Goal: Task Accomplishment & Management: Complete application form

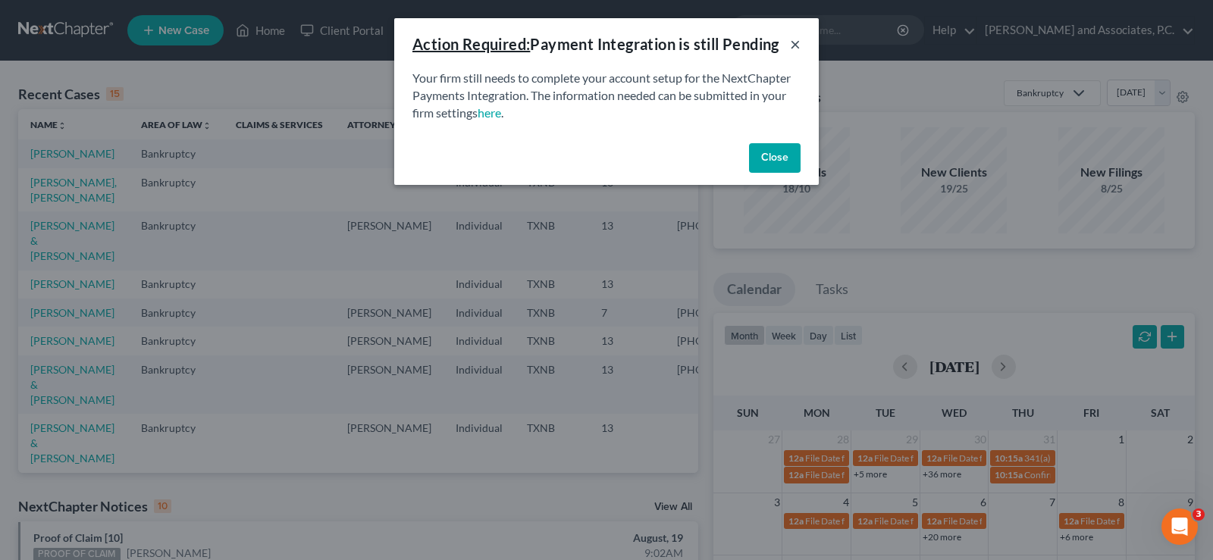
click at [794, 45] on button "×" at bounding box center [795, 44] width 11 height 18
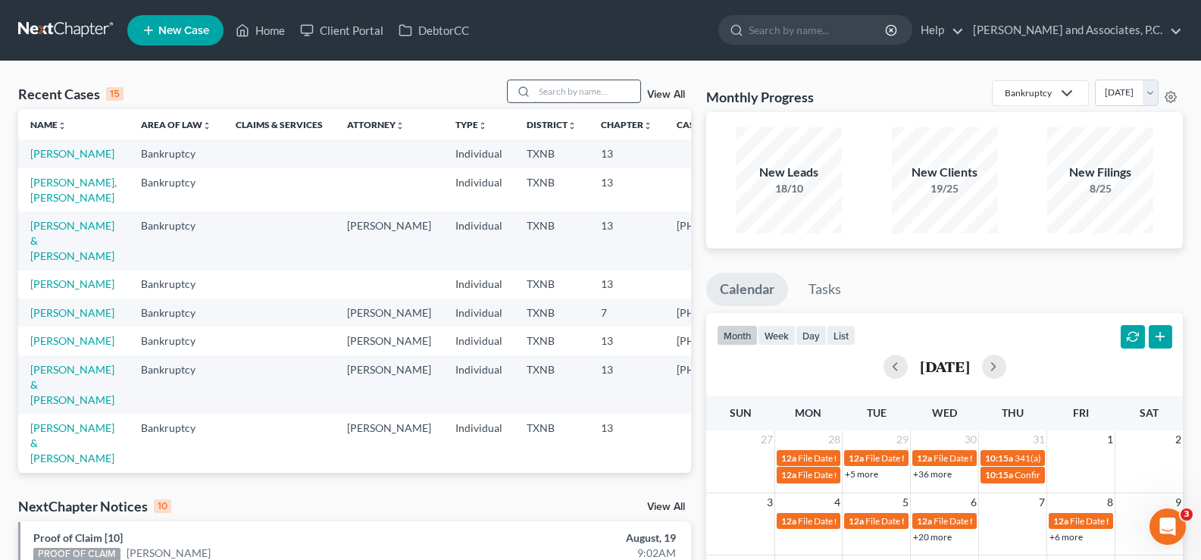
click at [537, 97] on input "search" at bounding box center [587, 91] width 106 height 22
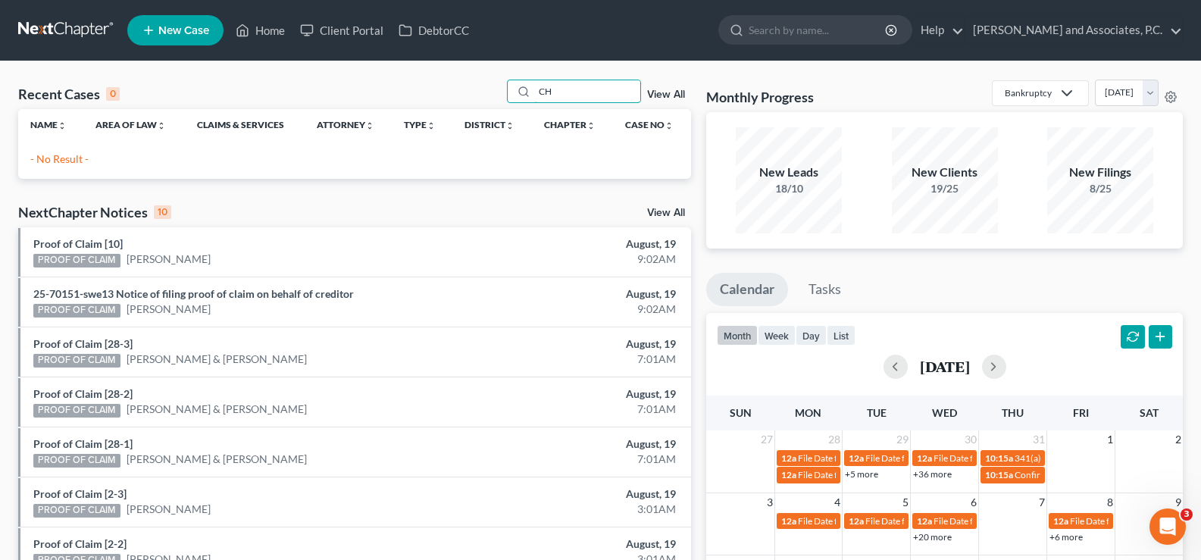
type input "C"
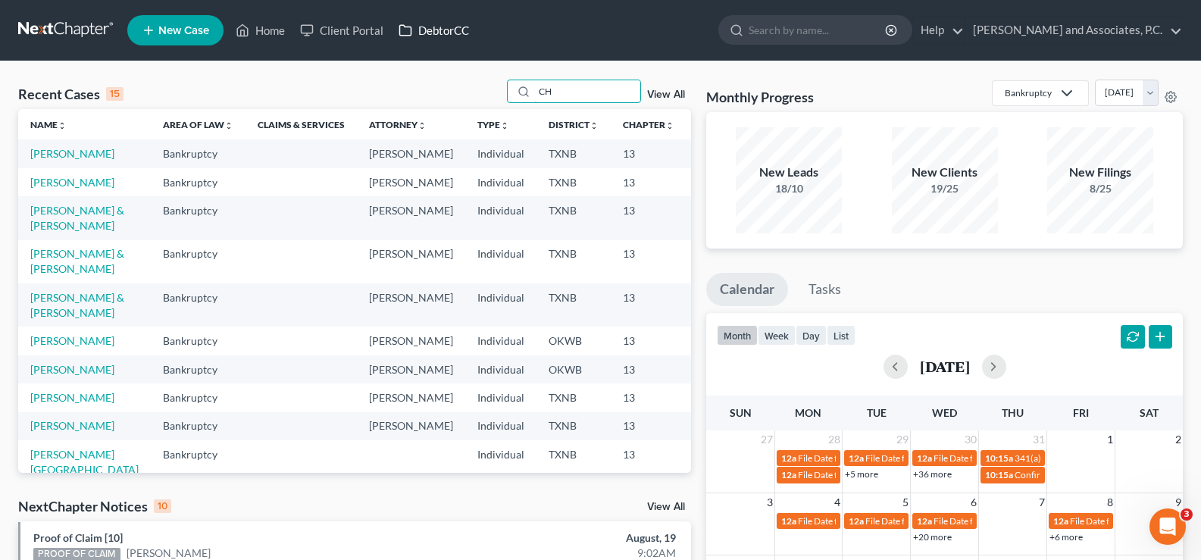
type input "C"
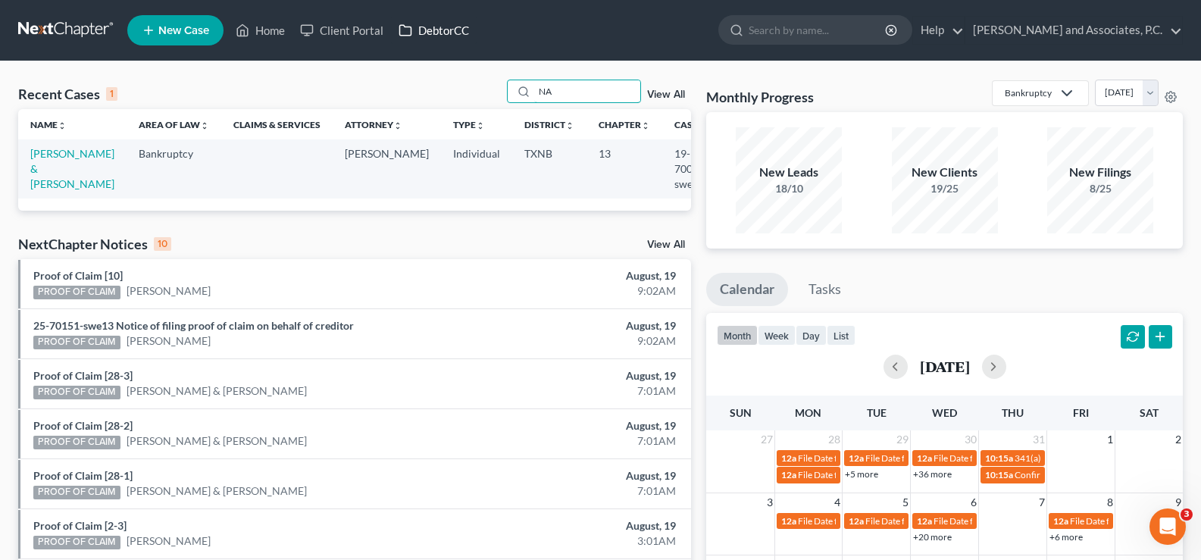
type input "N"
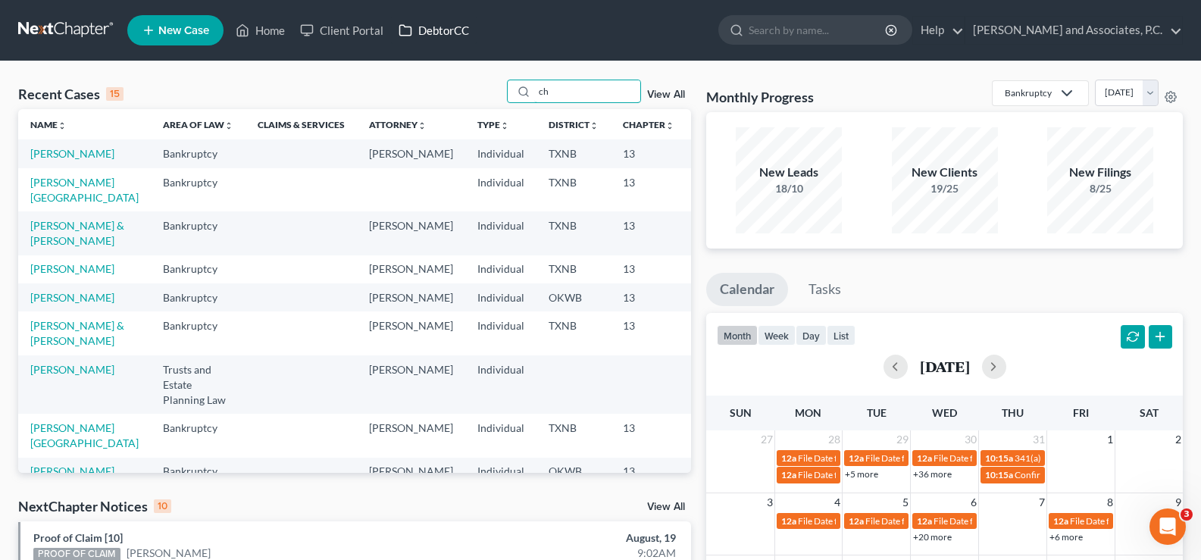
type input "c"
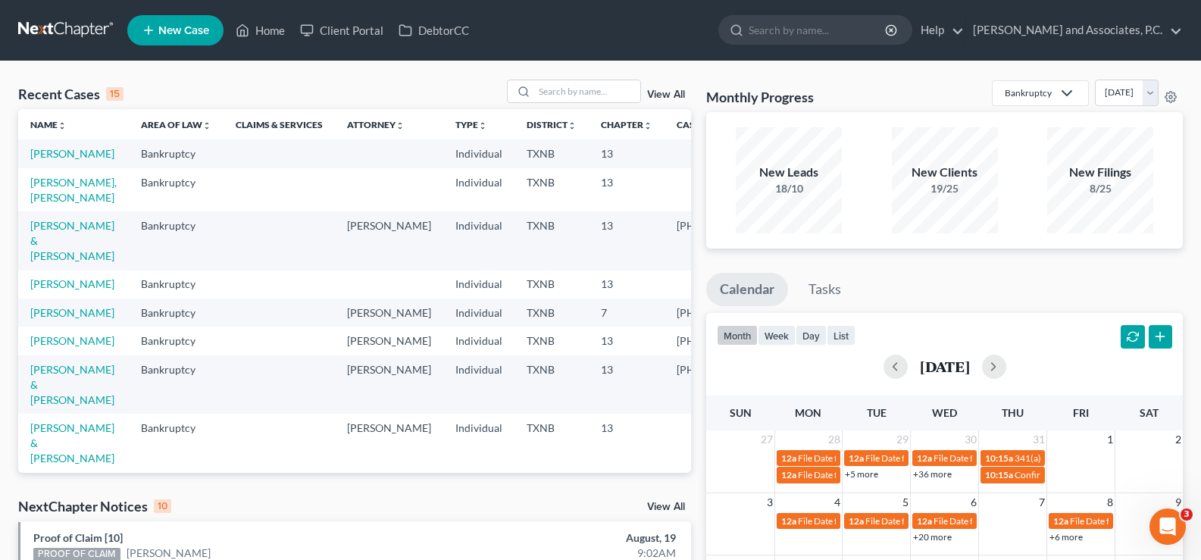
click at [177, 27] on span "New Case" at bounding box center [183, 30] width 51 height 11
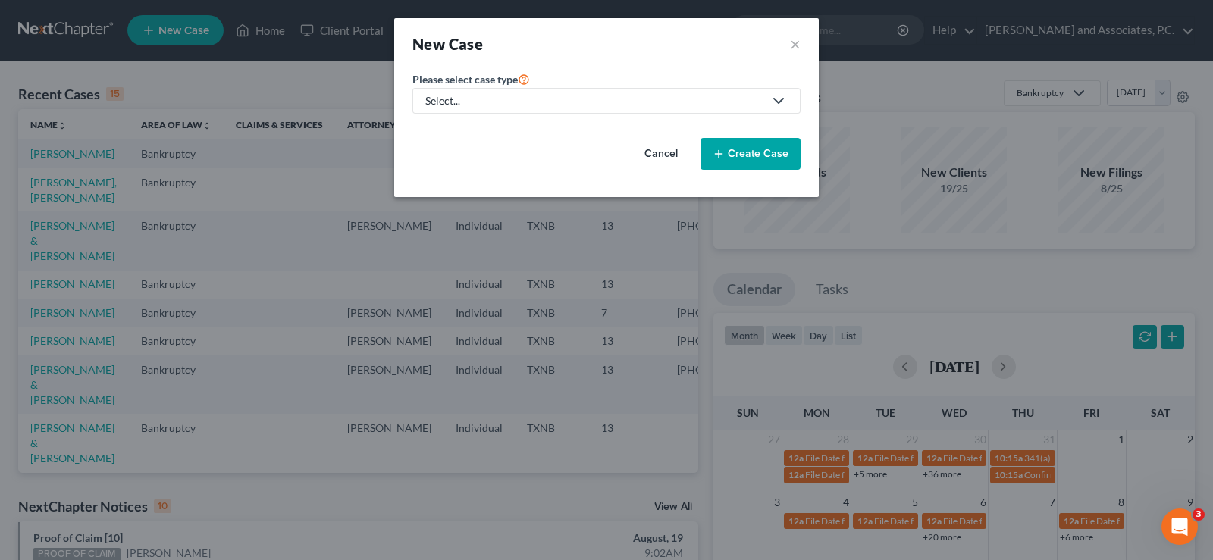
click at [774, 99] on polyline at bounding box center [778, 101] width 9 height 5
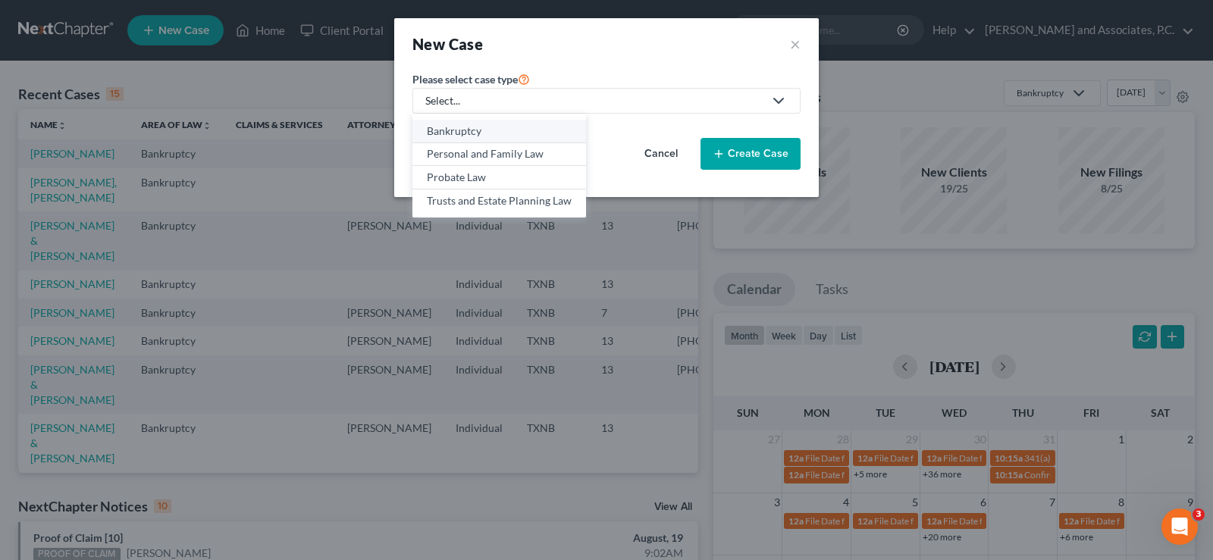
click at [553, 132] on div "Bankruptcy" at bounding box center [499, 131] width 145 height 15
select select "78"
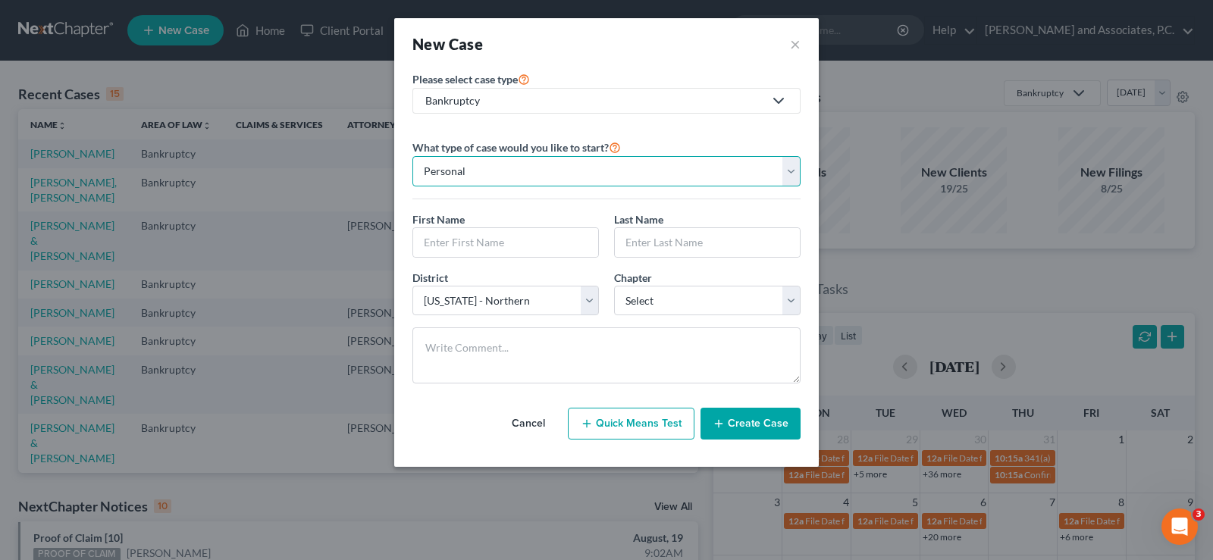
click at [709, 167] on select "Personal Business" at bounding box center [606, 171] width 388 height 30
click at [412, 156] on select "Personal Business" at bounding box center [606, 171] width 388 height 30
click at [517, 243] on input "text" at bounding box center [505, 242] width 185 height 29
type input "Naomi"
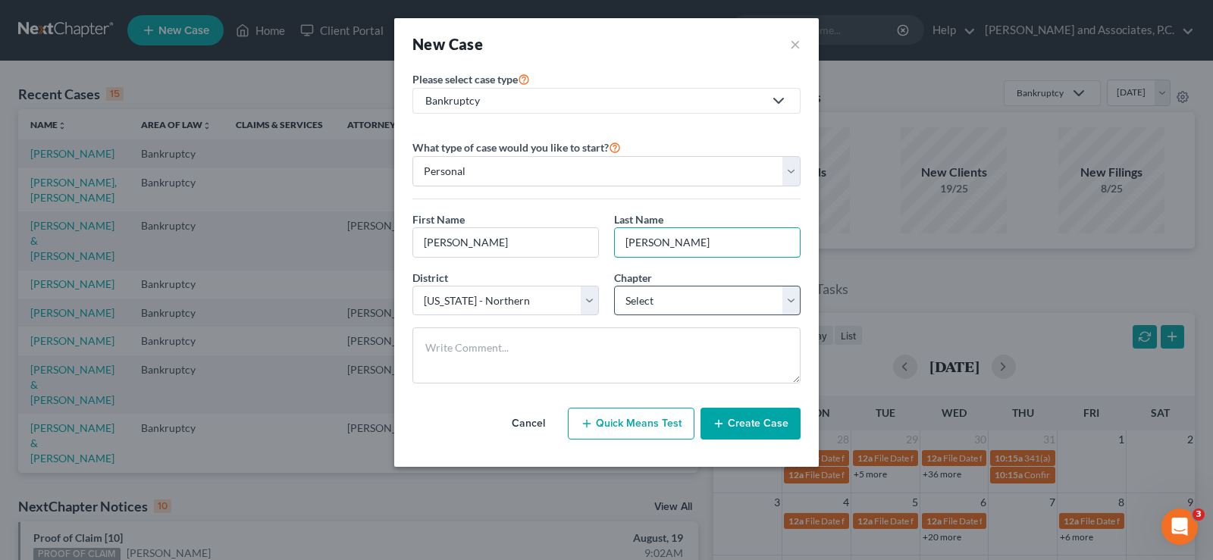
type input "Charlton"
click at [754, 304] on select "Select 7 11 12 13" at bounding box center [707, 301] width 186 height 30
select select "3"
click at [614, 286] on select "Select 7 11 12 13" at bounding box center [707, 301] width 186 height 30
click at [753, 425] on button "Create Case" at bounding box center [750, 424] width 100 height 32
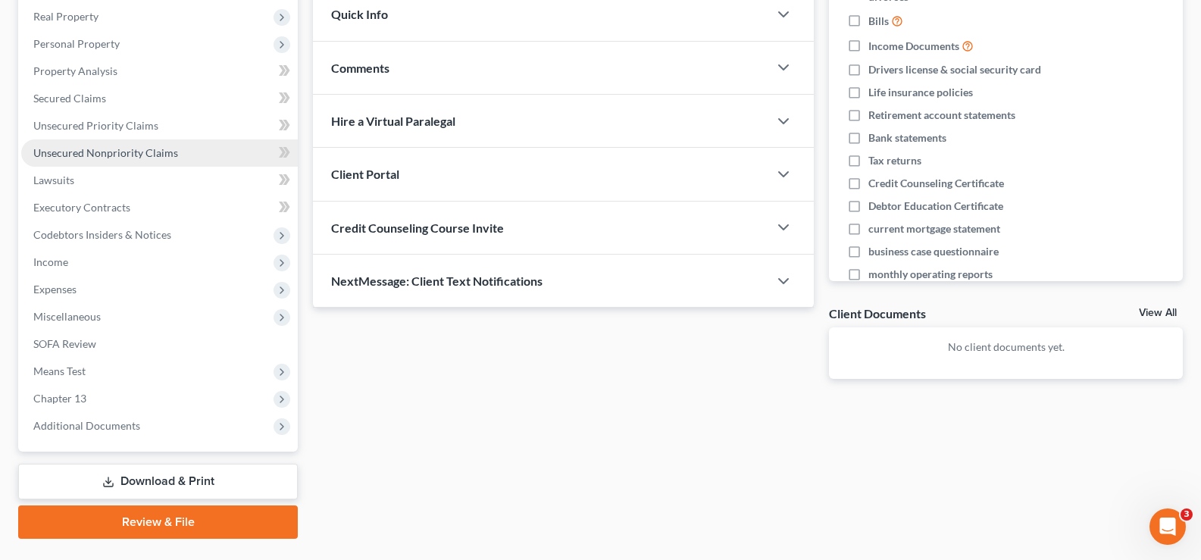
scroll to position [300, 0]
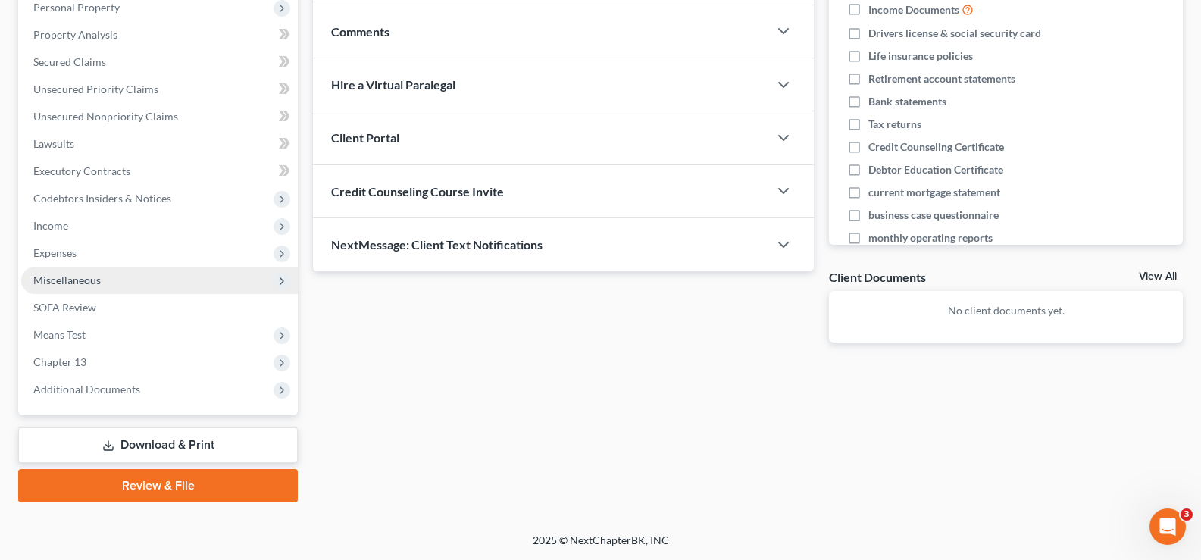
click at [138, 286] on span "Miscellaneous" at bounding box center [159, 280] width 277 height 27
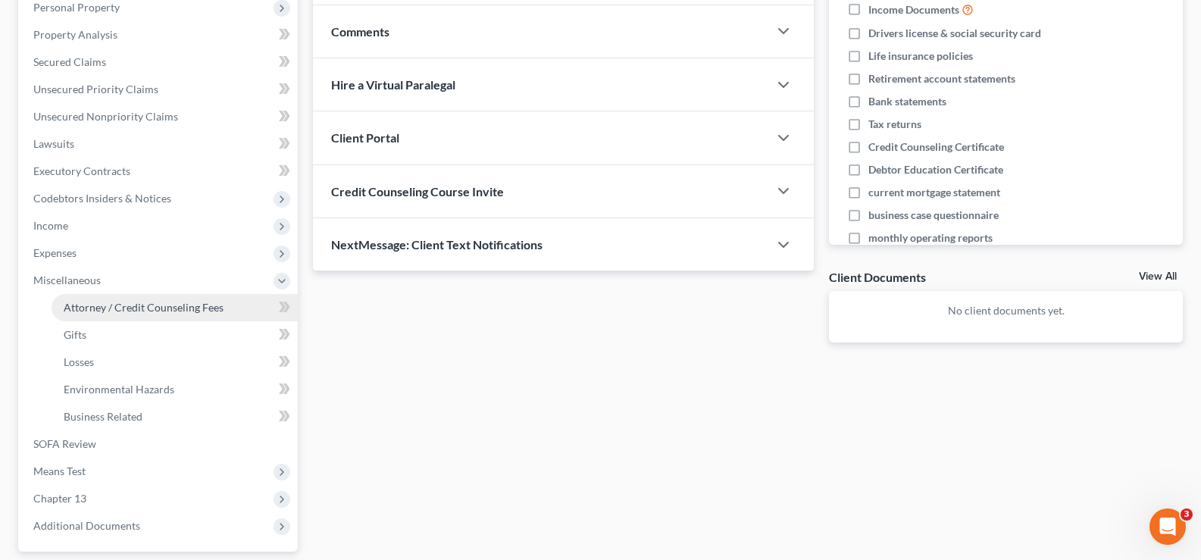
click at [147, 311] on span "Attorney / Credit Counseling Fees" at bounding box center [144, 307] width 160 height 13
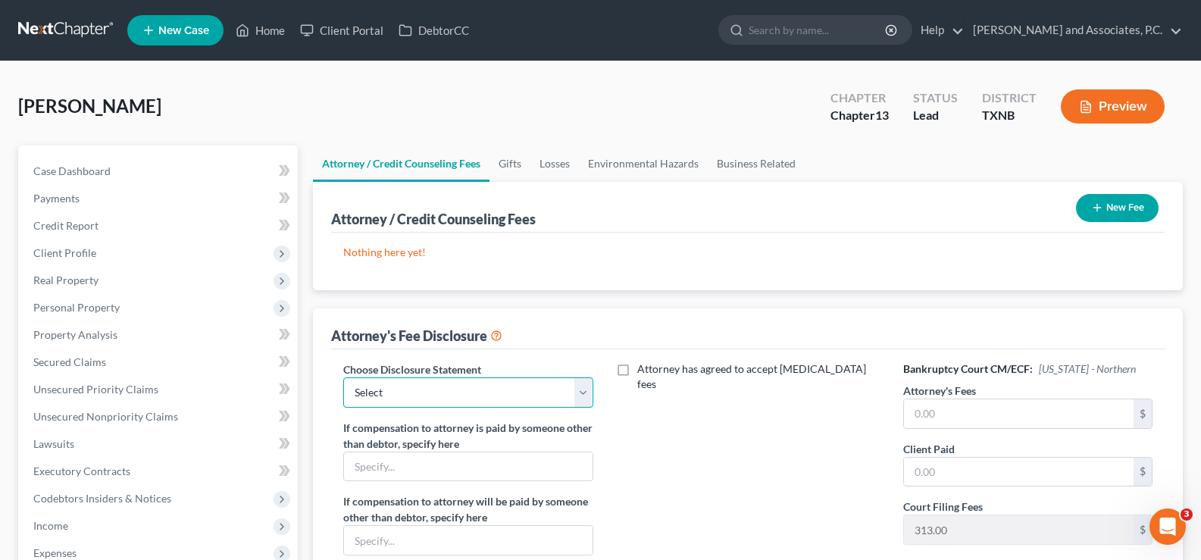
click at [587, 393] on select "Select attorney disclosure-Oklahoma attorney disclosure-Texas" at bounding box center [467, 392] width 249 height 30
select select "1"
click at [343, 377] on select "Select attorney disclosure-Oklahoma attorney disclosure-Texas" at bounding box center [467, 392] width 249 height 30
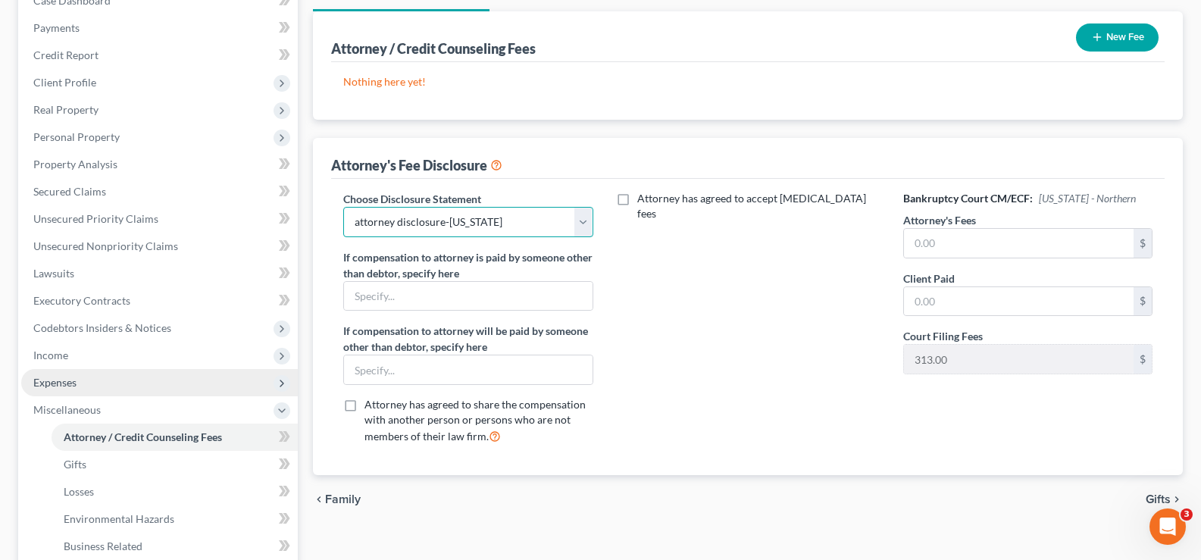
scroll to position [133, 0]
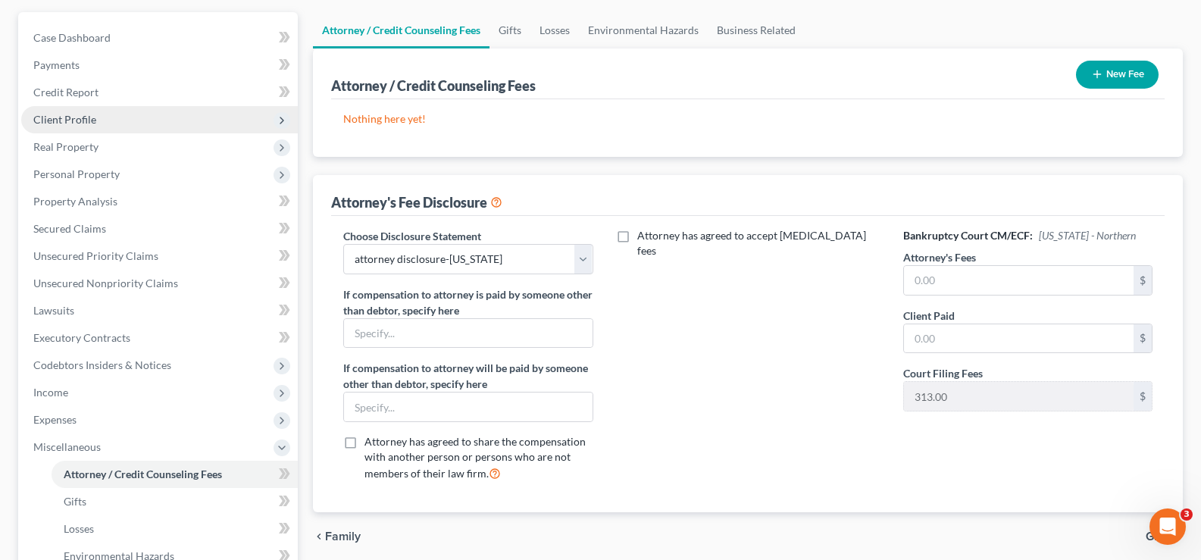
click at [136, 118] on span "Client Profile" at bounding box center [159, 119] width 277 height 27
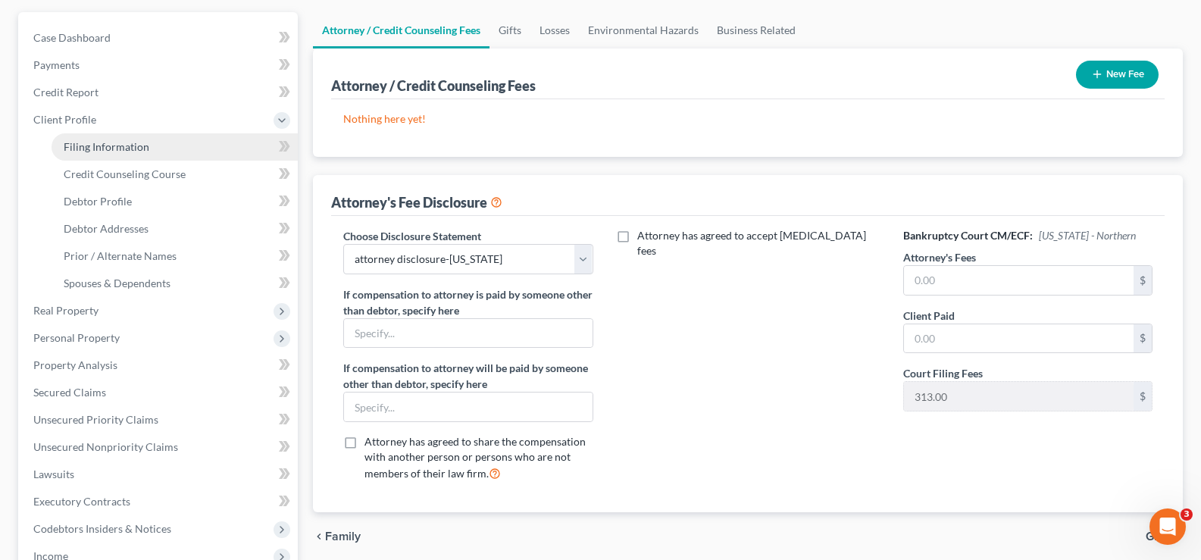
click at [136, 146] on span "Filing Information" at bounding box center [107, 146] width 86 height 13
select select "1"
select select "0"
select select "3"
select select "78"
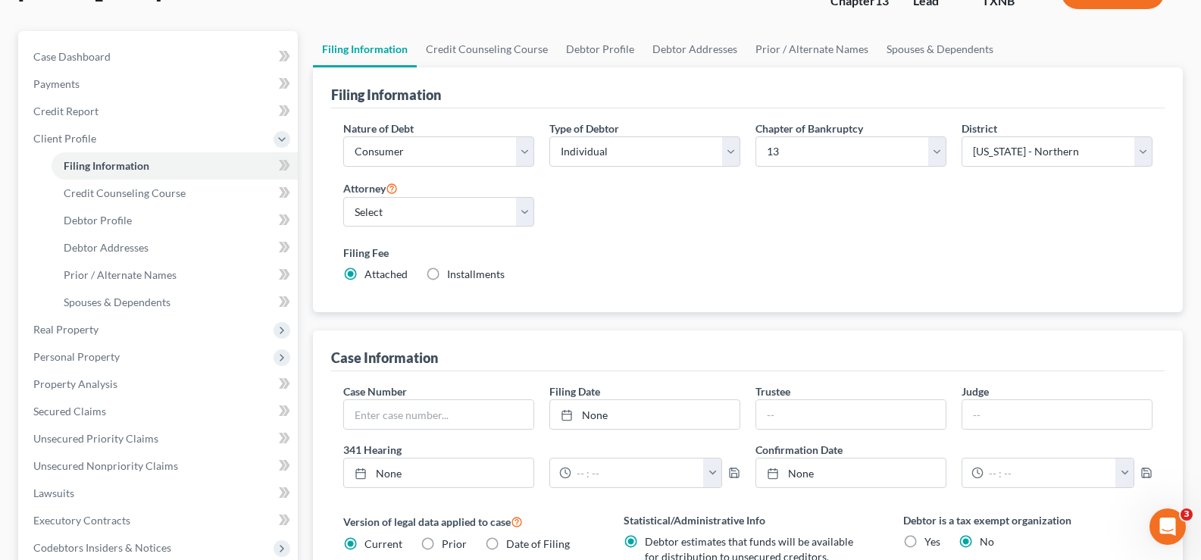
scroll to position [152, 0]
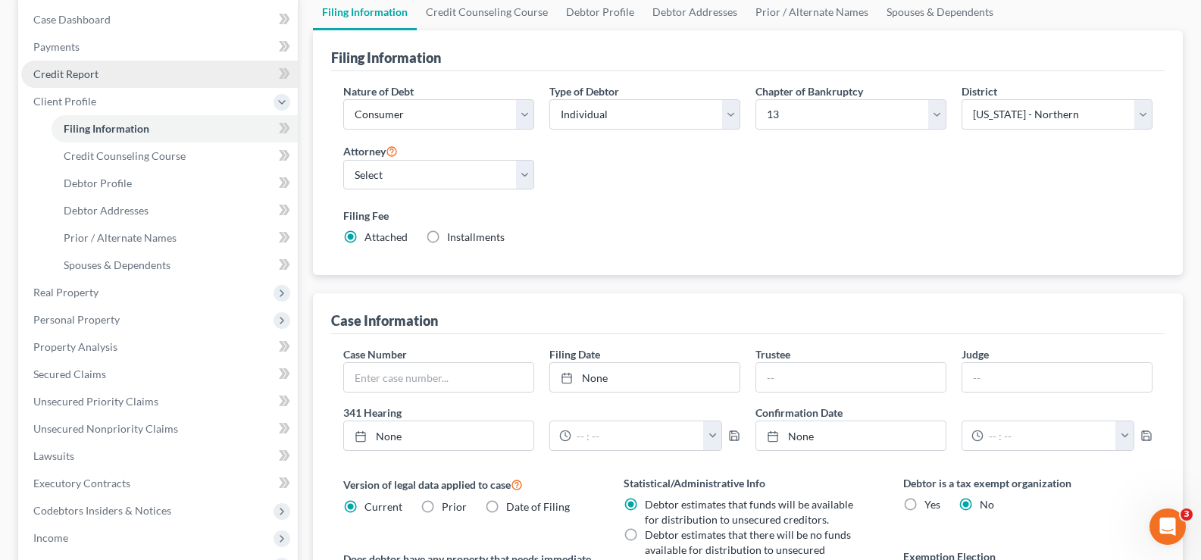
click at [112, 76] on link "Credit Report" at bounding box center [159, 74] width 277 height 27
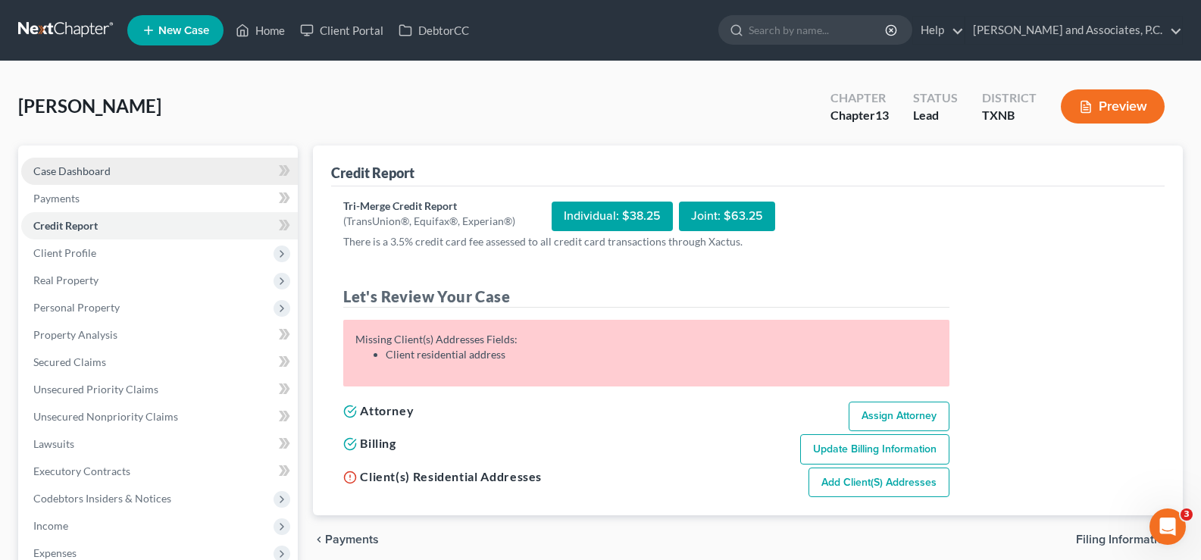
click at [132, 176] on link "Case Dashboard" at bounding box center [159, 171] width 277 height 27
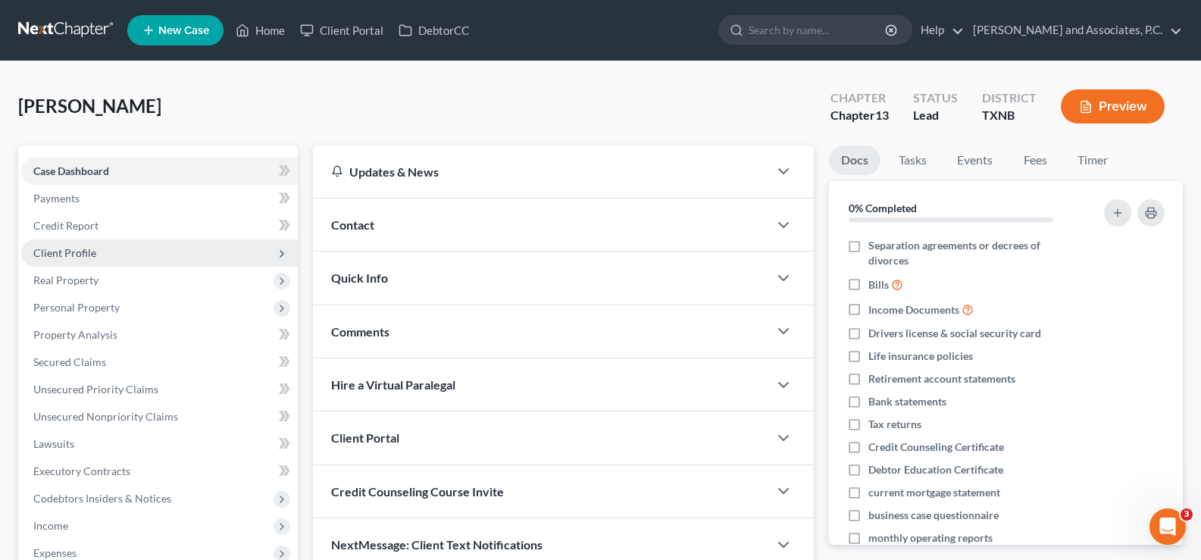
click at [131, 251] on span "Client Profile" at bounding box center [159, 253] width 277 height 27
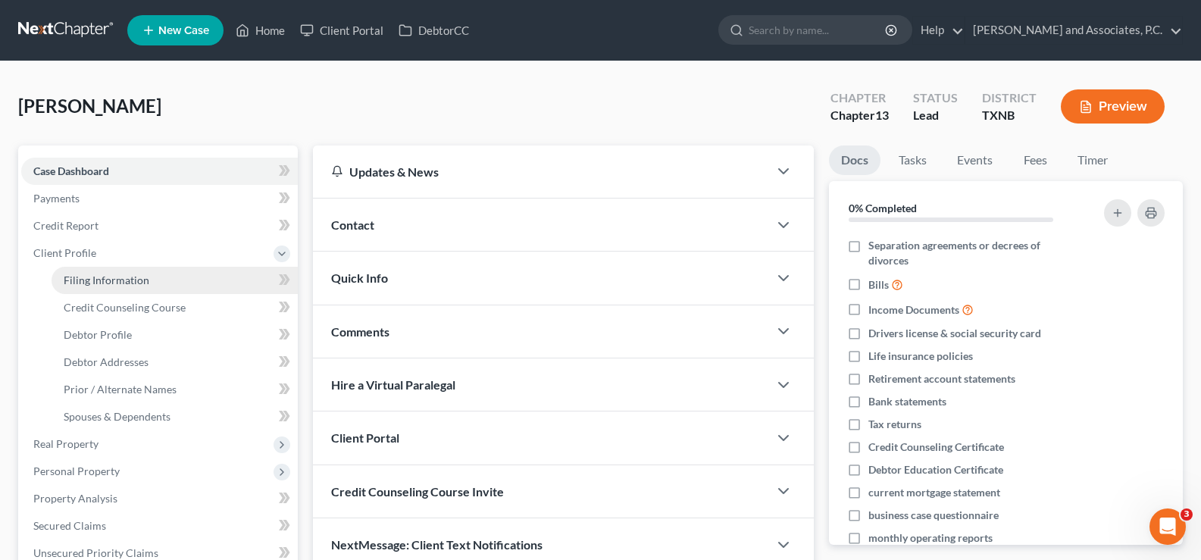
click at [132, 290] on link "Filing Information" at bounding box center [175, 280] width 246 height 27
select select "1"
select select "0"
select select "3"
select select "78"
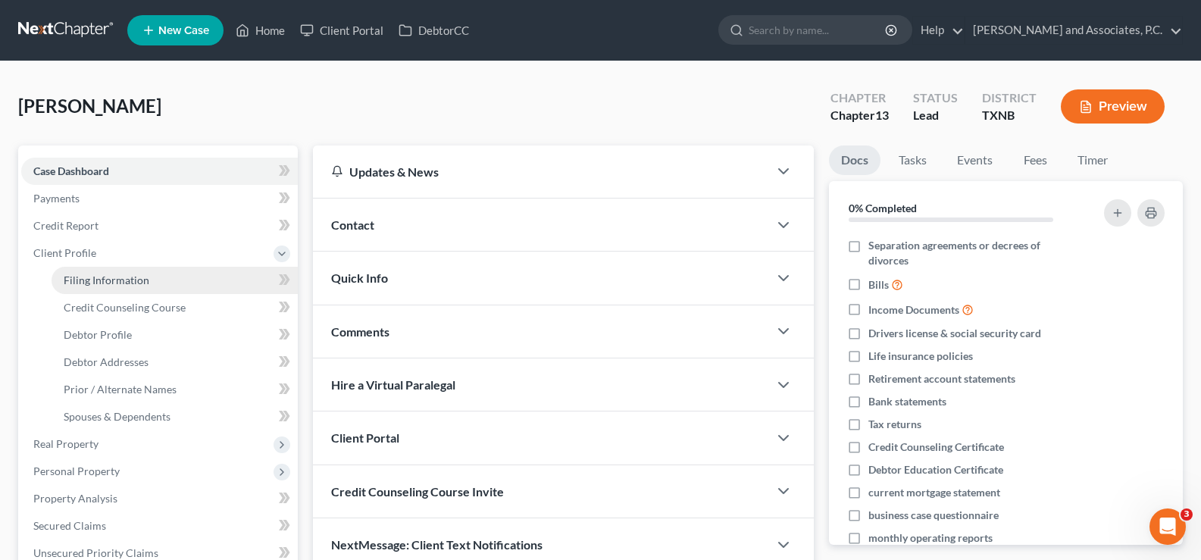
select select "0"
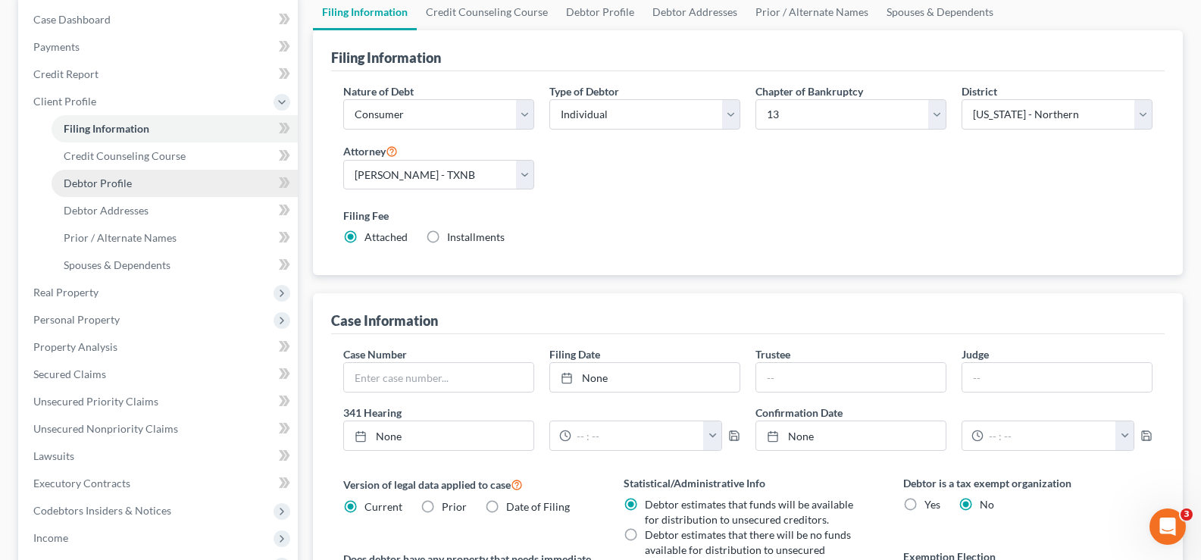
scroll to position [455, 0]
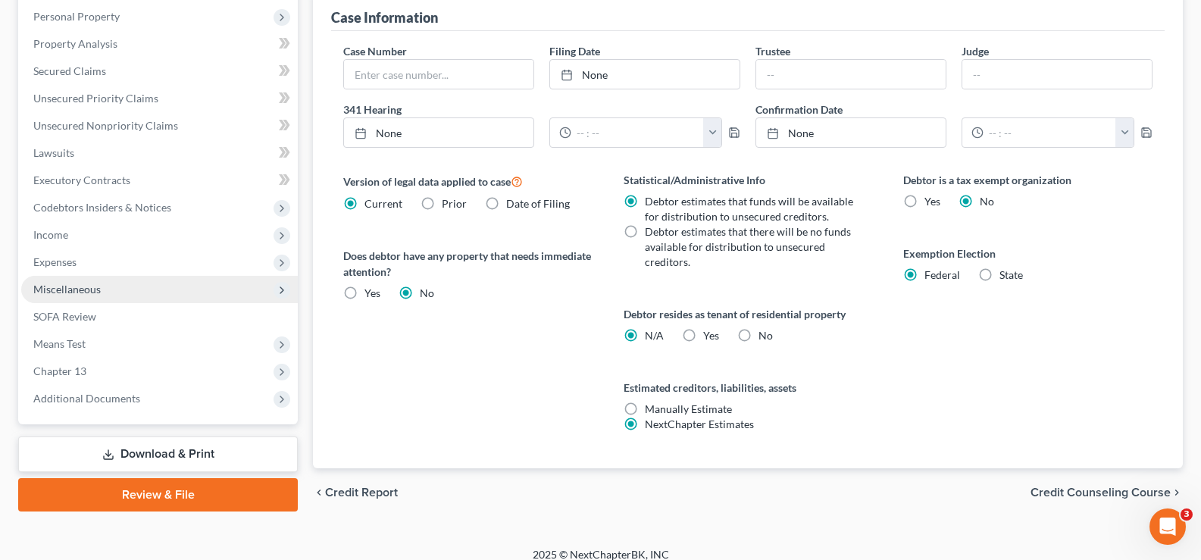
click at [102, 296] on span "Miscellaneous" at bounding box center [159, 289] width 277 height 27
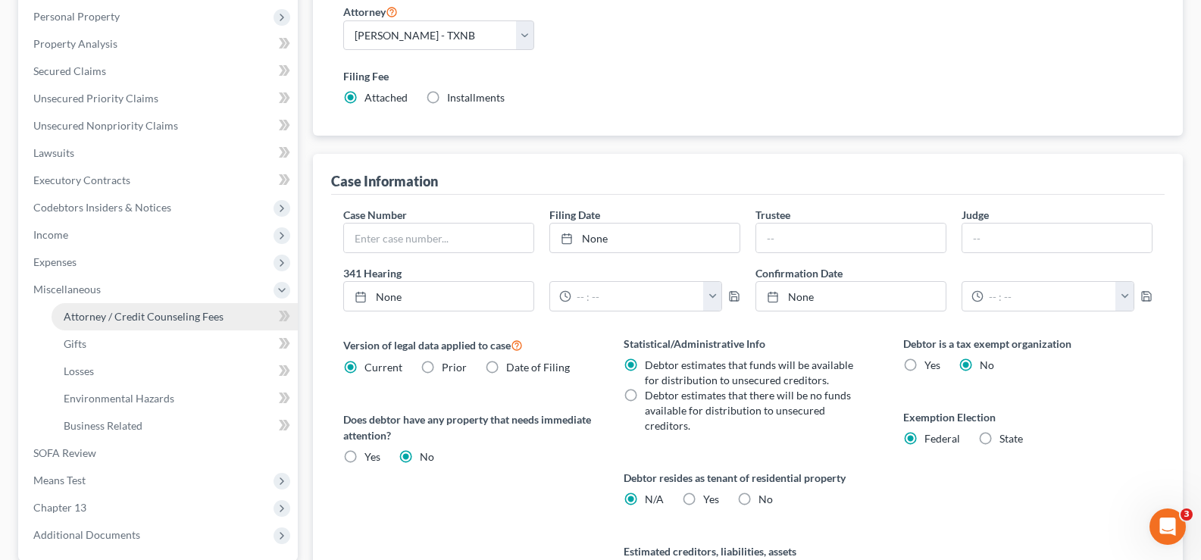
click at [113, 316] on span "Attorney / Credit Counseling Fees" at bounding box center [144, 316] width 160 height 13
select select "1"
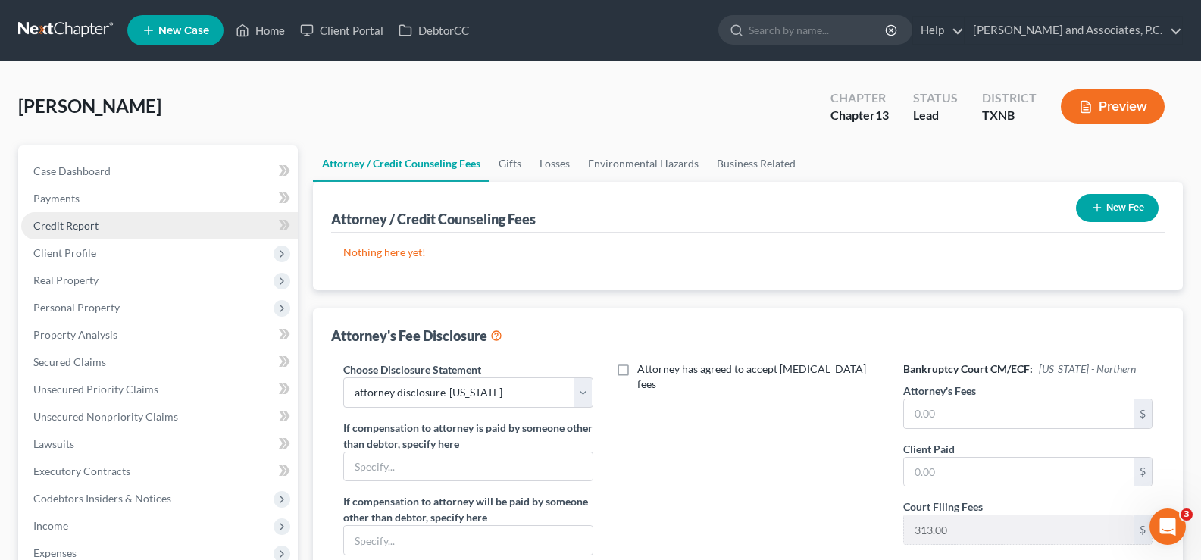
click at [100, 227] on link "Credit Report" at bounding box center [159, 225] width 277 height 27
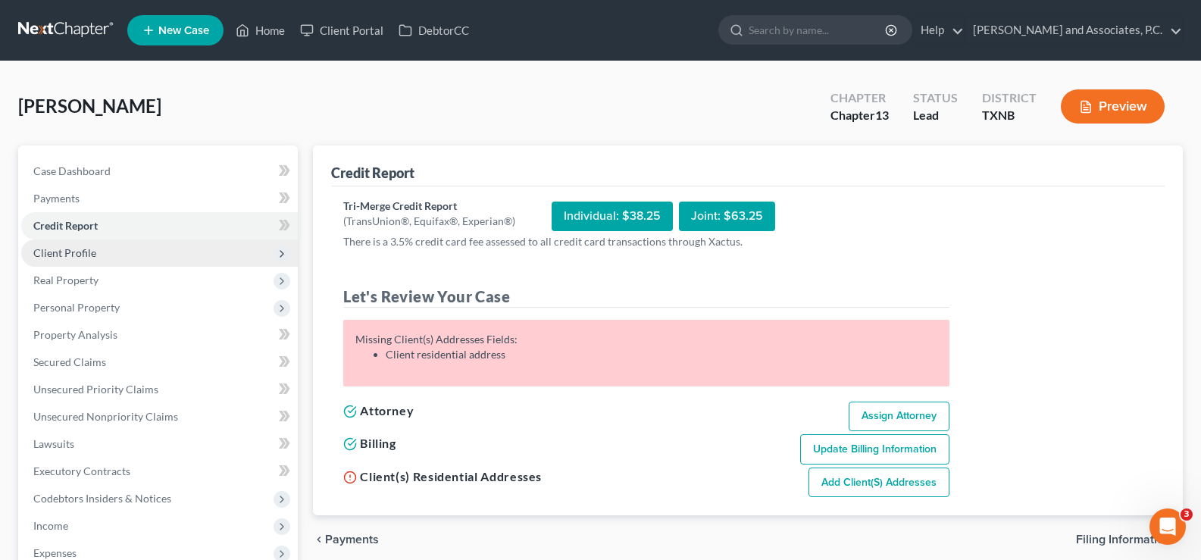
click at [58, 252] on span "Client Profile" at bounding box center [64, 252] width 63 height 13
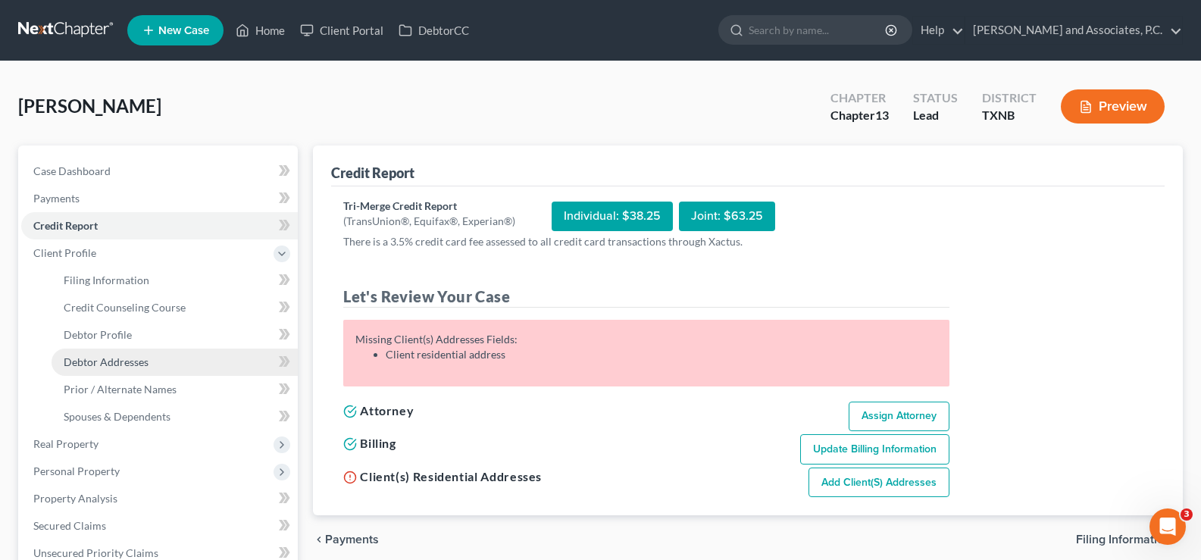
click at [123, 362] on span "Debtor Addresses" at bounding box center [106, 361] width 85 height 13
select select "0"
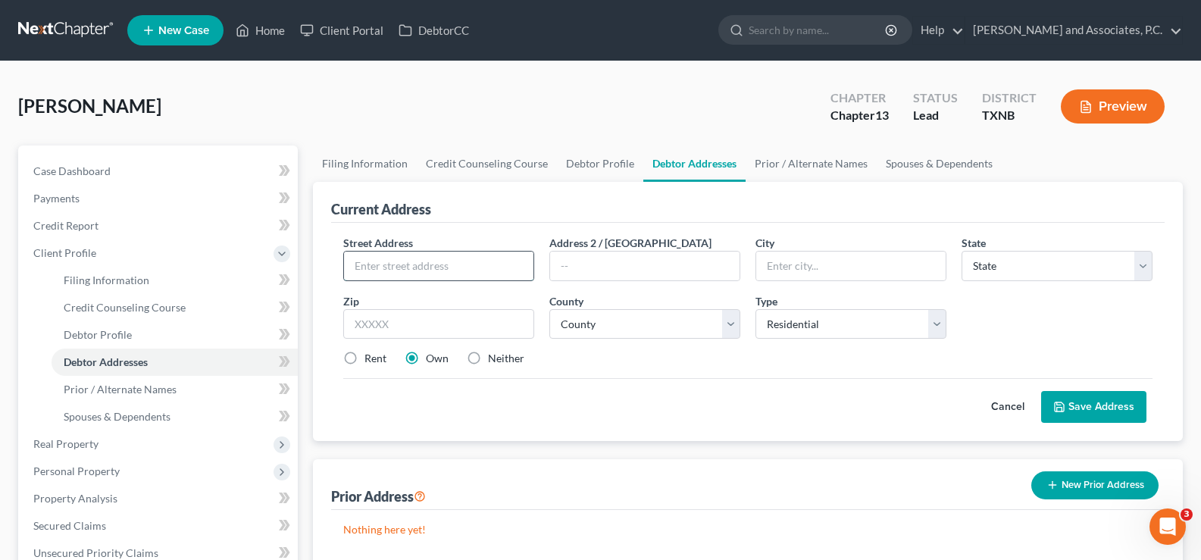
click at [381, 256] on input "text" at bounding box center [438, 266] width 189 height 29
type input "1303 Marshal St."
type input "Wichita Falls"
select select "45"
type input "76301"
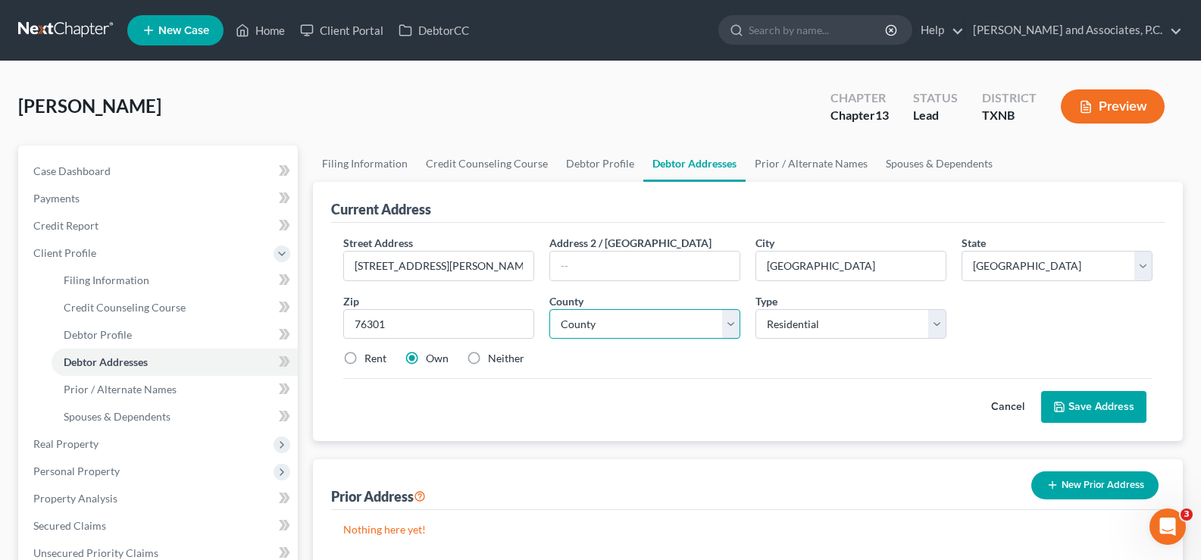
click at [632, 324] on select "County Anderson County Andrews County Angelina County Aransas County Archer Cou…" at bounding box center [645, 324] width 191 height 30
select select "242"
click at [550, 309] on select "County Anderson County Andrews County Angelina County Aransas County Archer Cou…" at bounding box center [645, 324] width 191 height 30
click at [365, 355] on label "Rent" at bounding box center [376, 358] width 22 height 15
click at [371, 355] on input "Rent" at bounding box center [376, 356] width 10 height 10
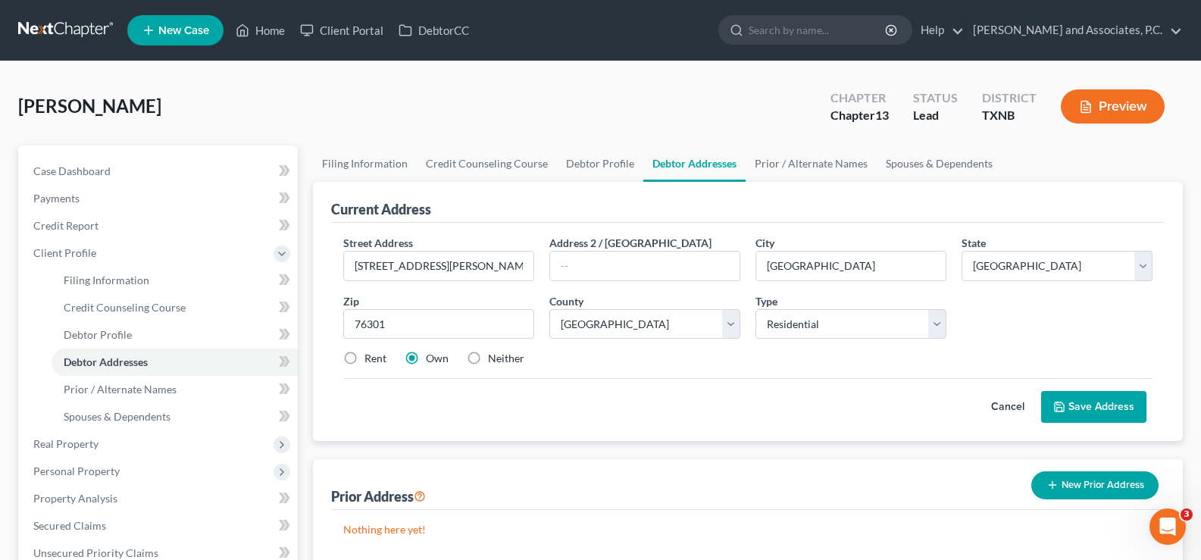
radio input "true"
click at [1081, 413] on button "Save Address" at bounding box center [1093, 407] width 105 height 32
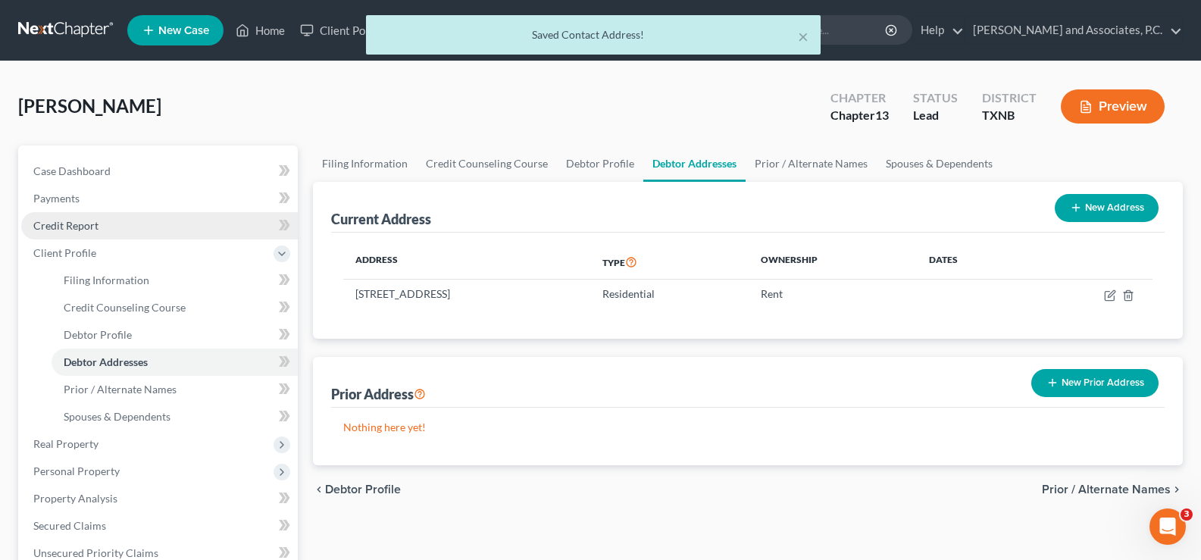
click at [98, 228] on link "Credit Report" at bounding box center [159, 225] width 277 height 27
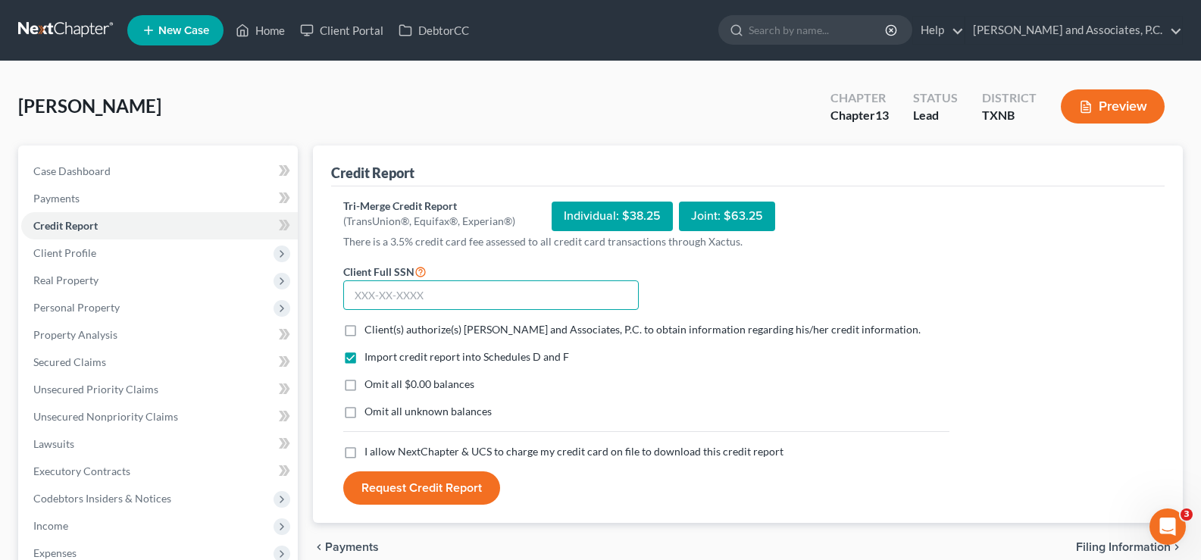
click at [428, 302] on input "text" at bounding box center [491, 295] width 296 height 30
type input "634-82-9429"
click at [365, 329] on label "Client(s) authorize(s) Monte J. White and Associates, P.C. to obtain informatio…" at bounding box center [643, 329] width 556 height 15
click at [371, 329] on input "Client(s) authorize(s) Monte J. White and Associates, P.C. to obtain informatio…" at bounding box center [376, 327] width 10 height 10
checkbox input "true"
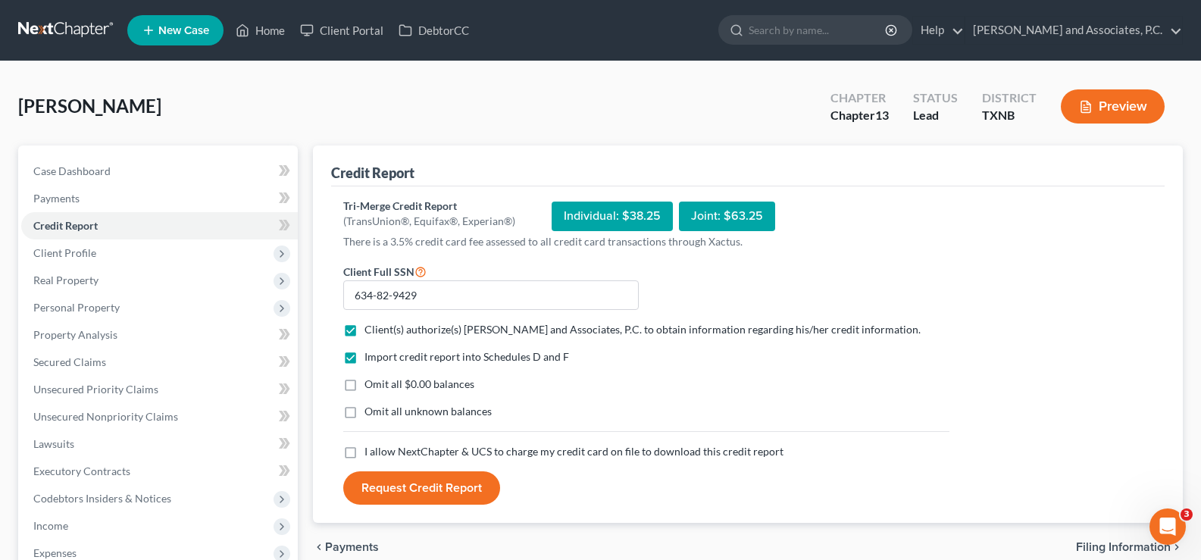
click at [365, 385] on label "Omit all $0.00 balances" at bounding box center [420, 384] width 110 height 15
click at [371, 385] on input "Omit all $0.00 balances" at bounding box center [376, 382] width 10 height 10
checkbox input "true"
click at [365, 456] on label "I allow NextChapter & UCS to charge my credit card on file to download this cre…" at bounding box center [574, 451] width 419 height 15
click at [371, 454] on input "I allow NextChapter & UCS to charge my credit card on file to download this cre…" at bounding box center [376, 449] width 10 height 10
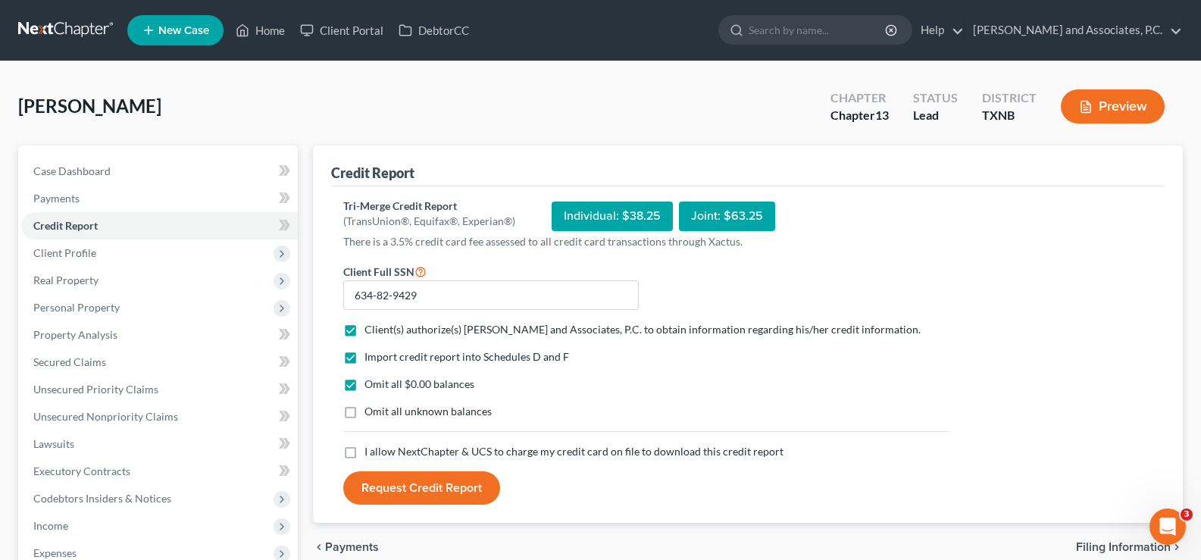
checkbox input "true"
click at [405, 484] on button "Request Credit Report" at bounding box center [421, 487] width 157 height 33
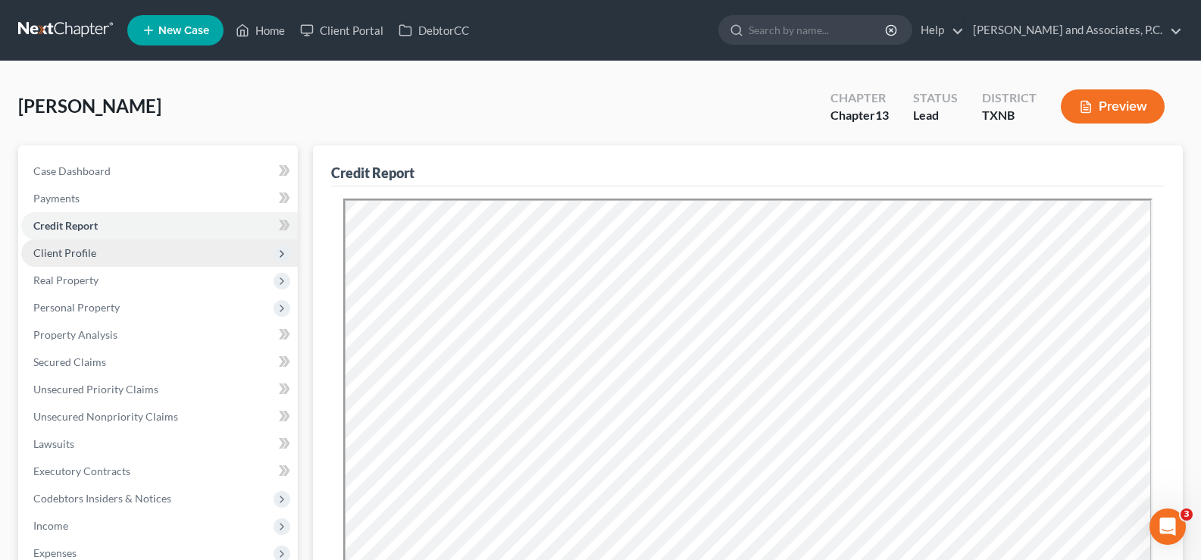
click at [42, 256] on span "Client Profile" at bounding box center [64, 252] width 63 height 13
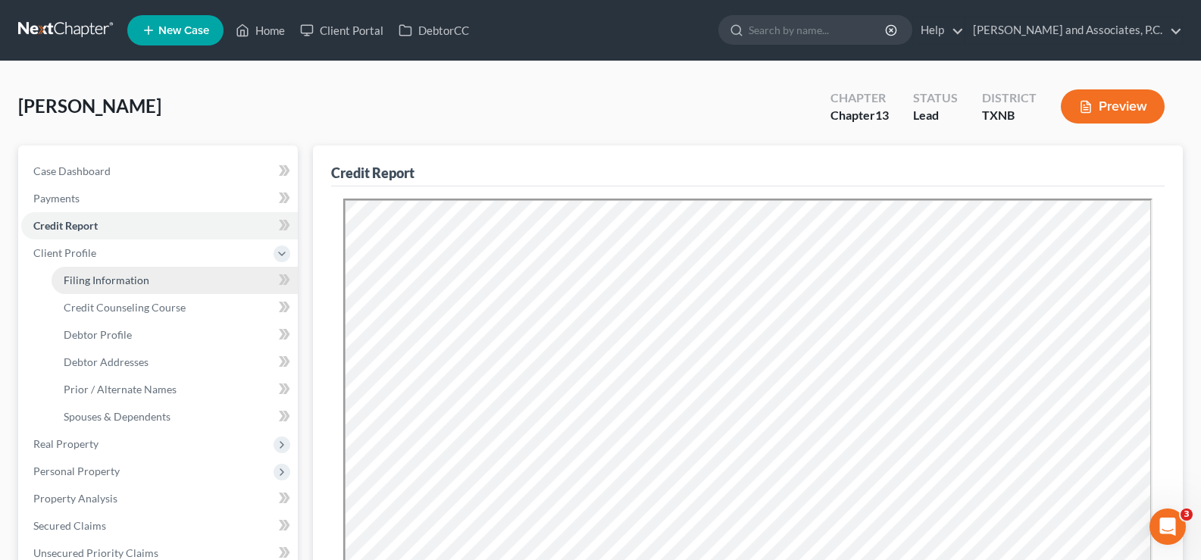
click at [102, 285] on span "Filing Information" at bounding box center [107, 280] width 86 height 13
select select "1"
select select "0"
select select "3"
select select "78"
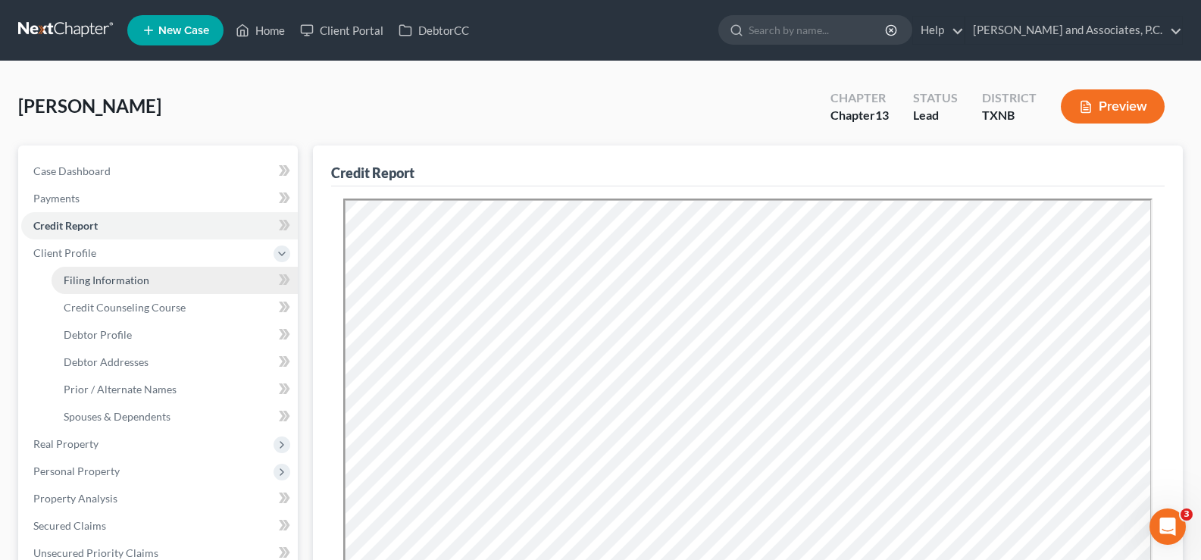
select select "0"
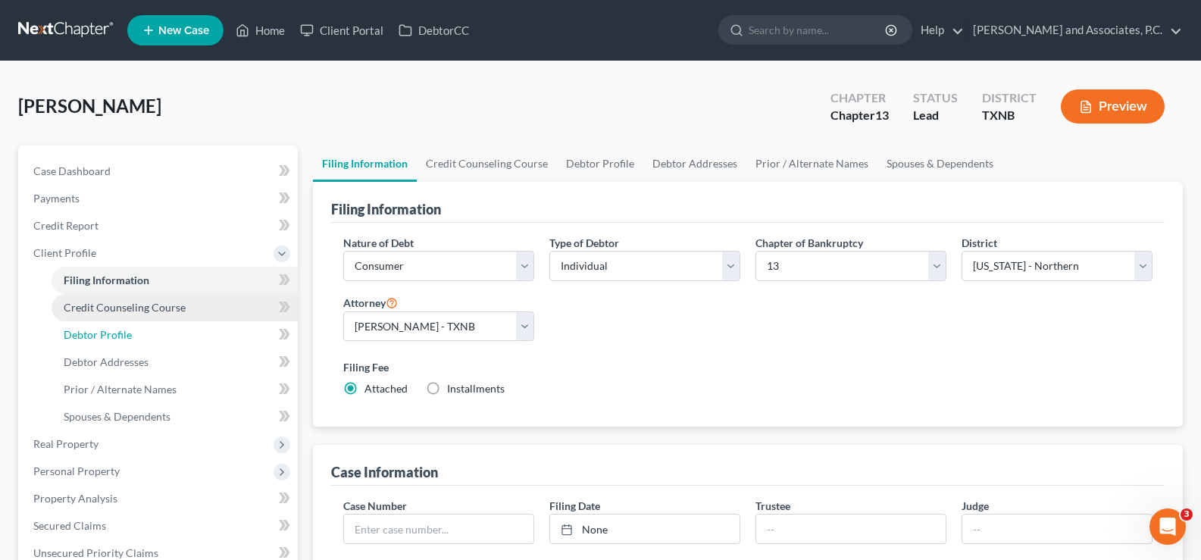
drag, startPoint x: 134, startPoint y: 321, endPoint x: 134, endPoint y: 301, distance: 19.7
click at [134, 321] on link "Debtor Profile" at bounding box center [175, 334] width 246 height 27
select select "0"
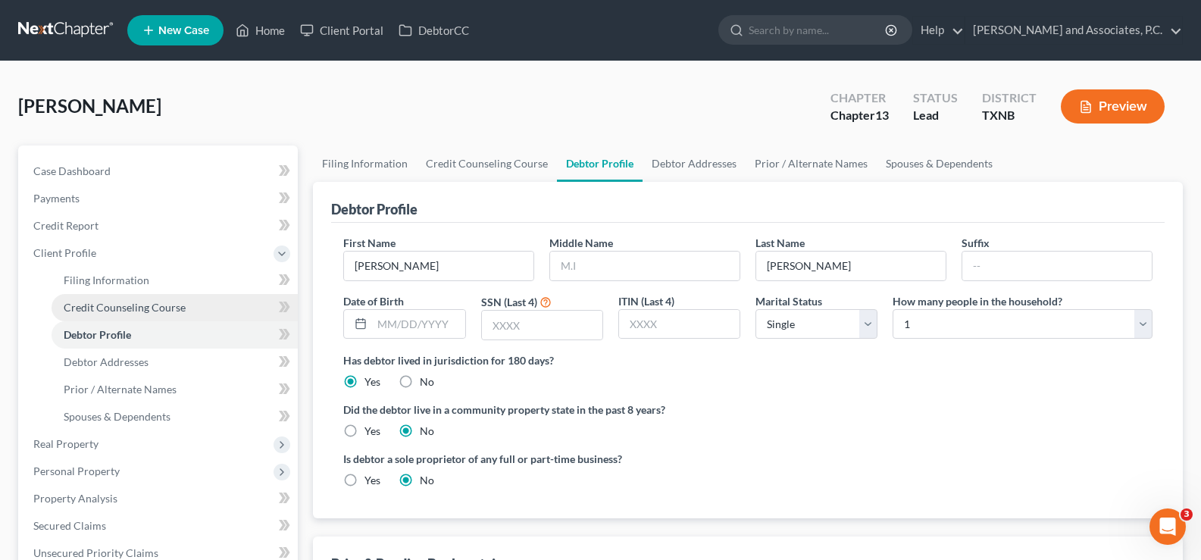
click at [134, 301] on span "Credit Counseling Course" at bounding box center [125, 307] width 122 height 13
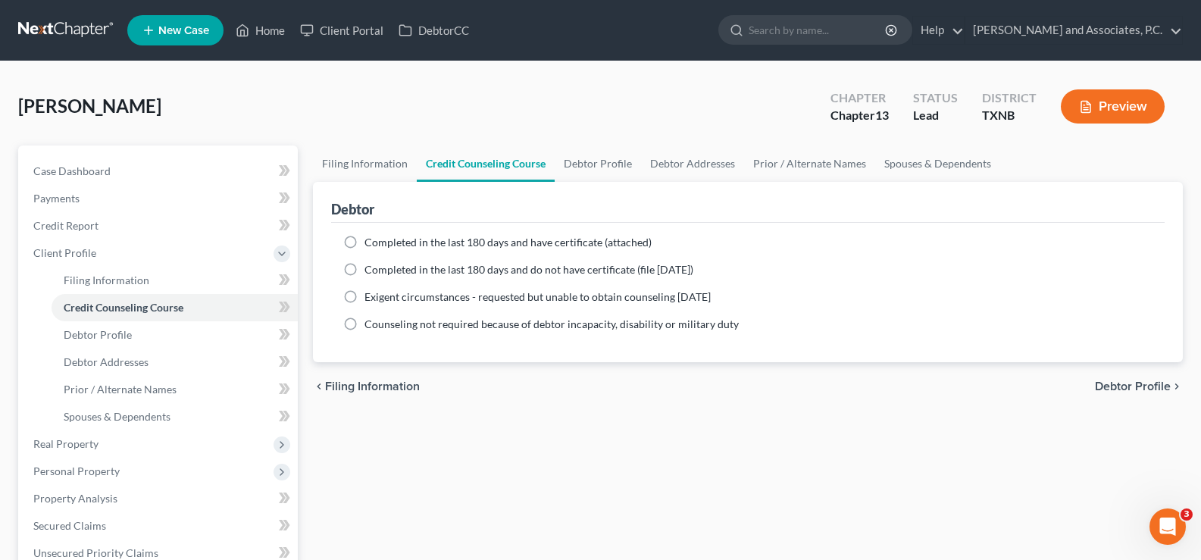
click at [365, 244] on label "Completed in the last 180 days and have certificate (attached)" at bounding box center [508, 242] width 287 height 15
click at [371, 244] on input "Completed in the last 180 days and have certificate (attached)" at bounding box center [376, 240] width 10 height 10
radio input "true"
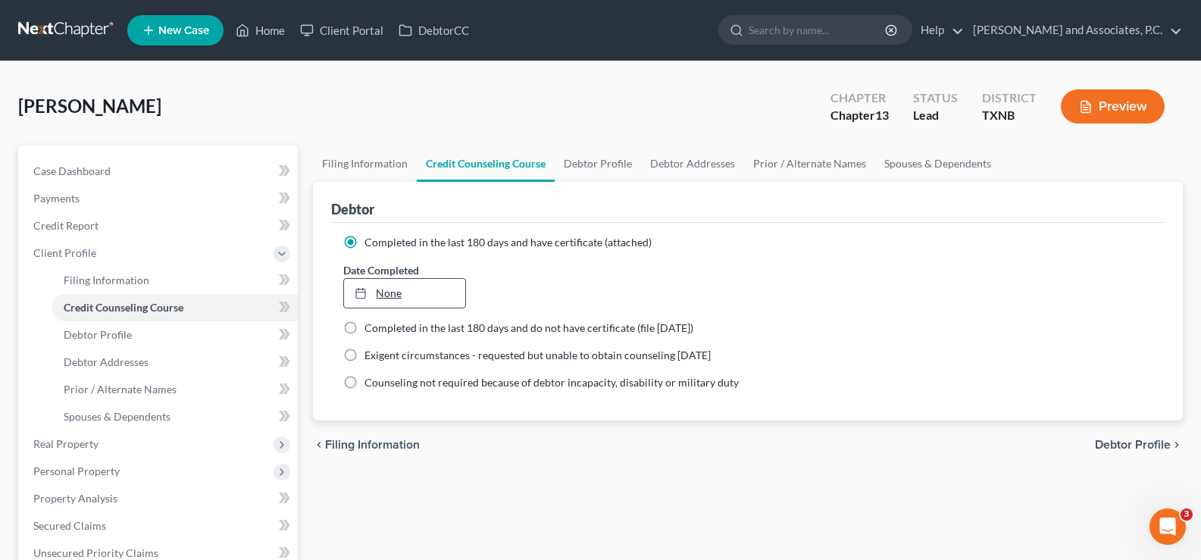
click at [374, 290] on div at bounding box center [365, 293] width 21 height 13
type input "8/19/2025"
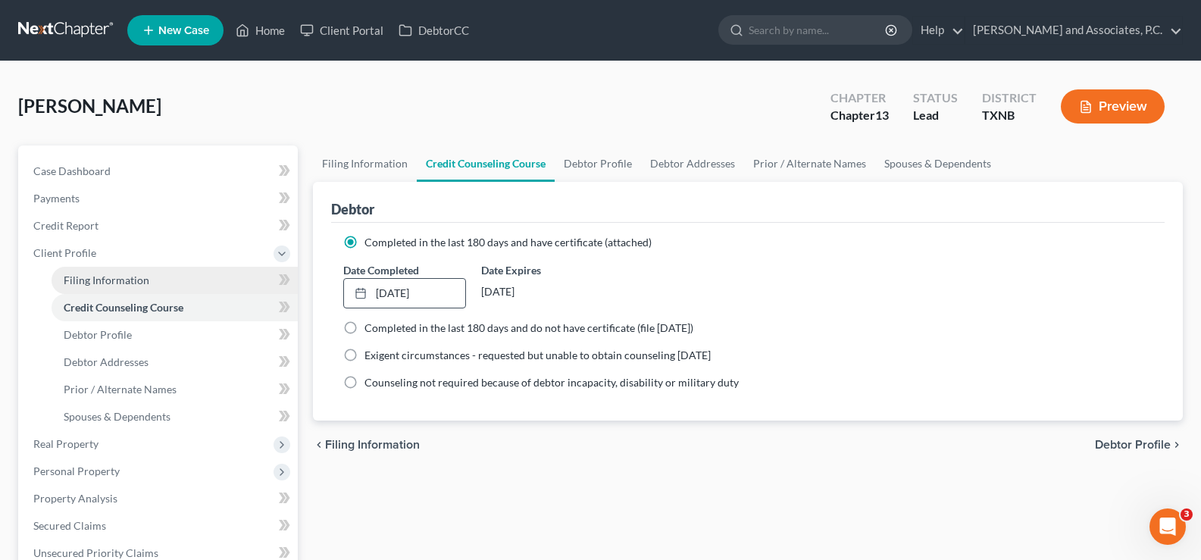
click at [137, 283] on span "Filing Information" at bounding box center [107, 280] width 86 height 13
select select "1"
select select "0"
select select "3"
select select "78"
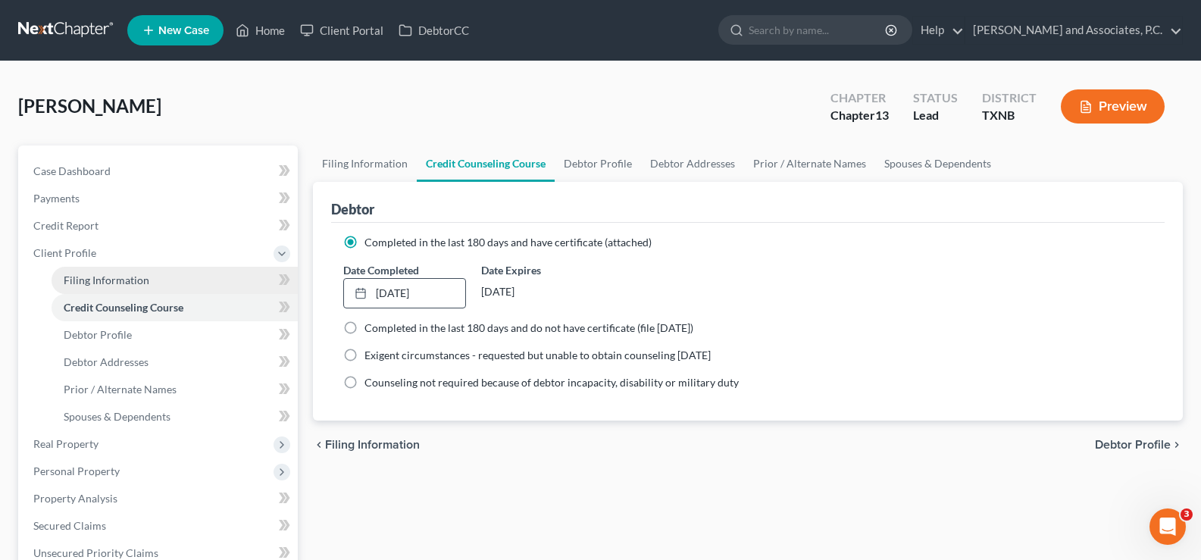
select select "0"
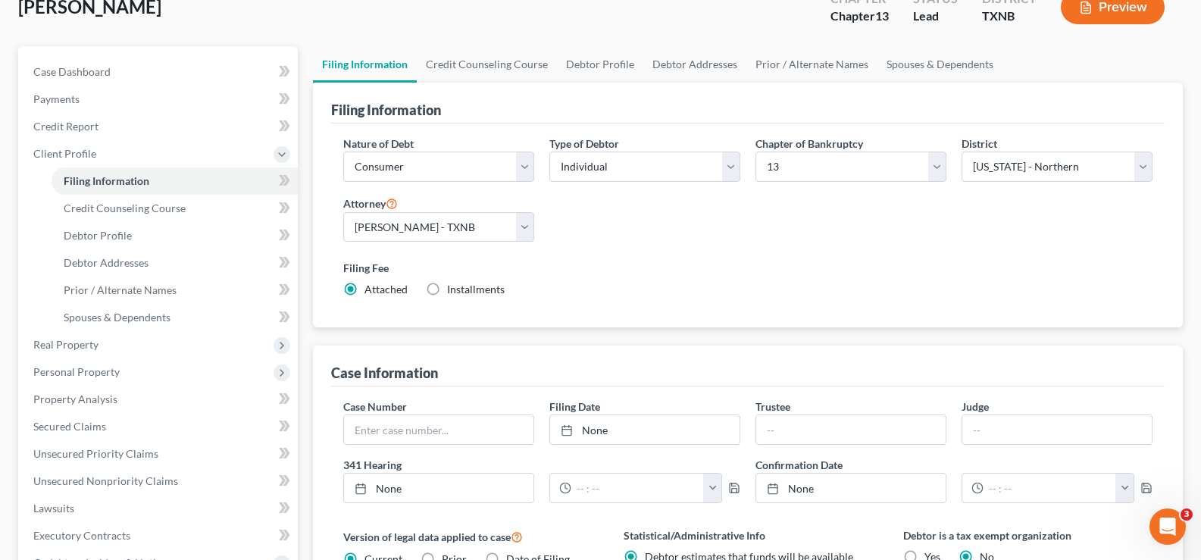
scroll to position [152, 0]
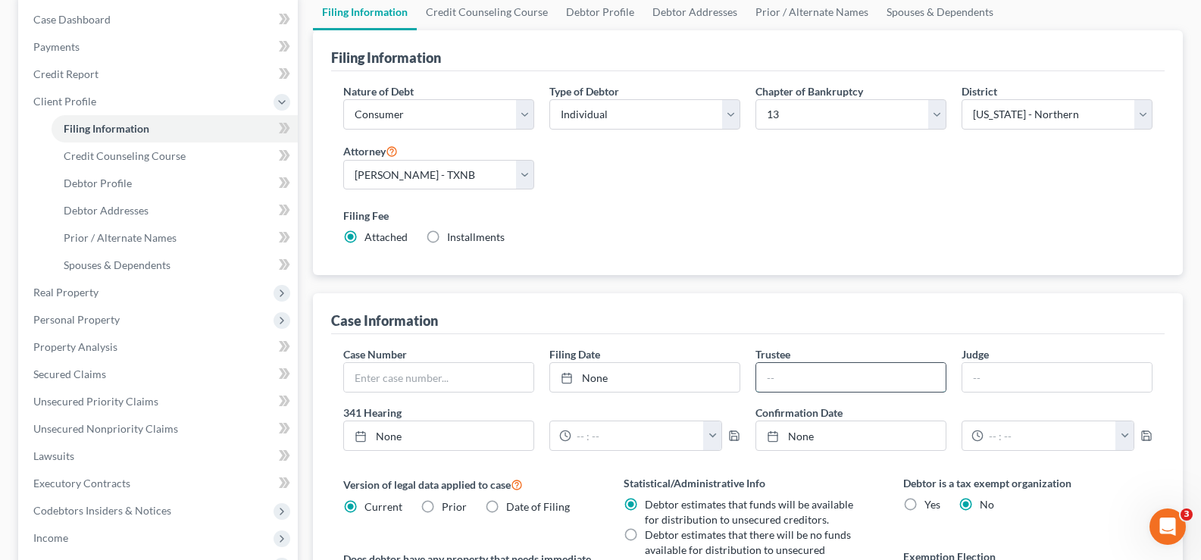
click at [787, 371] on input "text" at bounding box center [850, 377] width 189 height 29
type input "Katherine L. Davis"
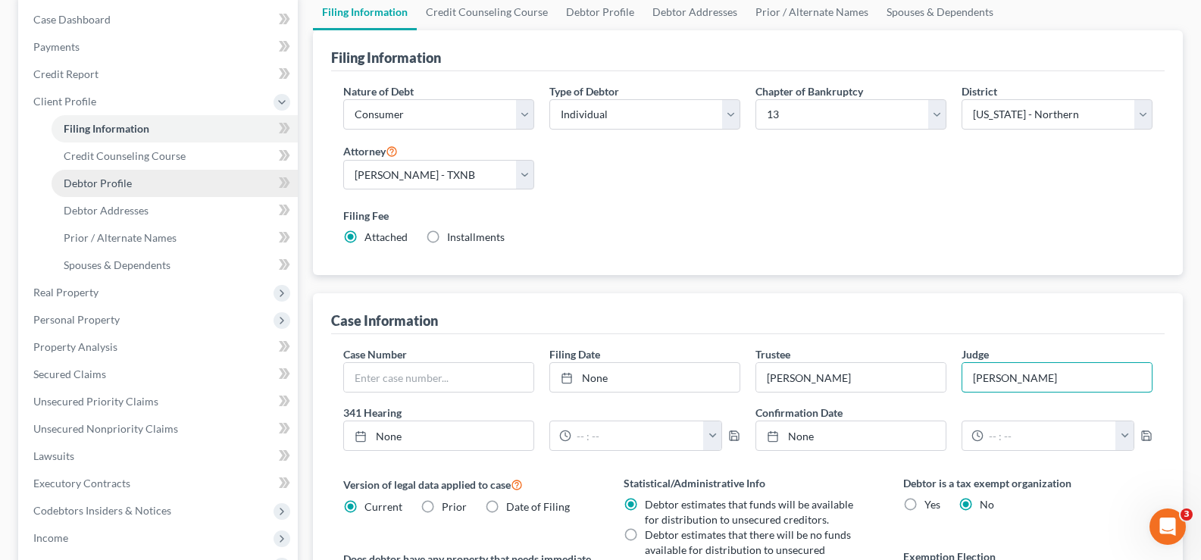
type input "Scott W. Everett"
click at [102, 177] on span "Debtor Profile" at bounding box center [98, 183] width 68 height 13
select select "0"
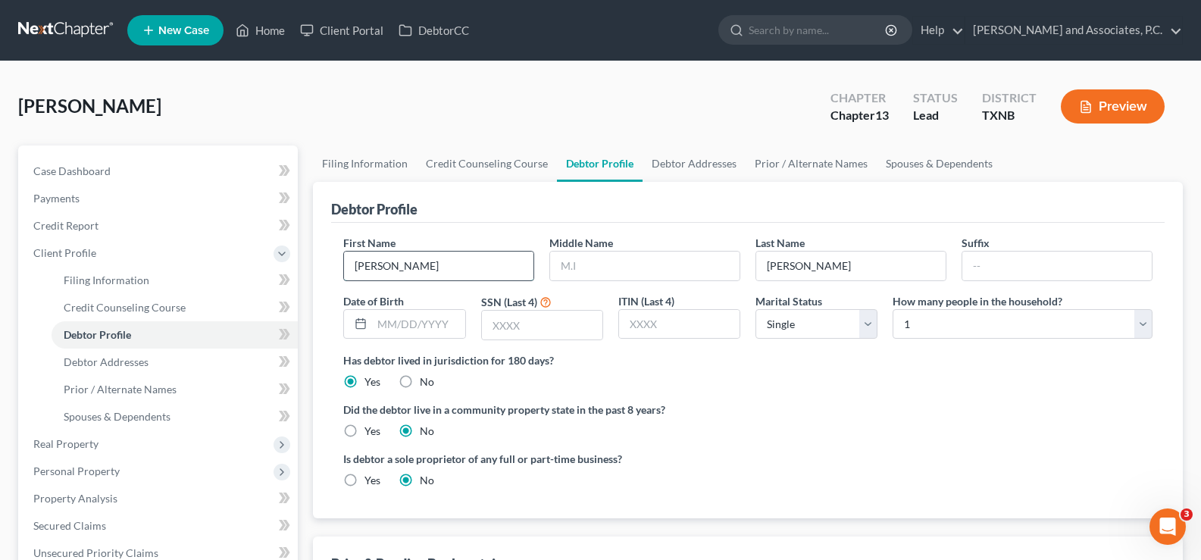
click at [467, 275] on input "Naomi" at bounding box center [438, 266] width 189 height 29
click at [610, 265] on input "text" at bounding box center [644, 266] width 189 height 29
type input "Anne"
click at [464, 272] on input "Naomi" at bounding box center [438, 266] width 189 height 29
click at [400, 320] on input "text" at bounding box center [418, 324] width 92 height 29
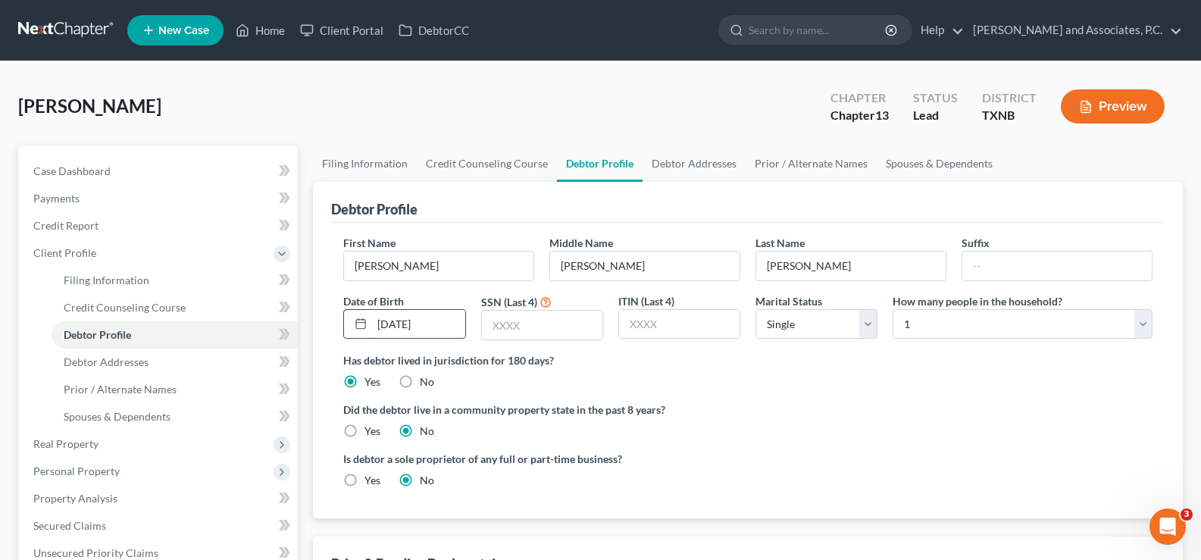
type input "07/05/2002"
type input "9429"
click at [789, 329] on select "Select Single Married Separated Divorced Widowed" at bounding box center [817, 324] width 122 height 30
click at [922, 328] on select "Select 1 2 3 4 5 6 7 8 9 10 11 12 13 14 15 16 17 18 19 20" at bounding box center [1023, 324] width 260 height 30
select select "2"
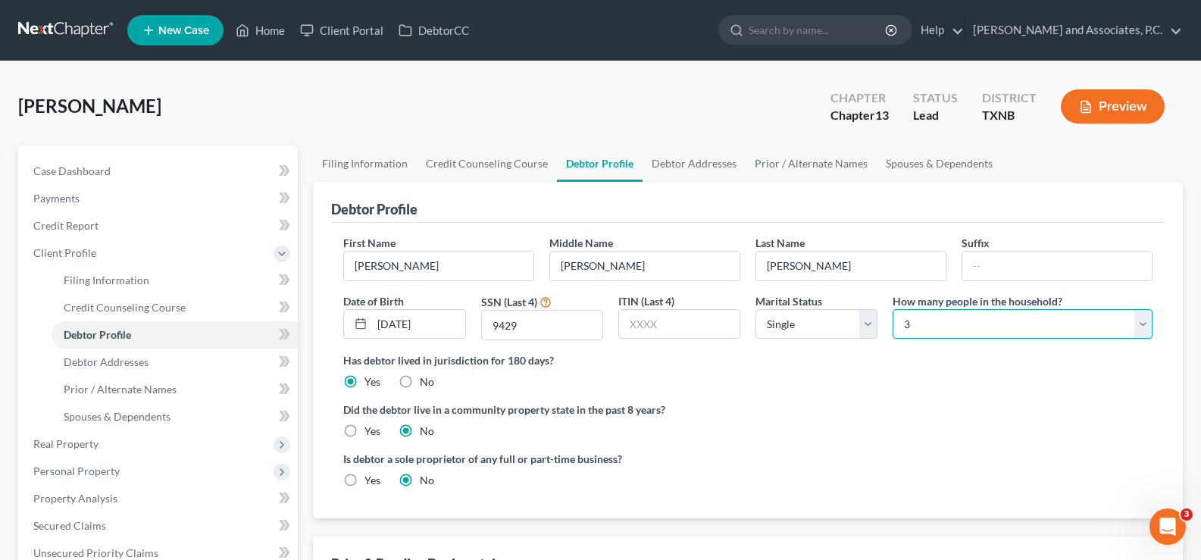
click at [893, 309] on select "Select 1 2 3 4 5 6 7 8 9 10 11 12 13 14 15 16 17 18 19 20" at bounding box center [1023, 324] width 260 height 30
click at [129, 416] on span "Spouses & Dependents" at bounding box center [117, 416] width 107 height 13
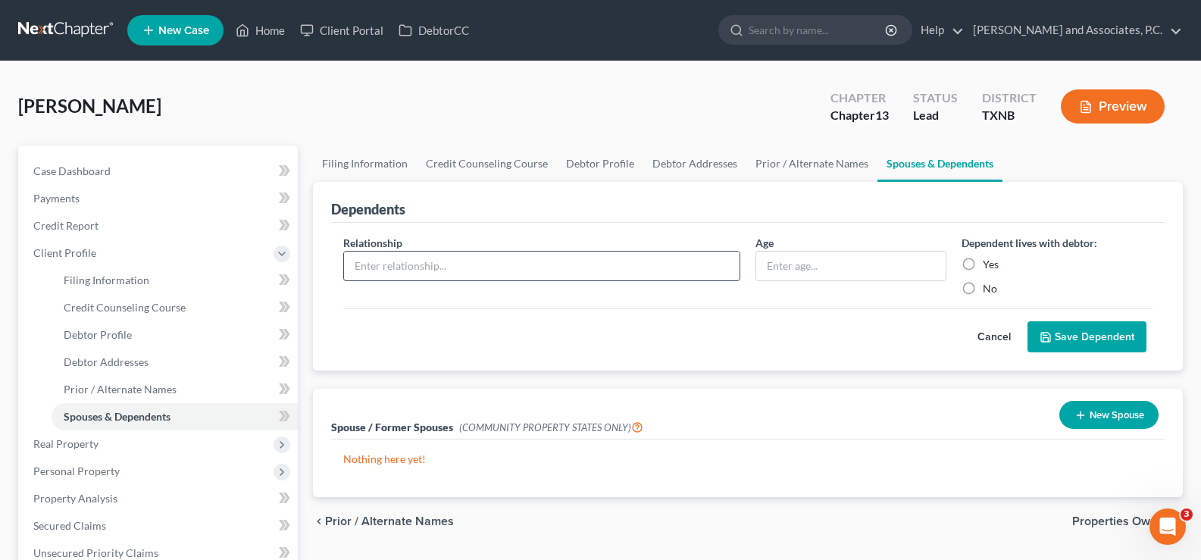
click at [700, 265] on input "text" at bounding box center [542, 266] width 396 height 29
type input "son"
type input "2"
click at [983, 264] on label "Yes" at bounding box center [991, 264] width 16 height 15
click at [989, 264] on input "Yes" at bounding box center [994, 262] width 10 height 10
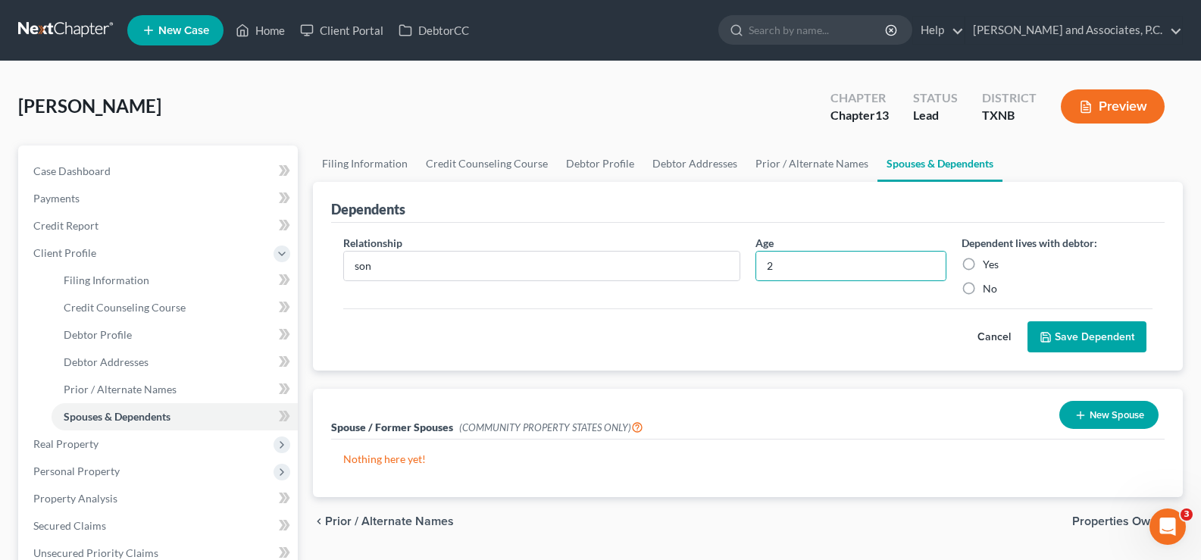
radio input "true"
click at [1063, 334] on button "Save Dependent" at bounding box center [1087, 337] width 119 height 32
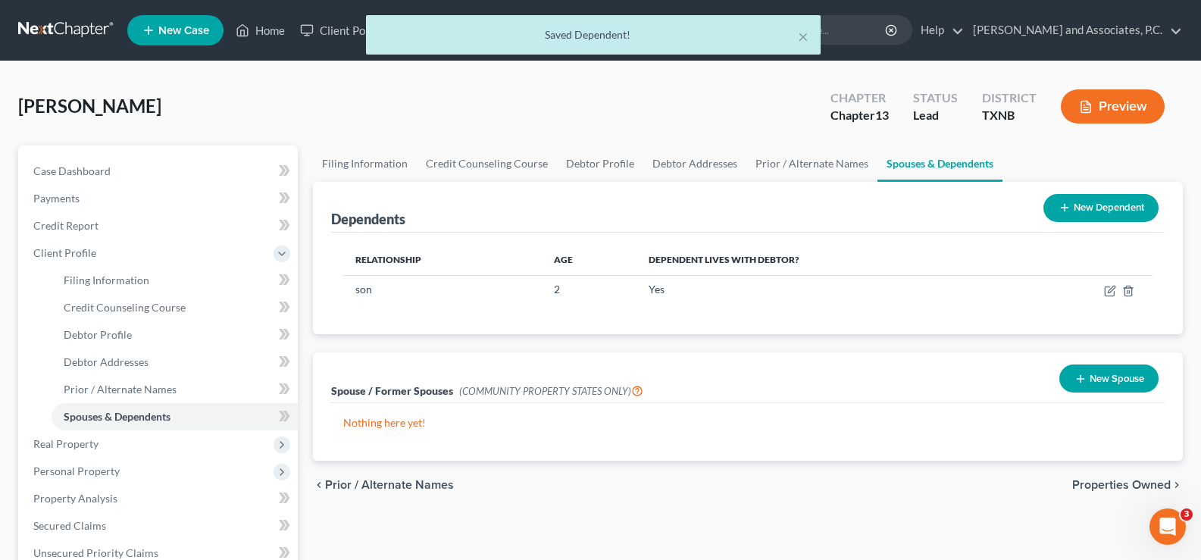
click at [1090, 211] on button "New Dependent" at bounding box center [1101, 208] width 115 height 28
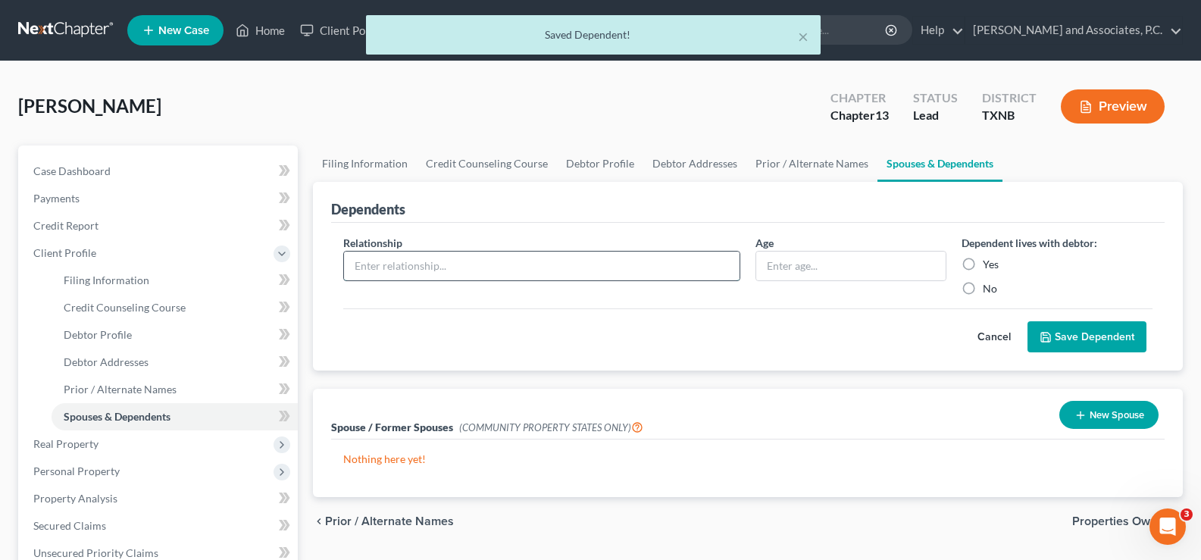
click at [384, 268] on input "text" at bounding box center [542, 266] width 396 height 29
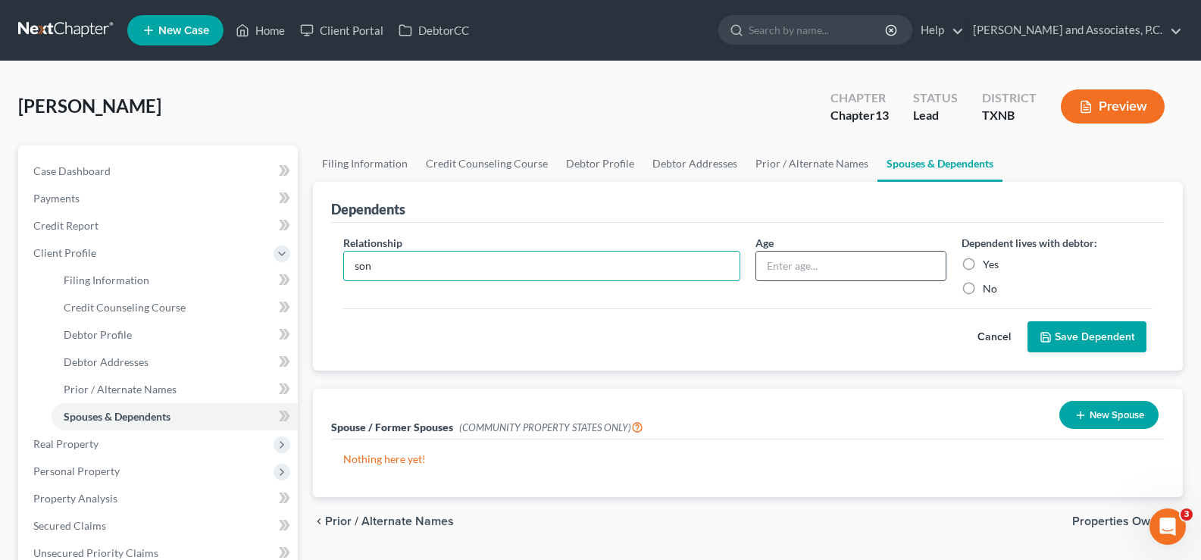
type input "son"
click at [781, 260] on input "text" at bounding box center [850, 266] width 189 height 29
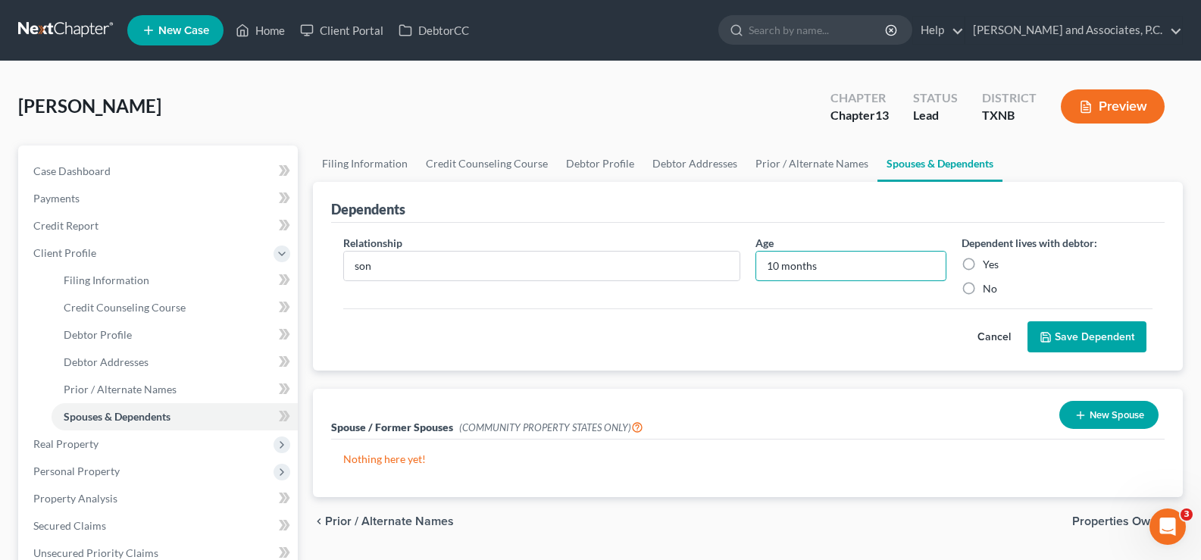
type input "10 months"
click at [983, 265] on label "Yes" at bounding box center [991, 264] width 16 height 15
click at [989, 265] on input "Yes" at bounding box center [994, 262] width 10 height 10
radio input "true"
click at [1081, 337] on button "Save Dependent" at bounding box center [1087, 337] width 119 height 32
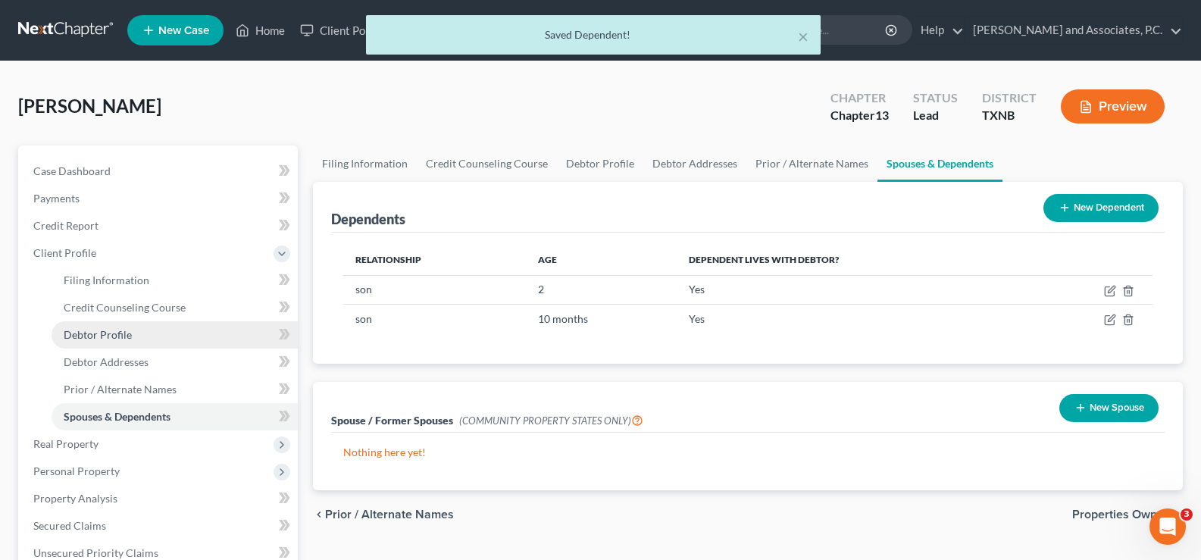
click at [186, 339] on link "Debtor Profile" at bounding box center [175, 334] width 246 height 27
select select "0"
select select "2"
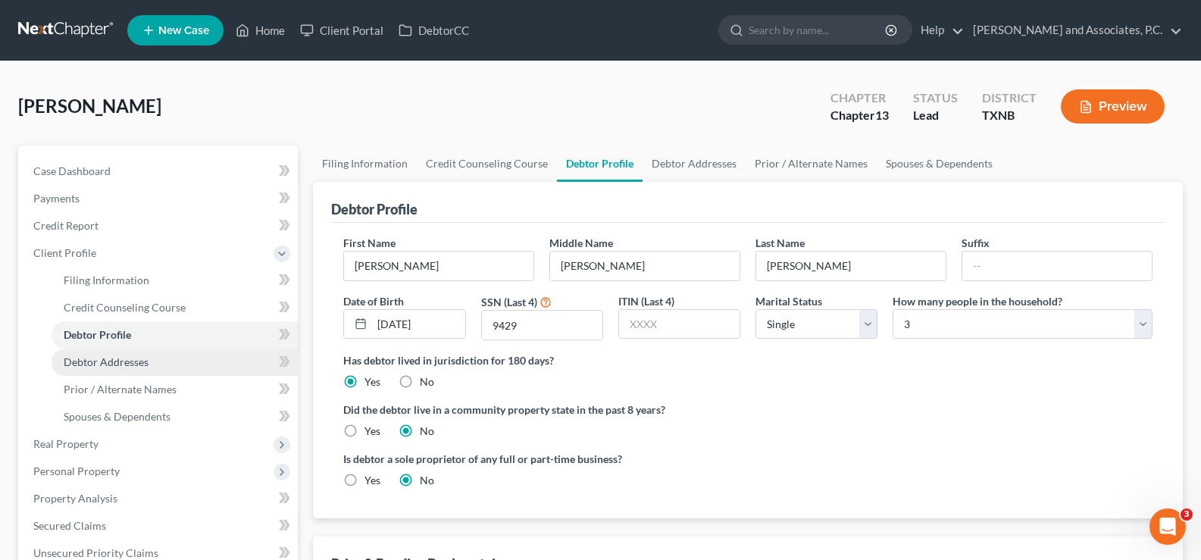
click at [166, 358] on link "Debtor Addresses" at bounding box center [175, 362] width 246 height 27
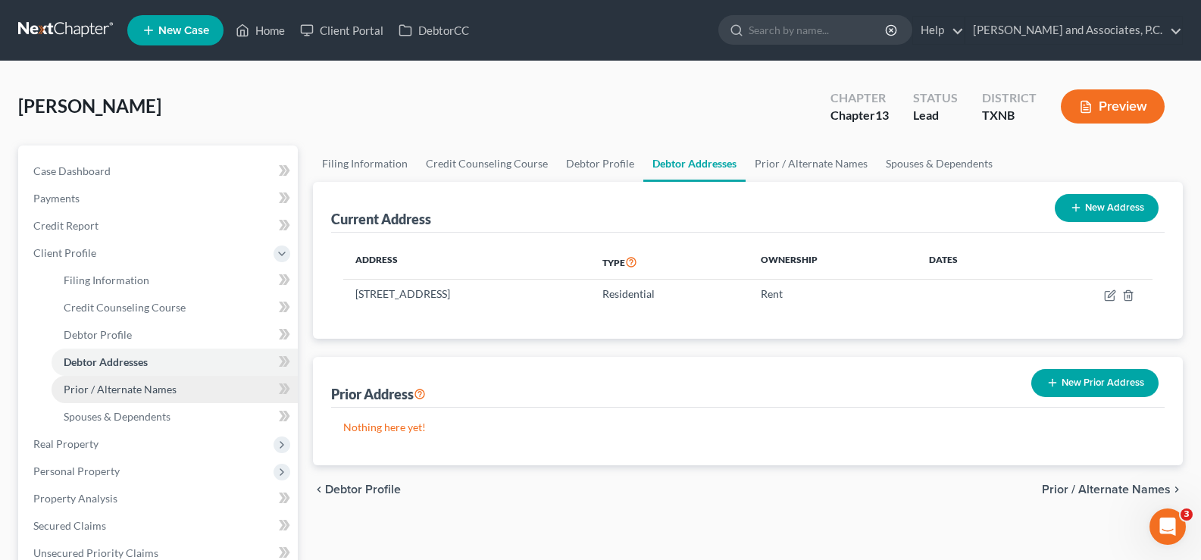
click at [179, 390] on link "Prior / Alternate Names" at bounding box center [175, 389] width 246 height 27
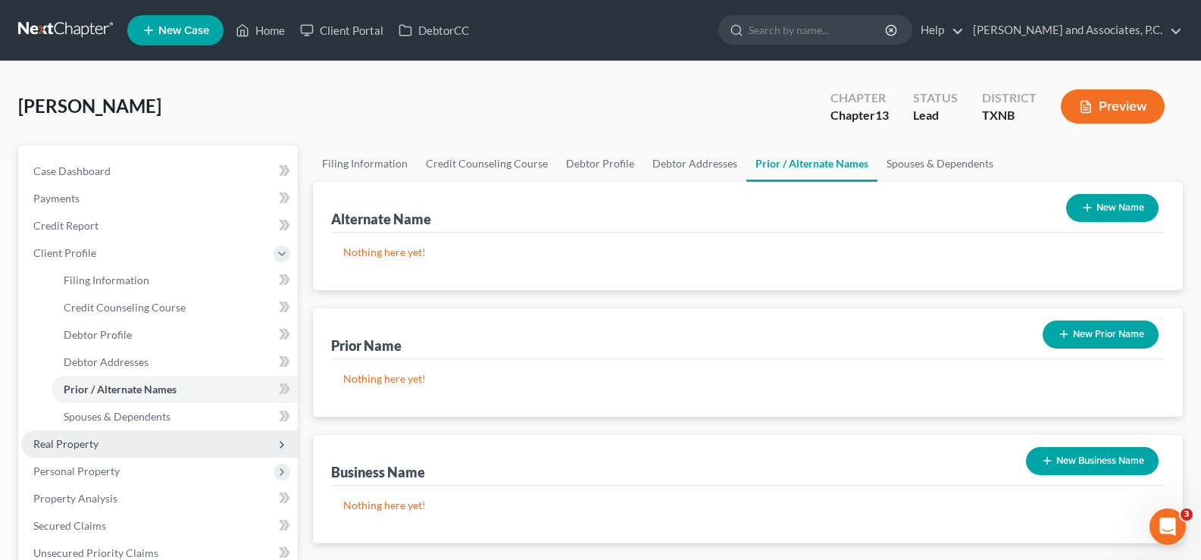
click at [96, 446] on span "Real Property" at bounding box center [65, 443] width 65 height 13
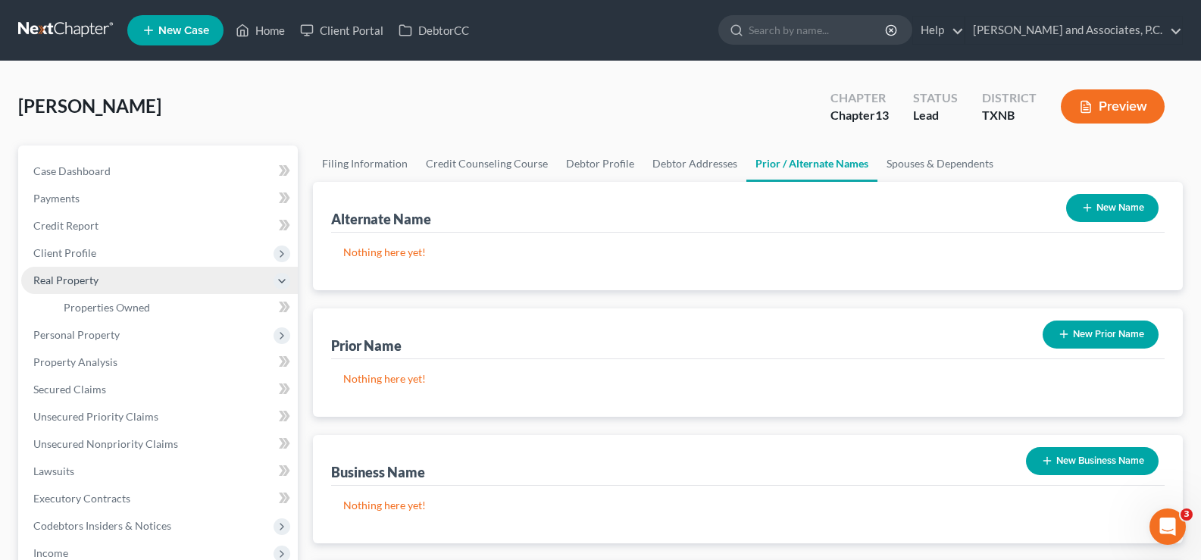
scroll to position [152, 0]
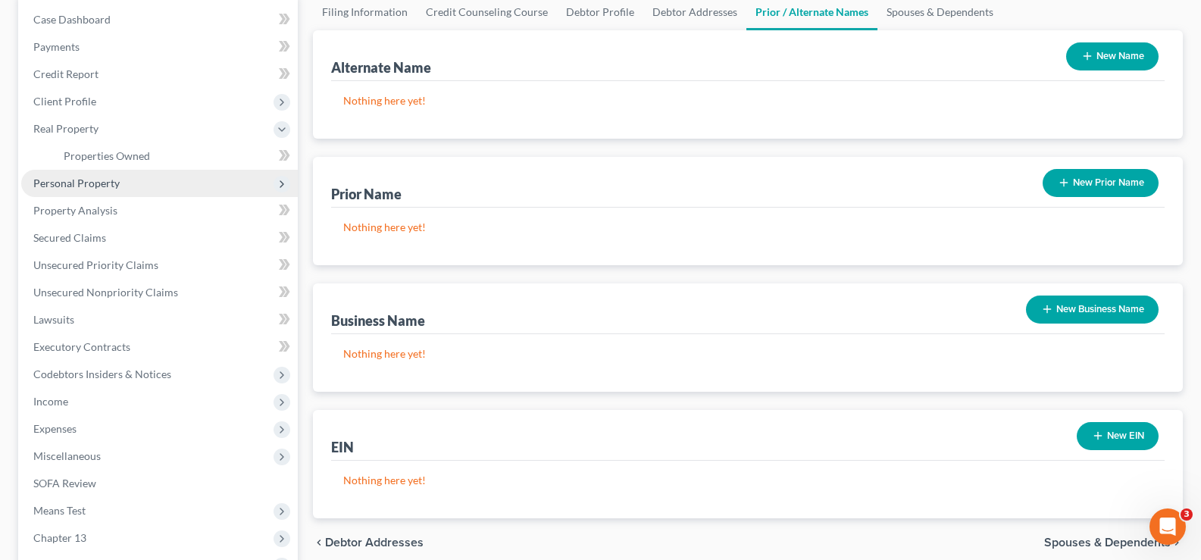
click at [91, 192] on span "Personal Property" at bounding box center [159, 183] width 277 height 27
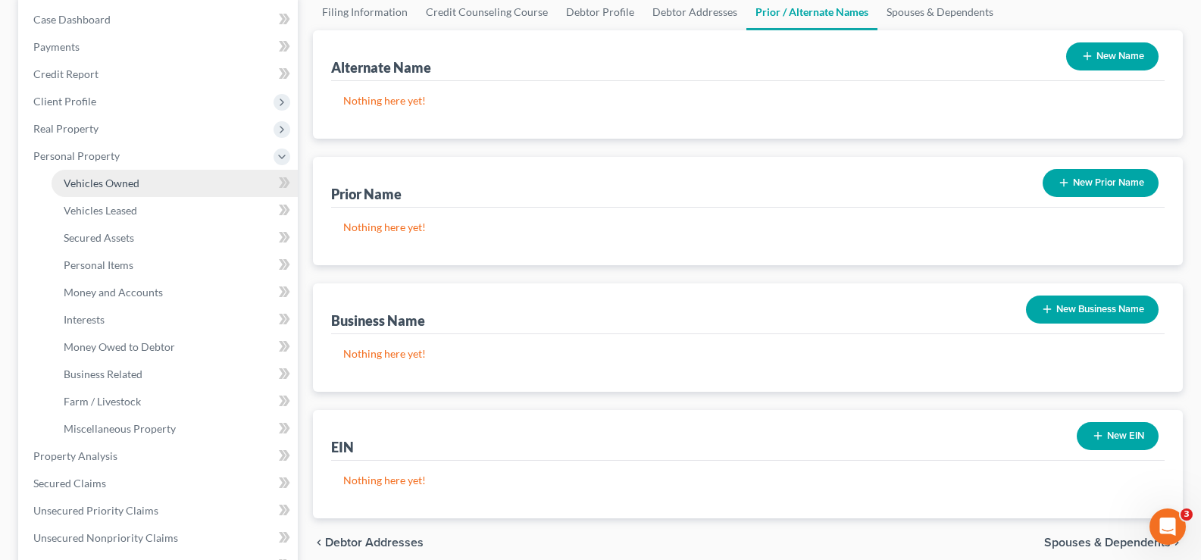
click at [92, 189] on span "Vehicles Owned" at bounding box center [102, 183] width 76 height 13
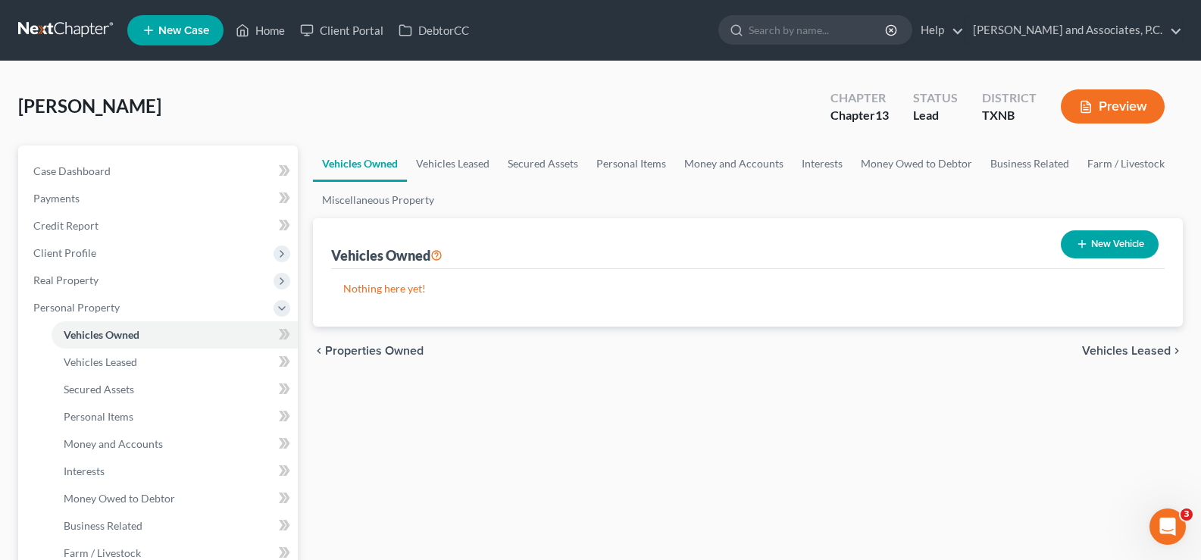
click at [1117, 236] on button "New Vehicle" at bounding box center [1110, 244] width 98 height 28
select select "0"
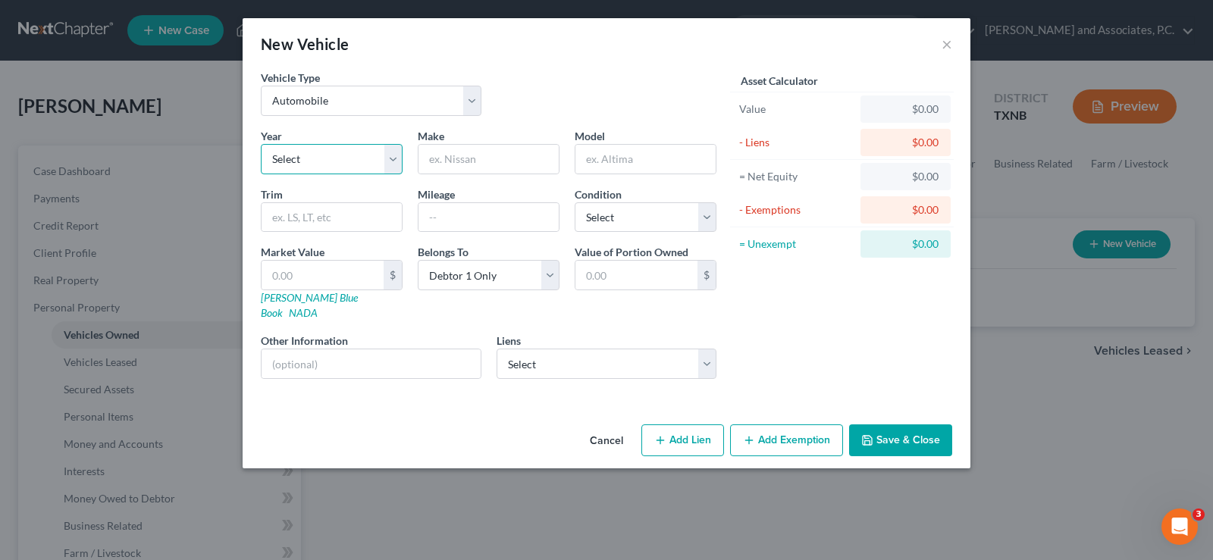
click at [362, 162] on select "Select 2026 2025 2024 2023 2022 2021 2020 2019 2018 2017 2016 2015 2014 2013 20…" at bounding box center [332, 159] width 142 height 30
select select "7"
click at [261, 144] on select "Select 2026 2025 2024 2023 2022 2021 2020 2019 2018 2017 2016 2015 2014 2013 20…" at bounding box center [332, 159] width 142 height 30
click at [470, 164] on input "text" at bounding box center [488, 159] width 140 height 29
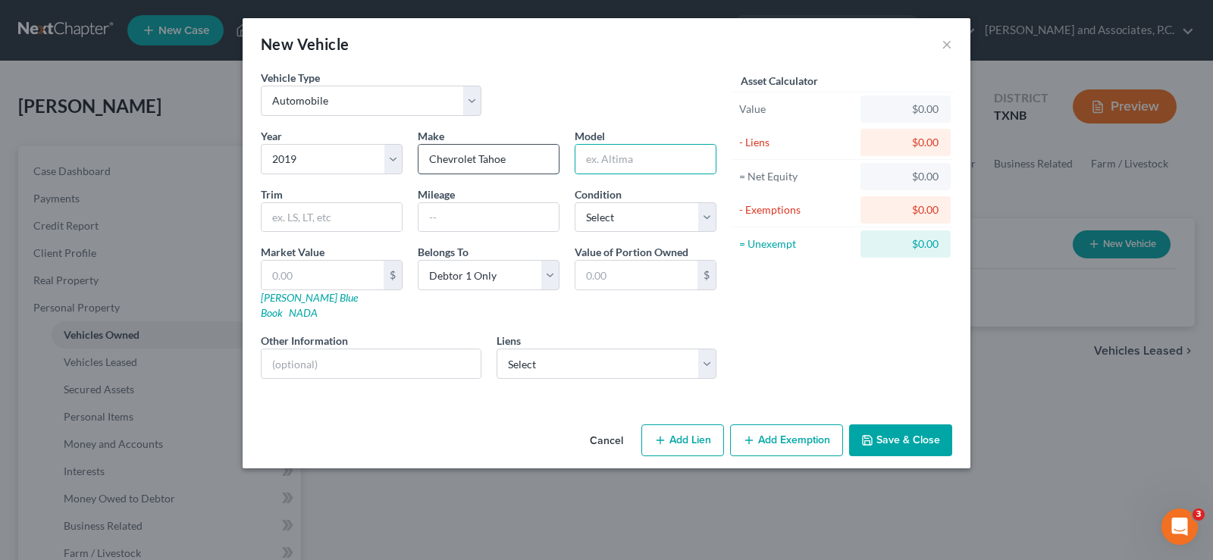
click at [504, 156] on input "Chevrolet Tahoe" at bounding box center [488, 159] width 140 height 29
type input "Chevrolet"
type input "Tahoe"
type input "80000"
click at [615, 227] on select "Select Excellent Very Good Good Fair Poor" at bounding box center [646, 217] width 142 height 30
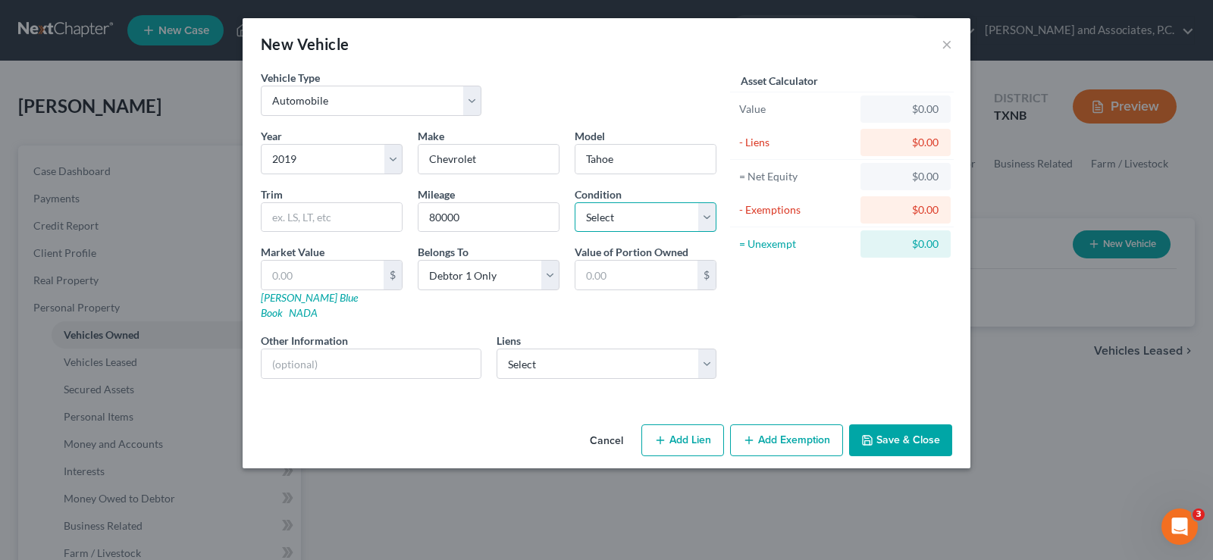
select select "2"
click at [575, 202] on select "Select Excellent Very Good Good Fair Poor" at bounding box center [646, 217] width 142 height 30
click at [552, 357] on select "Select Jpmcb Auto - $42,165.00 Chime Stride - $1,035.00" at bounding box center [606, 364] width 221 height 30
select select "0"
click at [496, 349] on select "Select Jpmcb Auto - $42,165.00 Chime Stride - $1,035.00" at bounding box center [606, 364] width 221 height 30
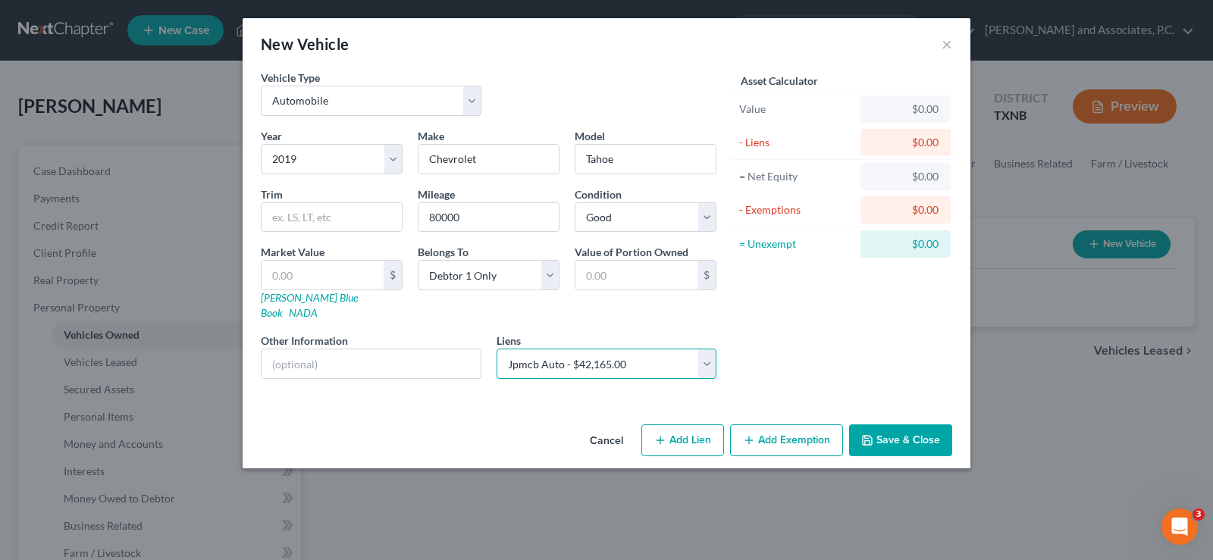
select select
select select "45"
select select "0"
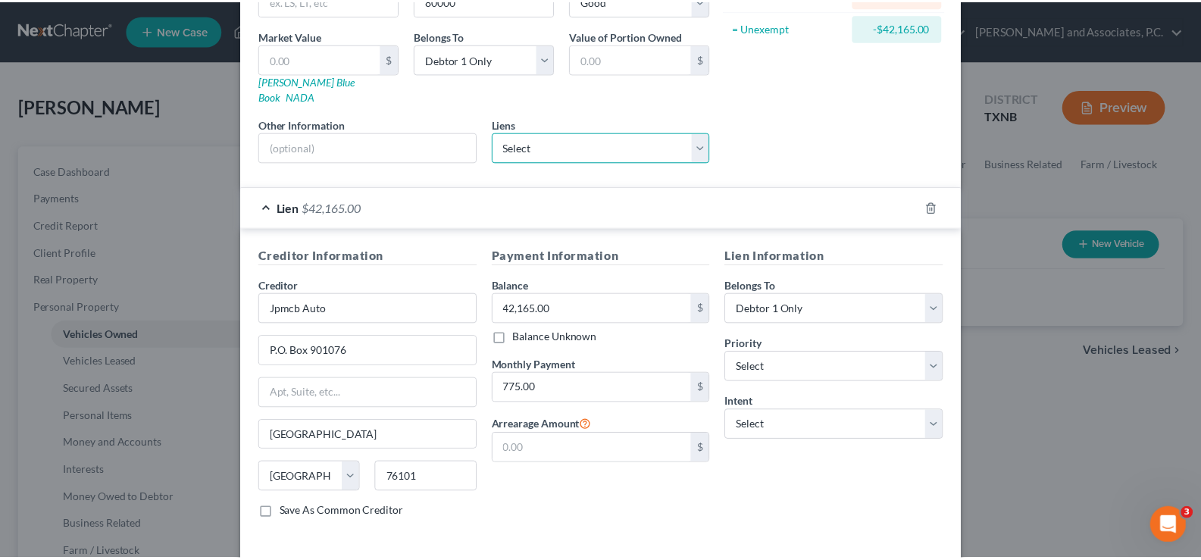
scroll to position [269, 0]
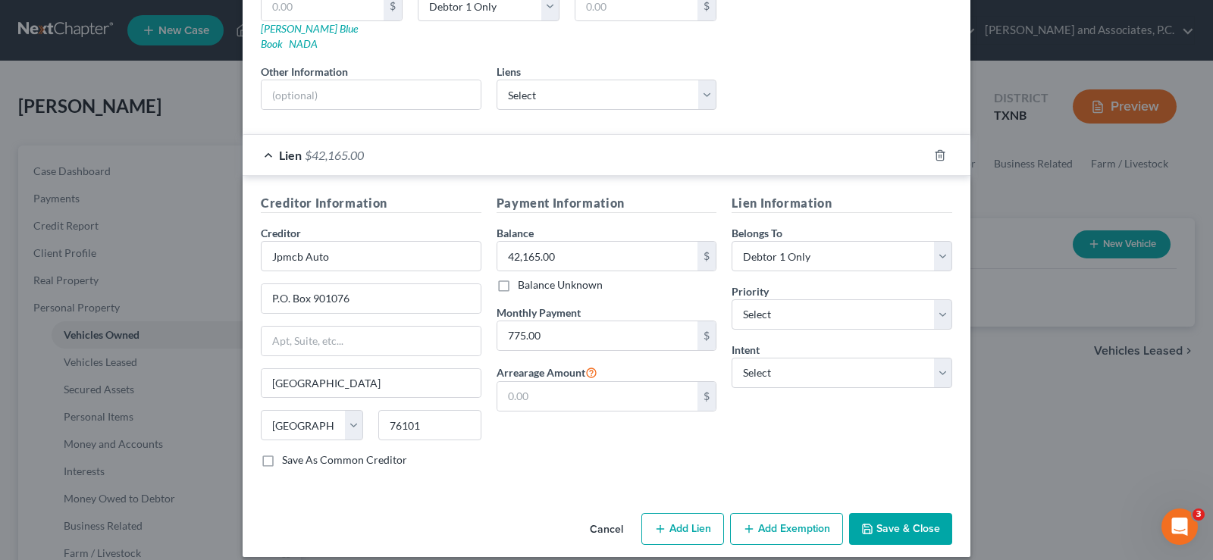
click at [916, 521] on button "Save & Close" at bounding box center [900, 529] width 103 height 32
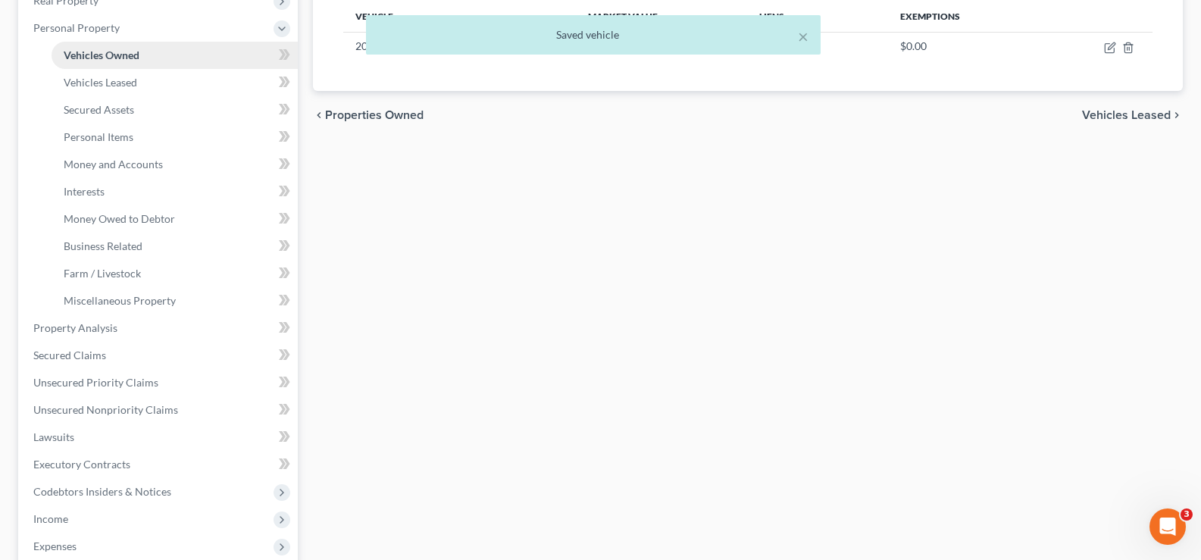
scroll to position [303, 0]
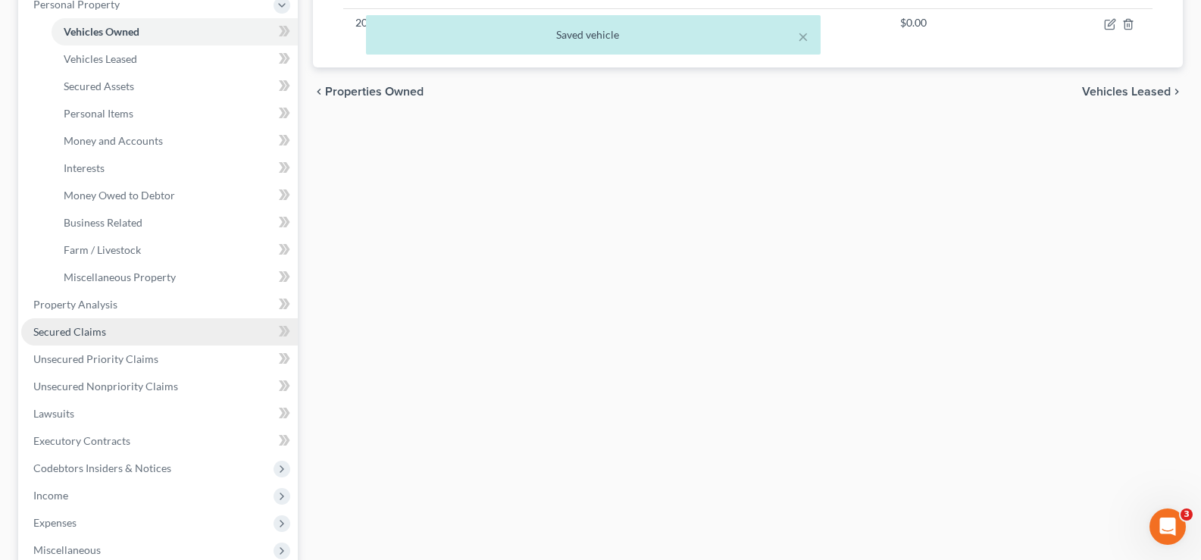
click at [149, 323] on link "Secured Claims" at bounding box center [159, 331] width 277 height 27
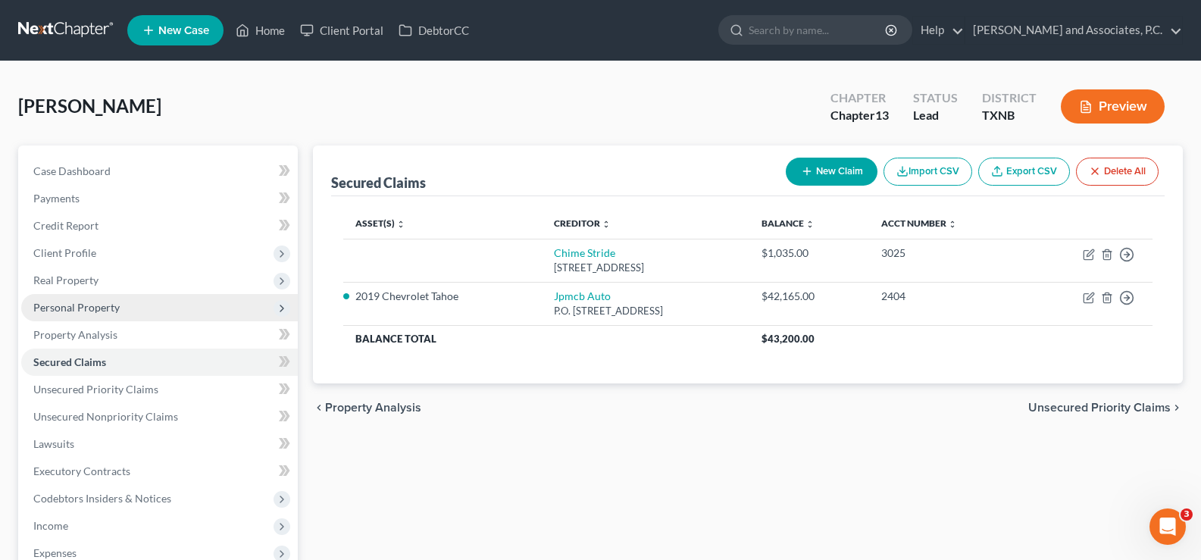
click at [75, 308] on span "Personal Property" at bounding box center [76, 307] width 86 height 13
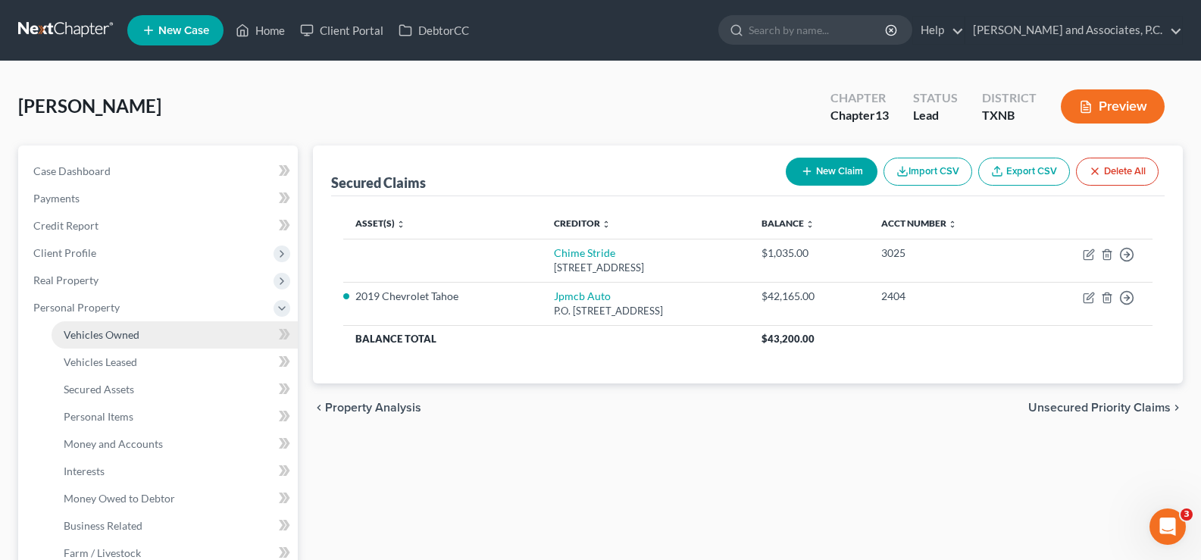
click at [123, 335] on span "Vehicles Owned" at bounding box center [102, 334] width 76 height 13
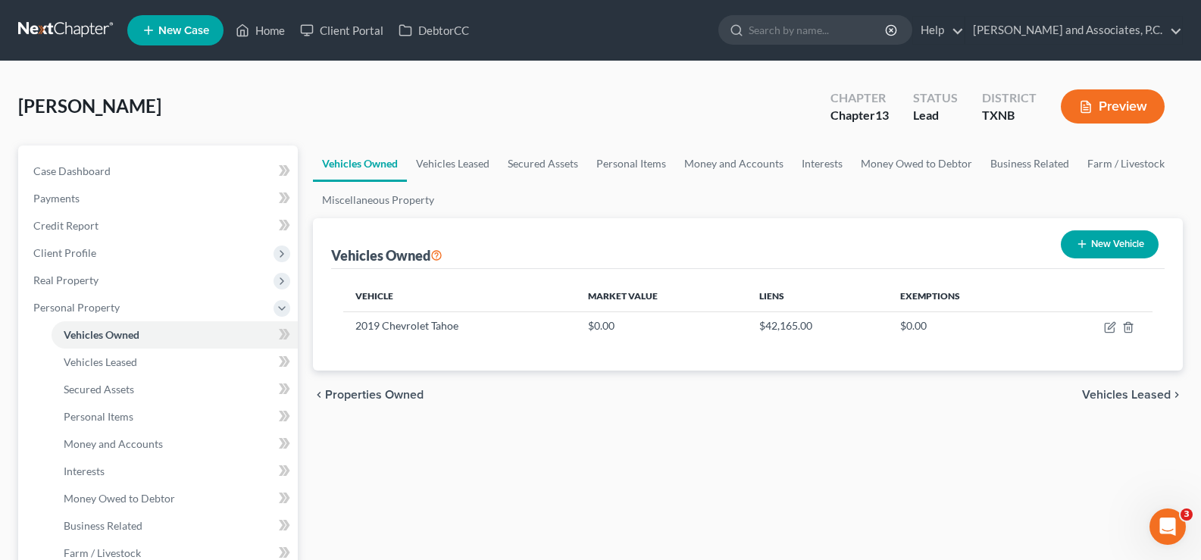
click at [1134, 240] on button "New Vehicle" at bounding box center [1110, 244] width 98 height 28
select select "0"
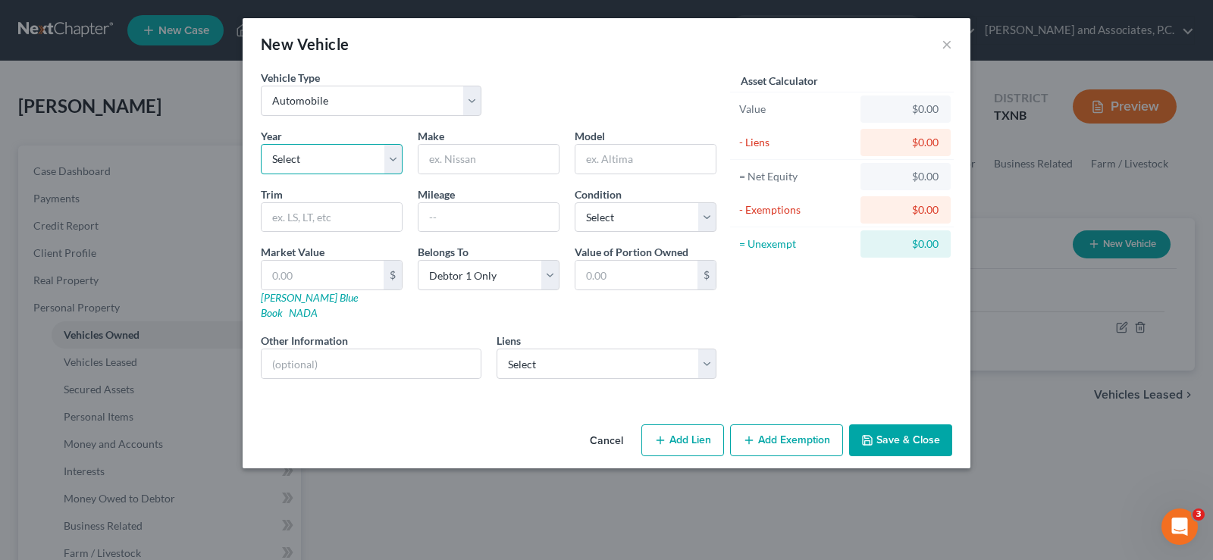
click at [330, 166] on select "Select 2026 2025 2024 2023 2022 2021 2020 2019 2018 2017 2016 2015 2014 2013 20…" at bounding box center [332, 159] width 142 height 30
select select "20"
click at [261, 144] on select "Select 2026 2025 2024 2023 2022 2021 2020 2019 2018 2017 2016 2015 2014 2013 20…" at bounding box center [332, 159] width 142 height 30
click at [435, 168] on input "text" at bounding box center [488, 159] width 140 height 29
type input "Dodge"
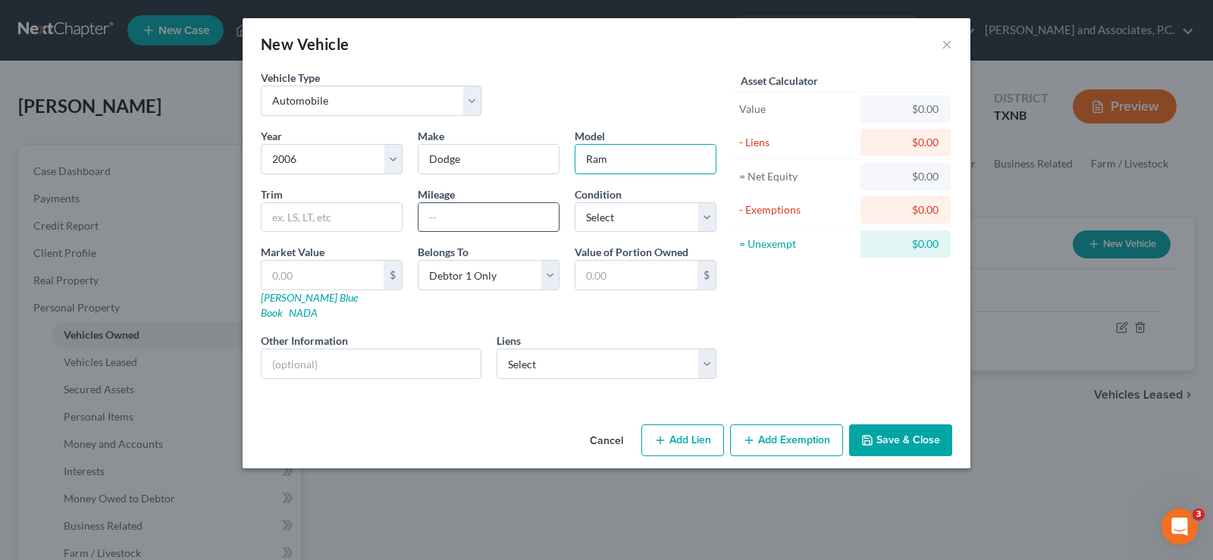
type input "Ram"
click at [435, 216] on input "text" at bounding box center [488, 217] width 140 height 29
type input "120000"
click at [649, 224] on select "Select Excellent Very Good Good Fair Poor" at bounding box center [646, 217] width 142 height 30
click at [575, 202] on select "Select Excellent Very Good Good Fair Poor" at bounding box center [646, 217] width 142 height 30
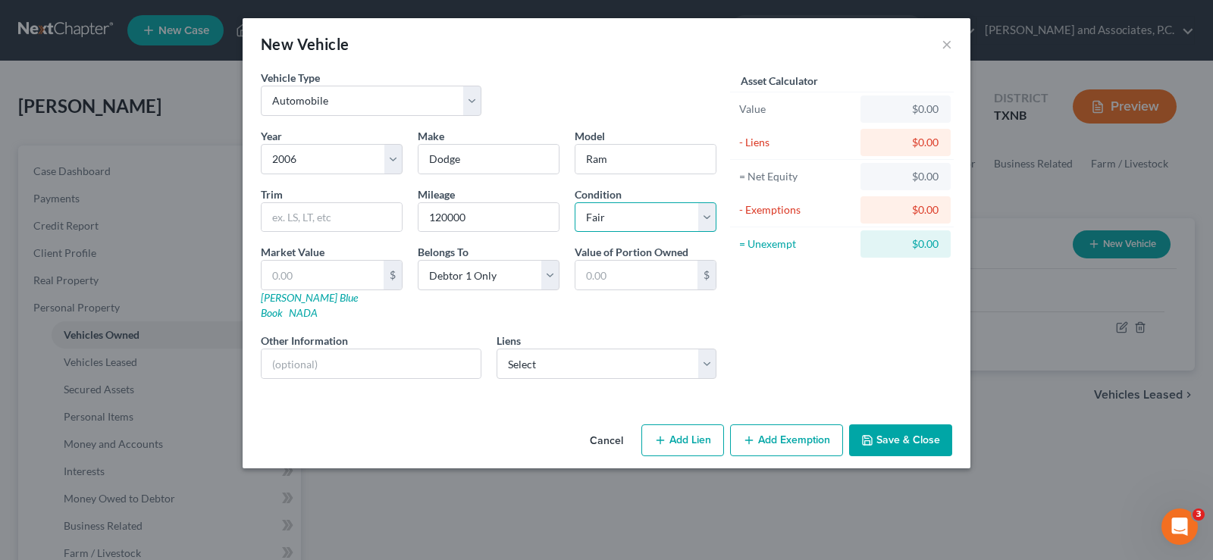
drag, startPoint x: 705, startPoint y: 221, endPoint x: 686, endPoint y: 230, distance: 21.0
click at [705, 221] on select "Select Excellent Very Good Good Fair Poor" at bounding box center [646, 217] width 142 height 30
select select "2"
click at [575, 202] on select "Select Excellent Very Good Good Fair Poor" at bounding box center [646, 217] width 142 height 30
click at [890, 425] on button "Save & Close" at bounding box center [900, 440] width 103 height 32
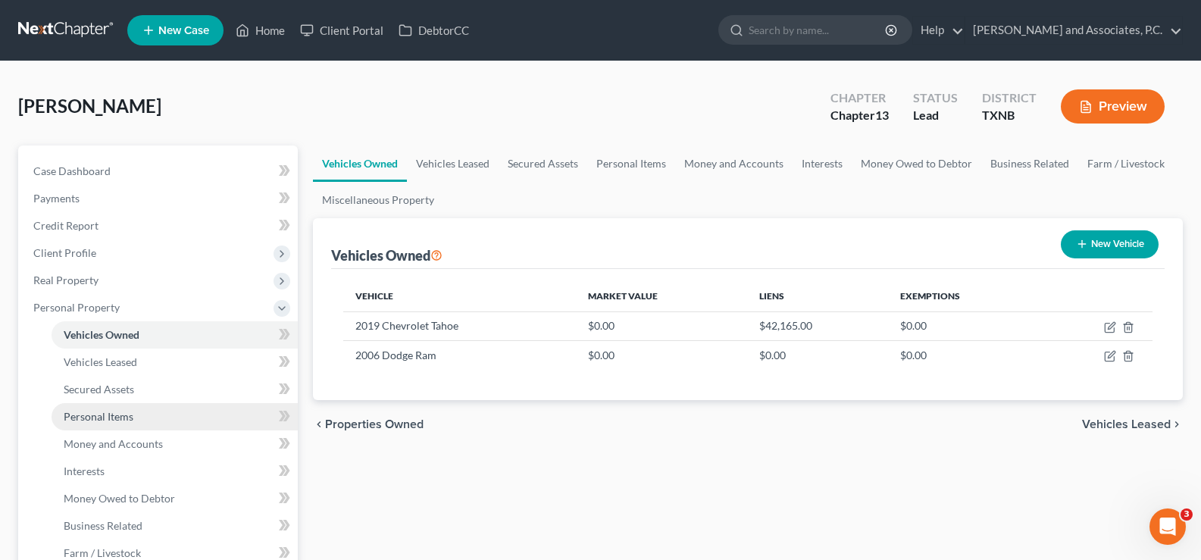
click at [139, 424] on link "Personal Items" at bounding box center [175, 416] width 246 height 27
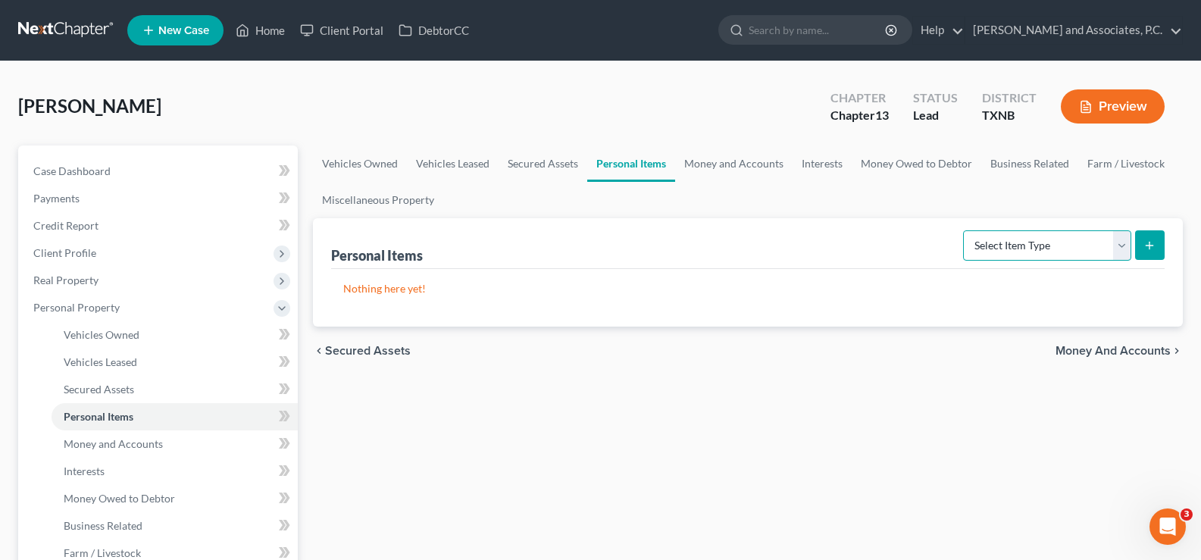
click at [1120, 251] on select "Select Item Type Clothing Collectibles Of Value Electronics Firearms Household …" at bounding box center [1047, 245] width 168 height 30
select select "clothing"
click at [965, 230] on select "Select Item Type Clothing Collectibles Of Value Electronics Firearms Household …" at bounding box center [1047, 245] width 168 height 30
click at [1142, 254] on button "submit" at bounding box center [1150, 245] width 30 height 30
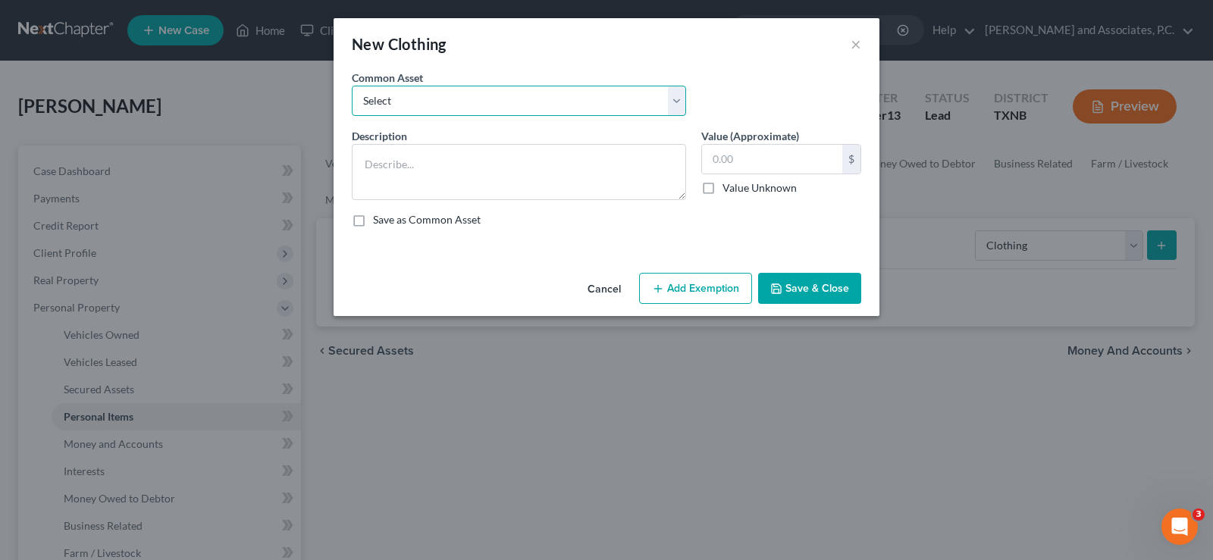
click at [510, 105] on select "Select personal clothing personal clothing personal clothing" at bounding box center [519, 101] width 334 height 30
select select "1"
click at [352, 86] on select "Select personal clothing personal clothing personal clothing" at bounding box center [519, 101] width 334 height 30
type textarea "personal clothing"
type input "500.00"
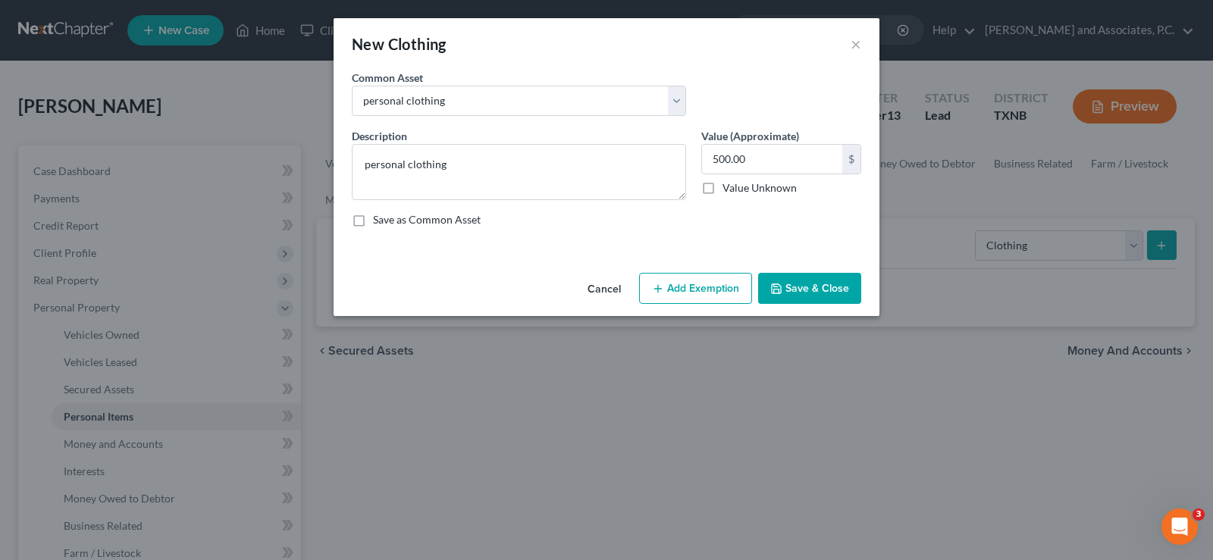
click at [799, 289] on button "Save & Close" at bounding box center [809, 289] width 103 height 32
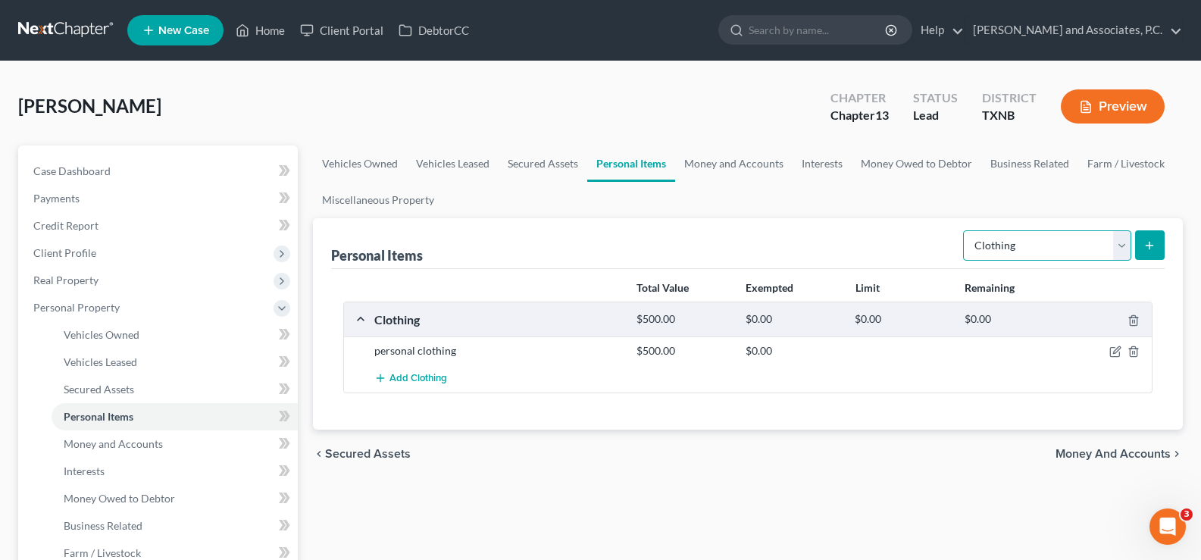
click at [1123, 248] on select "Select Item Type Clothing Collectibles Of Value Electronics Firearms Household …" at bounding box center [1047, 245] width 168 height 30
select select "household_goods"
click at [965, 230] on select "Select Item Type Clothing Collectibles Of Value Electronics Firearms Household …" at bounding box center [1047, 245] width 168 height 30
click at [1146, 246] on icon "submit" at bounding box center [1150, 246] width 12 height 12
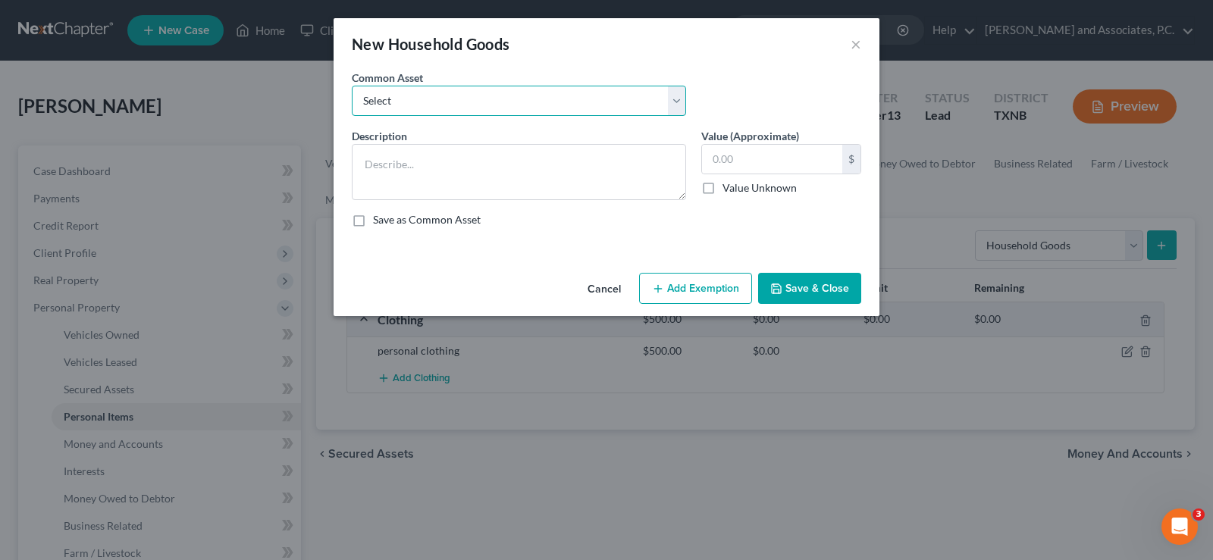
click at [551, 101] on select "Select household goods & furnishings household goods & furnishings" at bounding box center [519, 101] width 334 height 30
select select "0"
click at [352, 86] on select "Select household goods & furnishings household goods & furnishings" at bounding box center [519, 101] width 334 height 30
type textarea "household goods & furnishings"
type input "4,000.00"
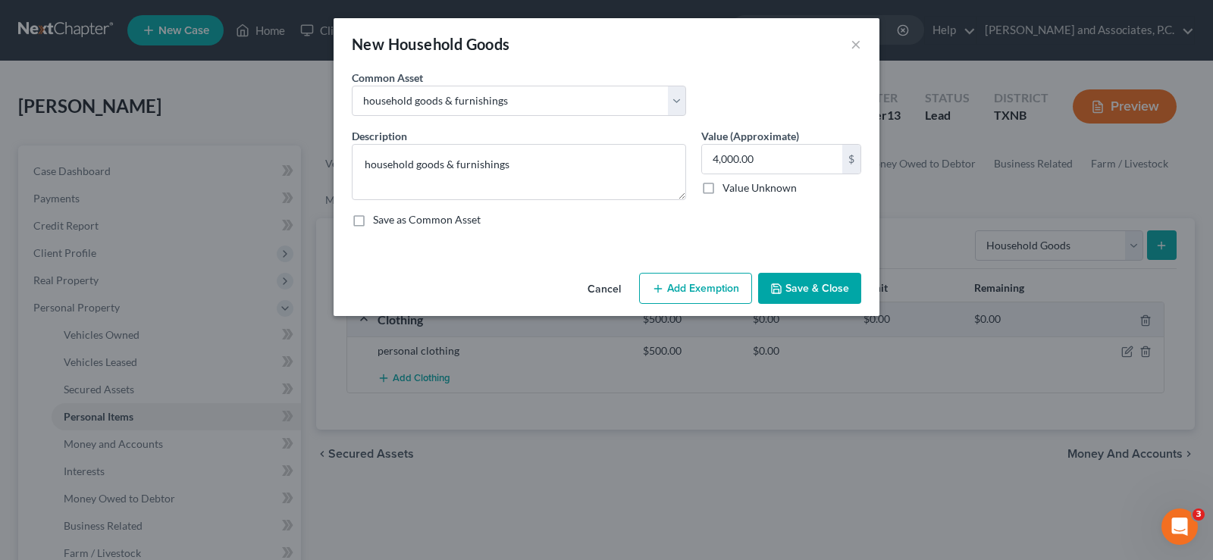
click at [801, 289] on button "Save & Close" at bounding box center [809, 289] width 103 height 32
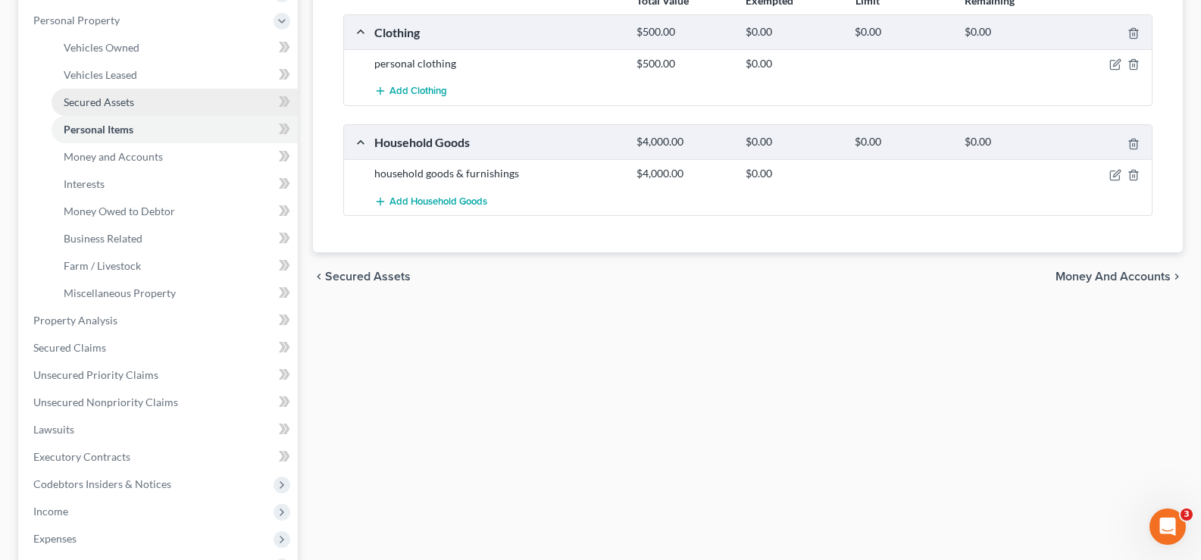
scroll to position [303, 0]
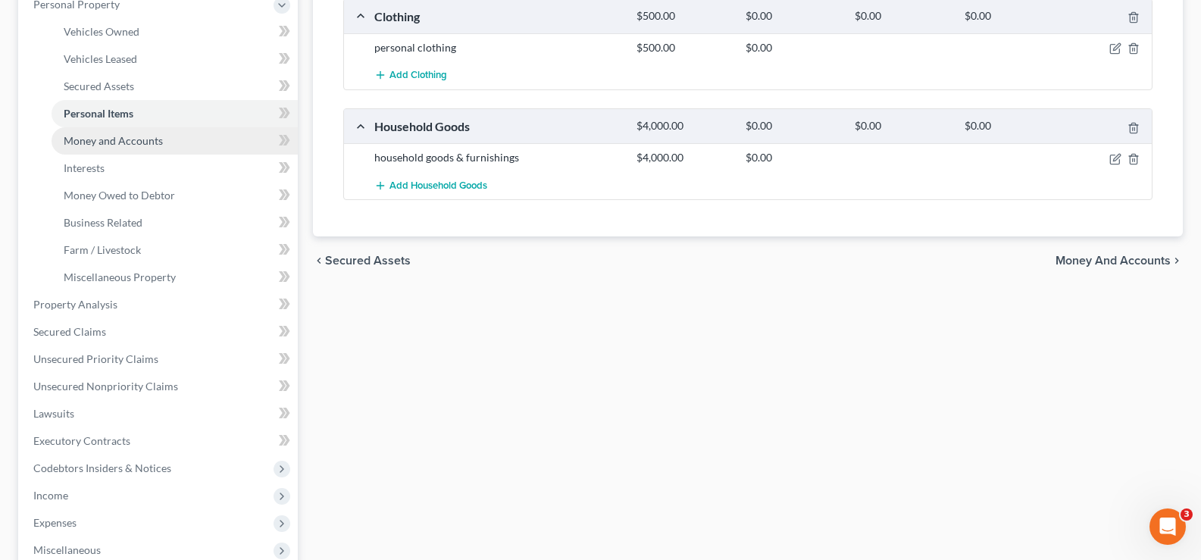
click at [130, 142] on span "Money and Accounts" at bounding box center [113, 140] width 99 height 13
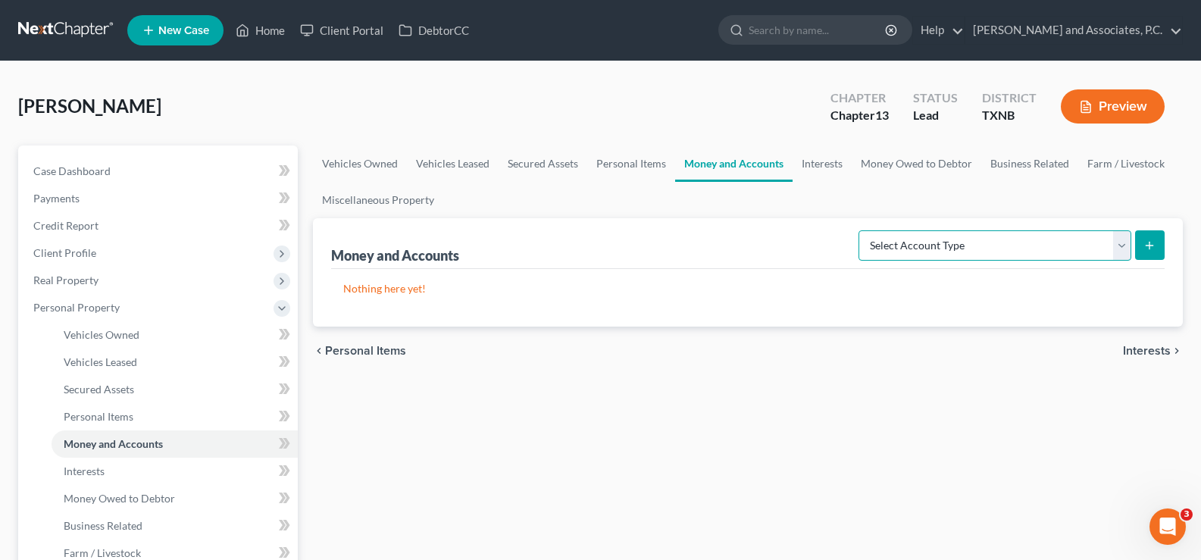
click at [1117, 246] on select "Select Account Type Brokerage Cash on Hand Certificates of Deposit Checking Acc…" at bounding box center [995, 245] width 273 height 30
select select "checking"
click at [862, 230] on select "Select Account Type Brokerage Cash on Hand Certificates of Deposit Checking Acc…" at bounding box center [995, 245] width 273 height 30
click at [1146, 243] on icon "submit" at bounding box center [1150, 246] width 12 height 12
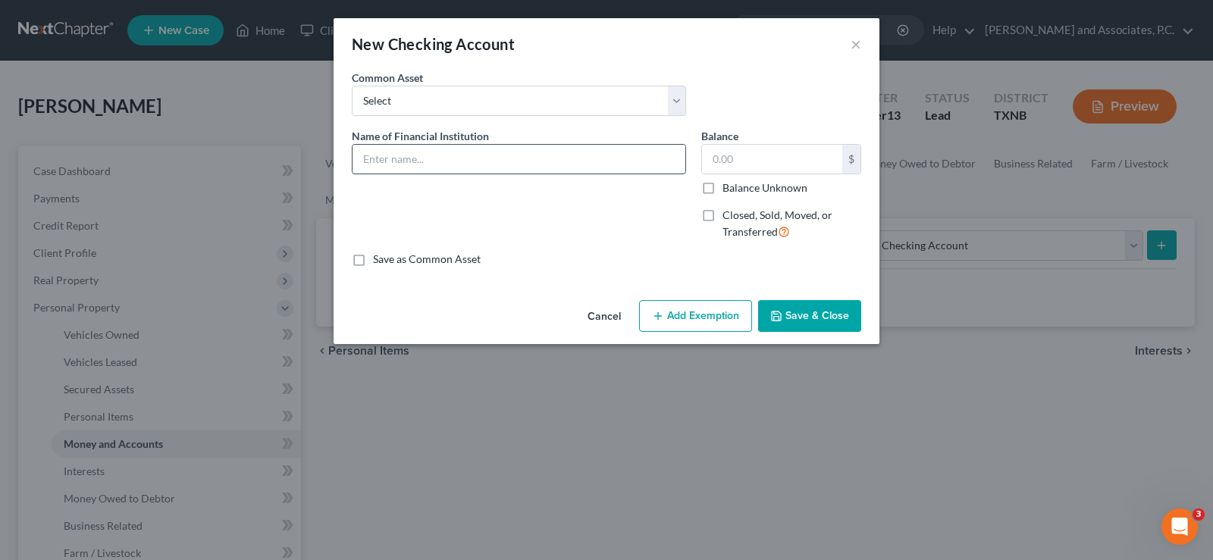
click at [387, 154] on input "text" at bounding box center [518, 159] width 333 height 29
type input "Chime"
click at [741, 167] on input "text" at bounding box center [772, 159] width 140 height 29
type input "0.00"
click at [812, 323] on button "Save & Close" at bounding box center [809, 316] width 103 height 32
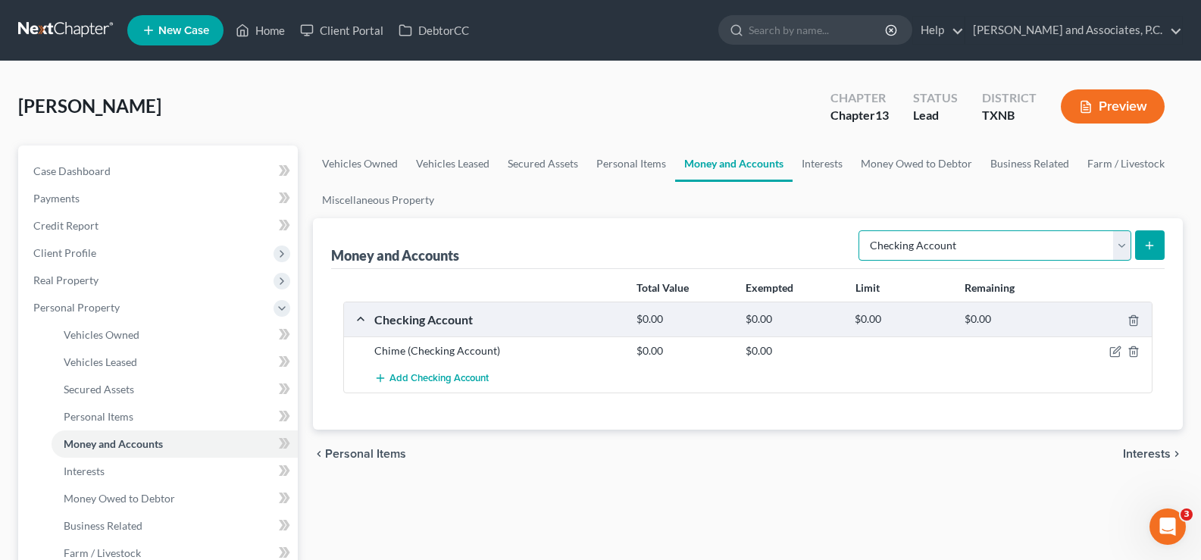
click at [1127, 247] on select "Select Account Type Brokerage Cash on Hand Certificates of Deposit Checking Acc…" at bounding box center [995, 245] width 273 height 30
click at [1154, 248] on icon "submit" at bounding box center [1150, 246] width 12 height 12
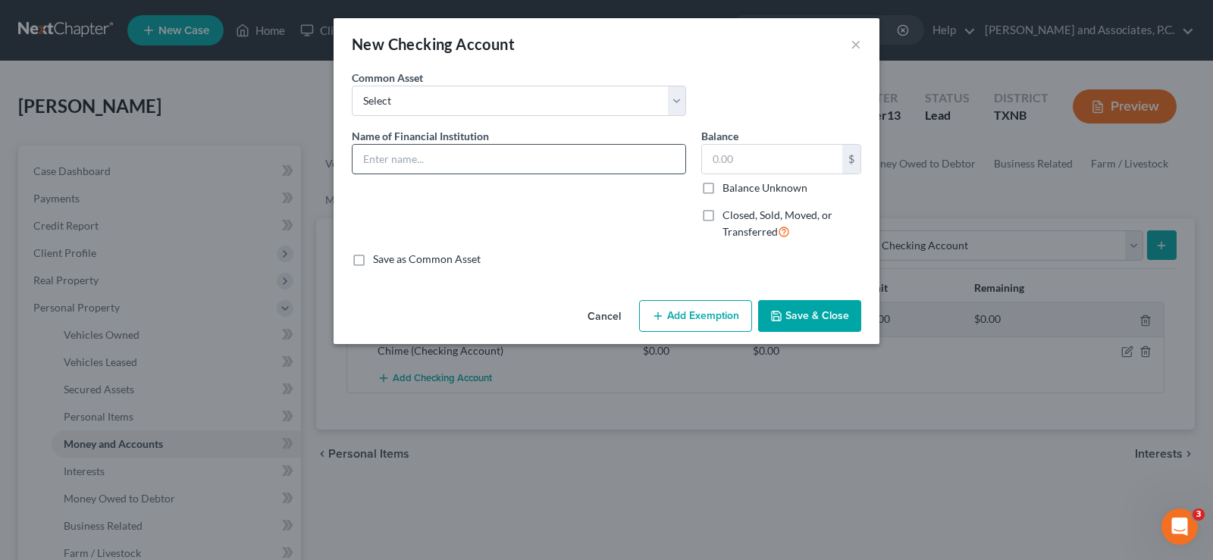
click at [387, 146] on input "text" at bounding box center [518, 159] width 333 height 29
type input "Chase Bank"
type input "0.71"
click at [795, 313] on button "Save & Close" at bounding box center [809, 316] width 103 height 32
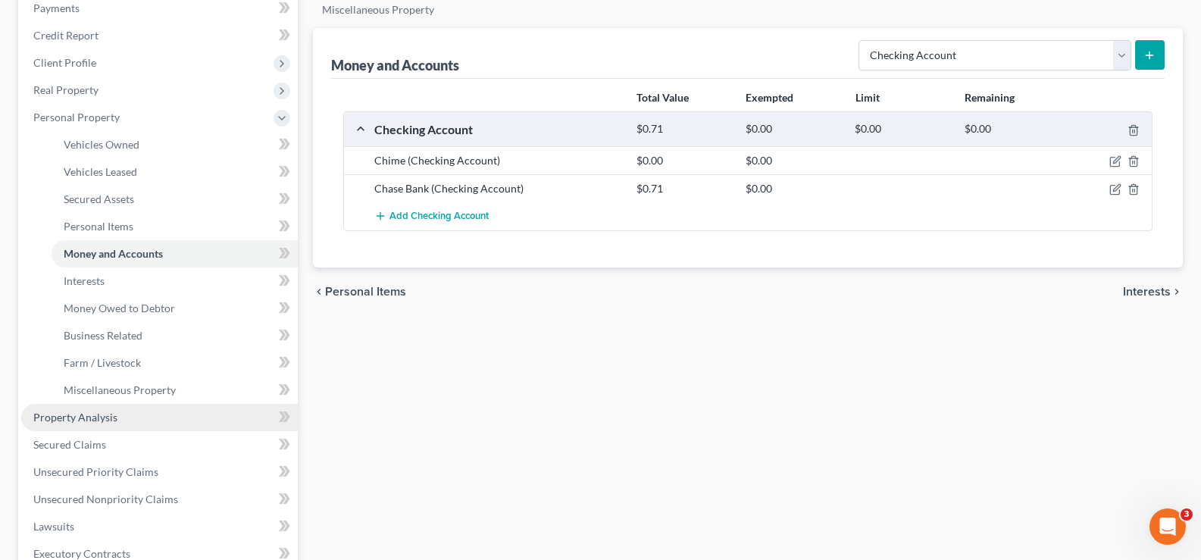
scroll to position [303, 0]
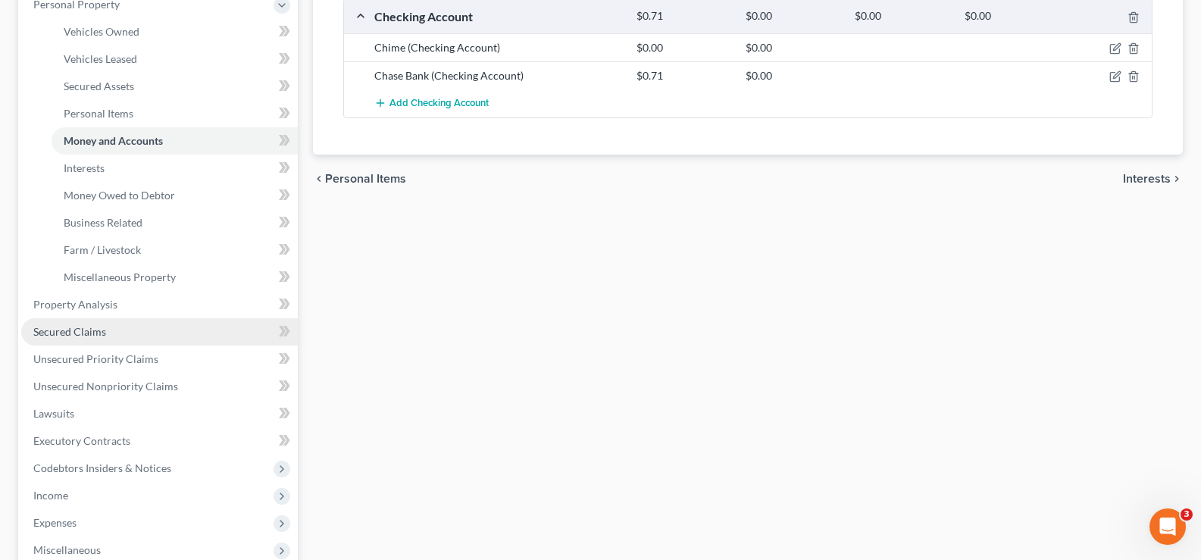
click at [97, 326] on span "Secured Claims" at bounding box center [69, 331] width 73 height 13
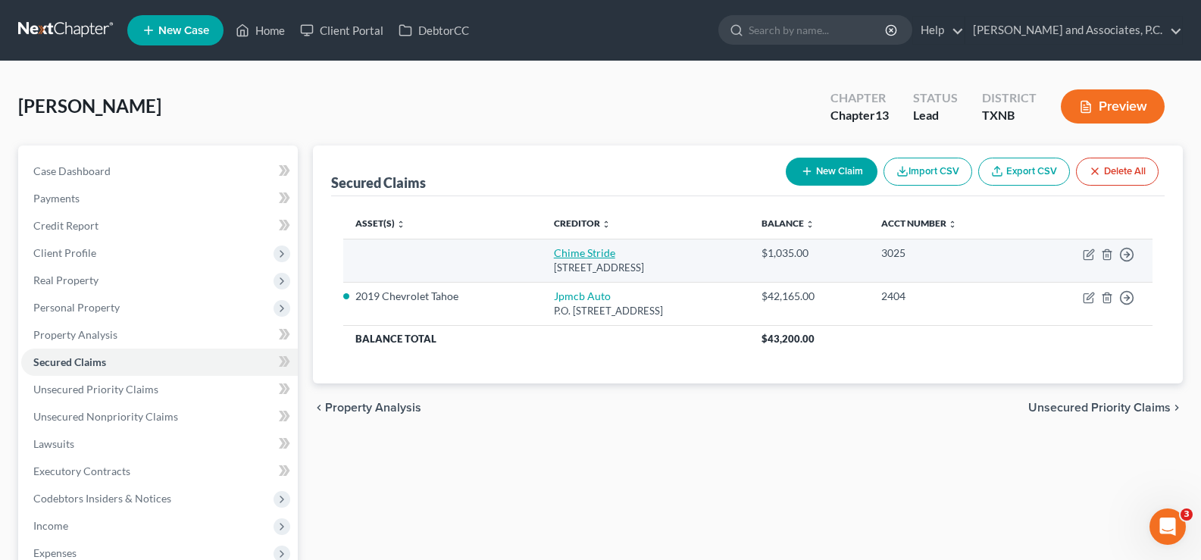
click at [554, 256] on link "Chime Stride" at bounding box center [584, 252] width 61 height 13
select select "4"
select select "0"
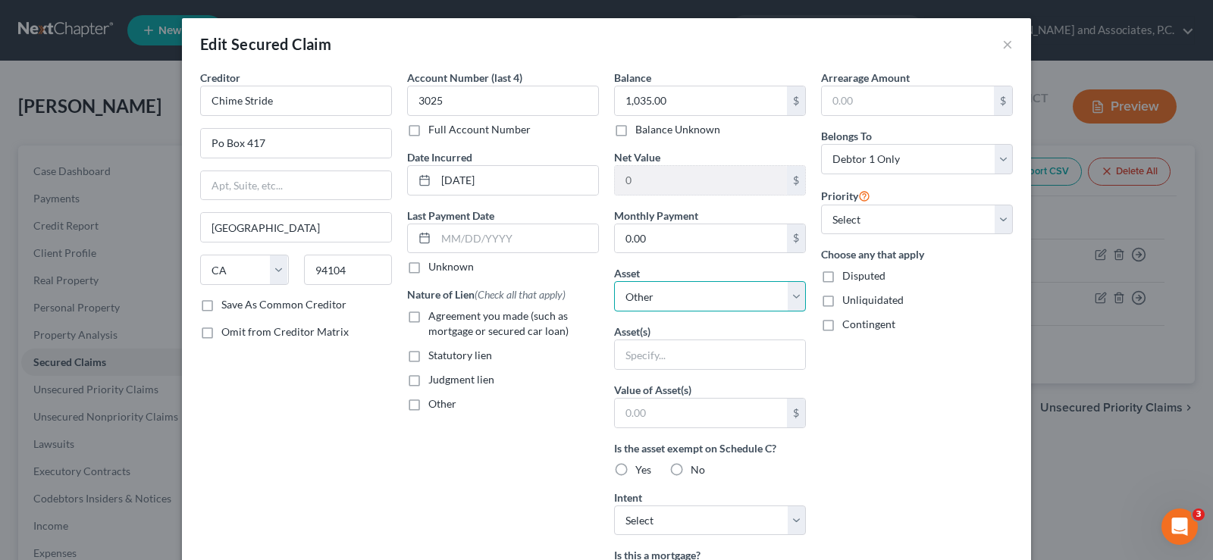
click at [695, 299] on select "Select Other Multiple Assets 2019 Chevrolet Tahoe - $0.0 Chime (Checking Accoun…" at bounding box center [710, 296] width 192 height 30
click at [502, 430] on div "Account Number (last 4) 3025 Full Account Number Date Incurred 07-03-2023 Last …" at bounding box center [502, 408] width 207 height 676
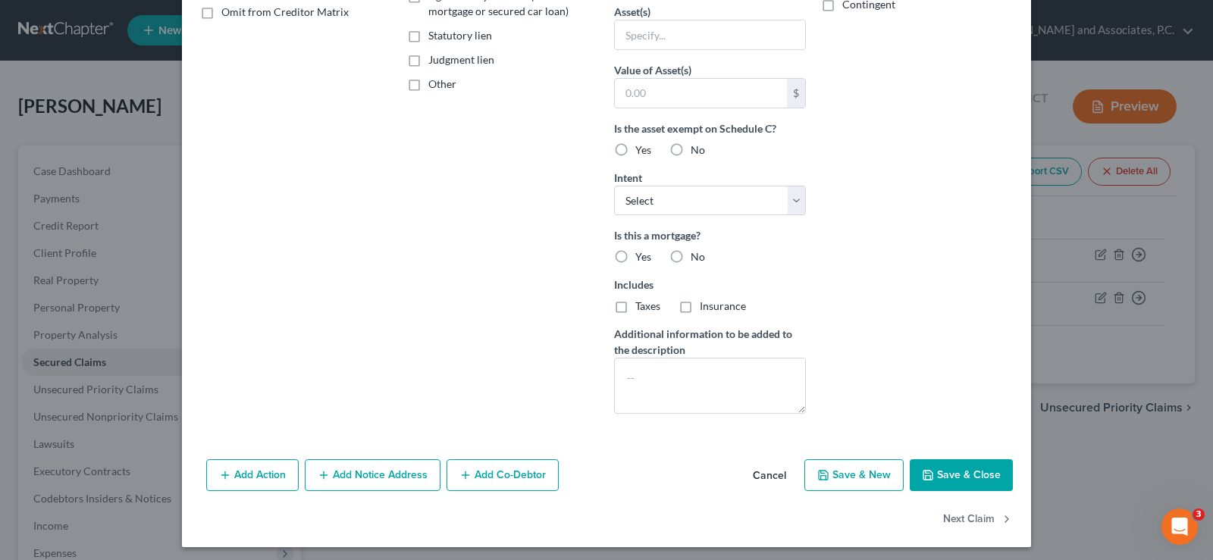
scroll to position [325, 0]
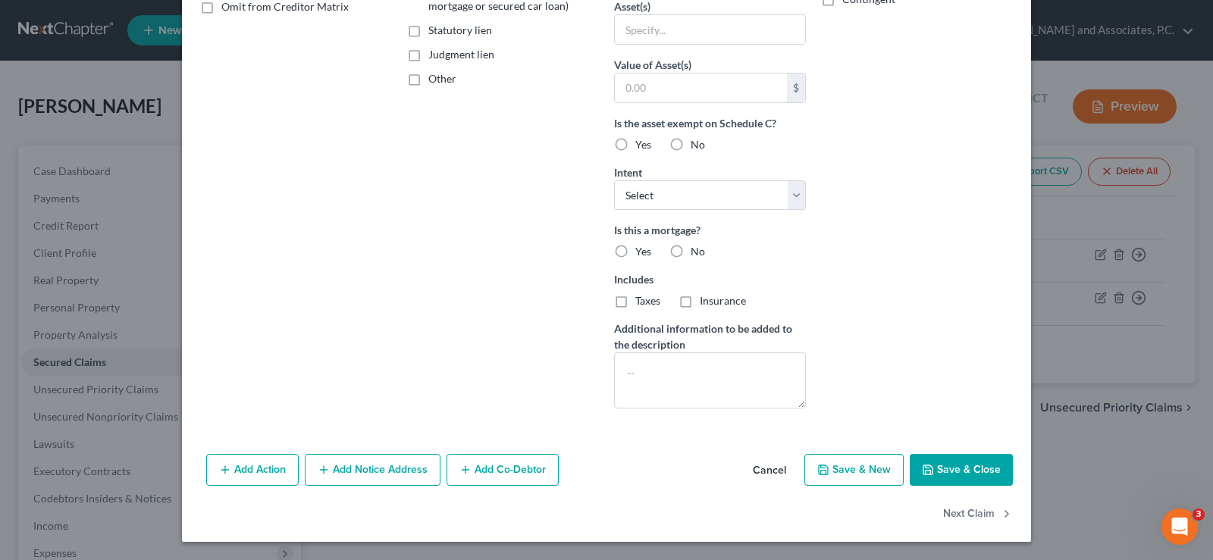
click at [976, 476] on button "Save & Close" at bounding box center [961, 470] width 103 height 32
select select
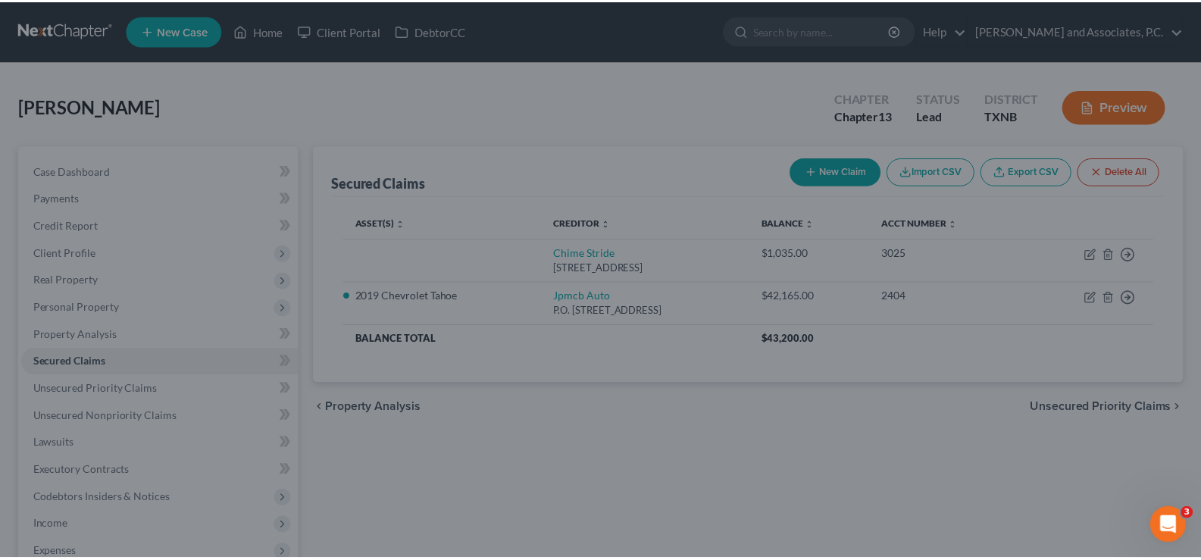
scroll to position [0, 0]
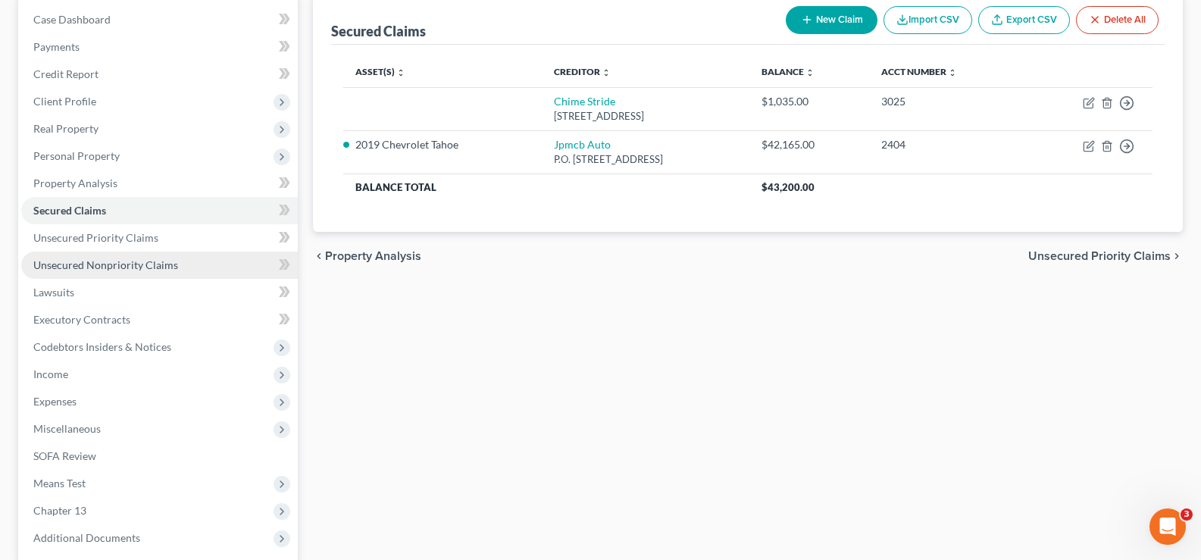
click at [125, 261] on span "Unsecured Nonpriority Claims" at bounding box center [105, 264] width 145 height 13
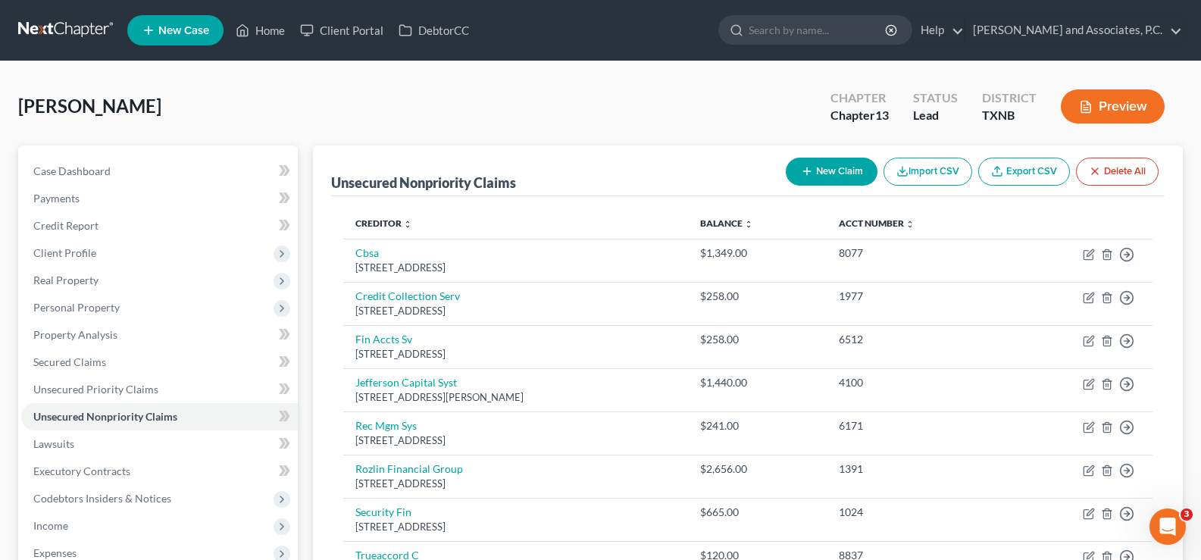
click at [840, 174] on button "New Claim" at bounding box center [832, 172] width 92 height 28
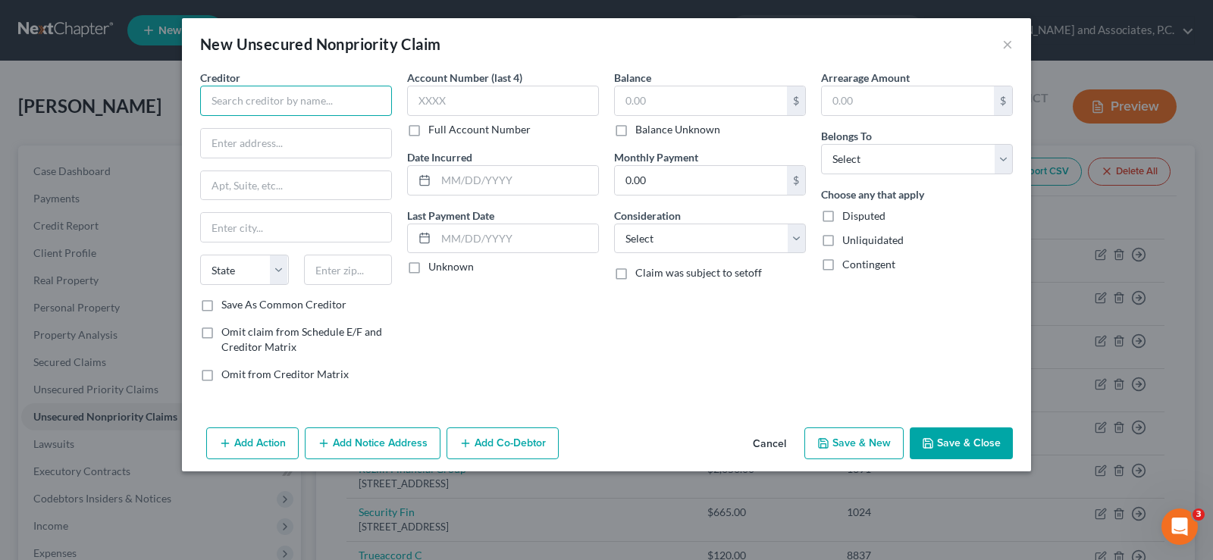
click at [276, 98] on input "text" at bounding box center [296, 101] width 192 height 30
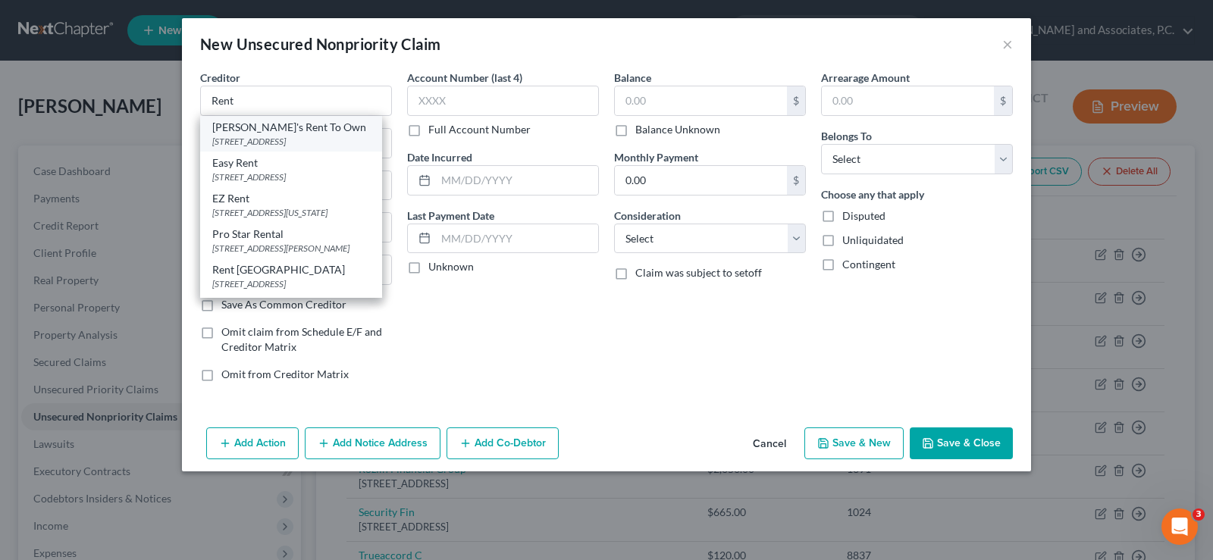
click at [276, 145] on div "2823 Southwest Pkwy Suite 400, Wichita Falls, TX 76308" at bounding box center [291, 141] width 158 height 13
type input "Aaron's Rent To Own"
type input "2823 Southwest Pkwy"
type input "Suite 400"
type input "Wichita Falls"
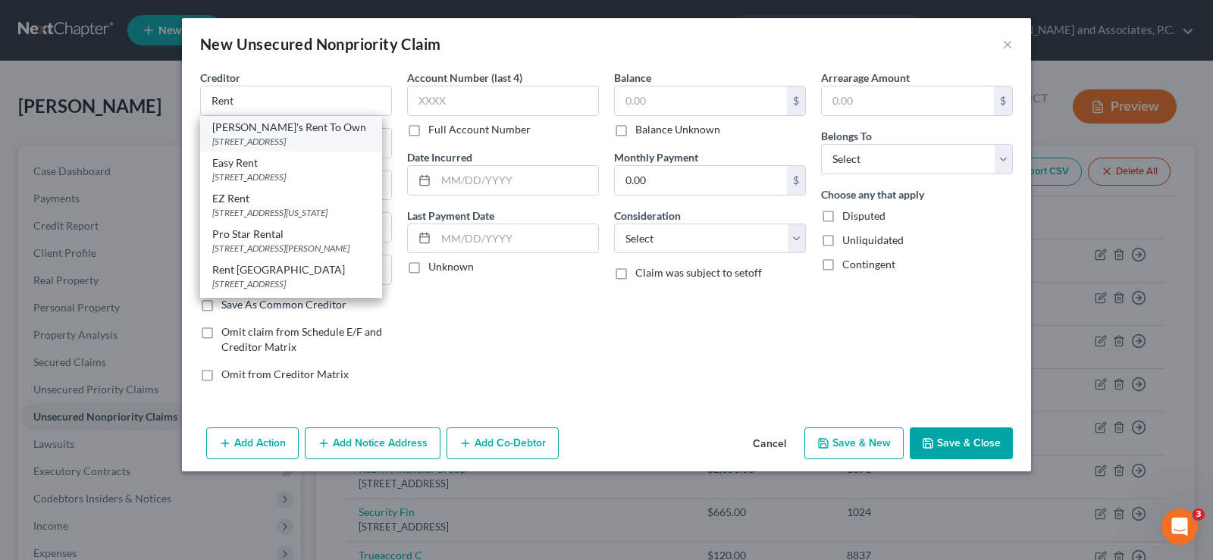
select select "45"
type input "76308"
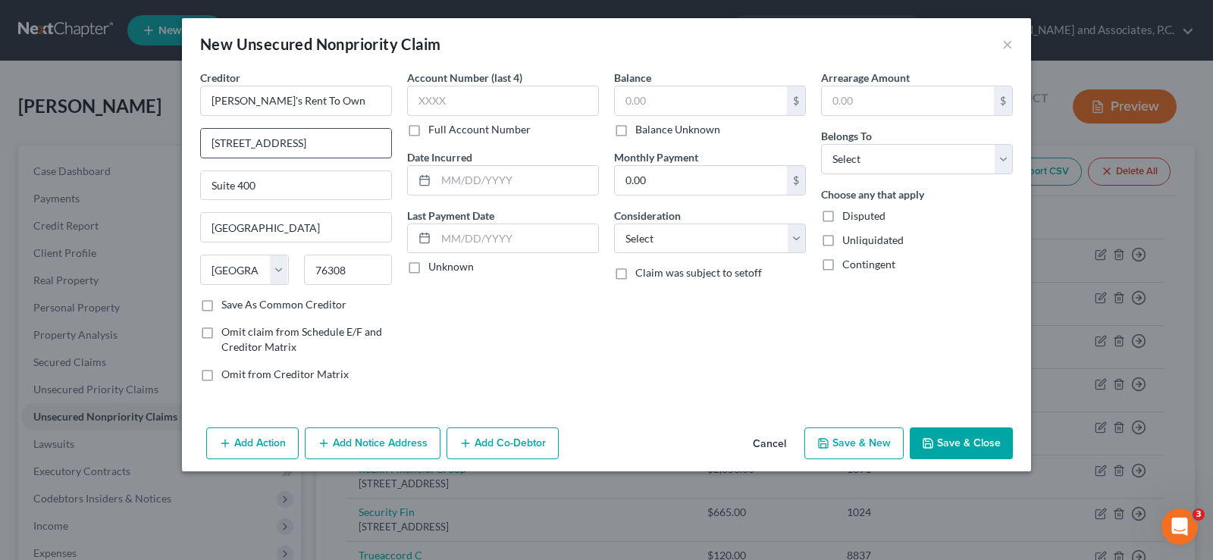
click at [319, 146] on input "2823 Southwest Pkwy" at bounding box center [296, 143] width 190 height 29
type input "2"
type input "1401 S. Highway 287"
type input "Suite 800"
type input "76234"
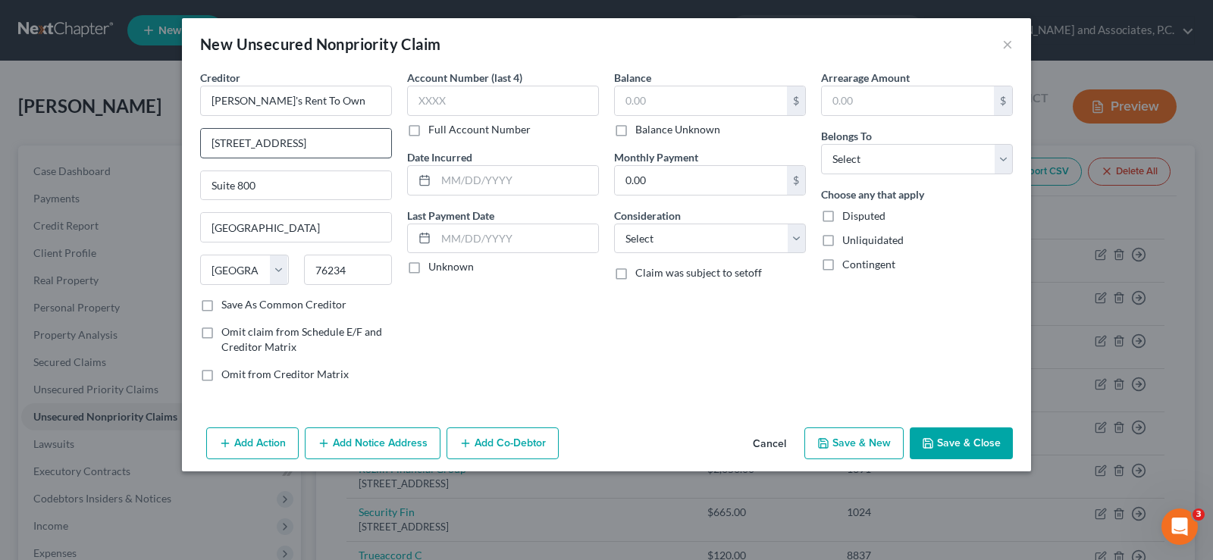
type input "Decatur"
click at [500, 96] on input "text" at bounding box center [503, 101] width 192 height 30
click at [624, 96] on input "text" at bounding box center [701, 100] width 172 height 29
type input "1.00"
drag, startPoint x: 908, startPoint y: 154, endPoint x: 908, endPoint y: 164, distance: 10.6
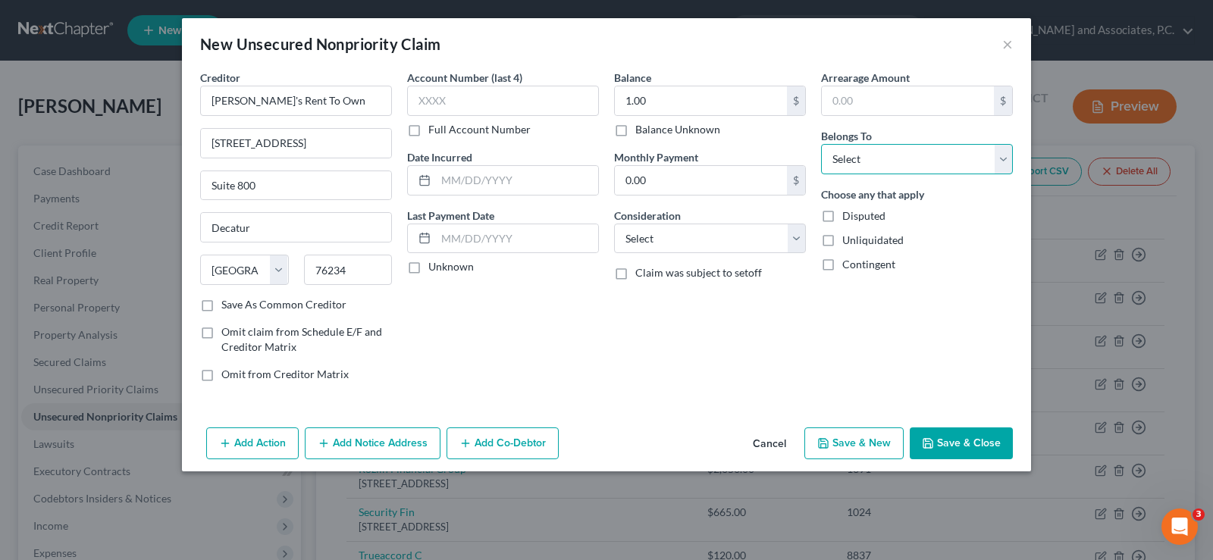
click at [908, 154] on select "Select Debtor 1 Only Debtor 2 Only Debtor 1 And Debtor 2 Only At Least One Of T…" at bounding box center [917, 159] width 192 height 30
select select "0"
click at [821, 144] on select "Select Debtor 1 Only Debtor 2 Only Debtor 1 And Debtor 2 Only At Least One Of T…" at bounding box center [917, 159] width 192 height 30
click at [960, 444] on button "Save & Close" at bounding box center [961, 444] width 103 height 32
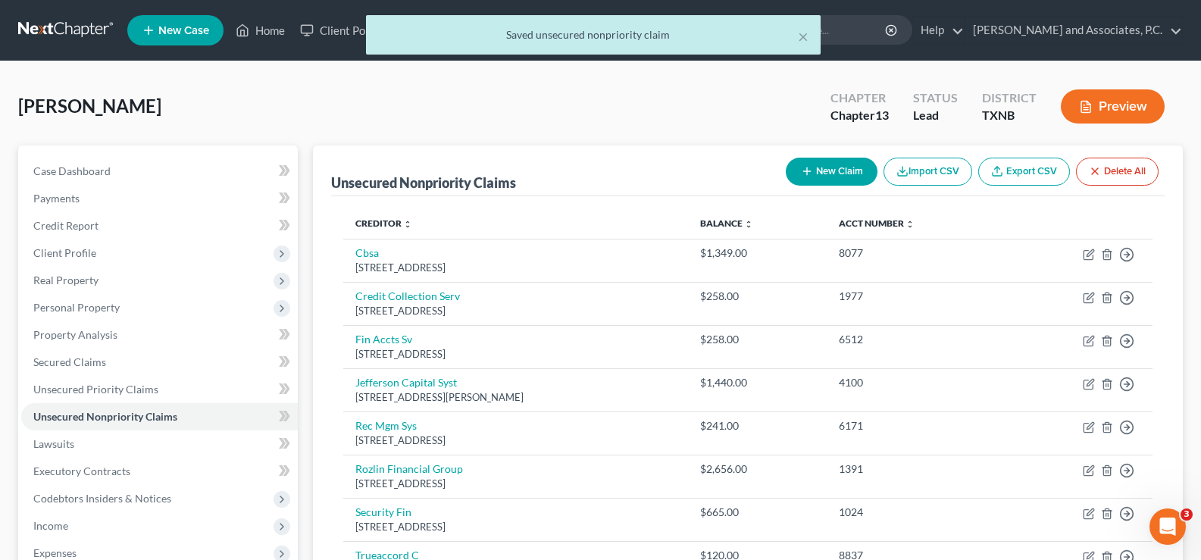
click at [836, 178] on button "New Claim" at bounding box center [832, 172] width 92 height 28
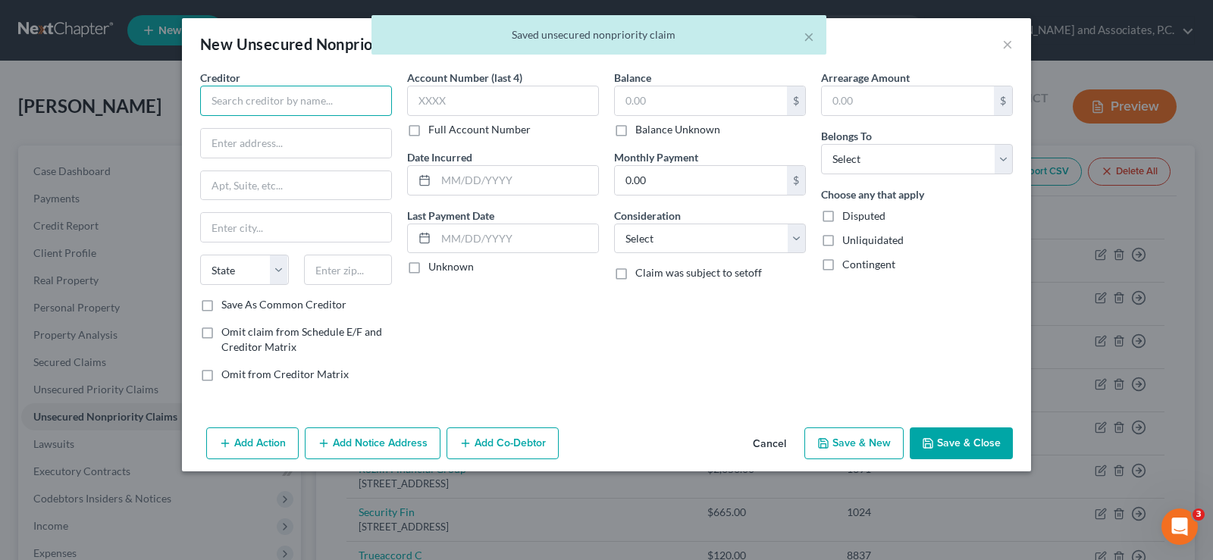
click at [268, 95] on input "text" at bounding box center [296, 101] width 192 height 30
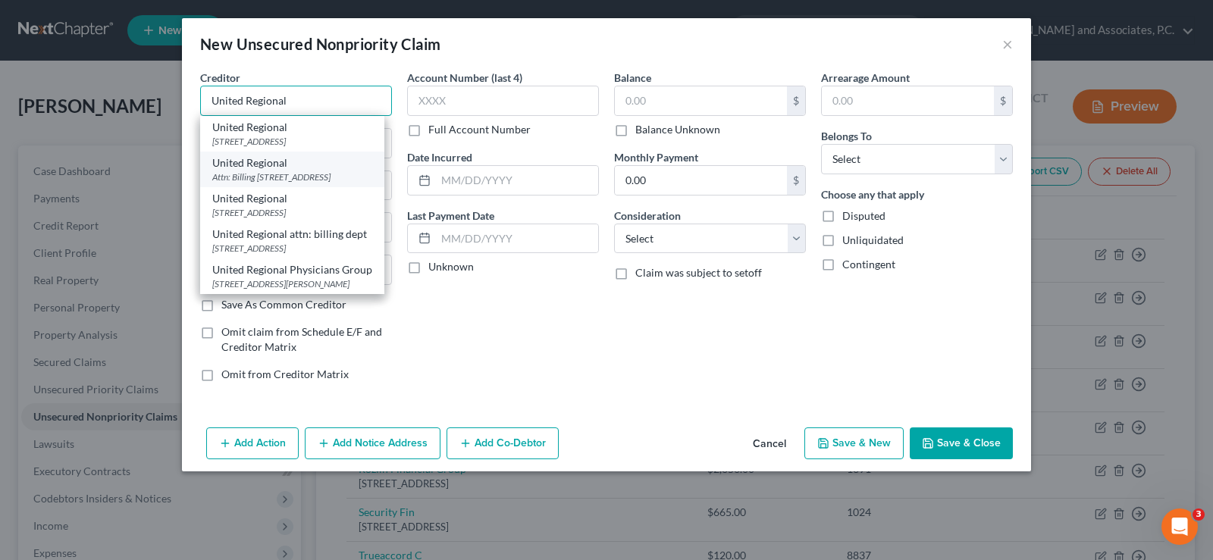
type input "United Regional"
click at [263, 175] on div "Attn: Billing 1600 11th Street, Wichita Falls, TX 76301" at bounding box center [292, 177] width 160 height 13
type input "Attn: Billing"
type input "1600 11th Street"
type input "Wichita Falls"
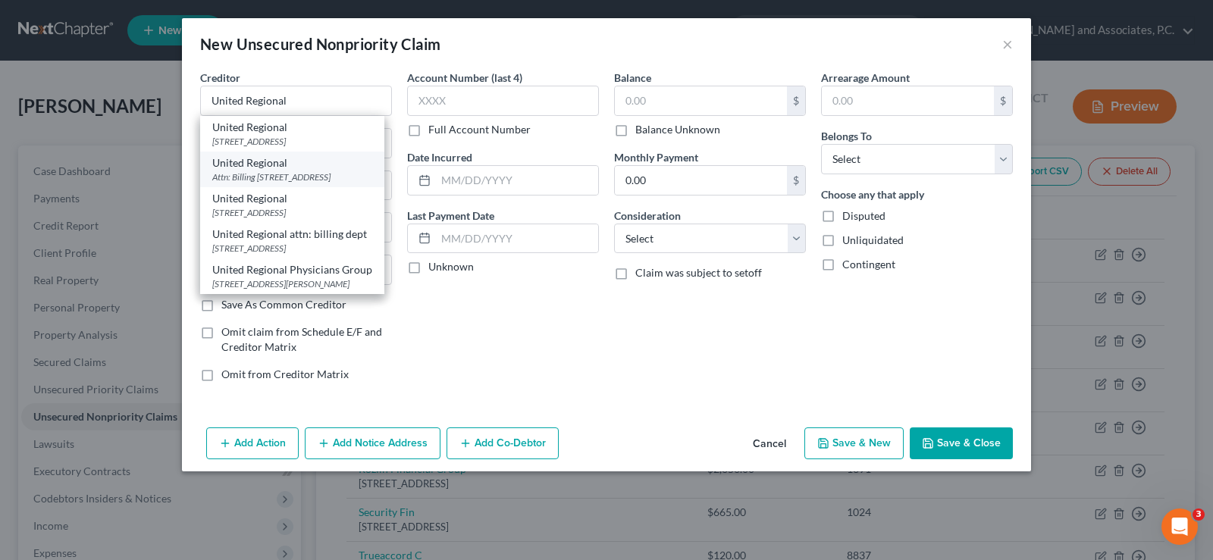
select select "45"
type input "76301"
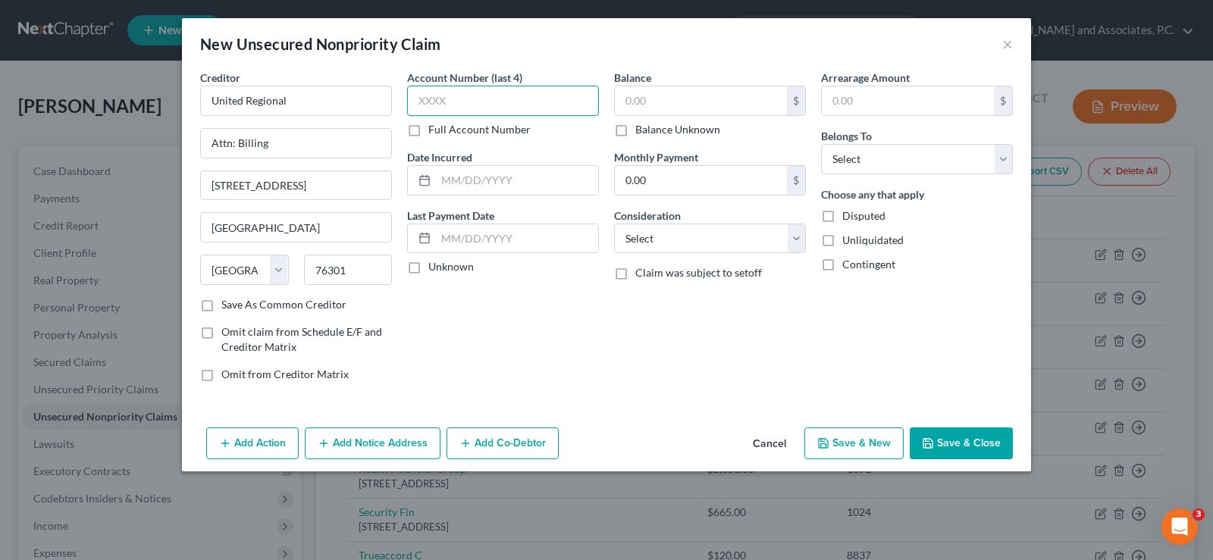
click at [463, 101] on input "text" at bounding box center [503, 101] width 192 height 30
click at [661, 89] on input "text" at bounding box center [701, 100] width 172 height 29
type input "1.00"
click at [888, 167] on select "Select Debtor 1 Only Debtor 2 Only Debtor 1 And Debtor 2 Only At Least One Of T…" at bounding box center [917, 159] width 192 height 30
select select "0"
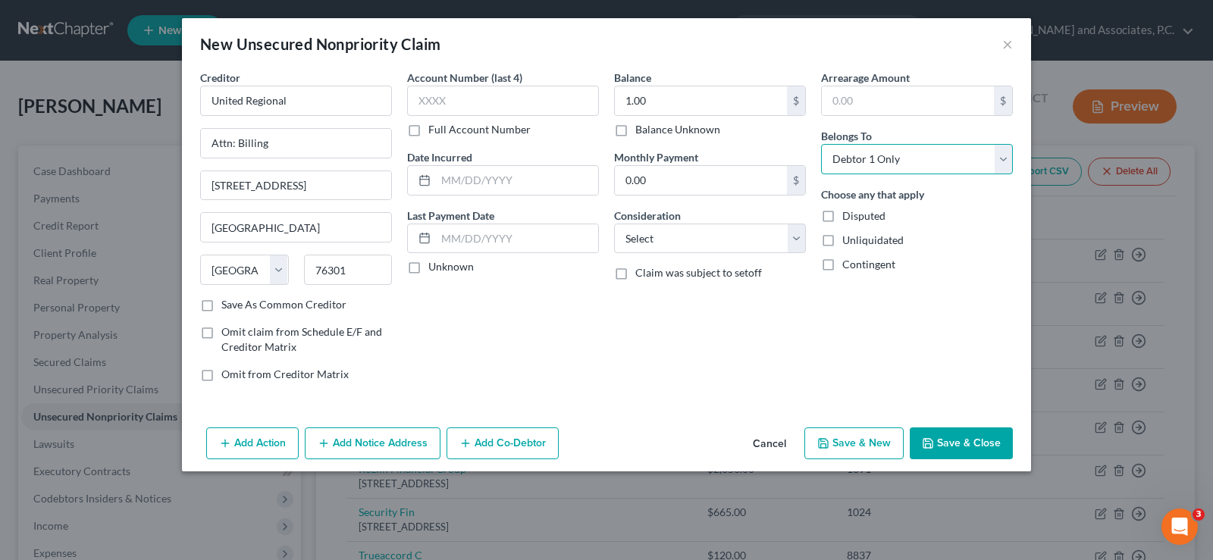
click at [821, 144] on select "Select Debtor 1 Only Debtor 2 Only Debtor 1 And Debtor 2 Only At Least One Of T…" at bounding box center [917, 159] width 192 height 30
click at [951, 446] on button "Save & Close" at bounding box center [961, 444] width 103 height 32
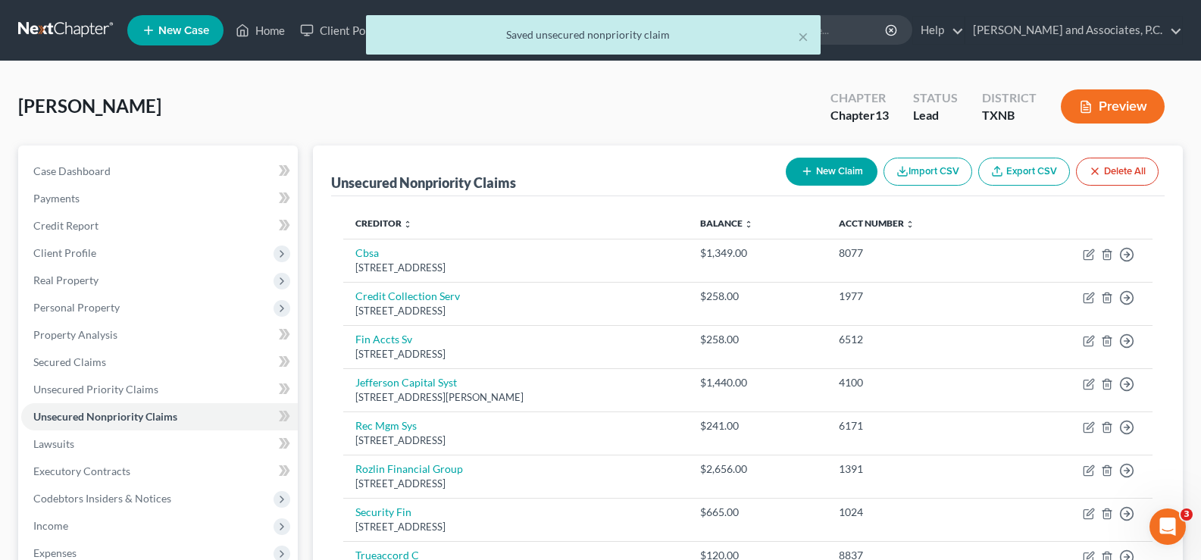
click at [837, 168] on button "New Claim" at bounding box center [832, 172] width 92 height 28
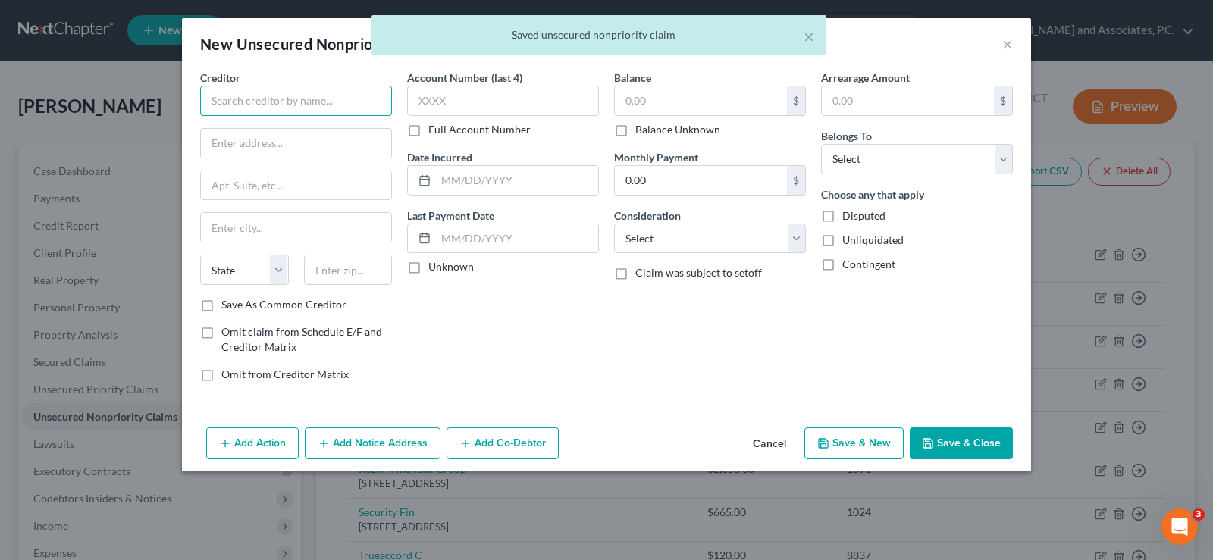
click at [259, 99] on input "text" at bounding box center [296, 101] width 192 height 30
type input "t"
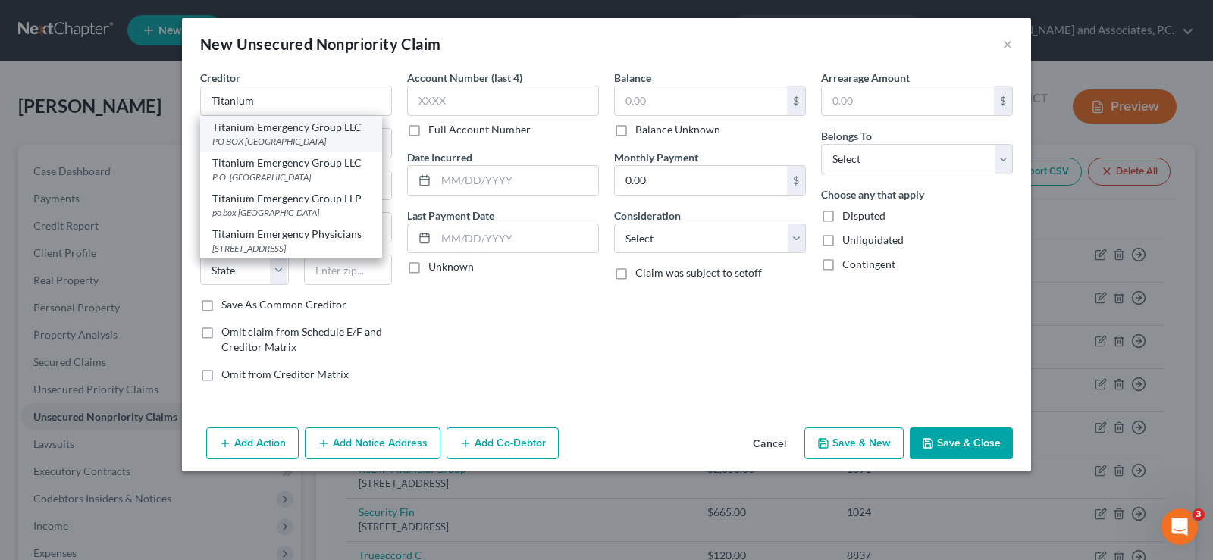
click at [259, 141] on div "PO BOX 23419, Jacksonville, FL 32241" at bounding box center [291, 141] width 158 height 13
type input "Titanium Emergency Group LLC"
type input "PO BOX 23419"
type input "Jacksonville"
select select "9"
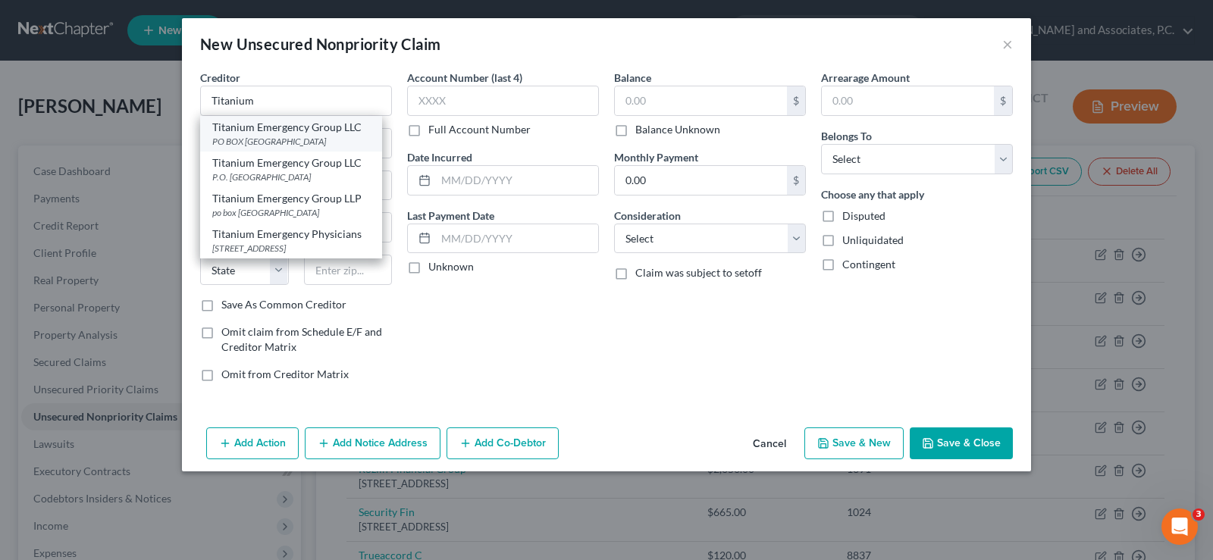
type input "32241"
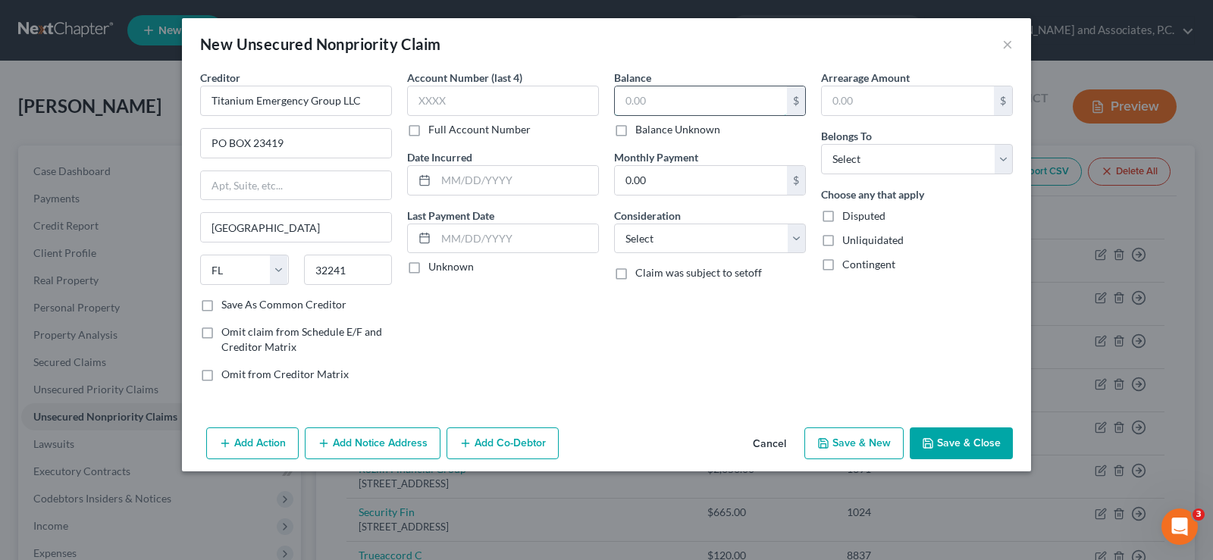
click at [636, 109] on input "text" at bounding box center [701, 100] width 172 height 29
type input "1.00"
click at [961, 448] on button "Save & Close" at bounding box center [961, 444] width 103 height 32
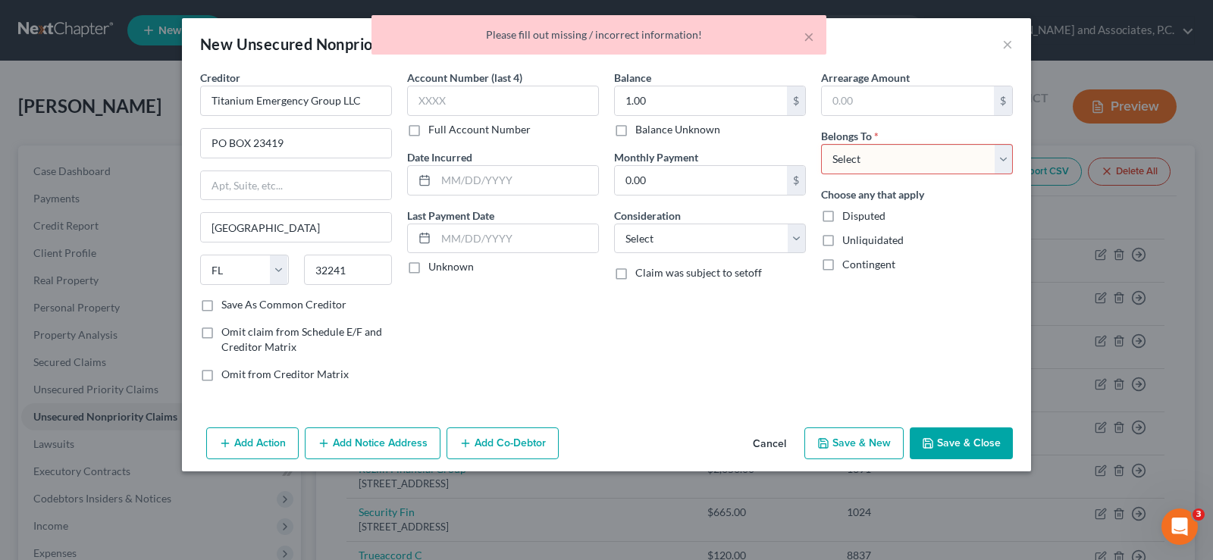
click at [870, 142] on span "Belongs To" at bounding box center [846, 136] width 51 height 13
drag, startPoint x: 878, startPoint y: 157, endPoint x: 872, endPoint y: 165, distance: 10.3
click at [878, 157] on select "Select Debtor 1 Only Debtor 2 Only Debtor 1 And Debtor 2 Only At Least One Of T…" at bounding box center [917, 159] width 192 height 30
select select "0"
click at [821, 144] on select "Select Debtor 1 Only Debtor 2 Only Debtor 1 And Debtor 2 Only At Least One Of T…" at bounding box center [917, 159] width 192 height 30
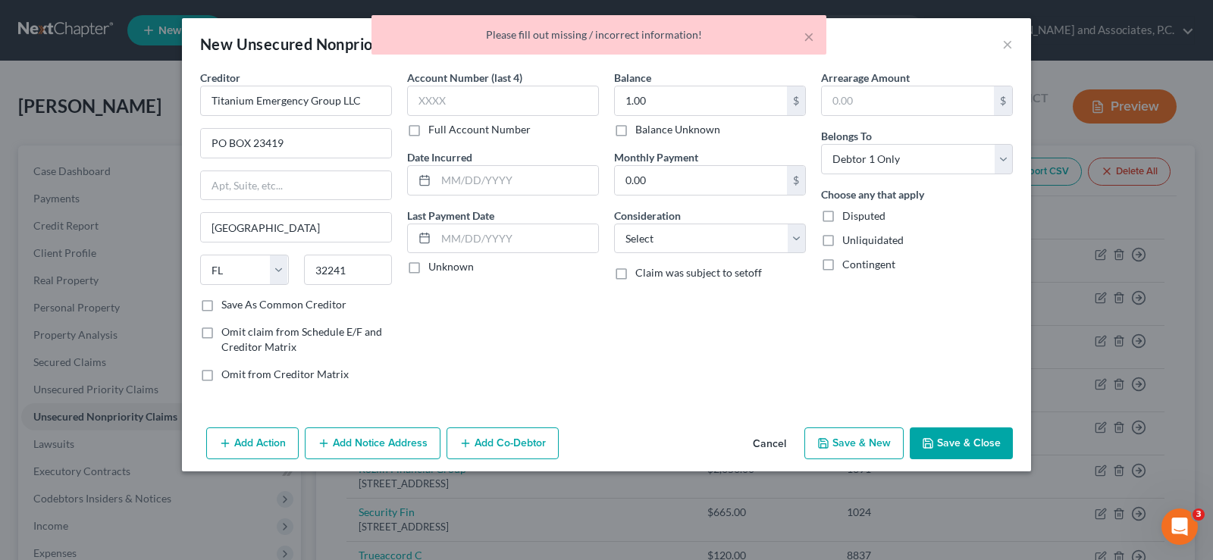
click at [963, 441] on button "Save & Close" at bounding box center [961, 444] width 103 height 32
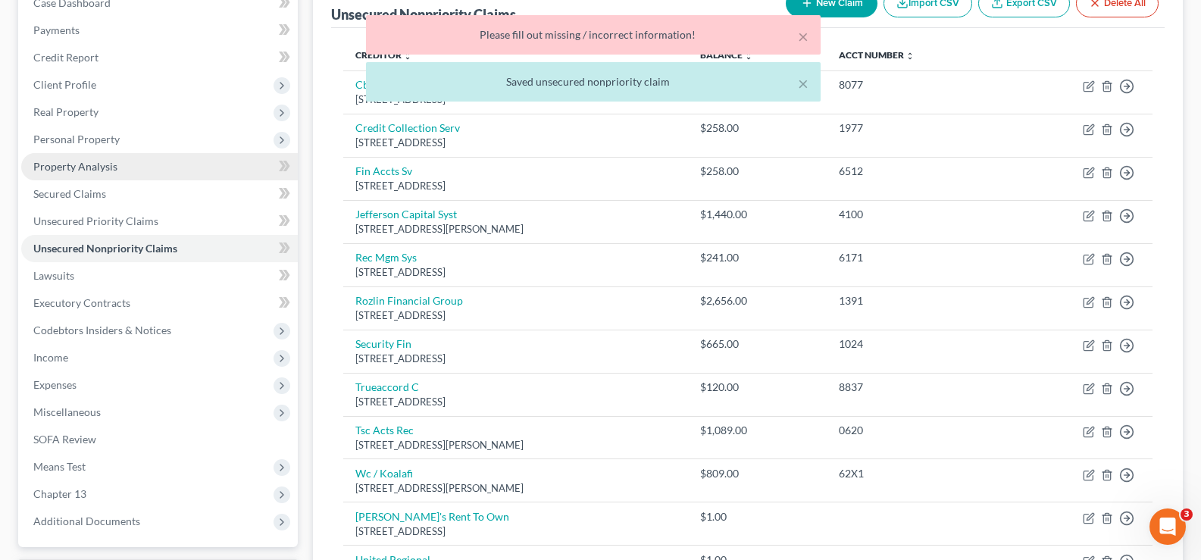
scroll to position [303, 0]
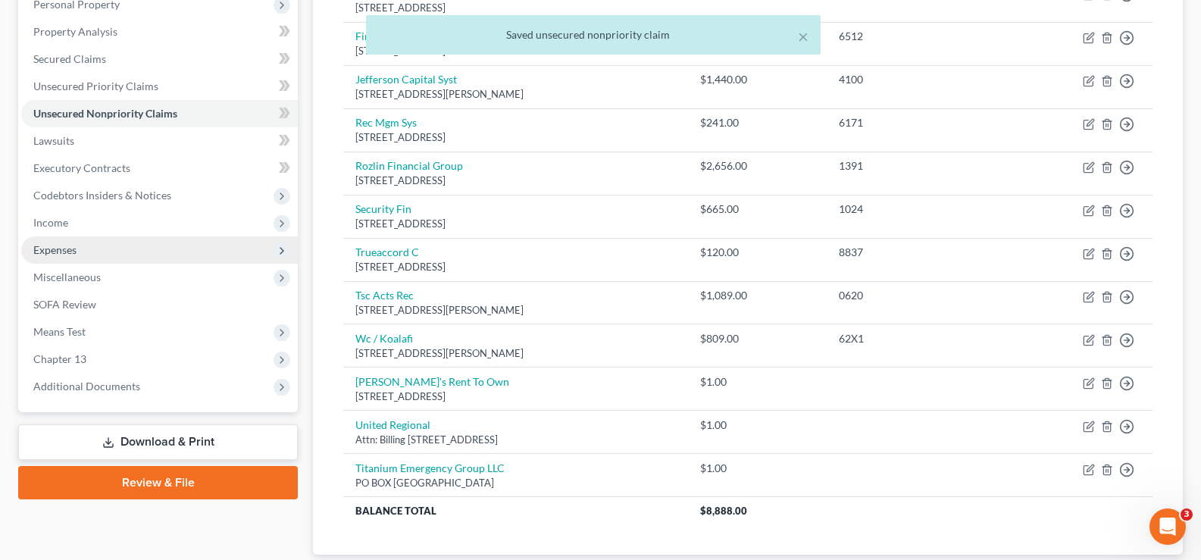
click at [67, 248] on span "Expenses" at bounding box center [54, 249] width 43 height 13
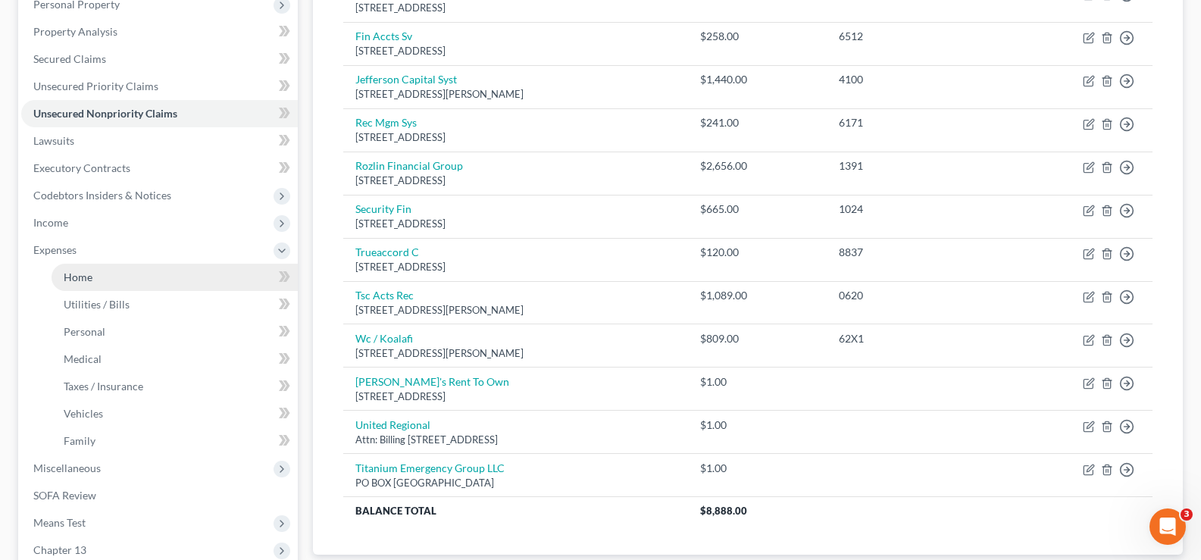
click at [75, 280] on span "Home" at bounding box center [78, 277] width 29 height 13
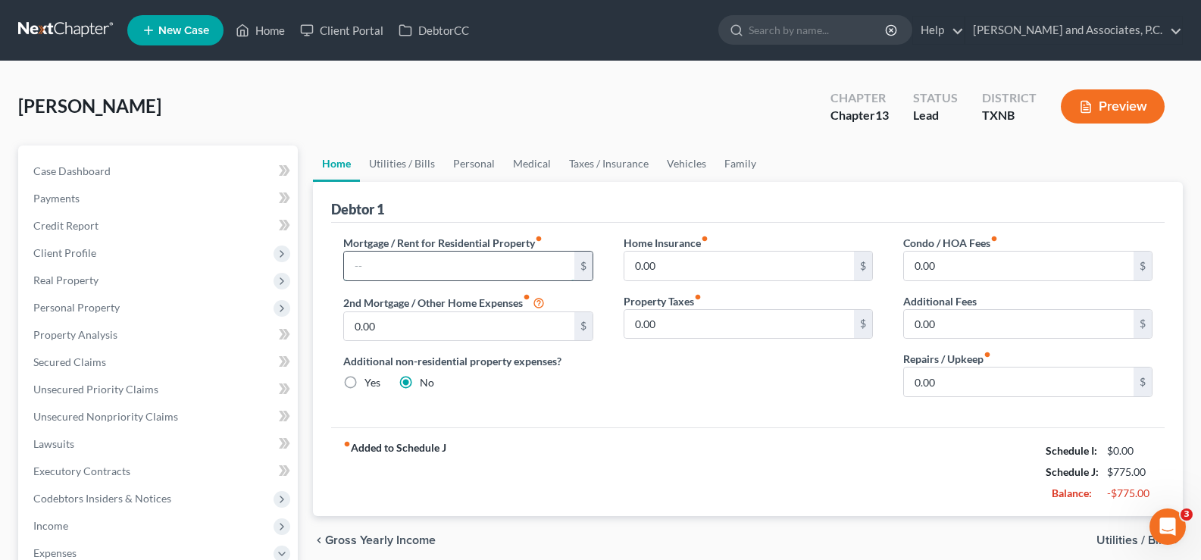
click at [373, 268] on input "text" at bounding box center [459, 266] width 230 height 29
type input "850.00"
click at [393, 166] on link "Utilities / Bills" at bounding box center [402, 164] width 84 height 36
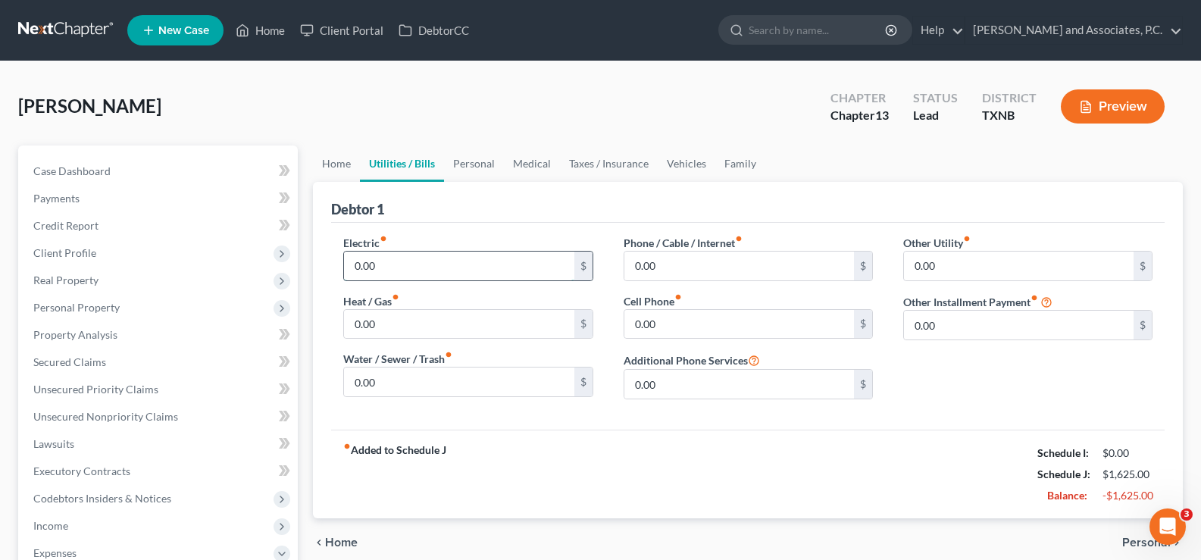
click at [396, 254] on input "0.00" at bounding box center [459, 266] width 230 height 29
type input "170.00"
click at [381, 325] on input "0.00" at bounding box center [459, 324] width 230 height 29
type input "35.00"
type input "78.00"
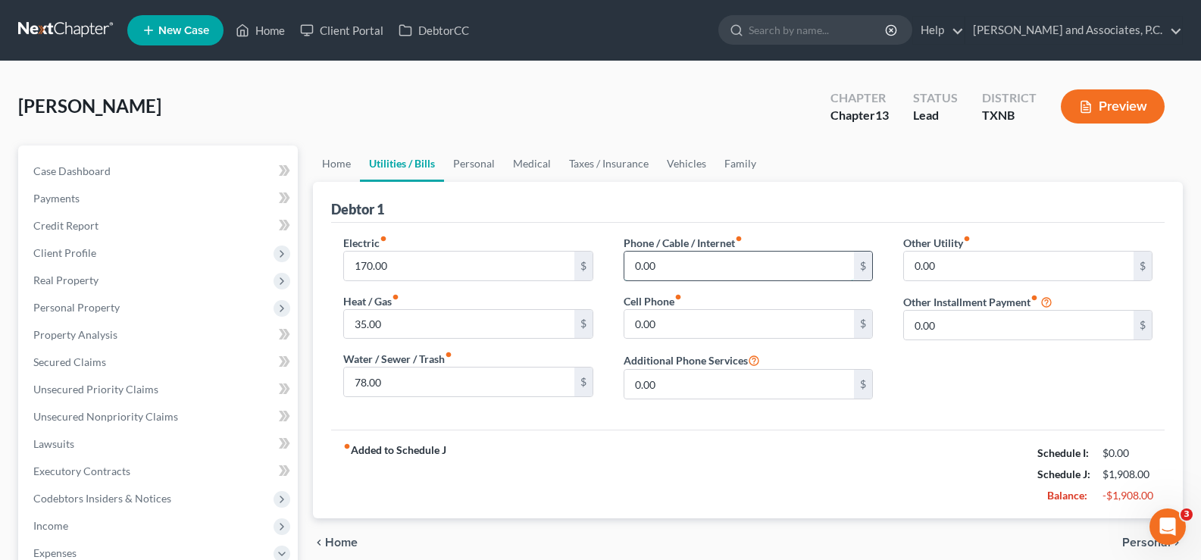
click at [696, 274] on input "0.00" at bounding box center [740, 266] width 230 height 29
click at [667, 330] on input "0.00" at bounding box center [740, 324] width 230 height 29
click at [462, 164] on link "Personal" at bounding box center [474, 164] width 60 height 36
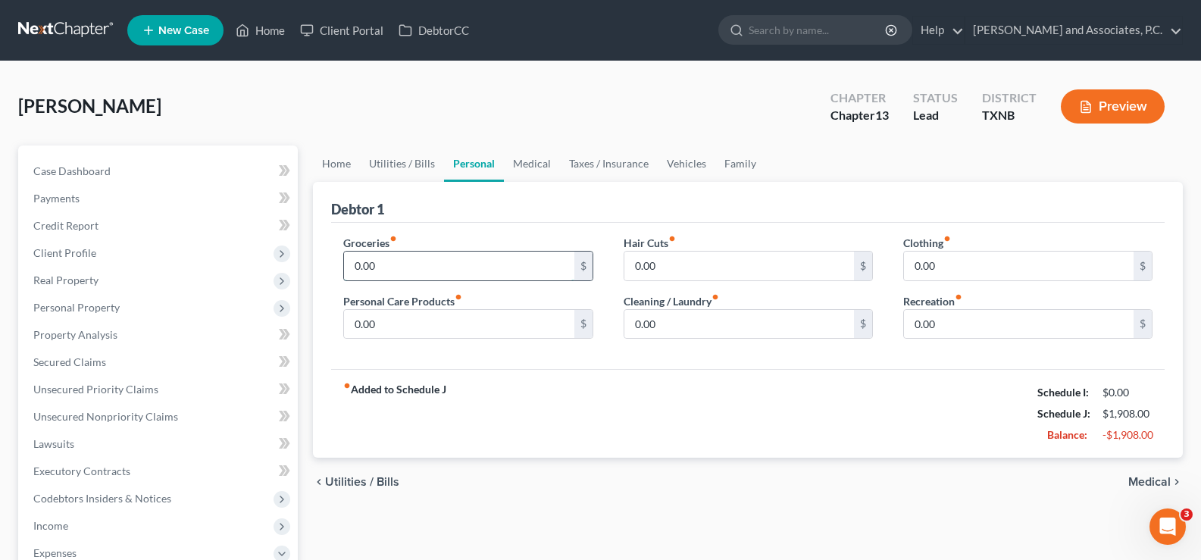
click at [387, 265] on input "0.00" at bounding box center [459, 266] width 230 height 29
type input "820.00"
click at [387, 166] on link "Utilities / Bills" at bounding box center [402, 164] width 84 height 36
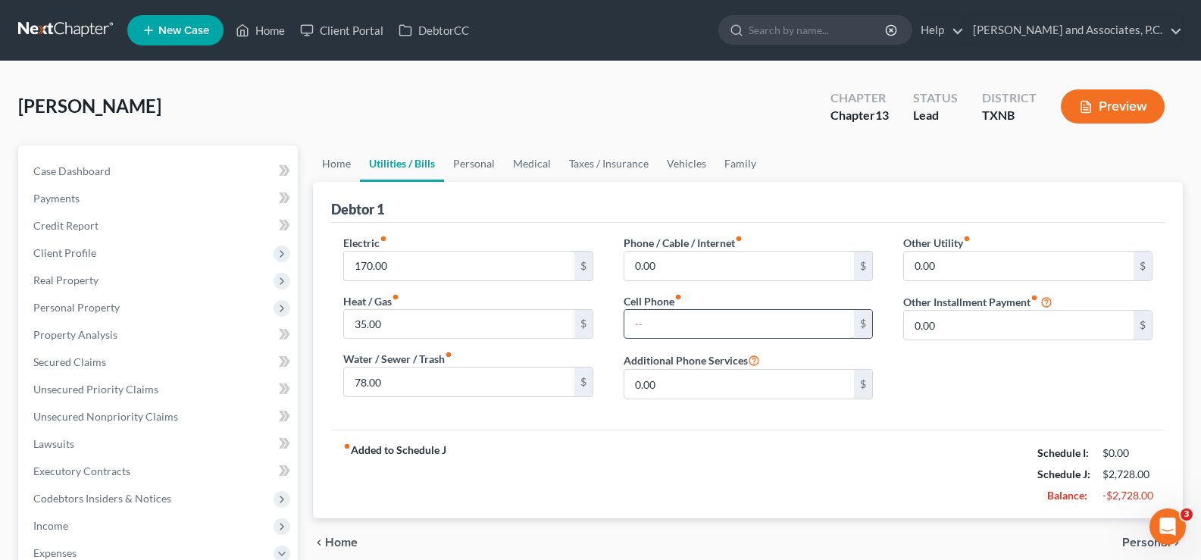
click at [647, 312] on input "text" at bounding box center [740, 324] width 230 height 29
type input "245.73"
click at [672, 274] on input "0.00" at bounding box center [740, 266] width 230 height 29
click at [485, 160] on link "Personal" at bounding box center [474, 164] width 60 height 36
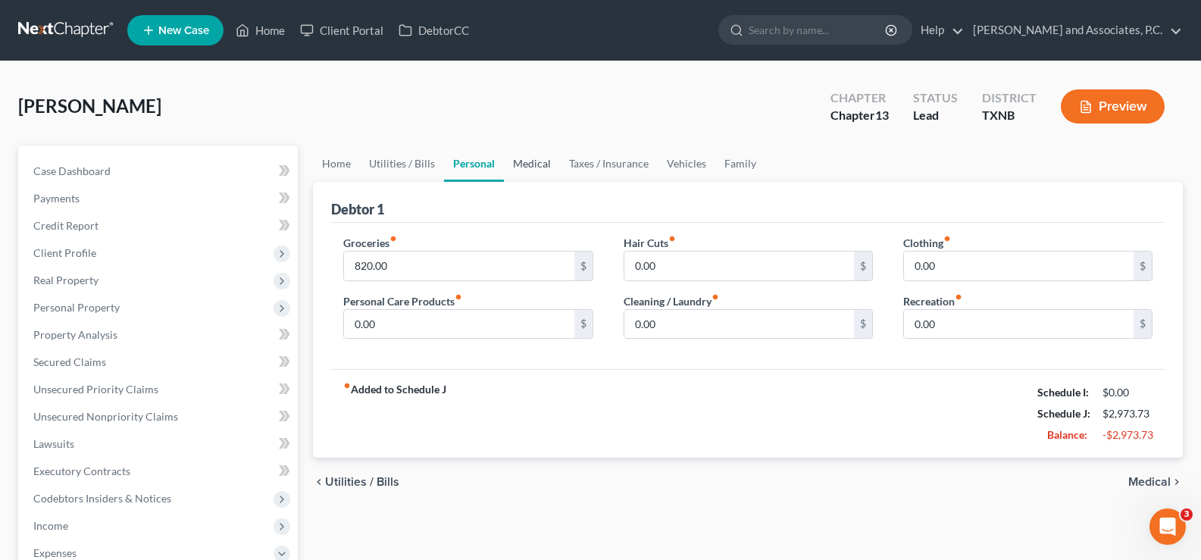
click at [521, 167] on link "Medical" at bounding box center [532, 164] width 56 height 36
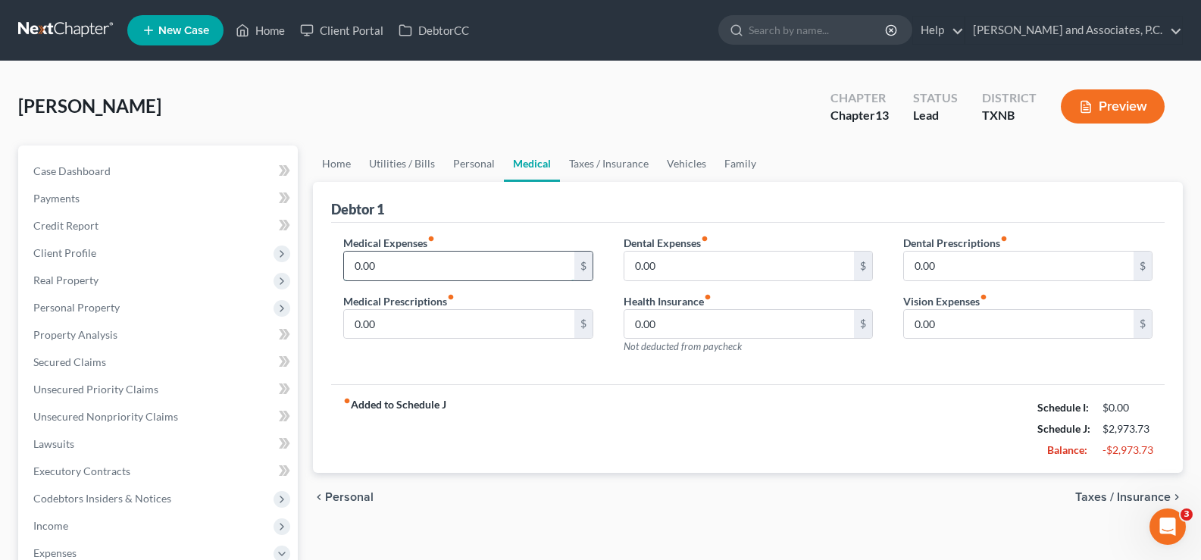
click at [439, 269] on input "0.00" at bounding box center [459, 266] width 230 height 29
click at [598, 171] on link "Taxes / Insurance" at bounding box center [609, 164] width 98 height 36
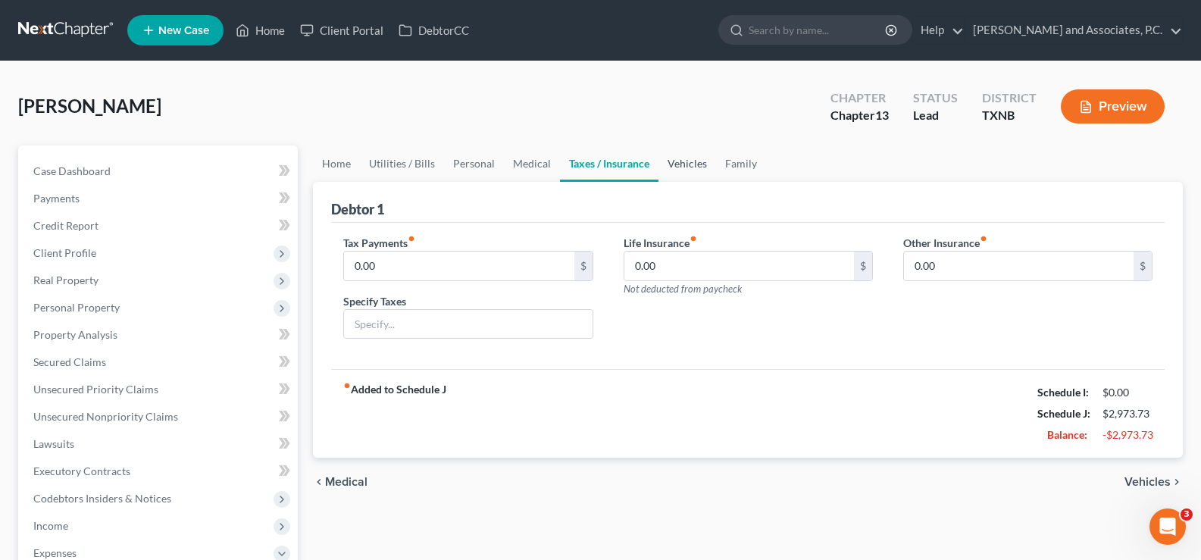
click at [681, 161] on link "Vehicles" at bounding box center [688, 164] width 58 height 36
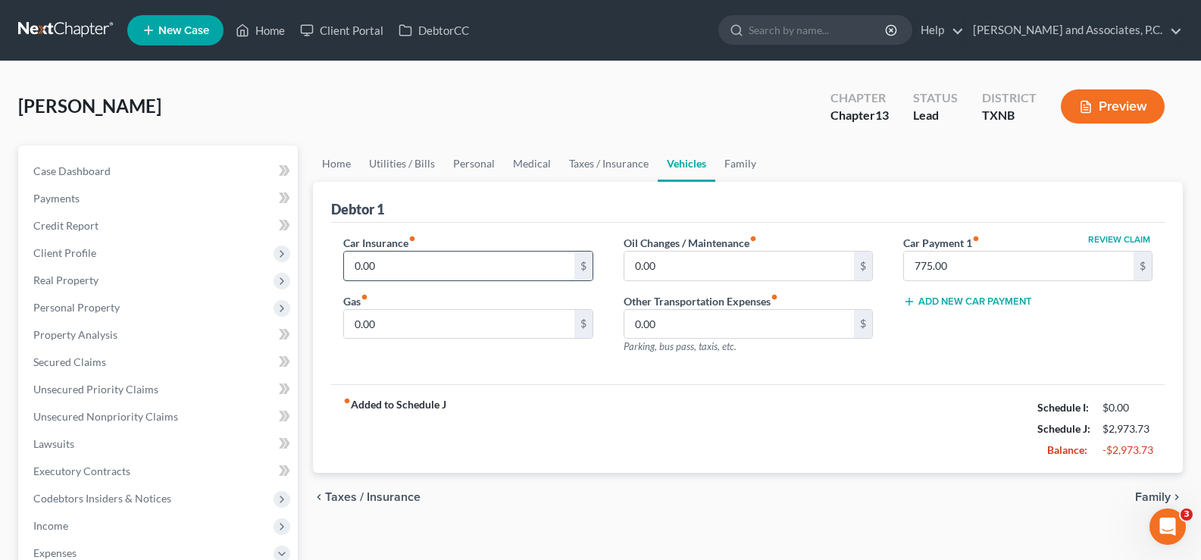
click at [401, 266] on input "0.00" at bounding box center [459, 266] width 230 height 29
click at [1000, 262] on input "775.00" at bounding box center [1019, 266] width 230 height 29
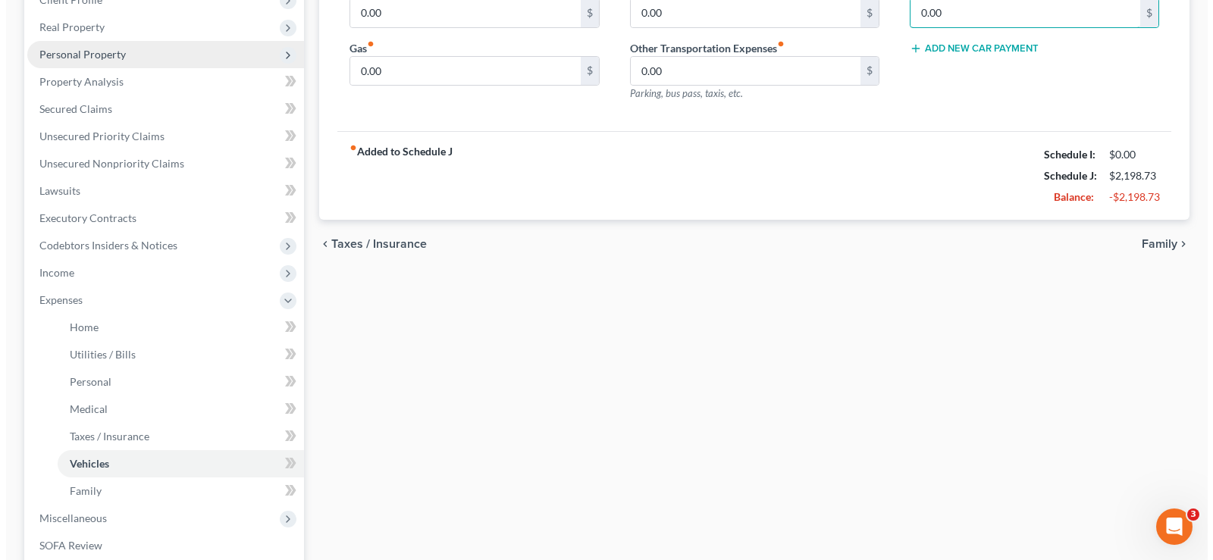
scroll to position [303, 0]
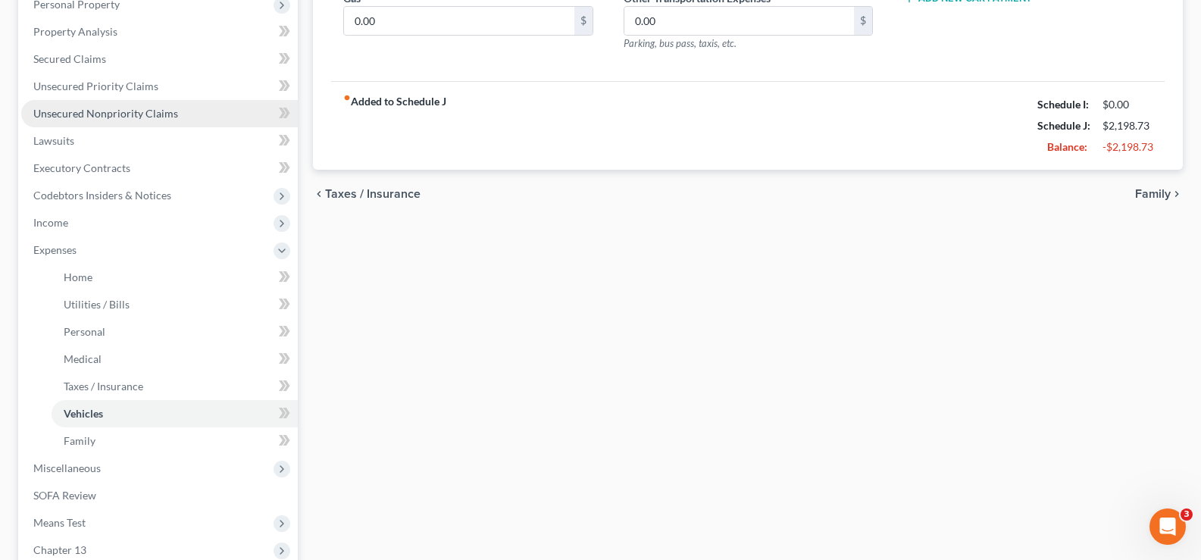
type input "0.00"
click at [141, 115] on span "Unsecured Nonpriority Claims" at bounding box center [105, 113] width 145 height 13
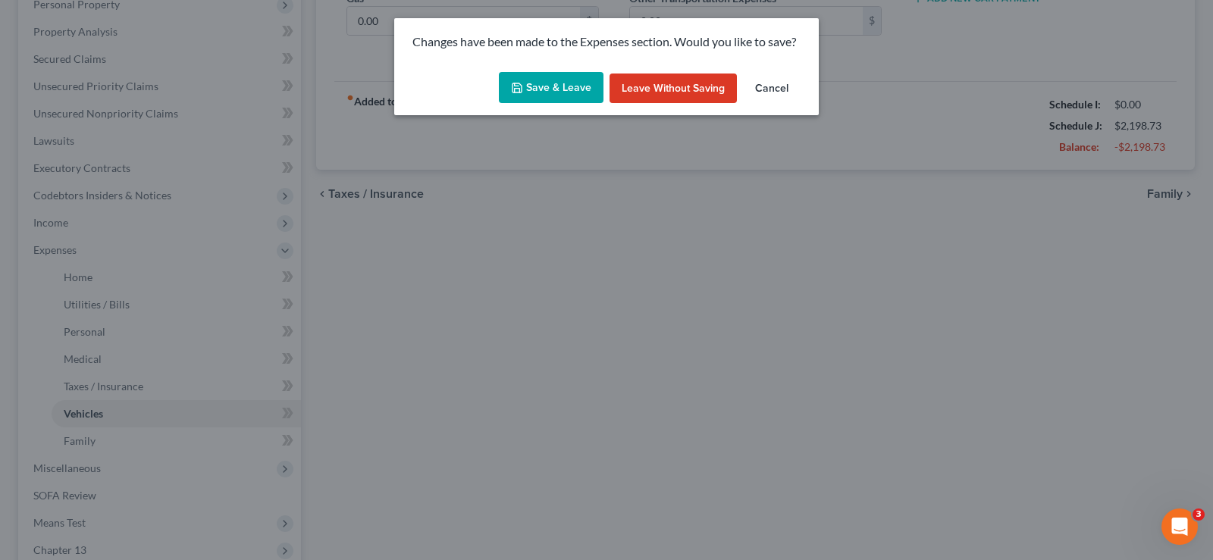
click at [551, 83] on button "Save & Leave" at bounding box center [551, 88] width 105 height 32
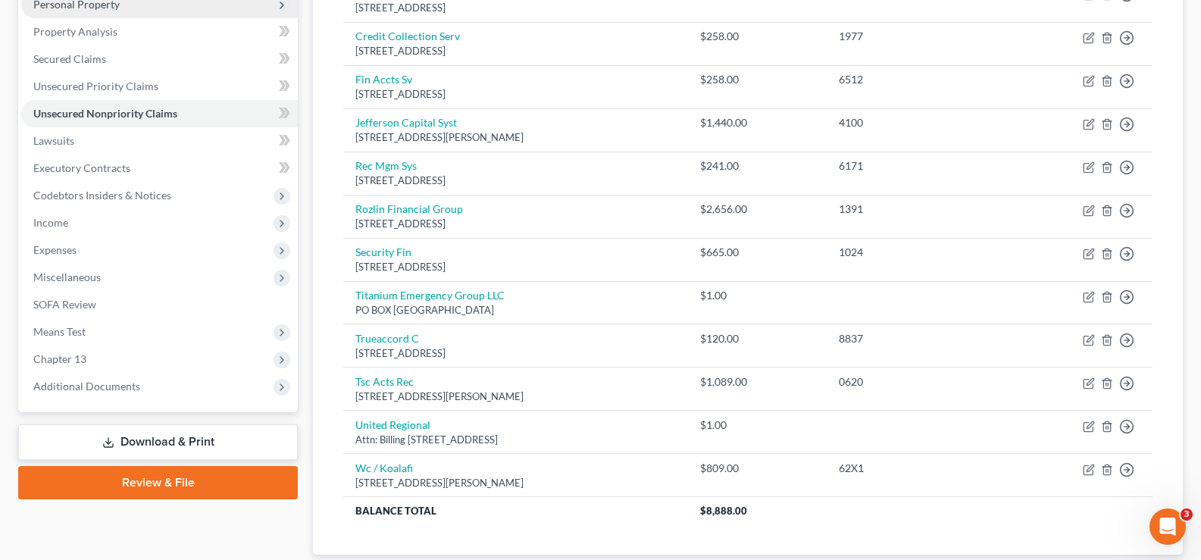
scroll to position [404, 0]
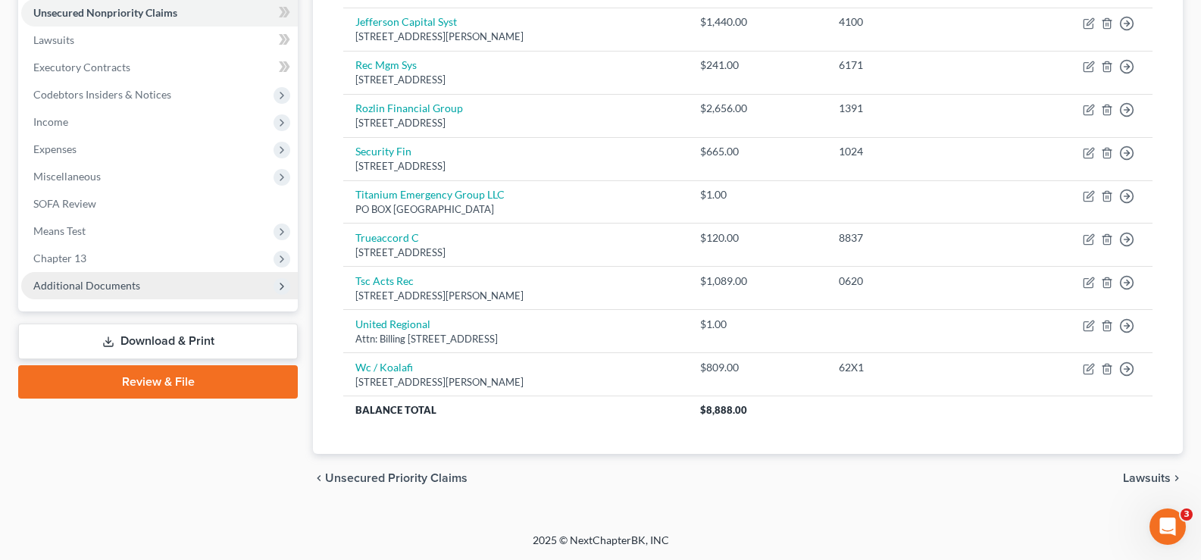
click at [139, 295] on span "Additional Documents" at bounding box center [159, 285] width 277 height 27
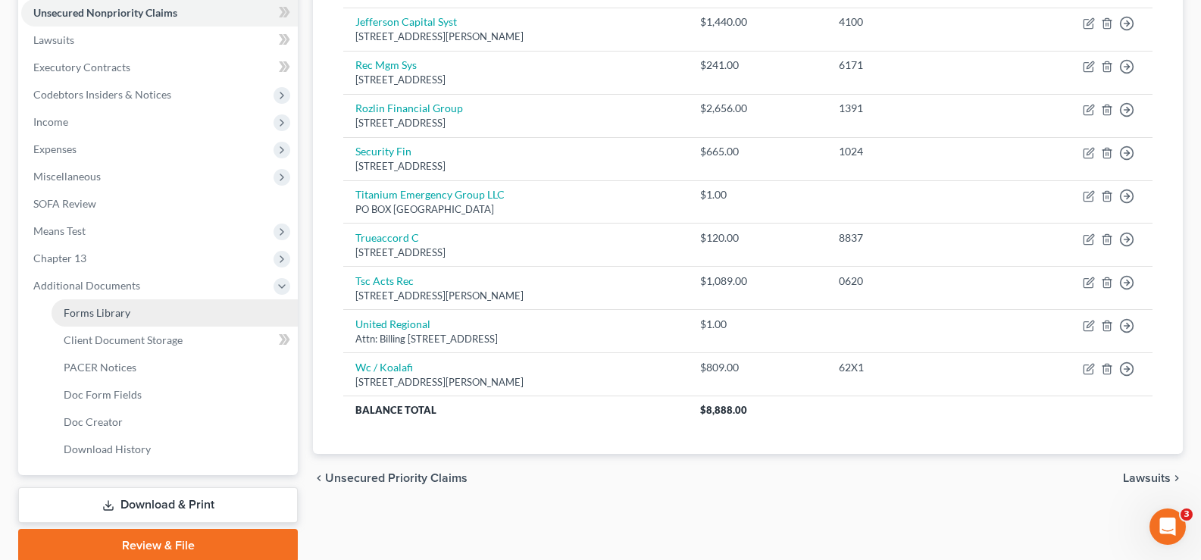
click at [152, 314] on link "Forms Library" at bounding box center [175, 312] width 246 height 27
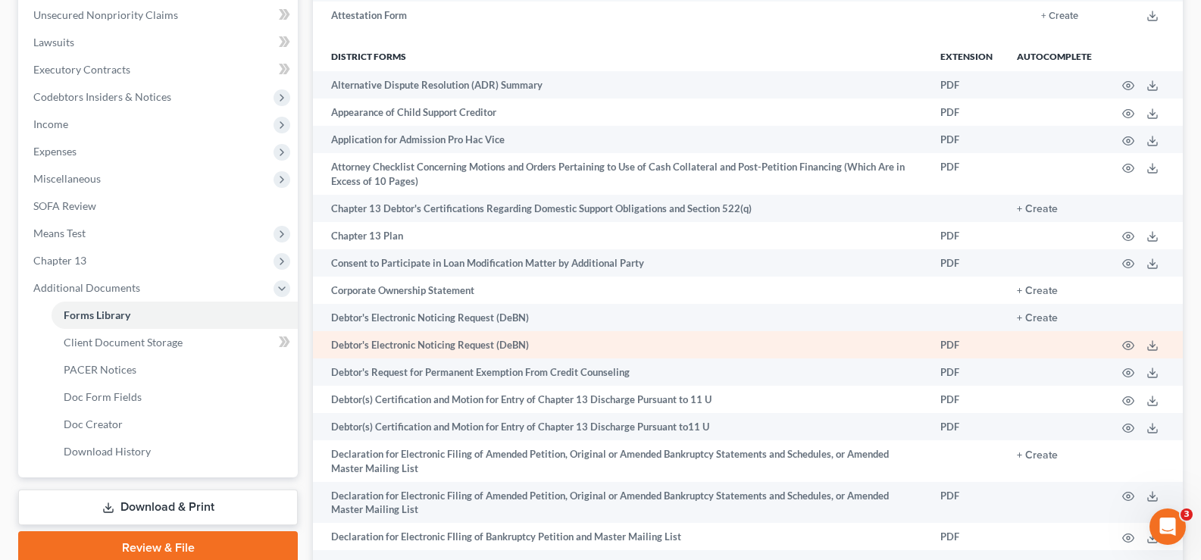
scroll to position [606, 0]
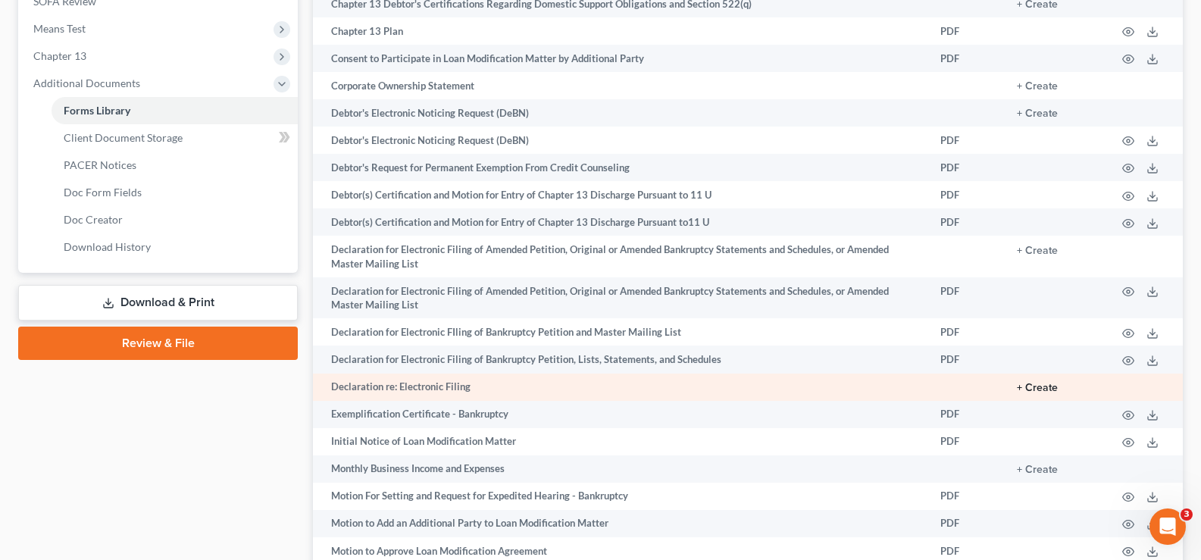
click at [1056, 385] on button "+ Create" at bounding box center [1037, 388] width 41 height 11
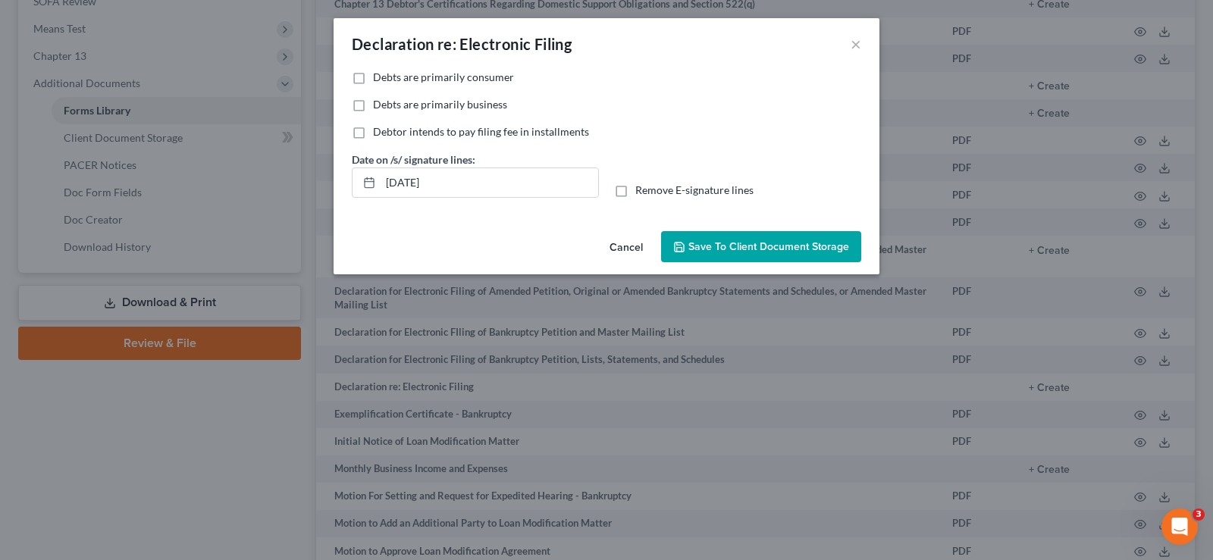
click at [373, 78] on label "Debts are primarily consumer" at bounding box center [443, 77] width 141 height 15
click at [379, 78] on input "Debts are primarily consumer" at bounding box center [384, 75] width 10 height 10
checkbox input "true"
click at [635, 195] on label "Remove E-signature lines" at bounding box center [694, 190] width 118 height 15
click at [641, 193] on input "Remove E-signature lines" at bounding box center [646, 188] width 10 height 10
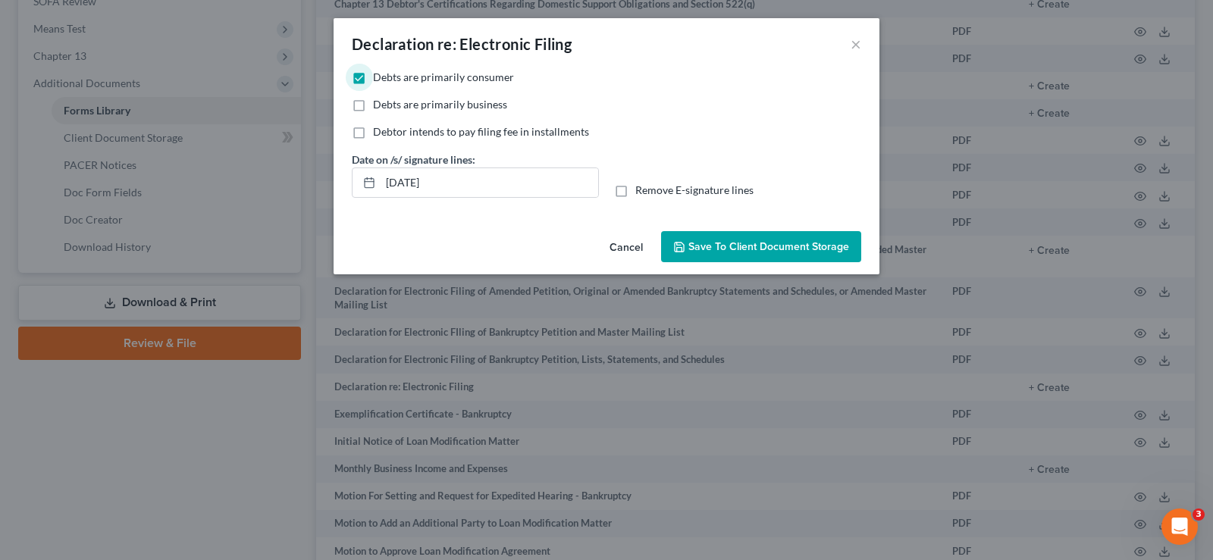
checkbox input "true"
click at [728, 243] on span "Save to Client Document Storage" at bounding box center [768, 246] width 161 height 13
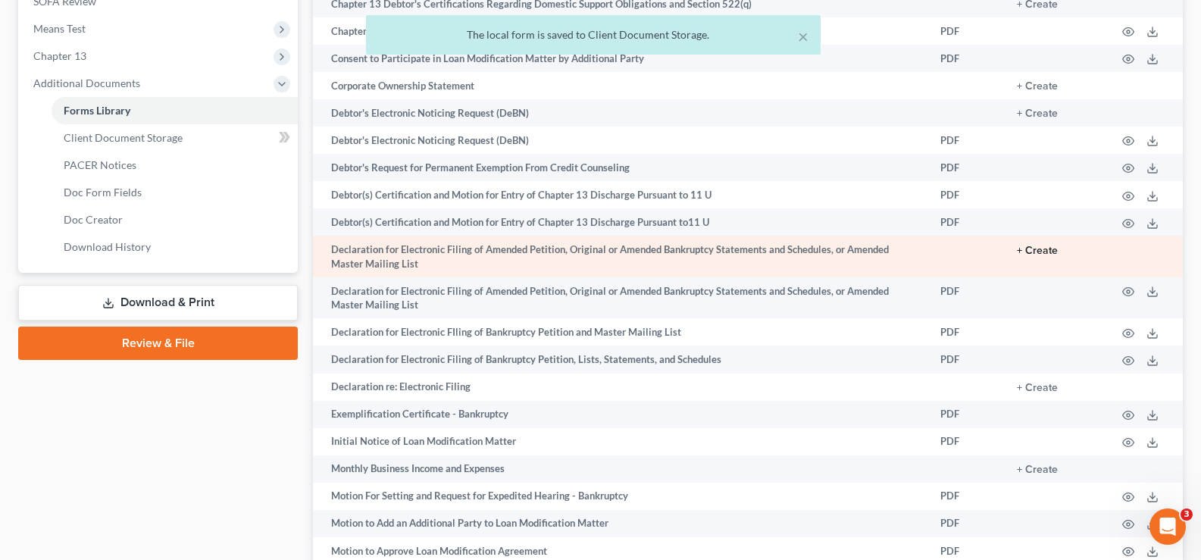
click at [1037, 253] on button "+ Create" at bounding box center [1037, 251] width 41 height 11
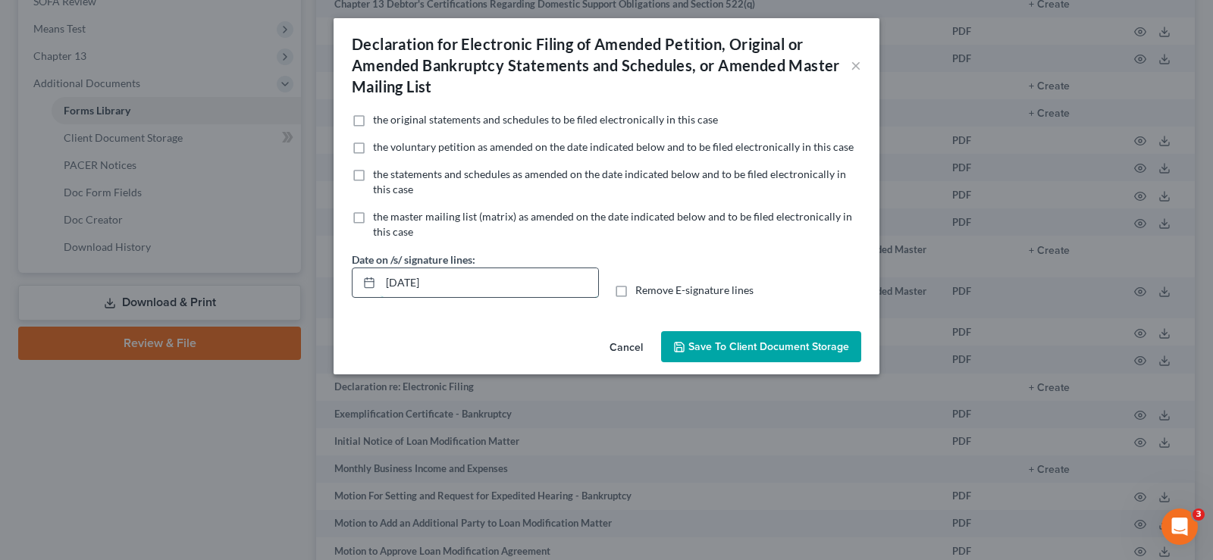
click at [476, 283] on input "08/19/2025" at bounding box center [490, 282] width 218 height 29
type input "0"
click at [635, 292] on label "Remove E-signature lines" at bounding box center [694, 290] width 118 height 15
click at [641, 292] on input "Remove E-signature lines" at bounding box center [646, 288] width 10 height 10
checkbox input "true"
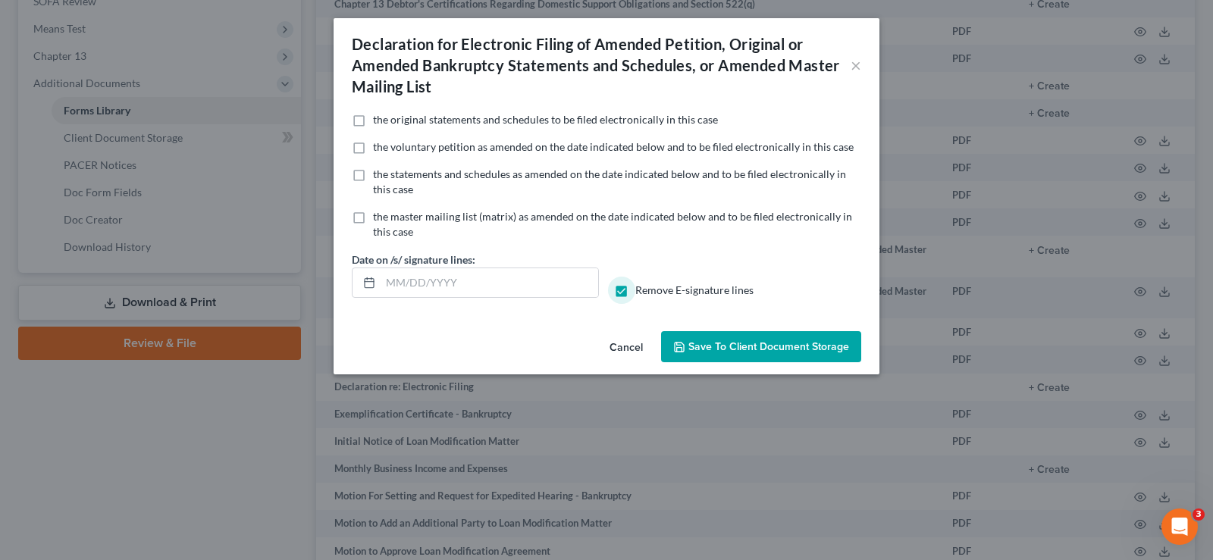
click at [746, 344] on span "Save to Client Document Storage" at bounding box center [768, 346] width 161 height 13
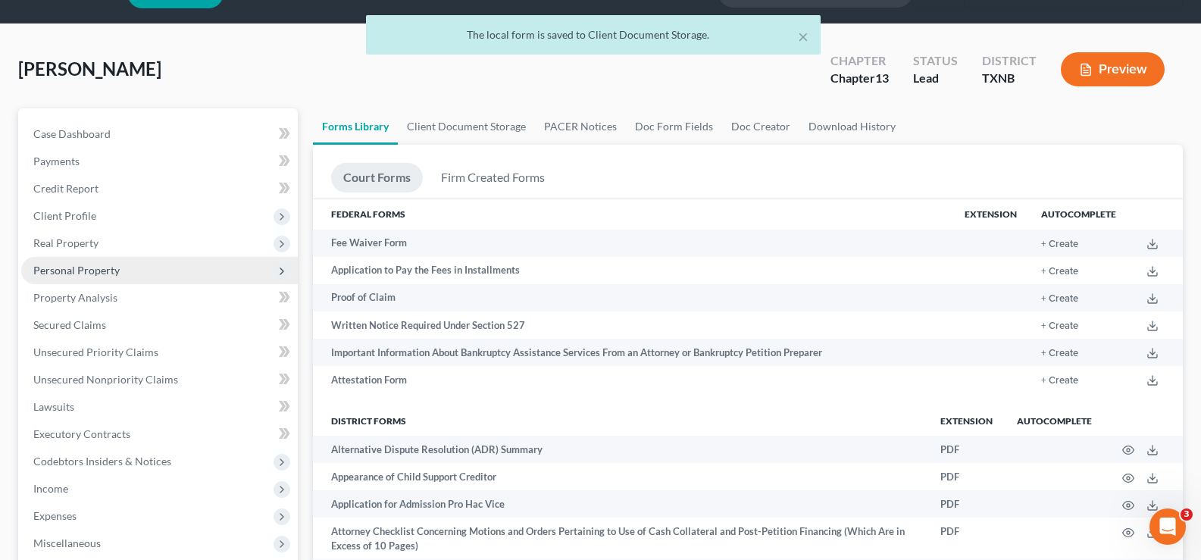
scroll to position [0, 0]
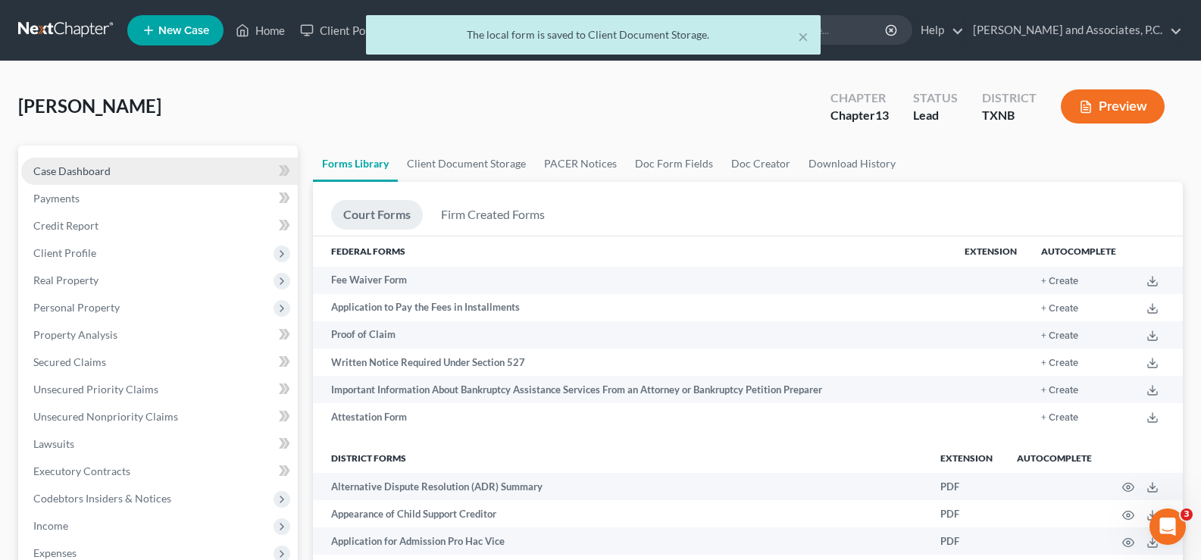
click at [111, 170] on link "Case Dashboard" at bounding box center [159, 171] width 277 height 27
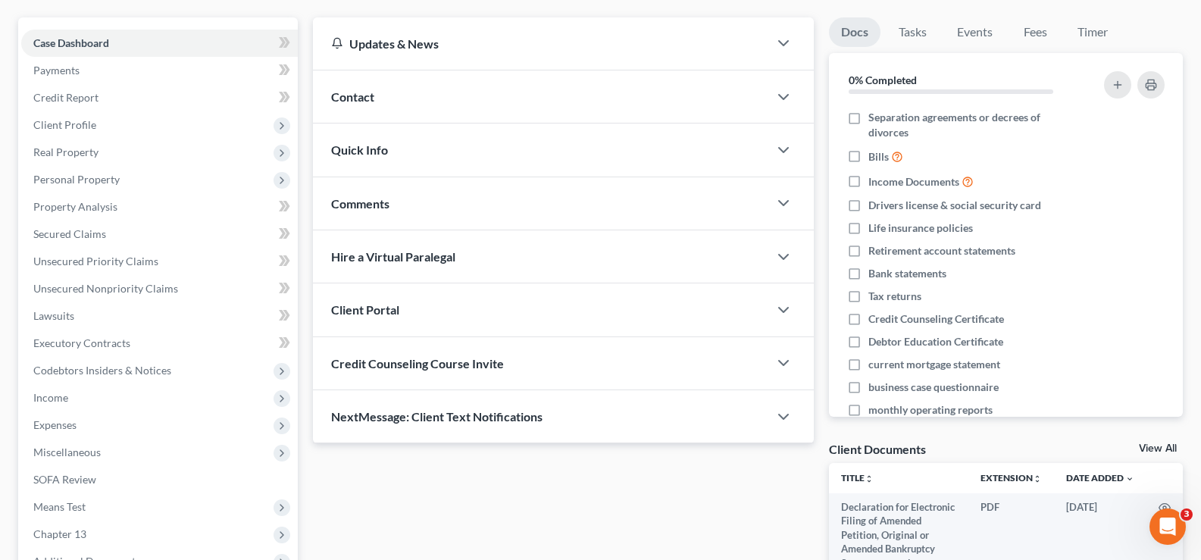
scroll to position [322, 0]
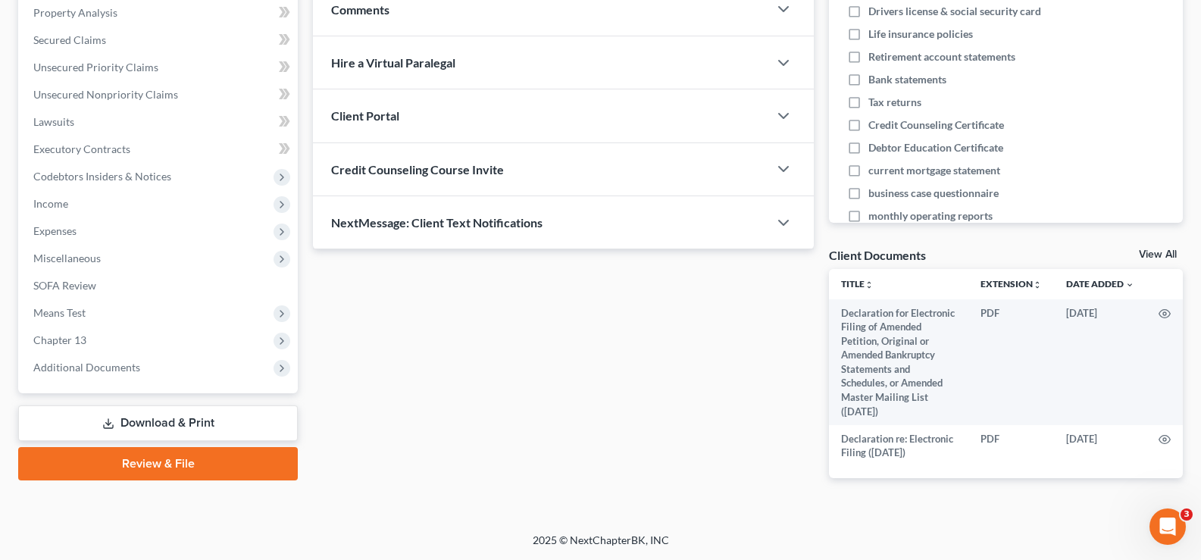
click at [1147, 257] on link "View All" at bounding box center [1158, 254] width 38 height 11
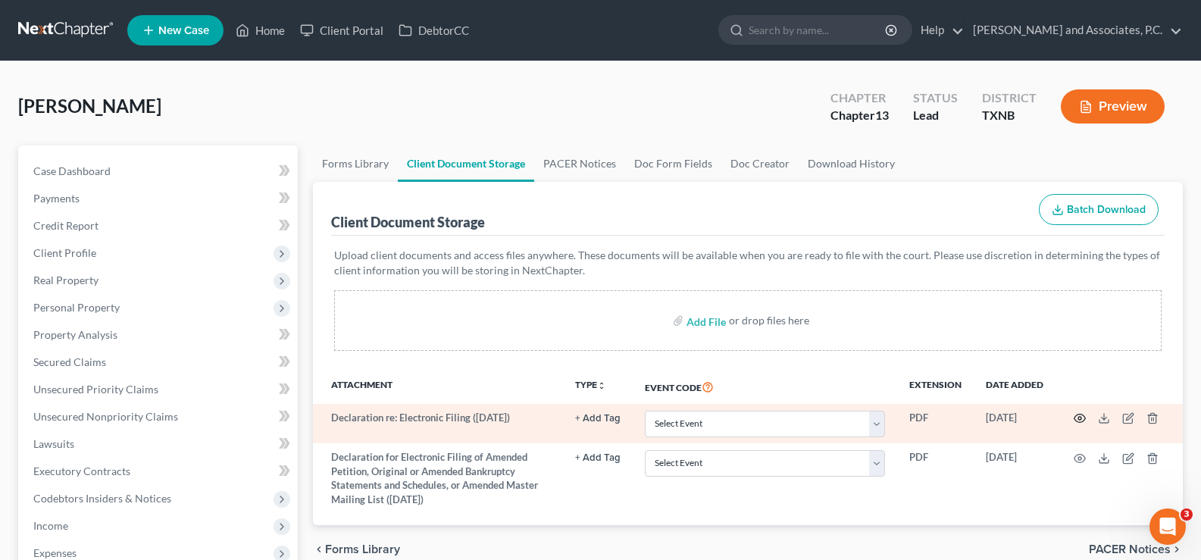
click at [1082, 417] on icon "button" at bounding box center [1080, 418] width 12 height 12
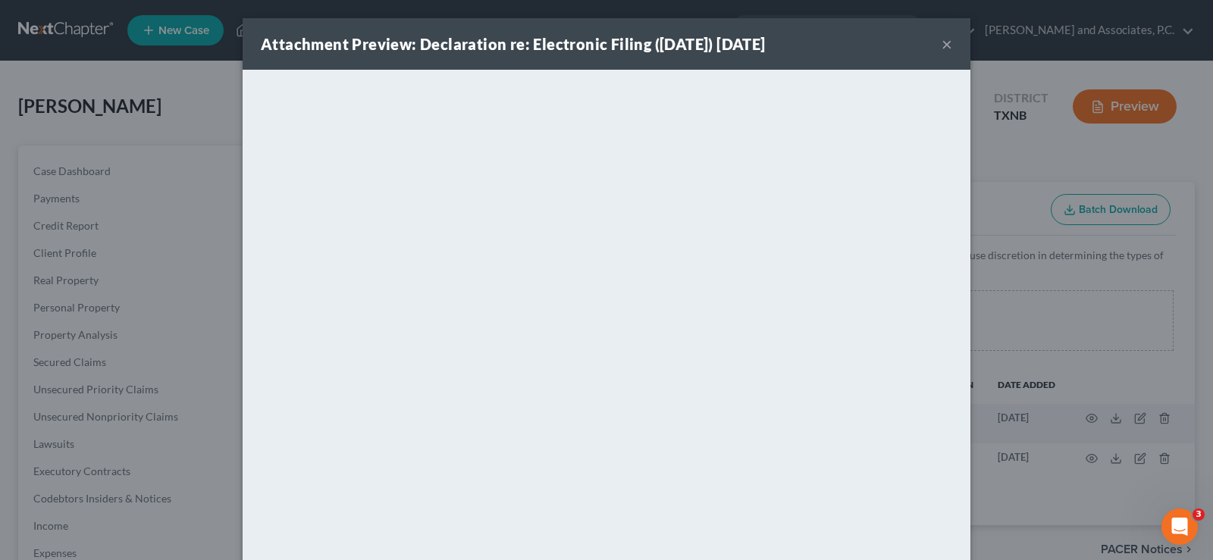
click at [941, 44] on button "×" at bounding box center [946, 44] width 11 height 18
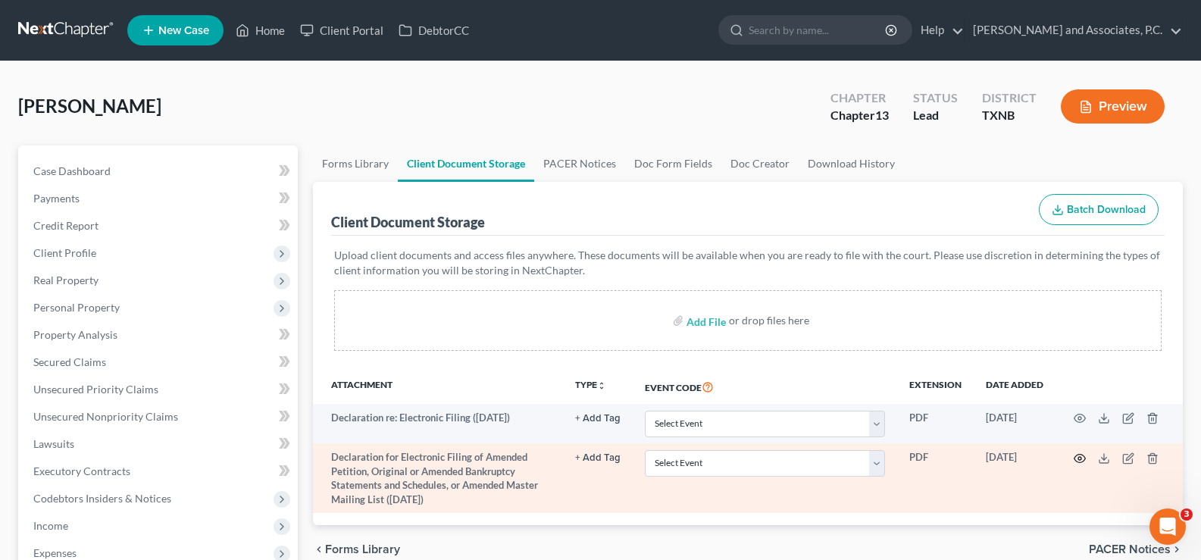
click at [1085, 462] on icon "button" at bounding box center [1080, 459] width 12 height 12
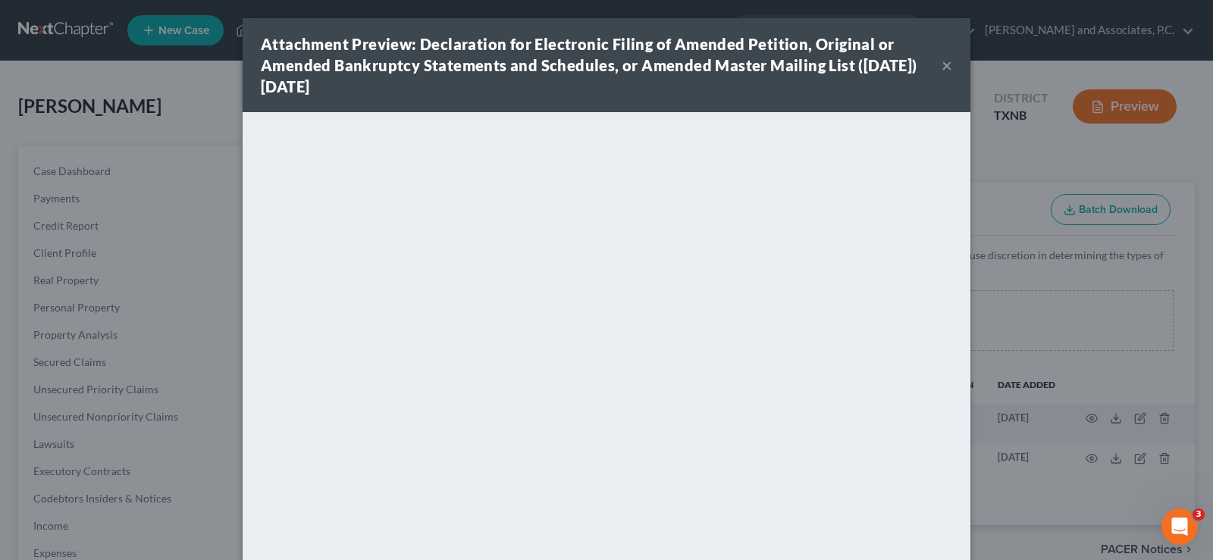
click at [941, 61] on button "×" at bounding box center [946, 65] width 11 height 18
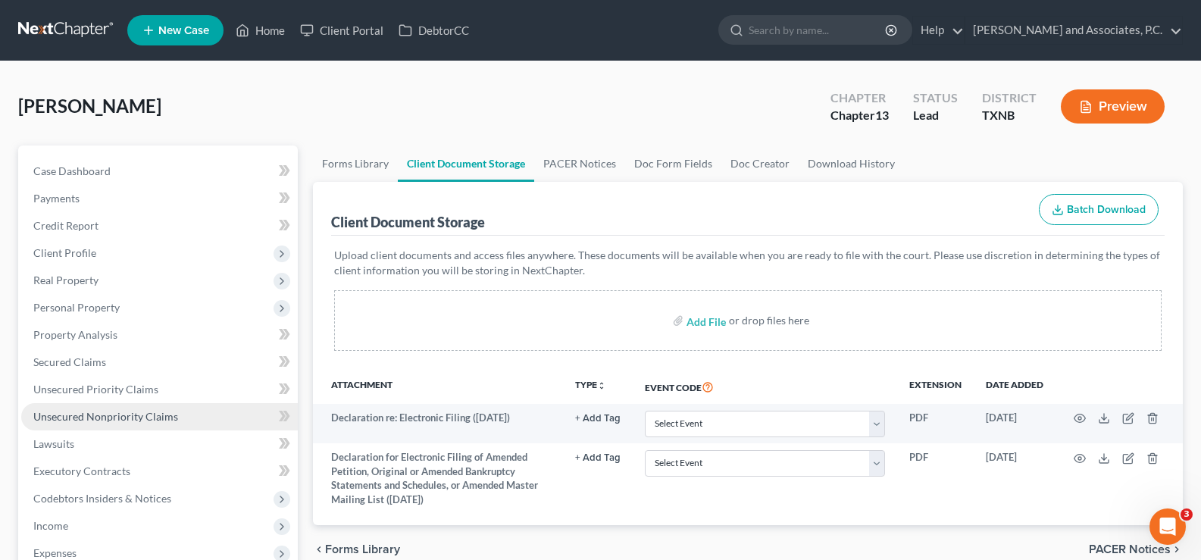
click at [161, 415] on span "Unsecured Nonpriority Claims" at bounding box center [105, 416] width 145 height 13
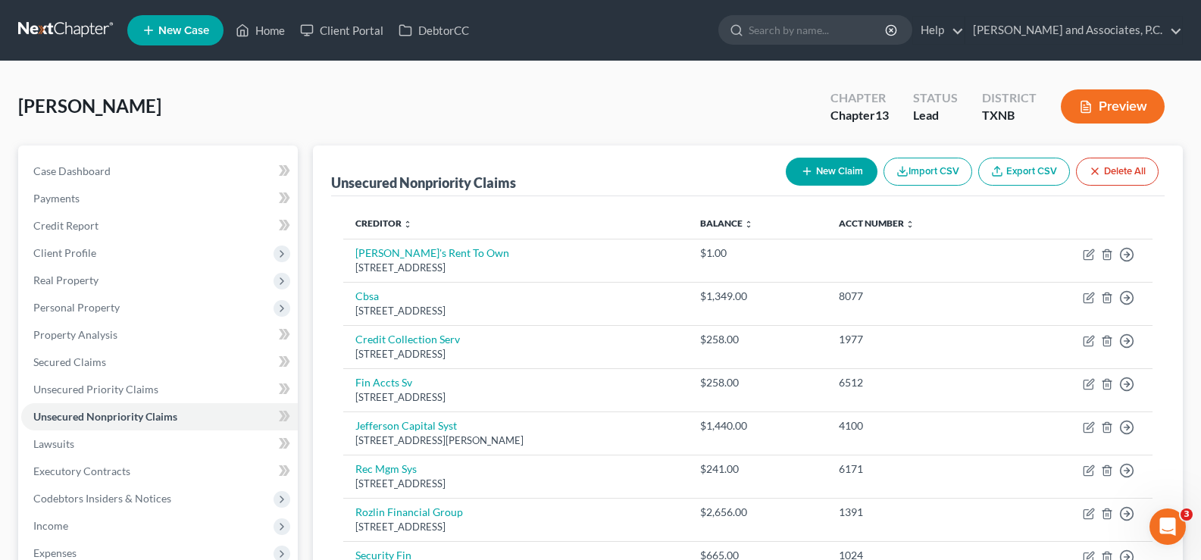
click at [818, 174] on button "New Claim" at bounding box center [832, 172] width 92 height 28
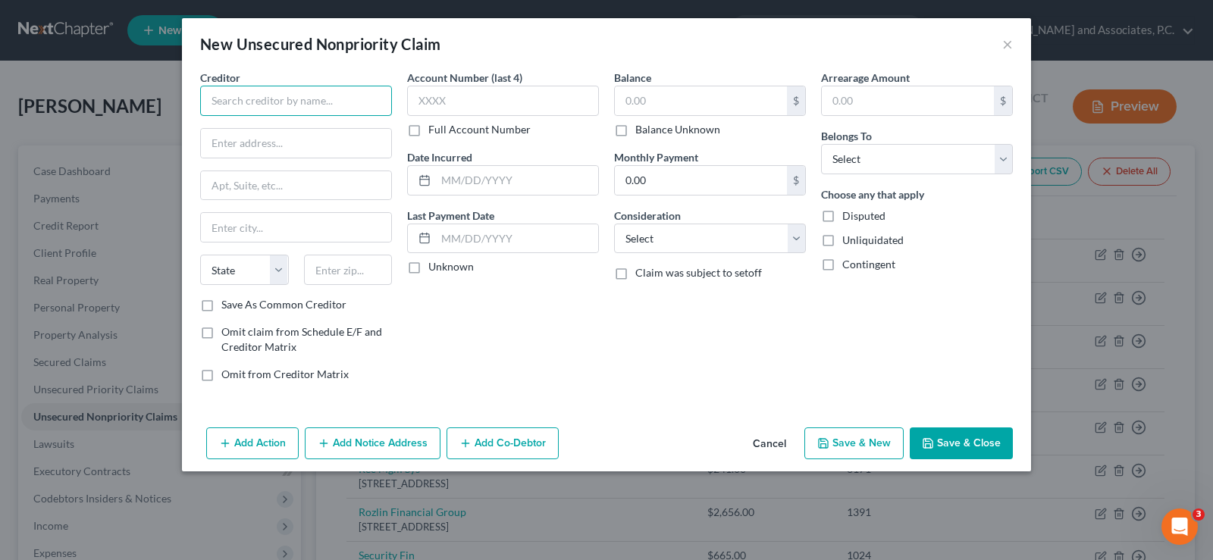
click at [334, 102] on input "text" at bounding box center [296, 101] width 192 height 30
type input "Acima Leasing"
click at [236, 139] on input "text" at bounding box center [296, 143] width 190 height 29
click at [288, 149] on input "text" at bounding box center [296, 143] width 190 height 29
type input "P.O. Box 1667"
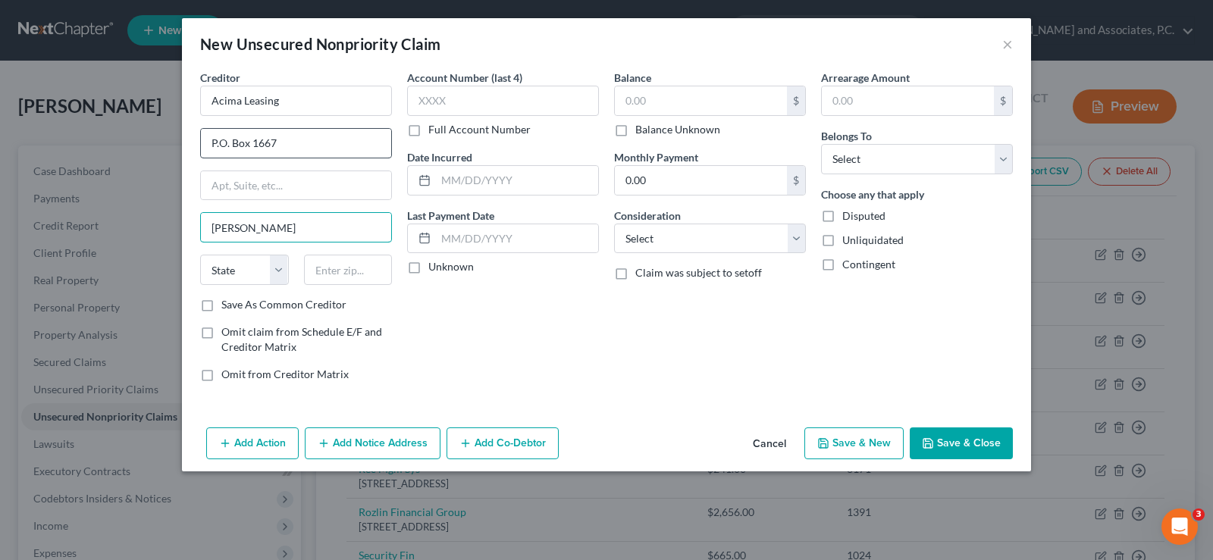
type input "Draper"
select select "46"
type input "84020"
click at [650, 101] on input "text" at bounding box center [701, 100] width 172 height 29
type input "1.00"
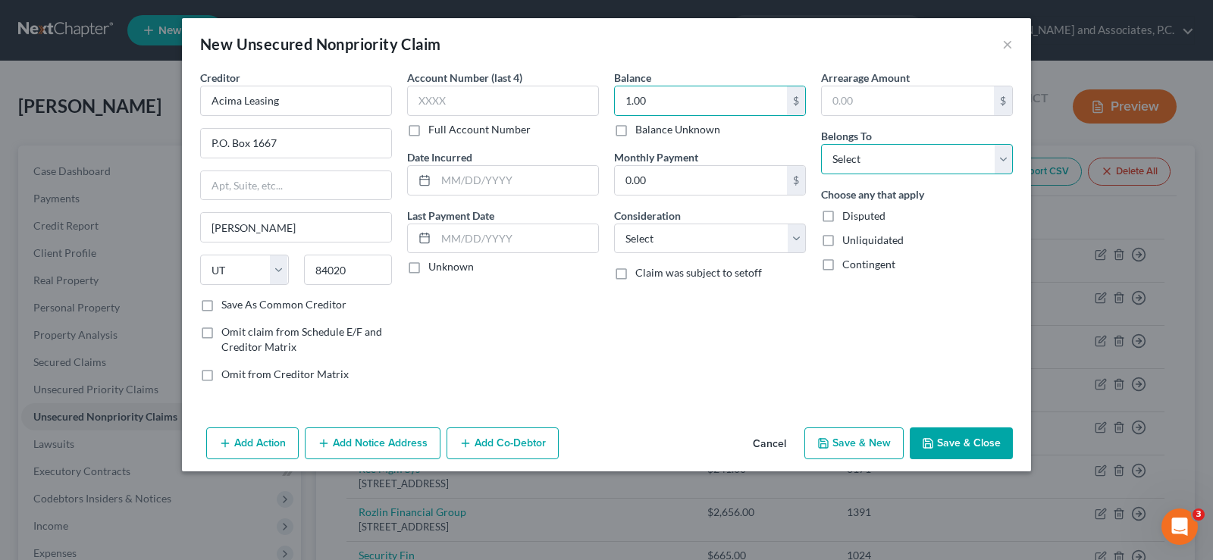
drag, startPoint x: 856, startPoint y: 158, endPoint x: 856, endPoint y: 174, distance: 15.2
click at [856, 158] on select "Select Debtor 1 Only Debtor 2 Only Debtor 1 And Debtor 2 Only At Least One Of T…" at bounding box center [917, 159] width 192 height 30
select select "0"
click at [821, 144] on select "Select Debtor 1 Only Debtor 2 Only Debtor 1 And Debtor 2 Only At Least One Of T…" at bounding box center [917, 159] width 192 height 30
click at [941, 447] on button "Save & Close" at bounding box center [961, 444] width 103 height 32
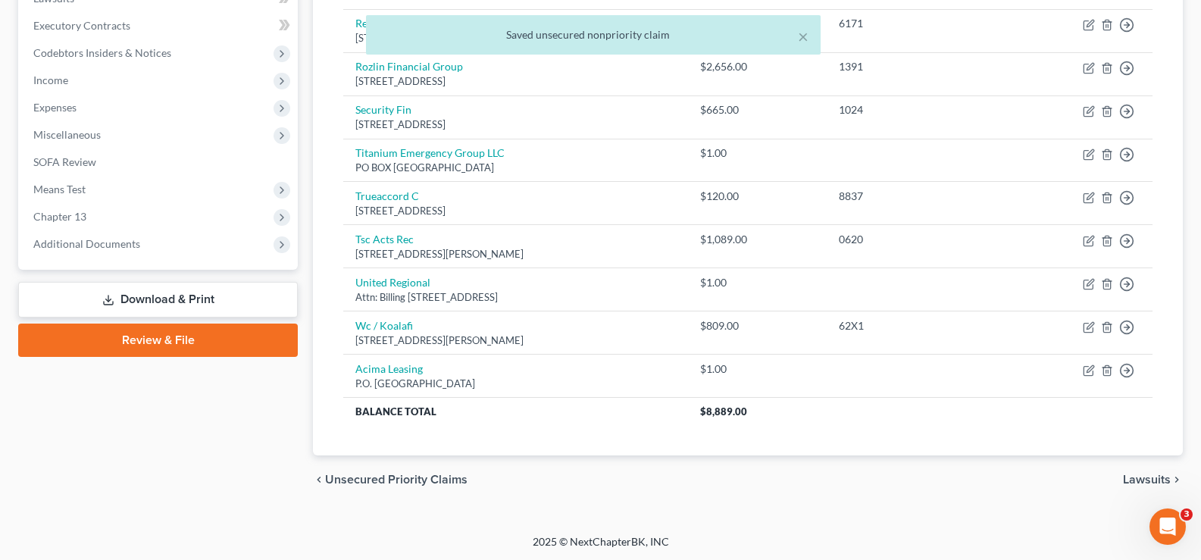
scroll to position [447, 0]
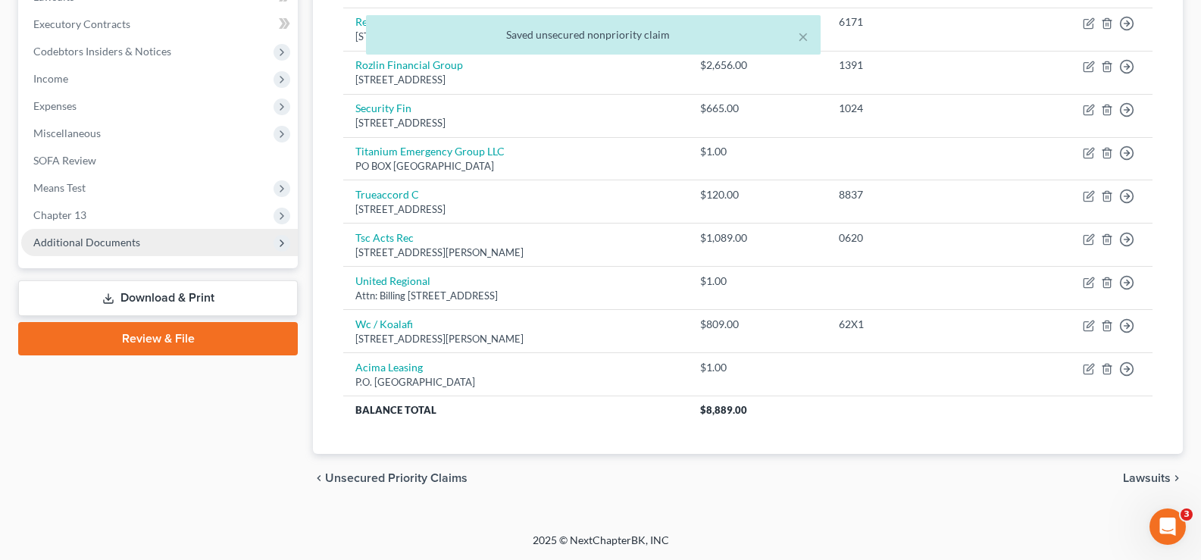
click at [164, 236] on span "Additional Documents" at bounding box center [159, 242] width 277 height 27
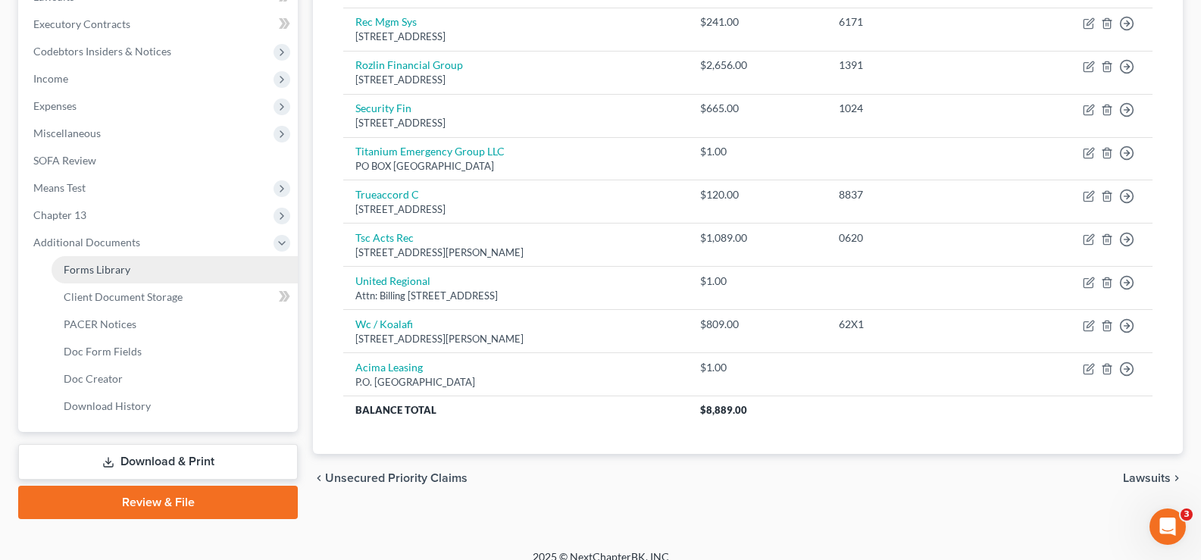
click at [161, 267] on link "Forms Library" at bounding box center [175, 269] width 246 height 27
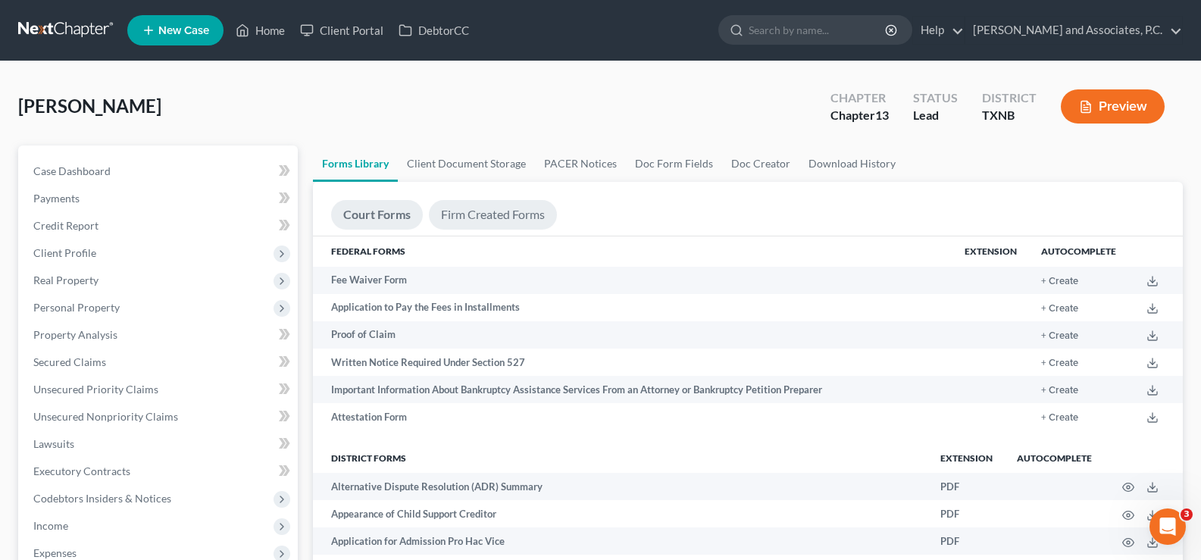
click at [472, 218] on link "Firm Created Forms" at bounding box center [493, 215] width 128 height 30
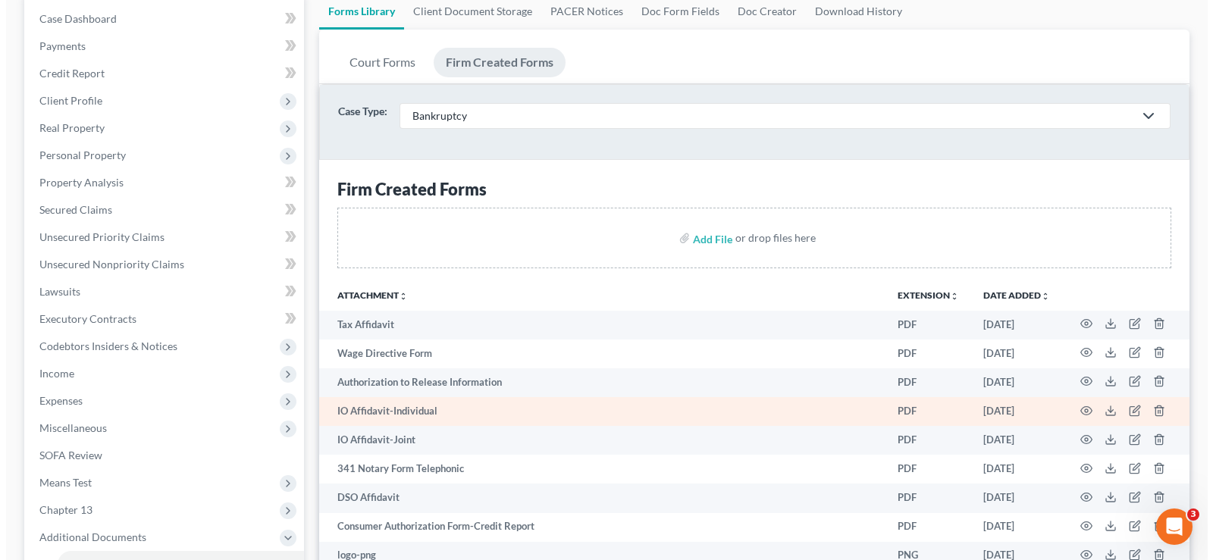
scroll to position [303, 0]
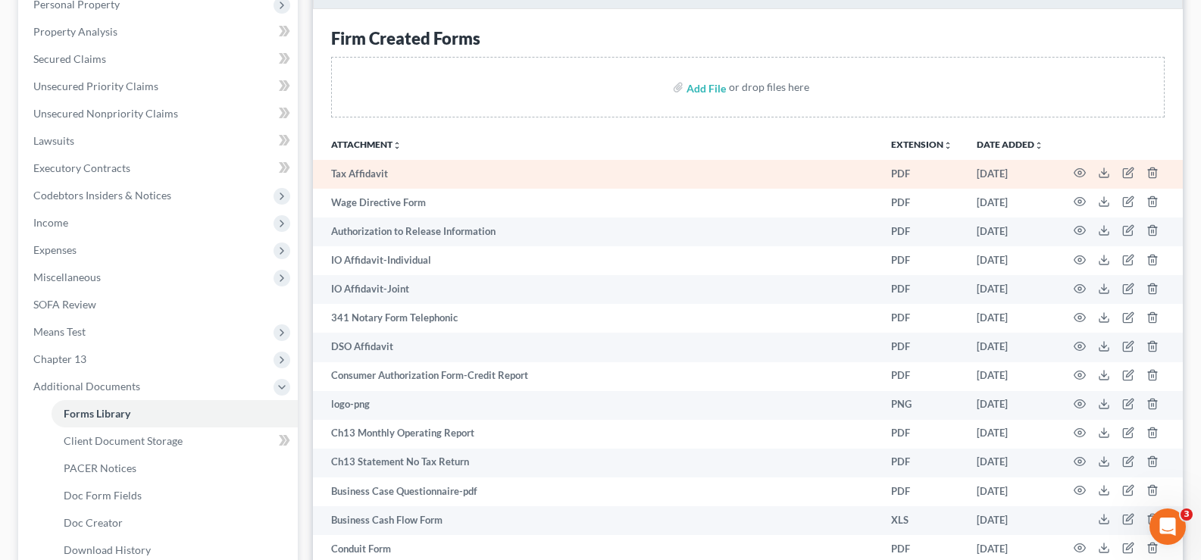
click at [1073, 174] on td at bounding box center [1119, 174] width 127 height 29
click at [1082, 172] on circle "button" at bounding box center [1080, 172] width 3 height 3
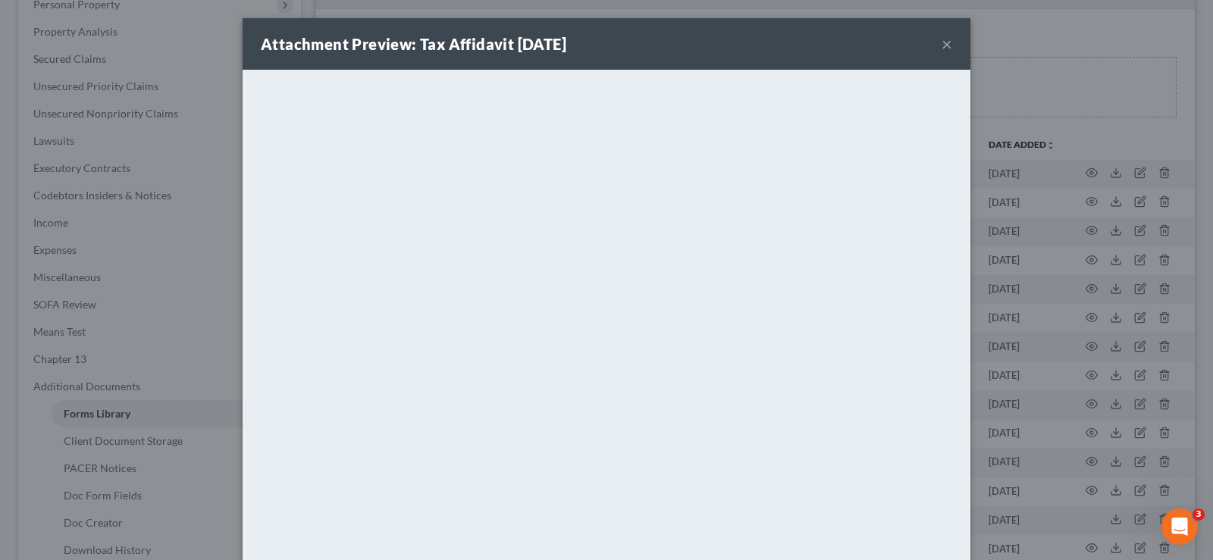
scroll to position [74, 0]
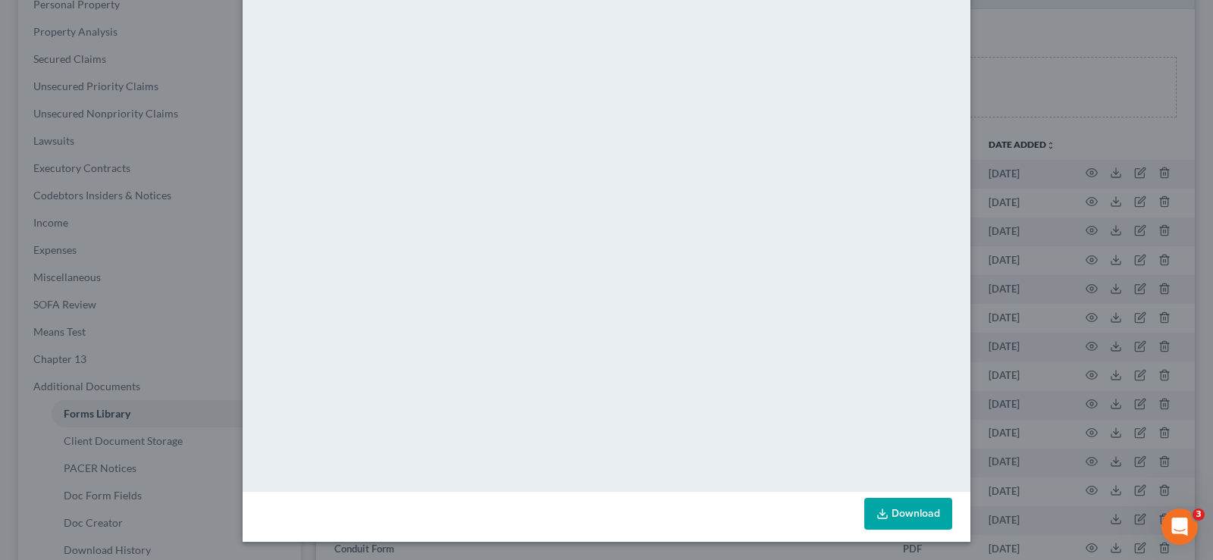
click at [881, 507] on link "Download" at bounding box center [908, 514] width 88 height 32
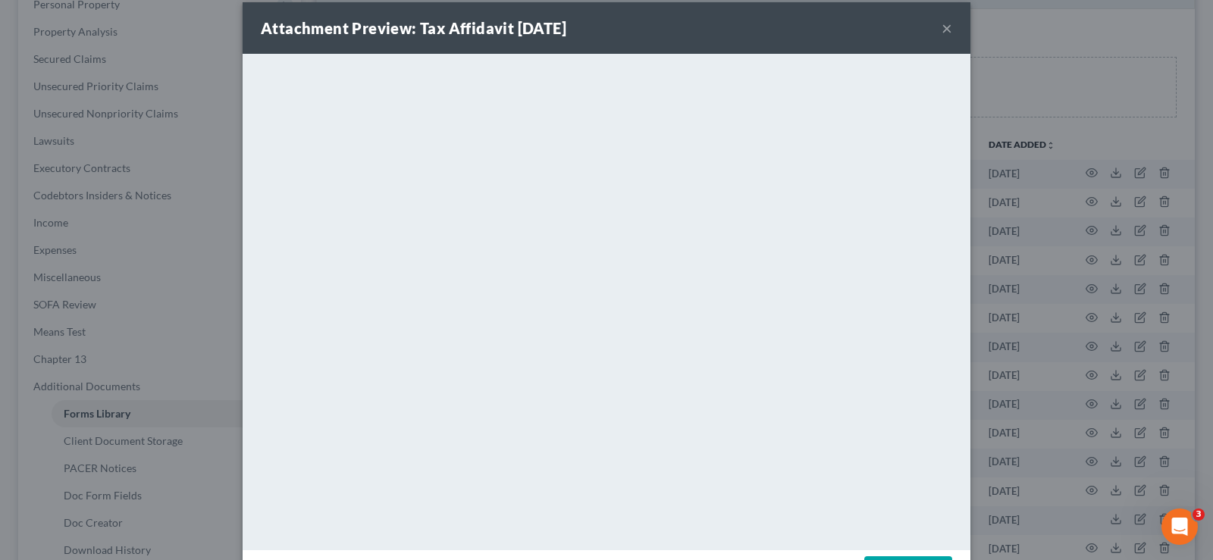
scroll to position [0, 0]
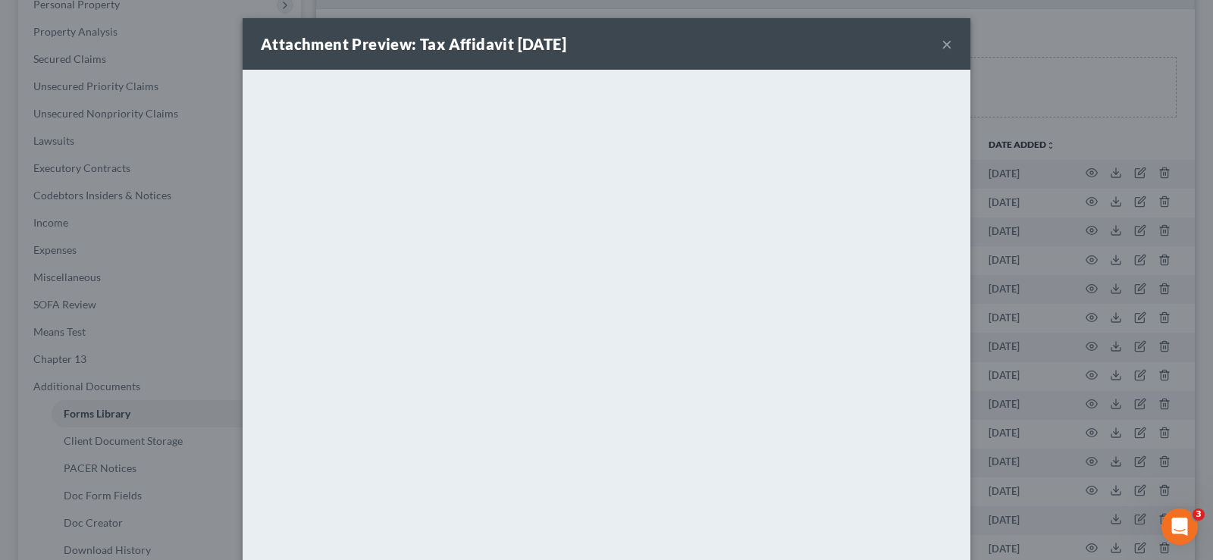
click at [944, 42] on button "×" at bounding box center [946, 44] width 11 height 18
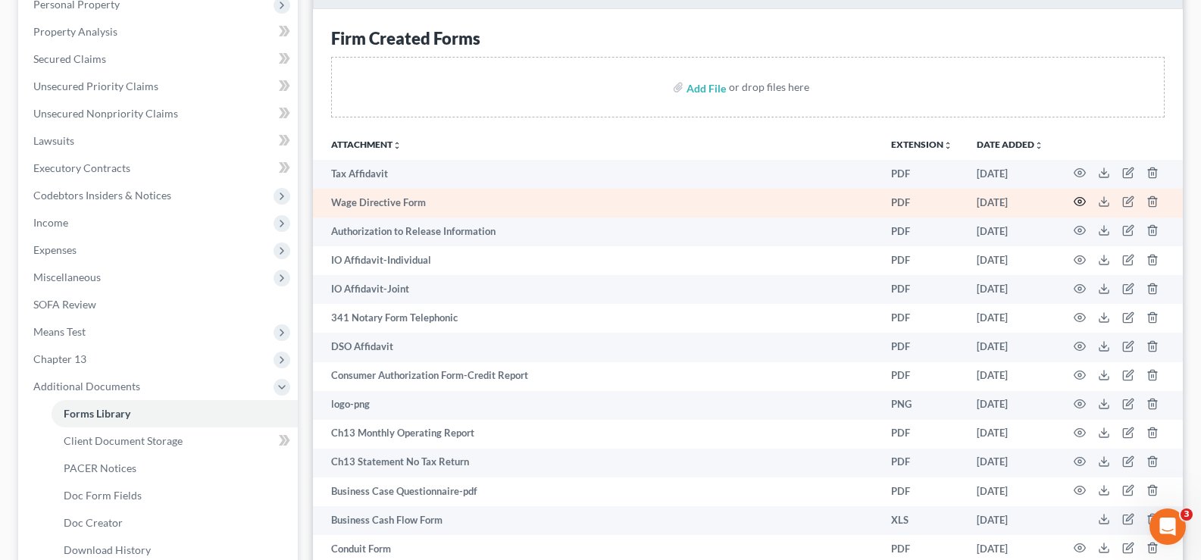
click at [1079, 196] on icon "button" at bounding box center [1080, 202] width 12 height 12
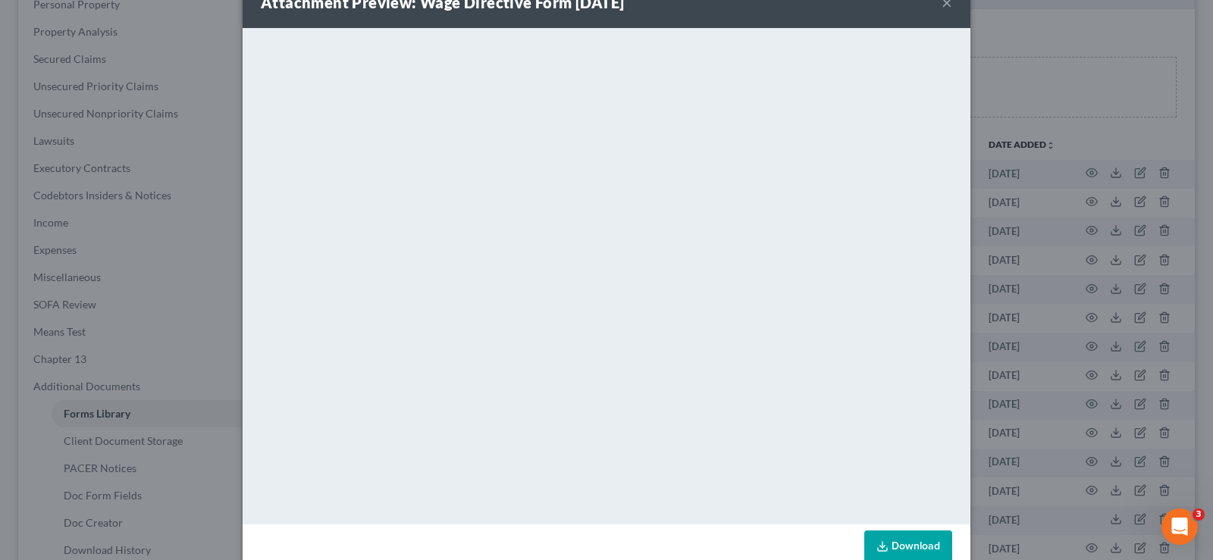
scroll to position [74, 0]
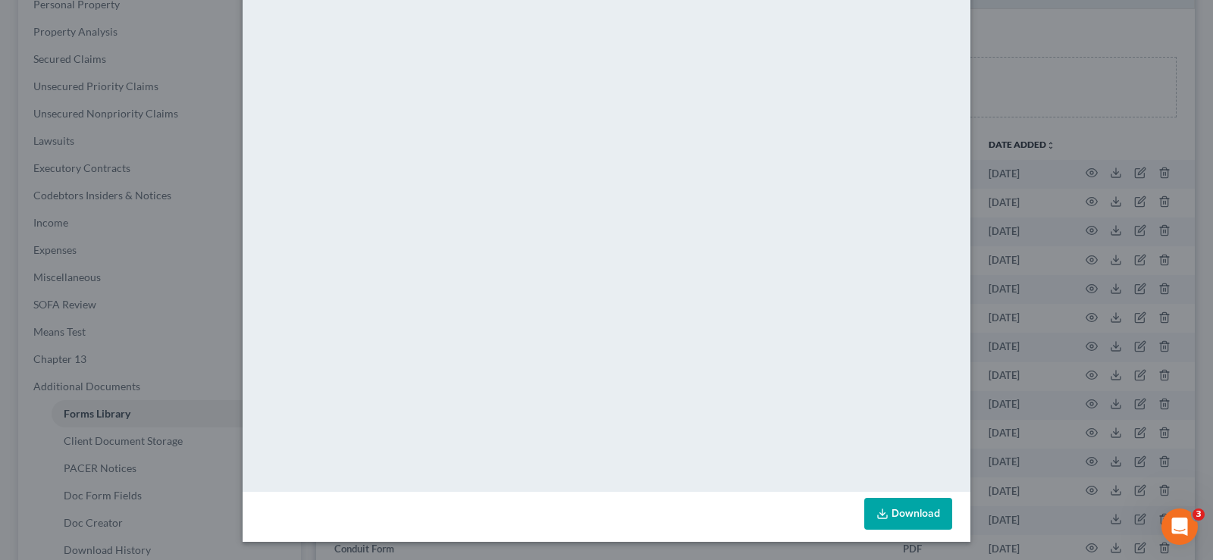
click at [910, 514] on link "Download" at bounding box center [908, 514] width 88 height 32
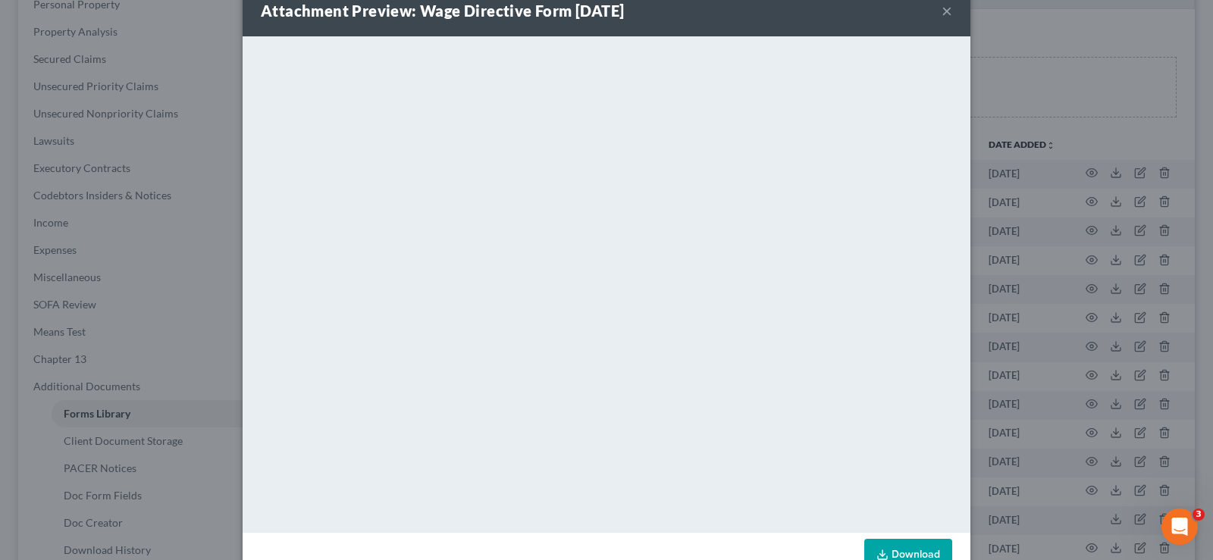
scroll to position [0, 0]
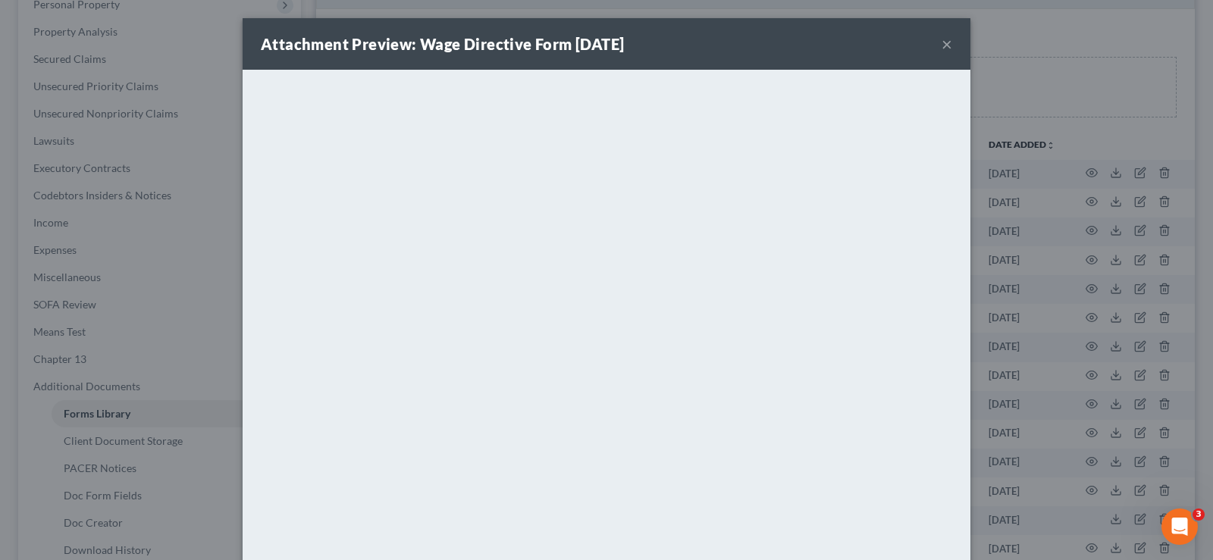
click at [941, 45] on button "×" at bounding box center [946, 44] width 11 height 18
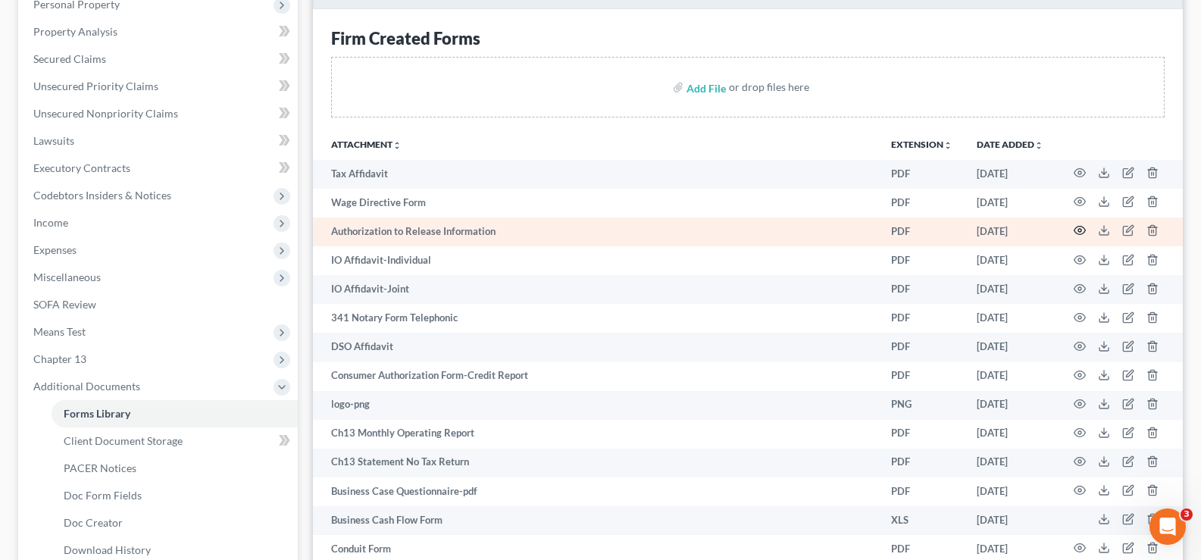
click at [1083, 229] on icon "button" at bounding box center [1080, 230] width 12 height 12
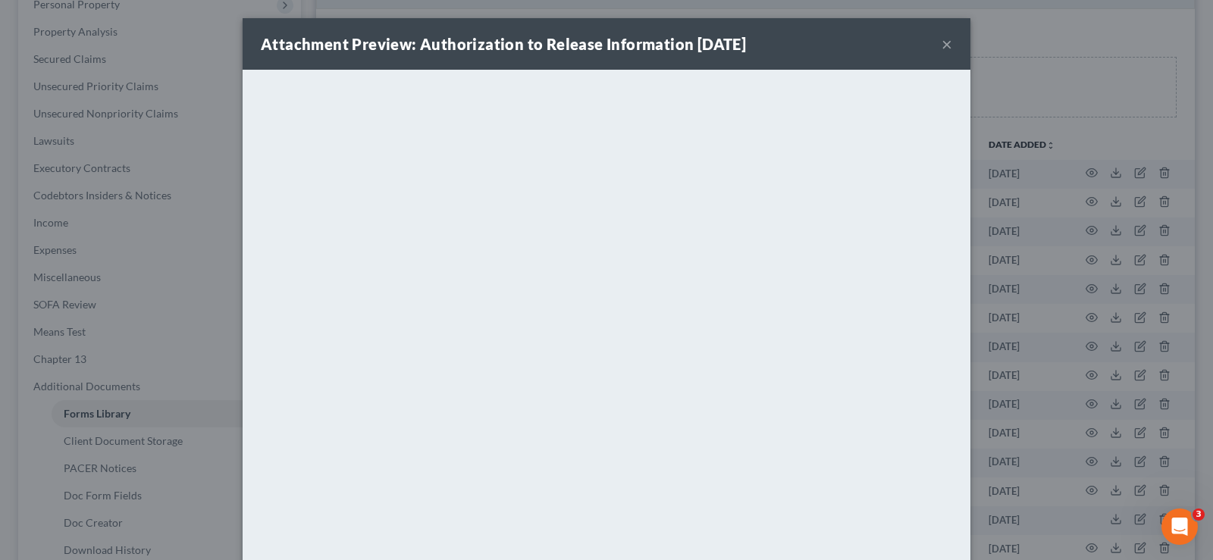
scroll to position [74, 0]
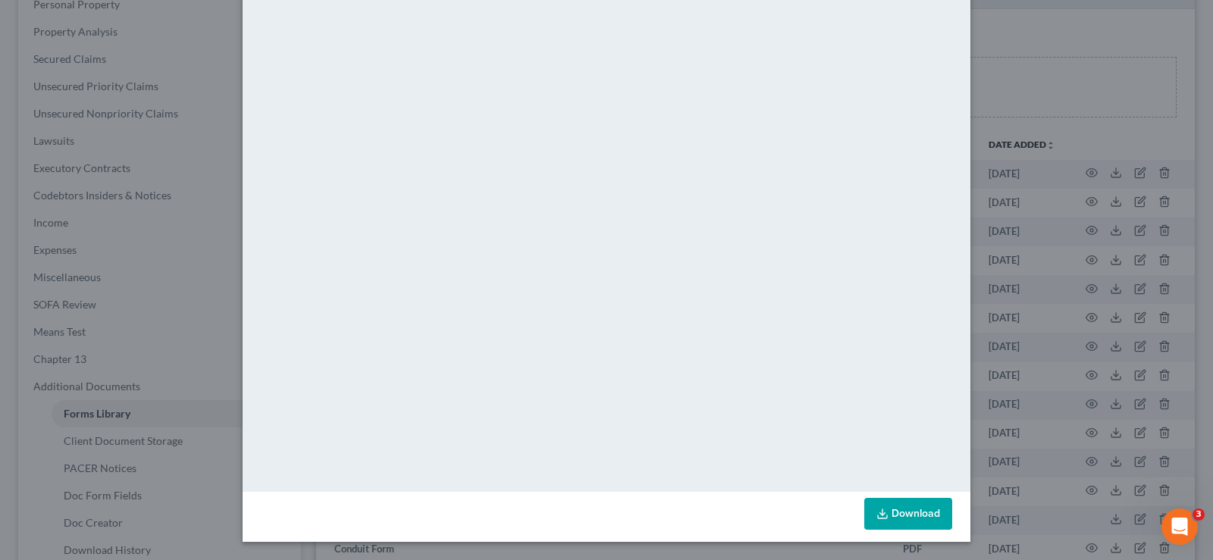
click at [898, 519] on link "Download" at bounding box center [908, 514] width 88 height 32
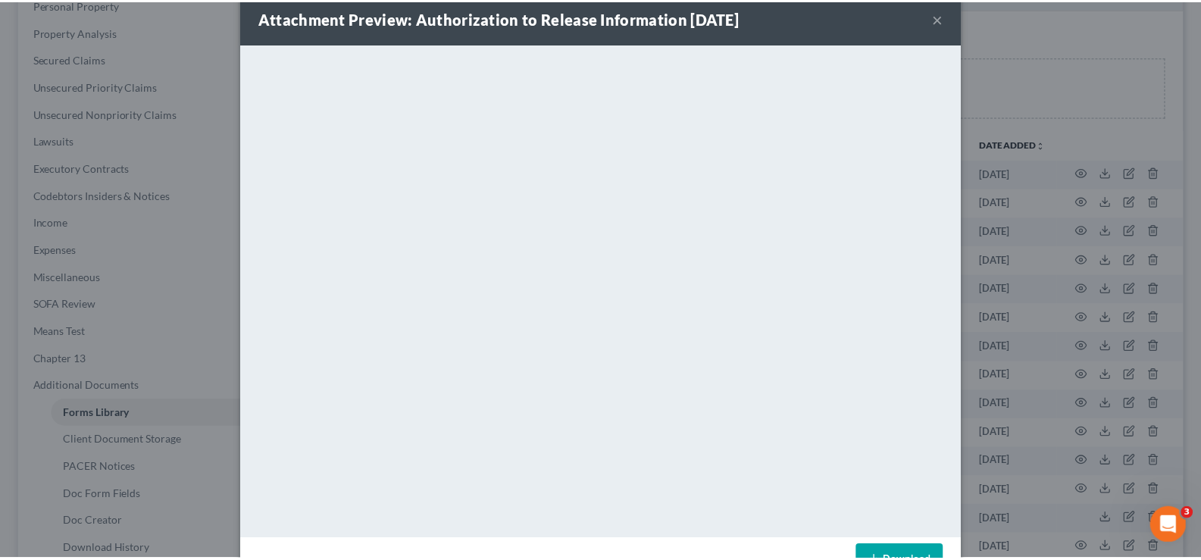
scroll to position [0, 0]
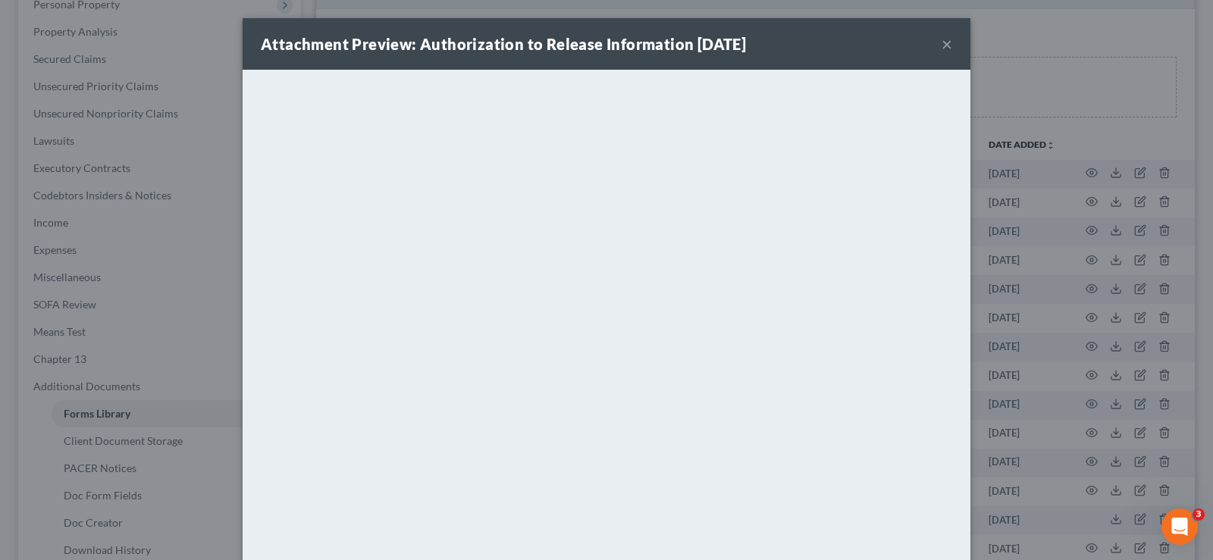
click at [941, 43] on button "×" at bounding box center [946, 44] width 11 height 18
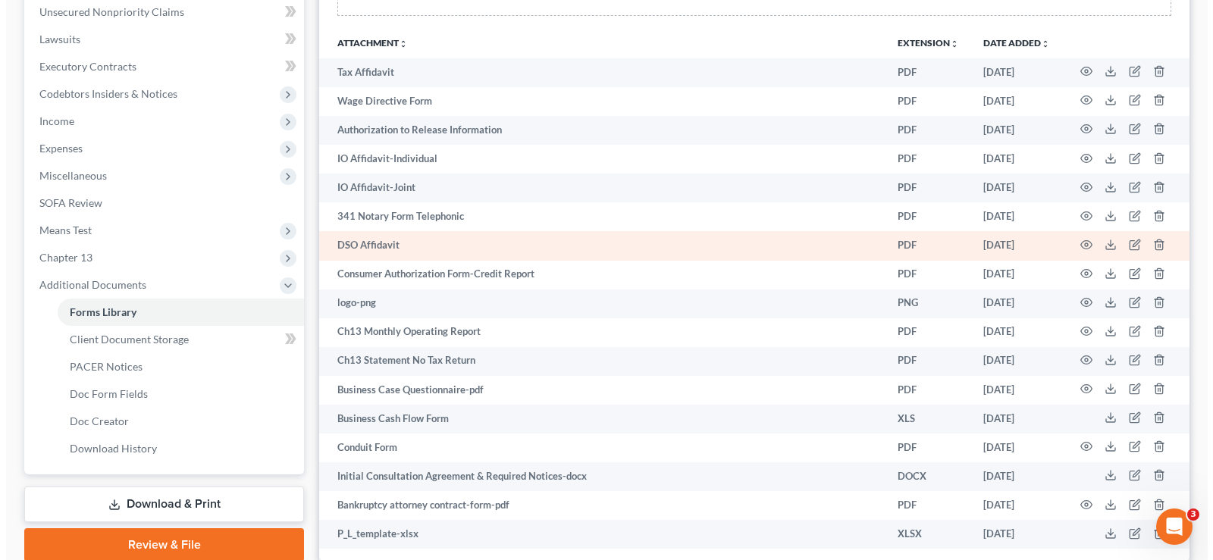
scroll to position [455, 0]
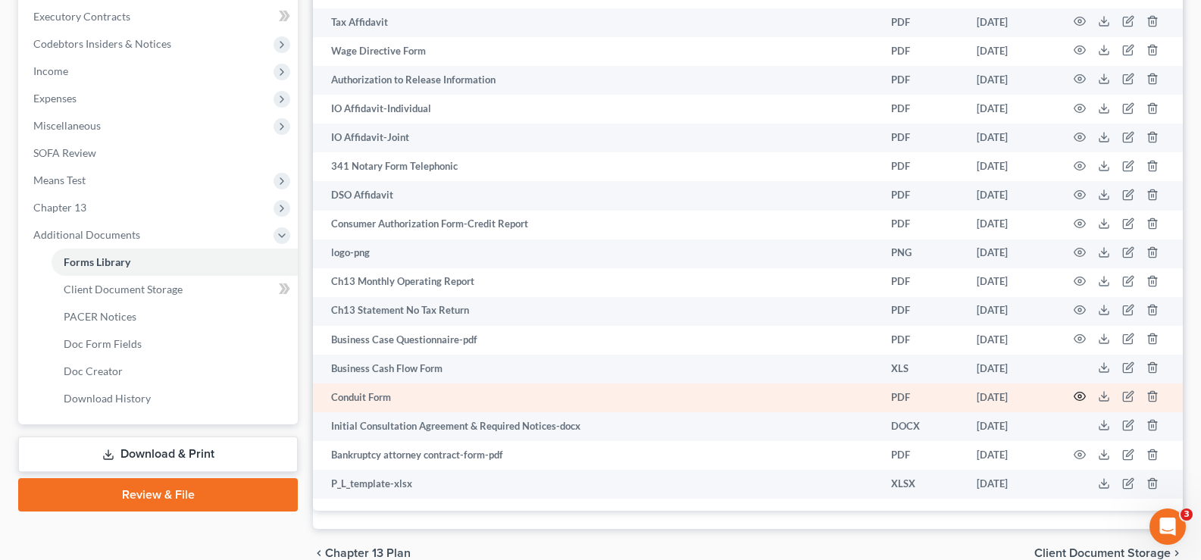
click at [1076, 396] on icon "button" at bounding box center [1080, 396] width 12 height 12
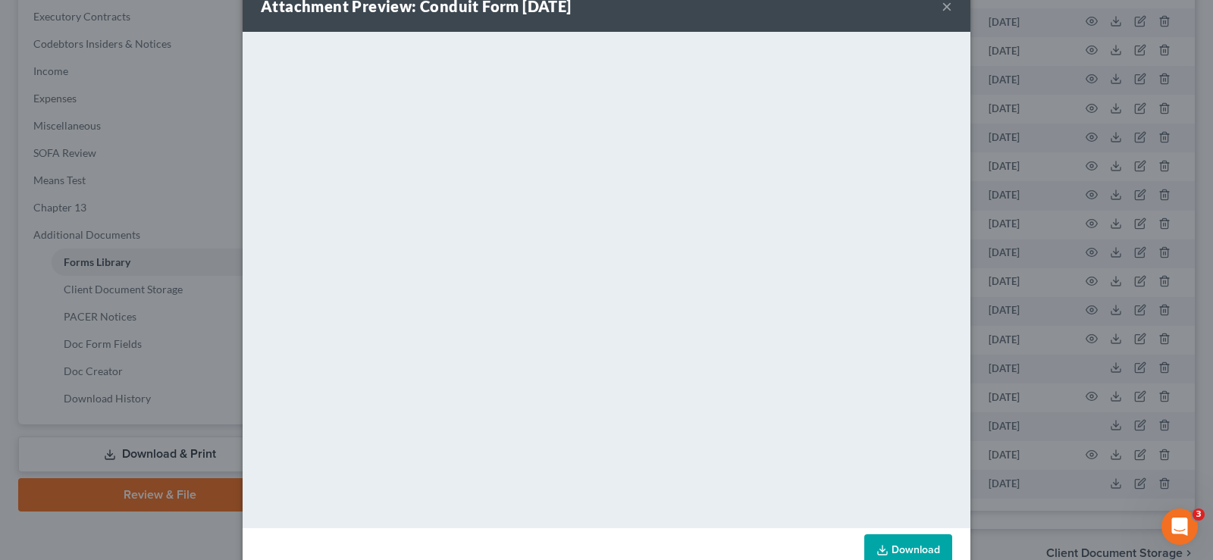
scroll to position [74, 0]
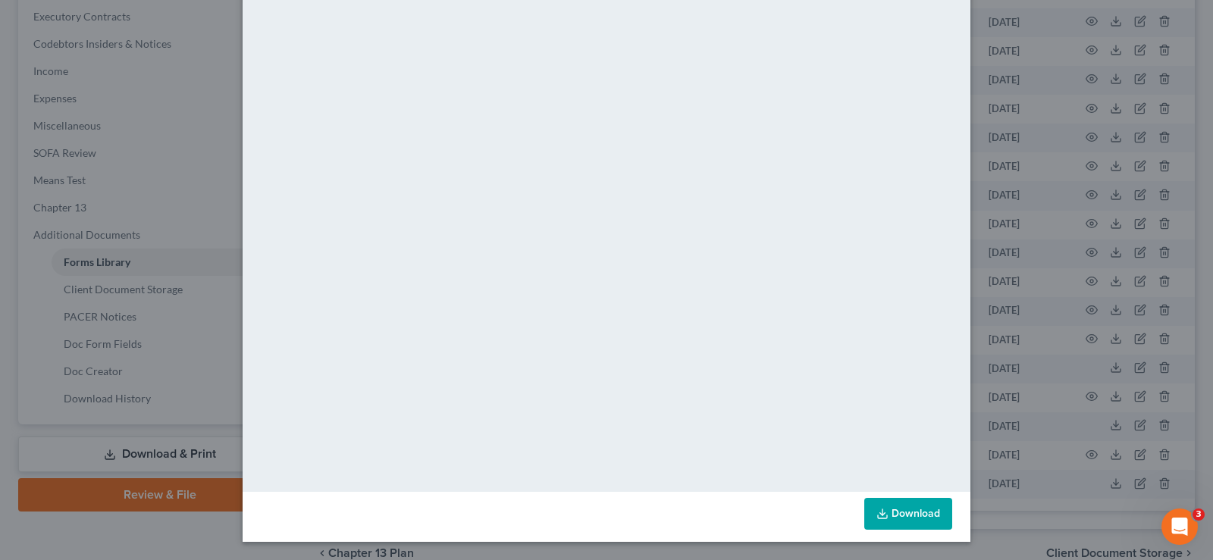
click at [921, 515] on link "Download" at bounding box center [908, 514] width 88 height 32
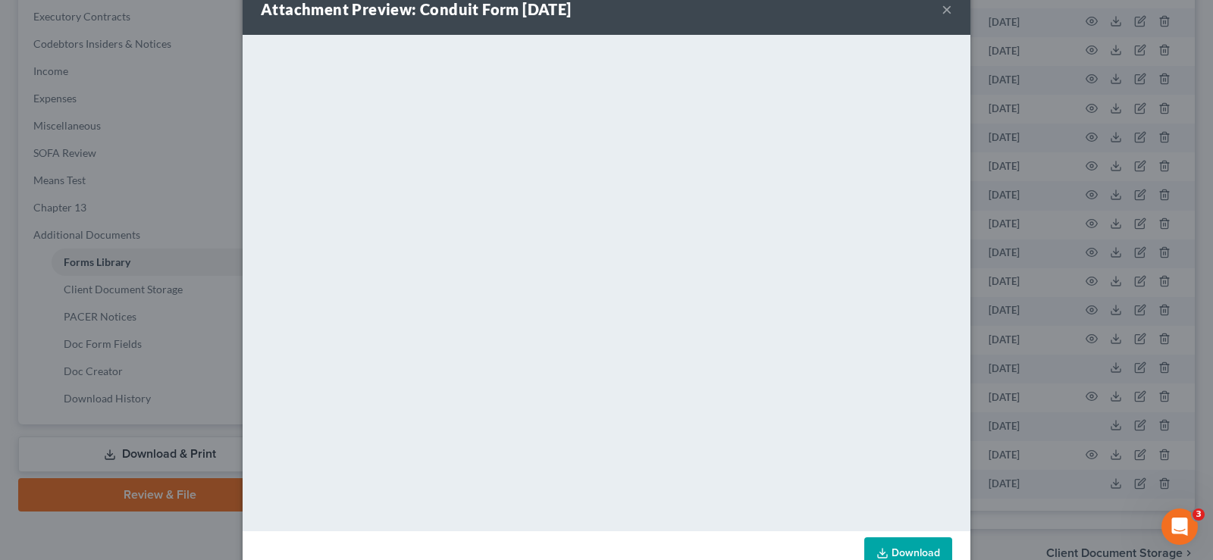
scroll to position [0, 0]
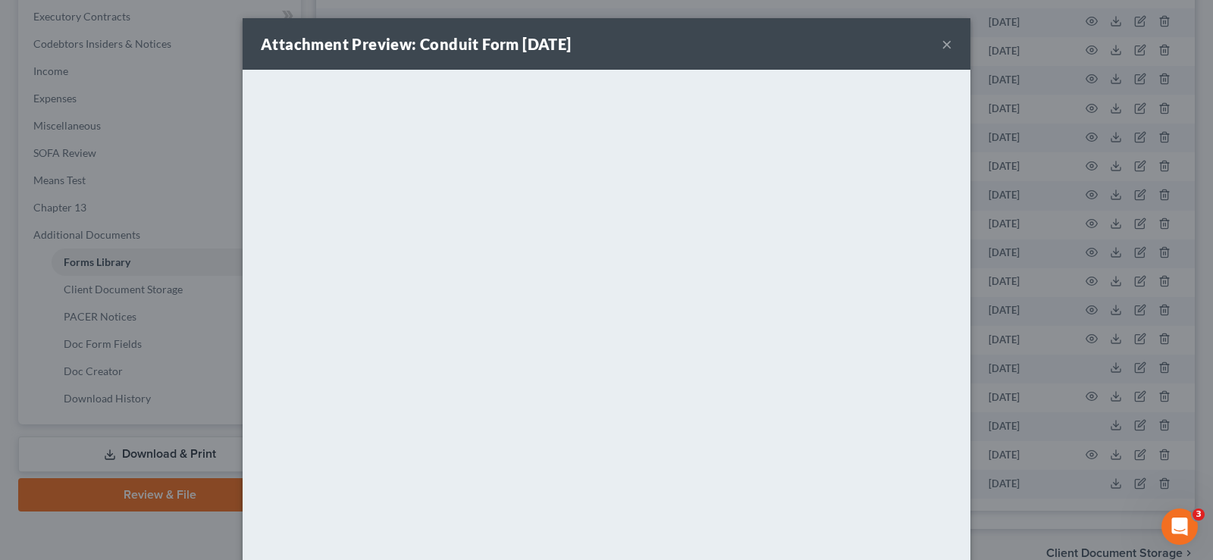
click at [941, 39] on button "×" at bounding box center [946, 44] width 11 height 18
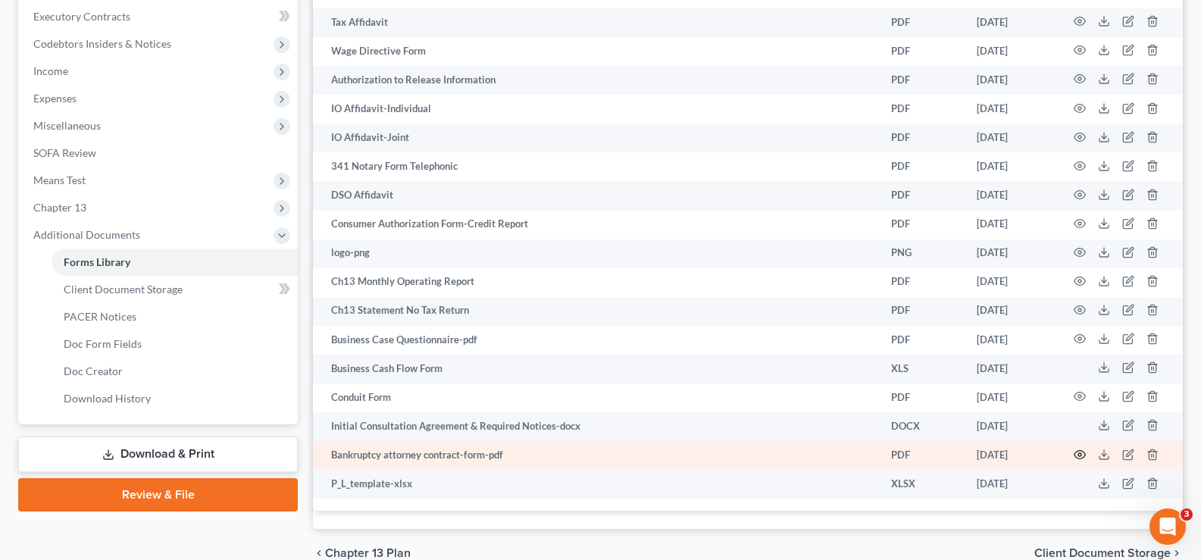
click at [1082, 459] on icon "button" at bounding box center [1080, 455] width 12 height 12
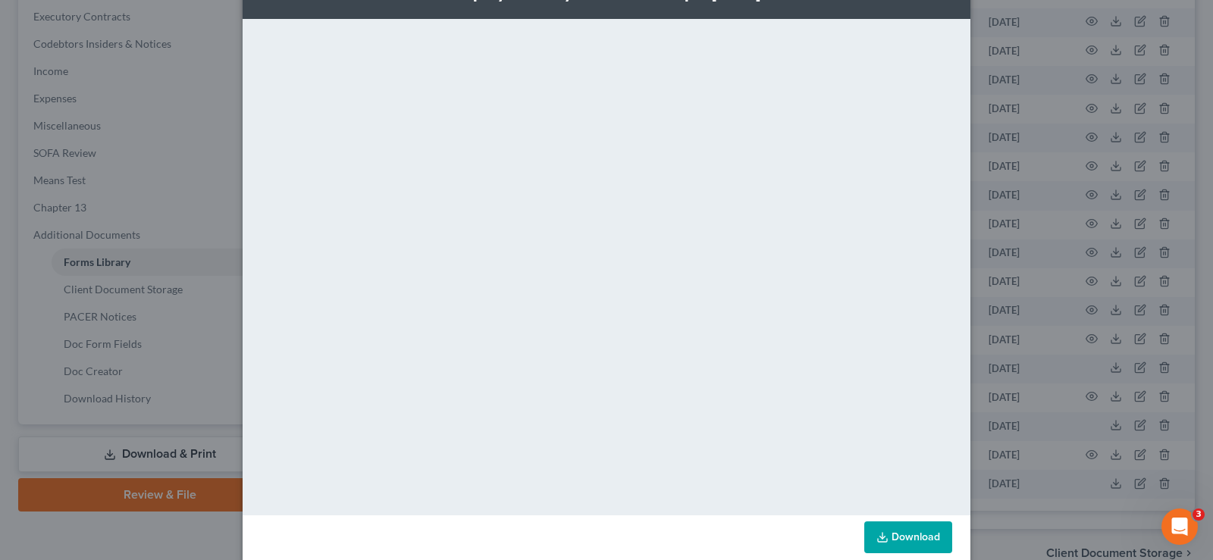
scroll to position [74, 0]
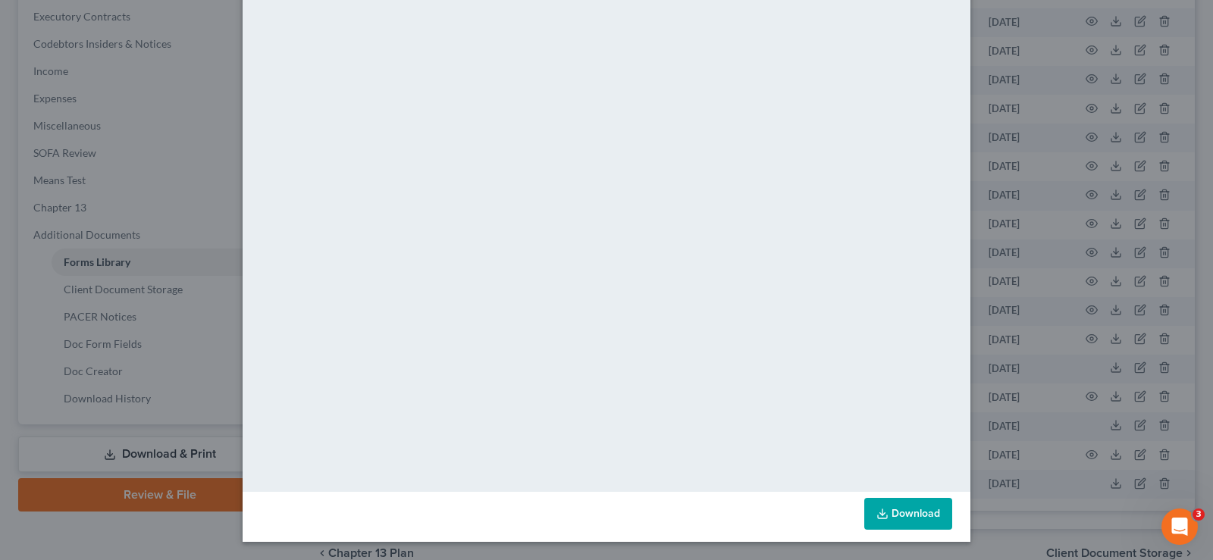
click at [900, 514] on link "Download" at bounding box center [908, 514] width 88 height 32
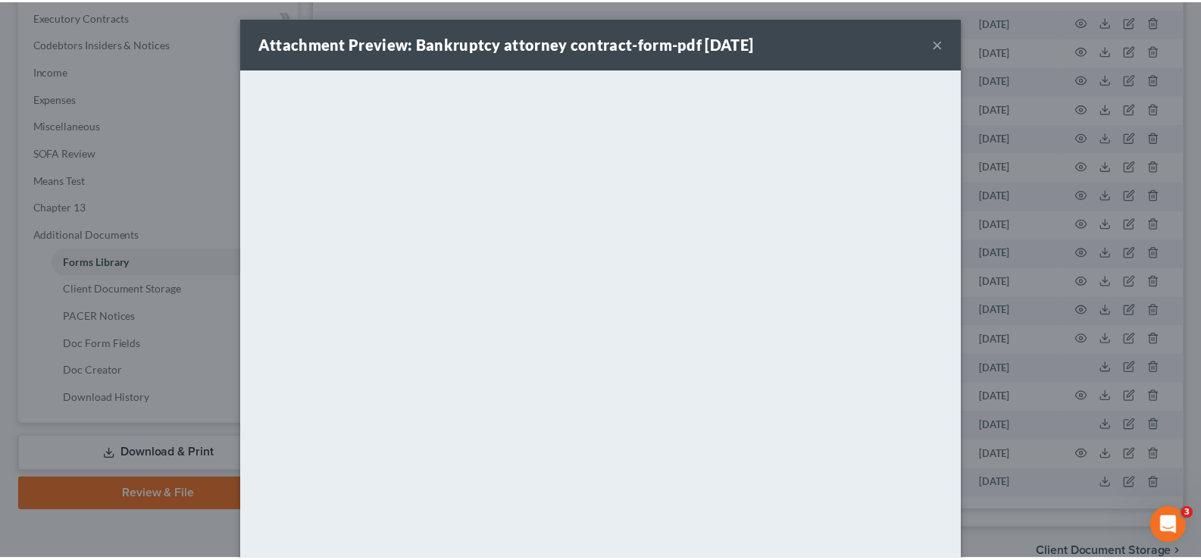
scroll to position [0, 0]
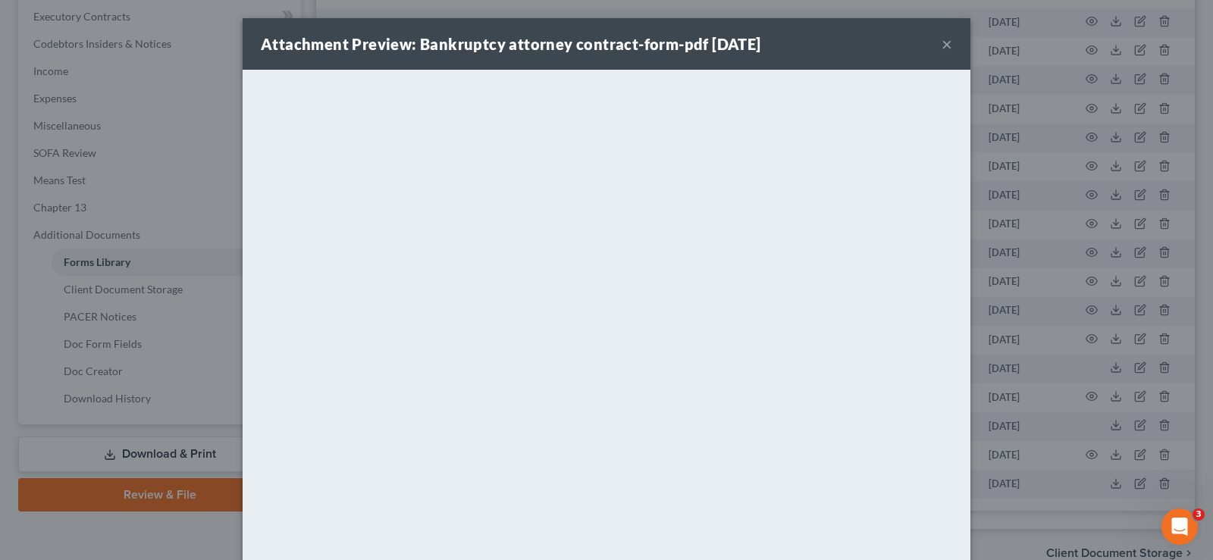
click at [941, 42] on button "×" at bounding box center [946, 44] width 11 height 18
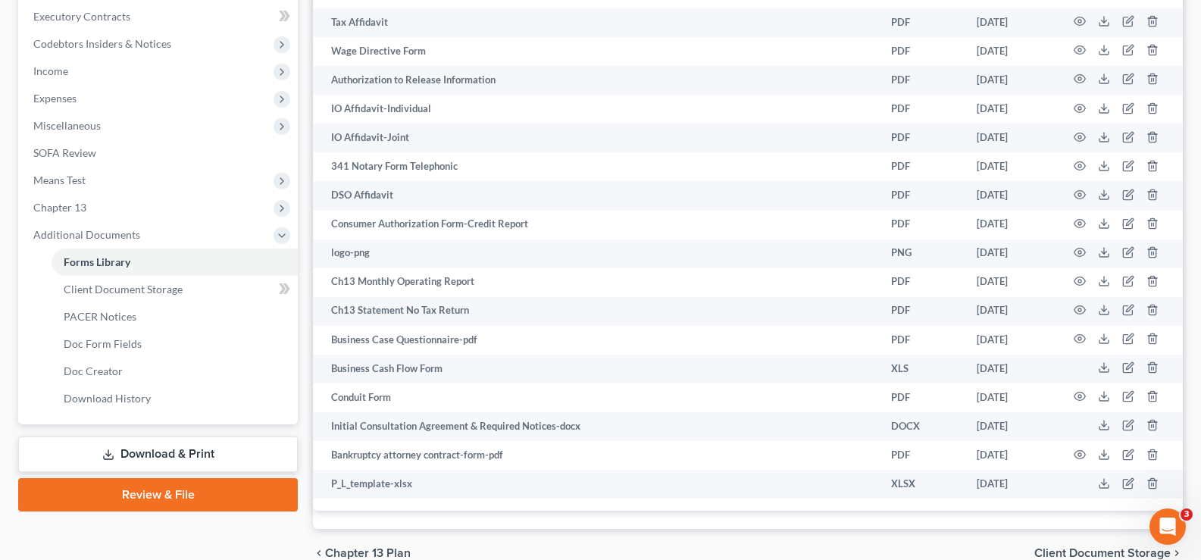
click at [95, 459] on link "Download & Print" at bounding box center [158, 455] width 280 height 36
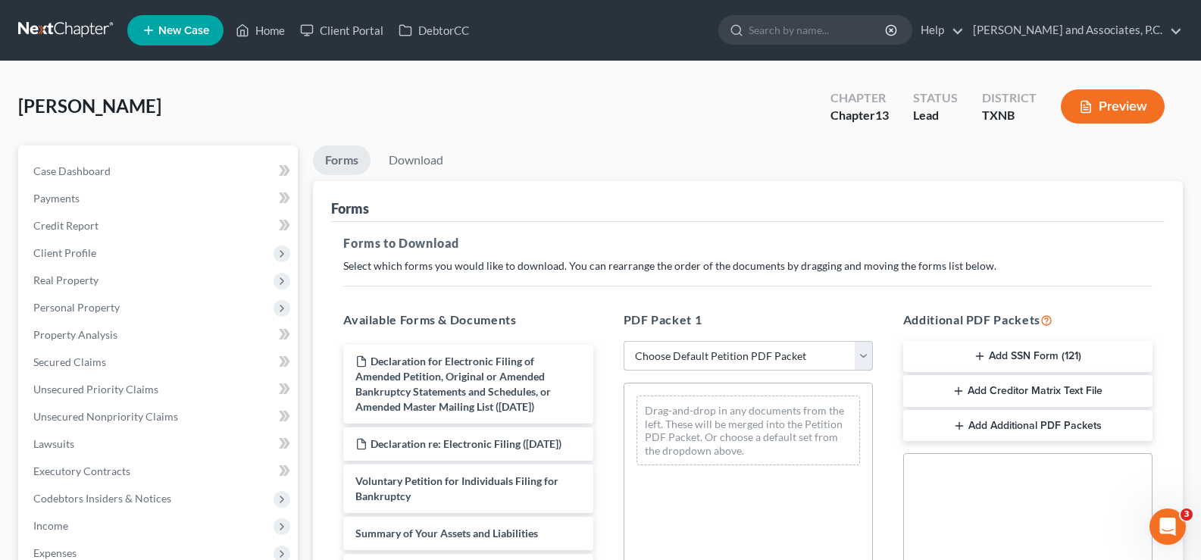
drag, startPoint x: 690, startPoint y: 358, endPoint x: 704, endPoint y: 382, distance: 28.2
click at [690, 358] on select "Choose Default Petition PDF Packet Complete Bankruptcy Petition (all forms and …" at bounding box center [748, 356] width 249 height 30
select select "0"
click at [624, 341] on select "Choose Default Petition PDF Packet Complete Bankruptcy Petition (all forms and …" at bounding box center [748, 356] width 249 height 30
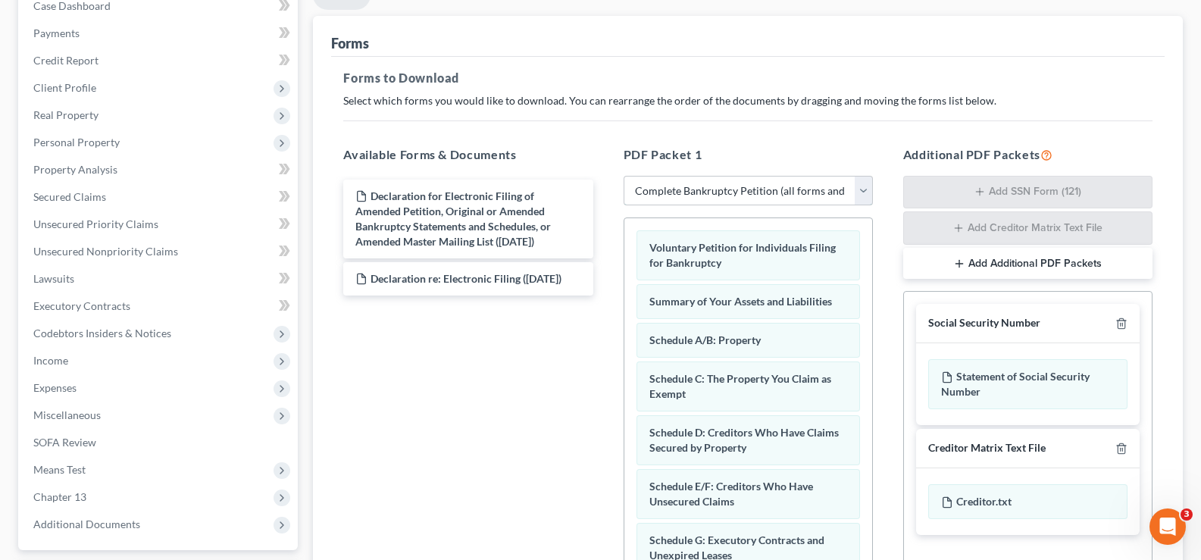
scroll to position [377, 0]
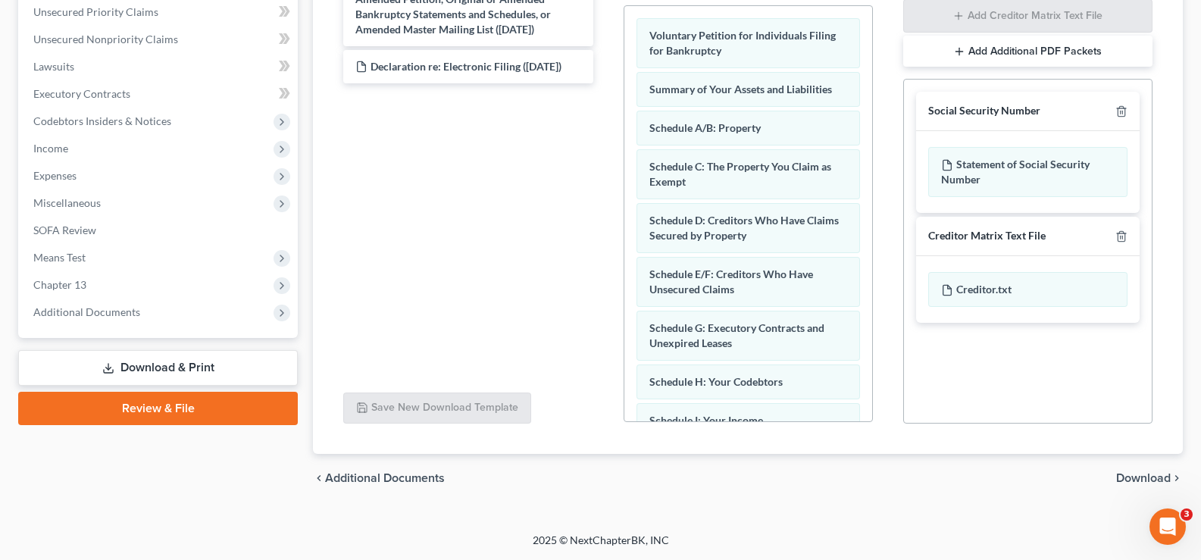
click at [1144, 478] on span "Download" at bounding box center [1144, 478] width 55 height 12
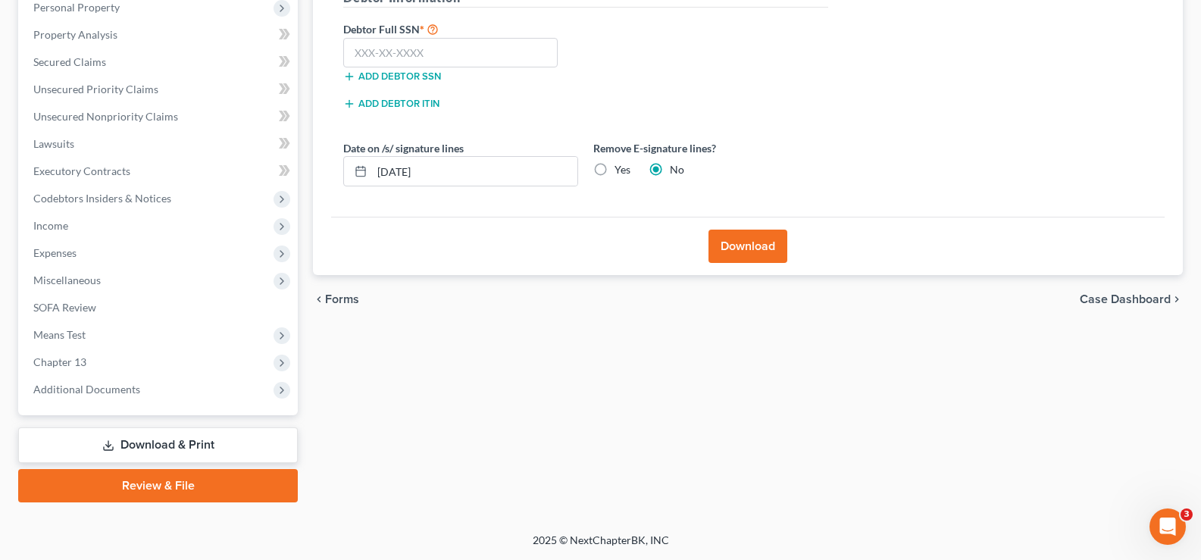
scroll to position [300, 0]
click at [378, 59] on input "text" at bounding box center [450, 53] width 215 height 30
type input "634-82-9429"
click at [615, 166] on label "Yes" at bounding box center [623, 169] width 16 height 15
click at [621, 166] on input "Yes" at bounding box center [626, 167] width 10 height 10
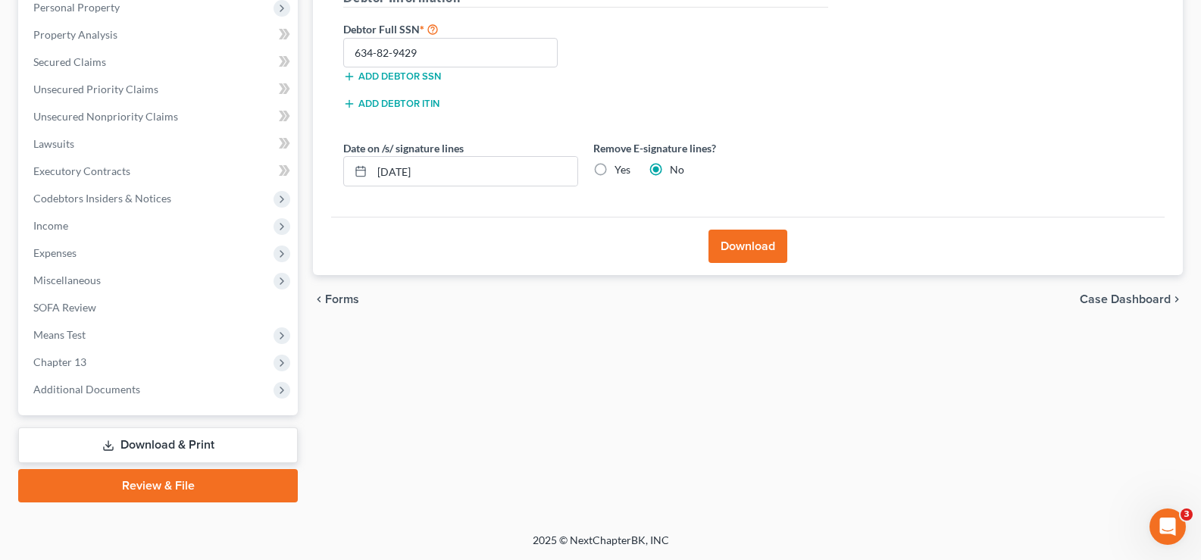
radio input "true"
radio input "false"
click at [749, 252] on button "Download" at bounding box center [748, 246] width 79 height 33
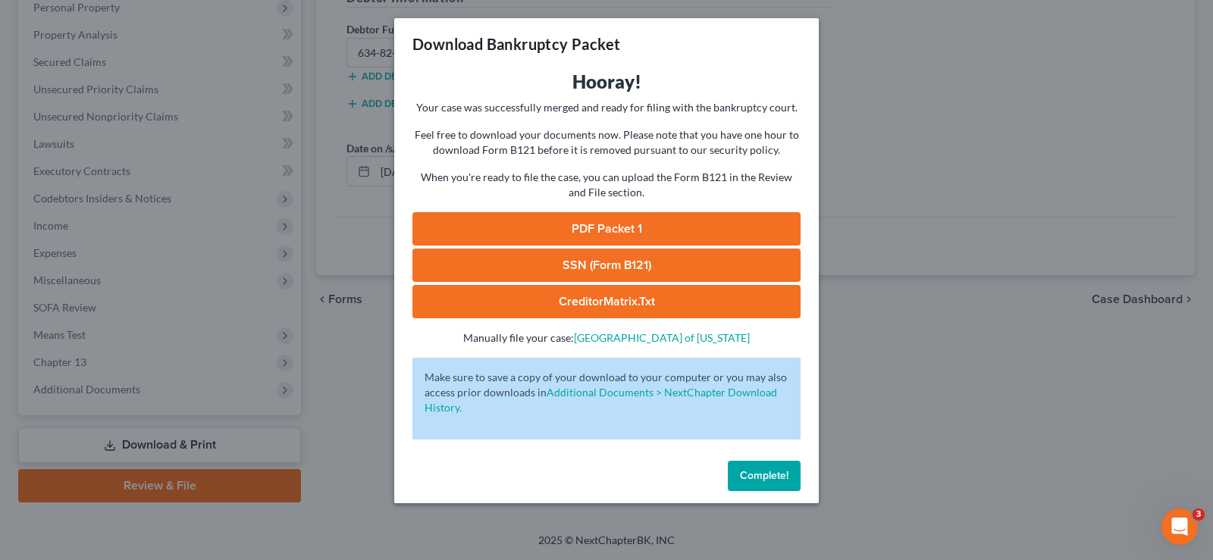
click at [622, 222] on link "PDF Packet 1" at bounding box center [606, 228] width 388 height 33
click at [568, 265] on link "SSN (Form B121)" at bounding box center [606, 265] width 388 height 33
click at [769, 481] on span "Complete!" at bounding box center [764, 475] width 49 height 13
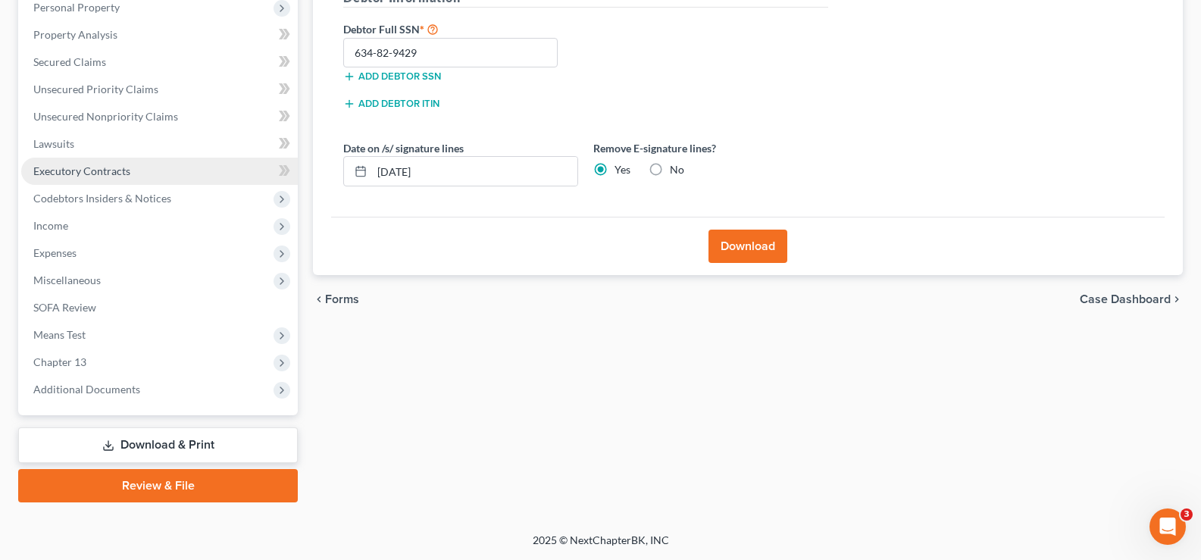
scroll to position [0, 0]
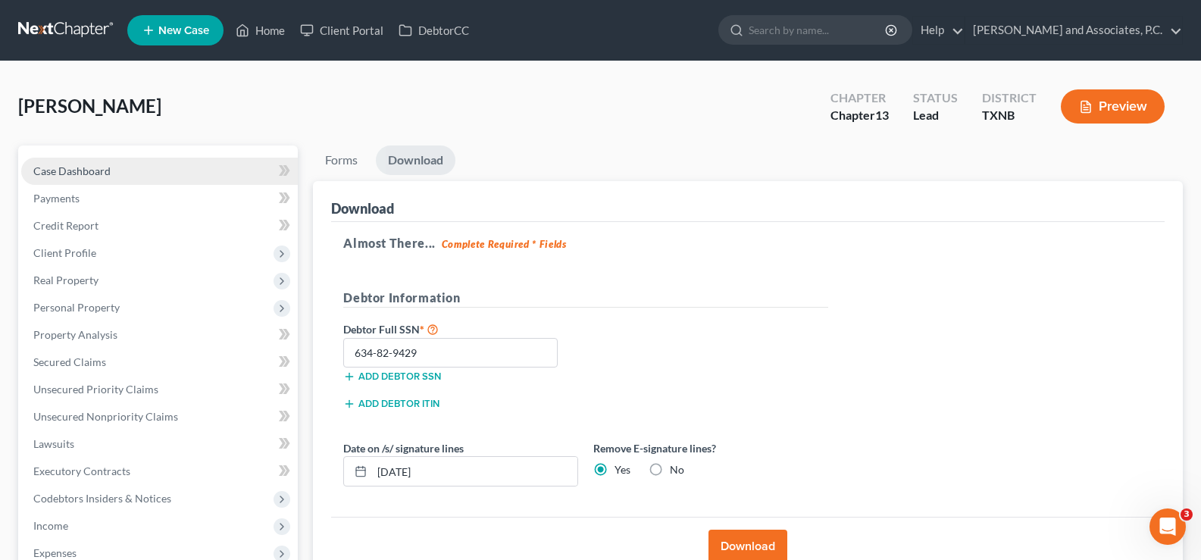
click at [72, 177] on span "Case Dashboard" at bounding box center [71, 170] width 77 height 13
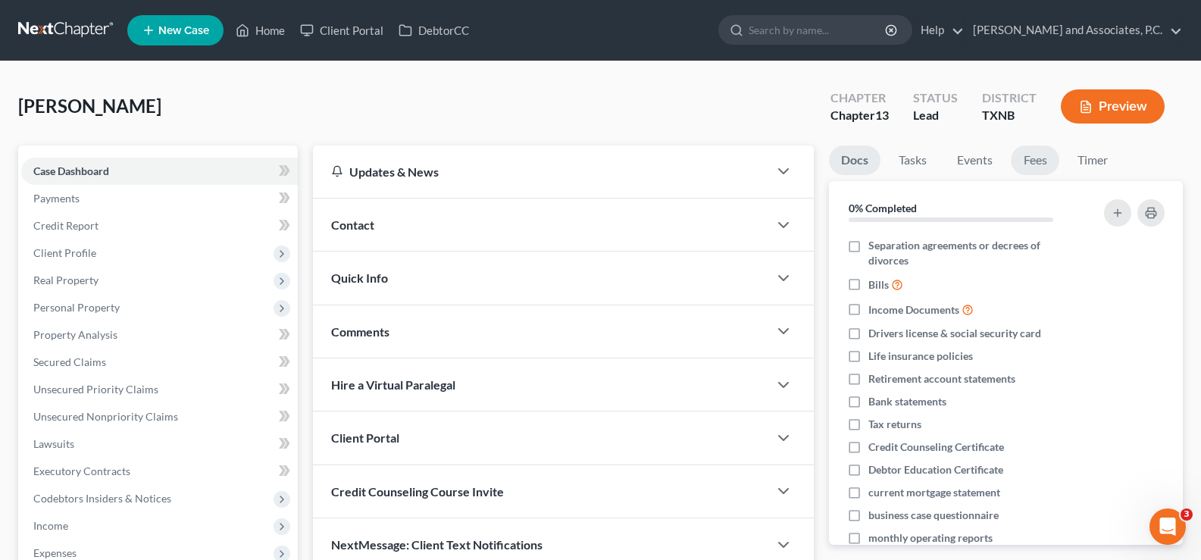
click at [1038, 160] on link "Fees" at bounding box center [1035, 161] width 49 height 30
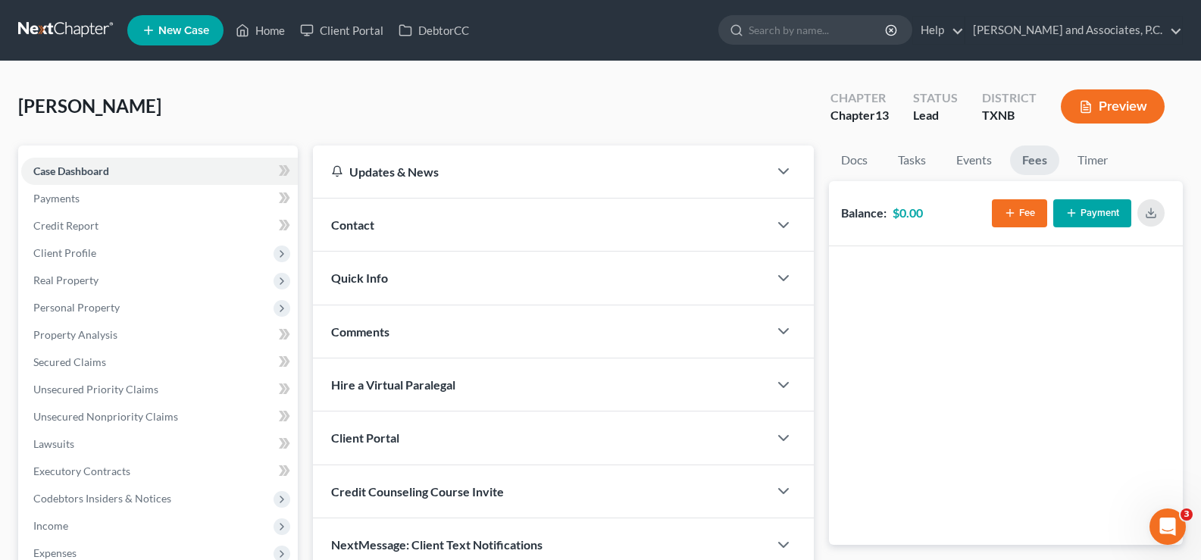
click at [1019, 218] on button "Fee" at bounding box center [1019, 213] width 55 height 28
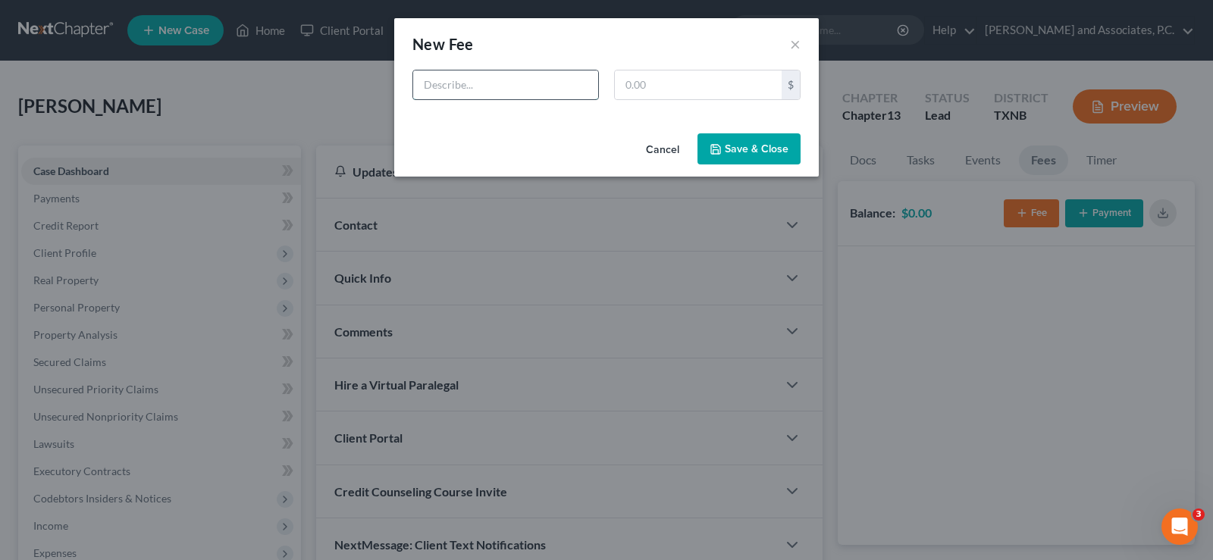
click at [501, 88] on input "text" at bounding box center [505, 84] width 185 height 29
type input "Ch. 13 bk fee"
type input "688.00"
click at [735, 155] on button "Save & Close" at bounding box center [748, 149] width 103 height 32
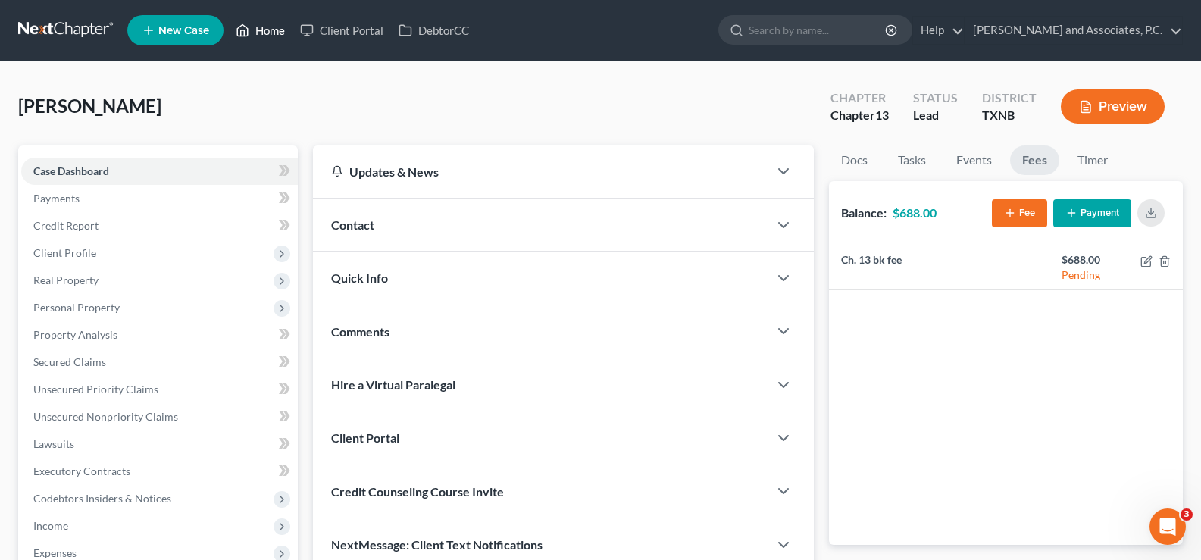
click at [265, 28] on link "Home" at bounding box center [260, 30] width 64 height 27
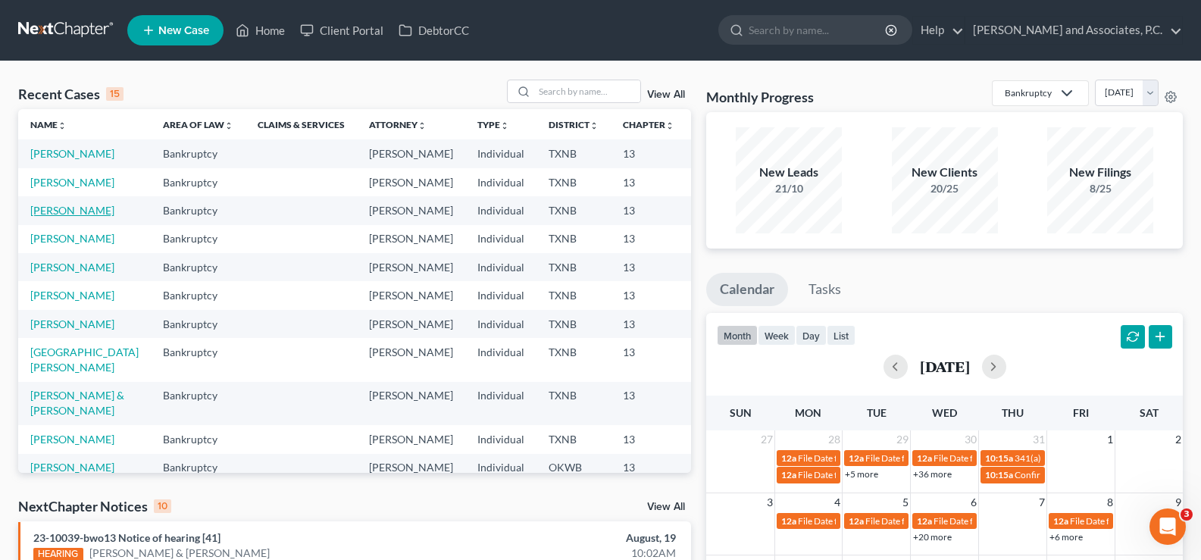
click at [46, 217] on link "[PERSON_NAME]" at bounding box center [72, 210] width 84 height 13
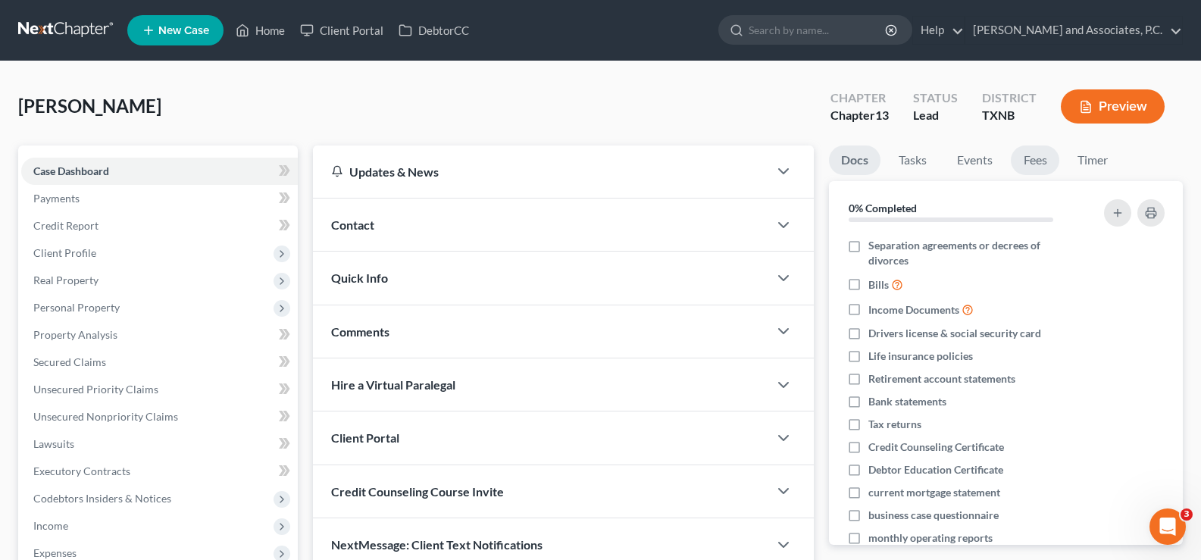
click at [1040, 168] on link "Fees" at bounding box center [1035, 161] width 49 height 30
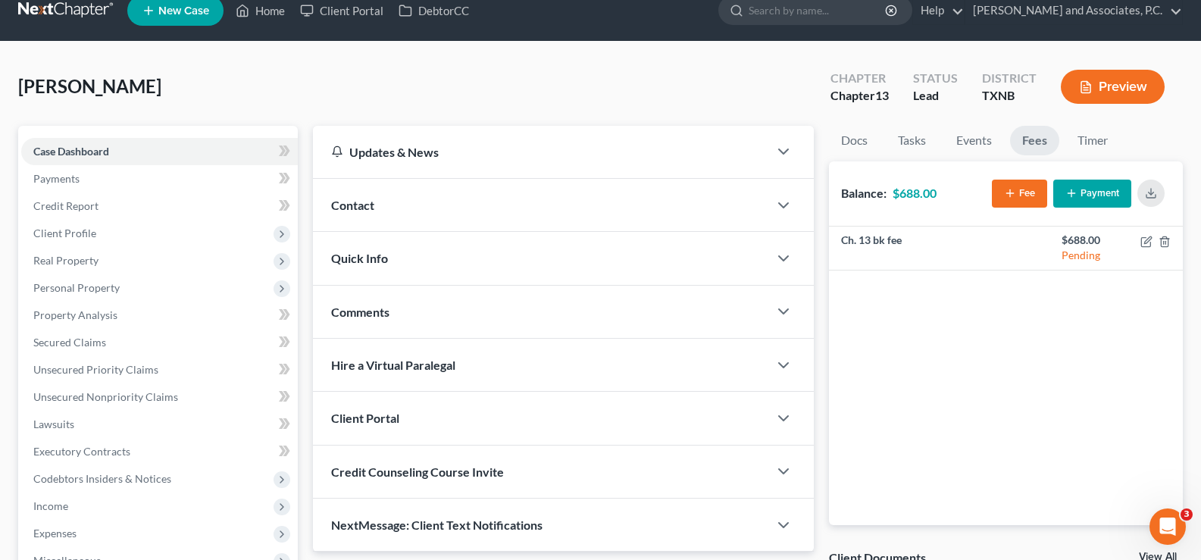
scroll to position [19, 0]
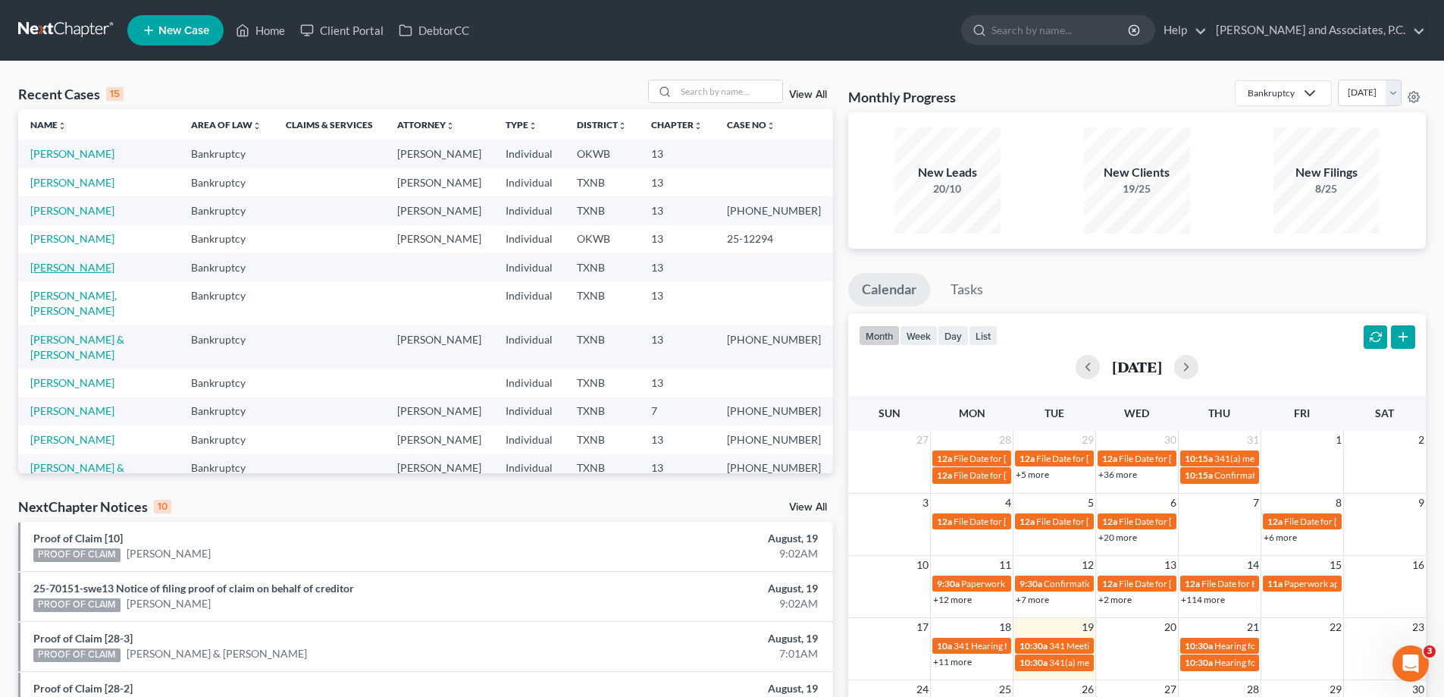
click at [93, 261] on link "[PERSON_NAME]" at bounding box center [72, 267] width 84 height 13
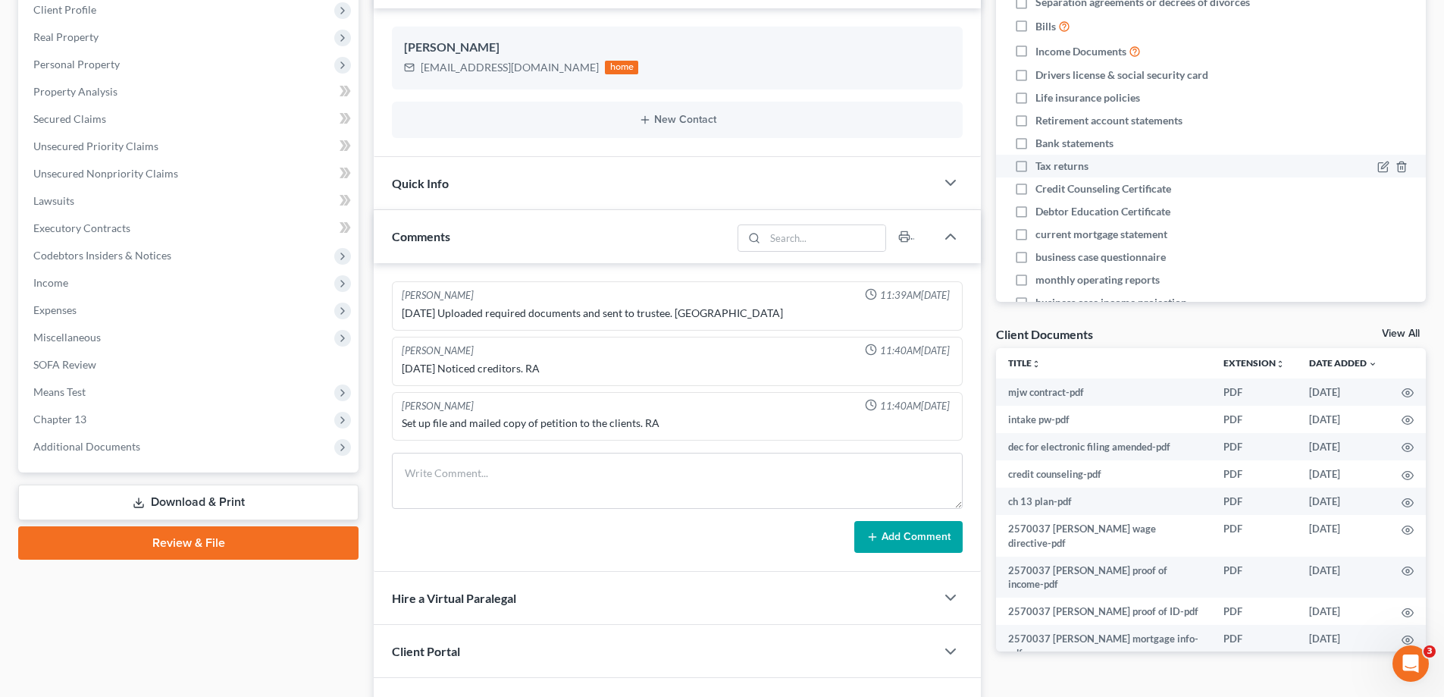
scroll to position [86, 0]
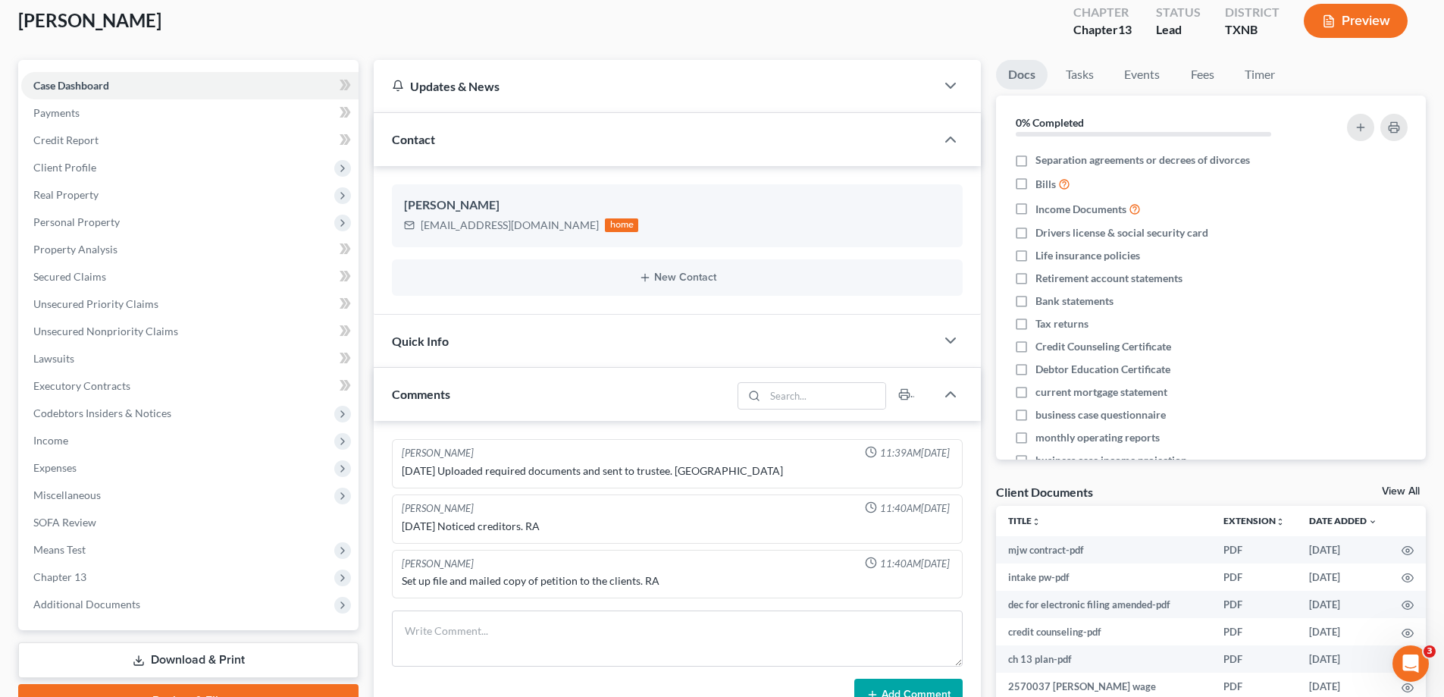
click at [1405, 490] on link "View All" at bounding box center [1401, 491] width 38 height 11
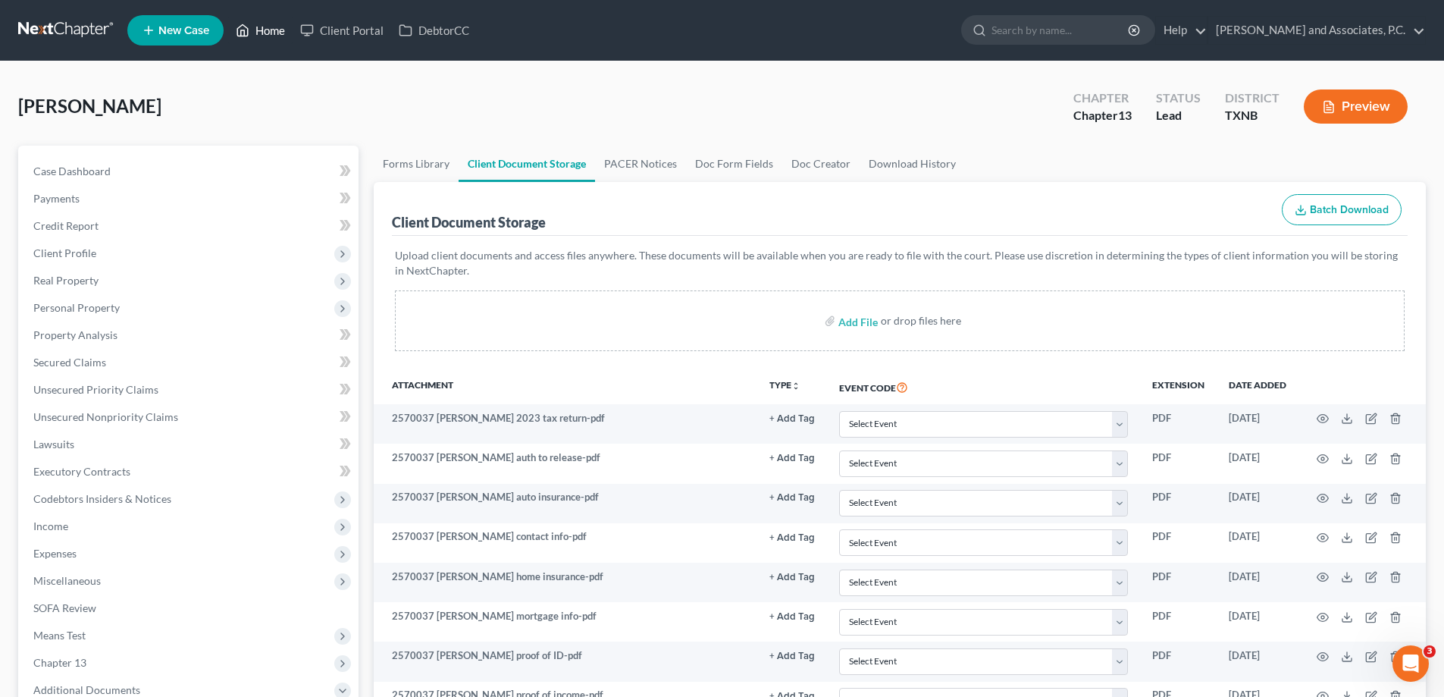
click at [252, 33] on link "Home" at bounding box center [260, 30] width 64 height 27
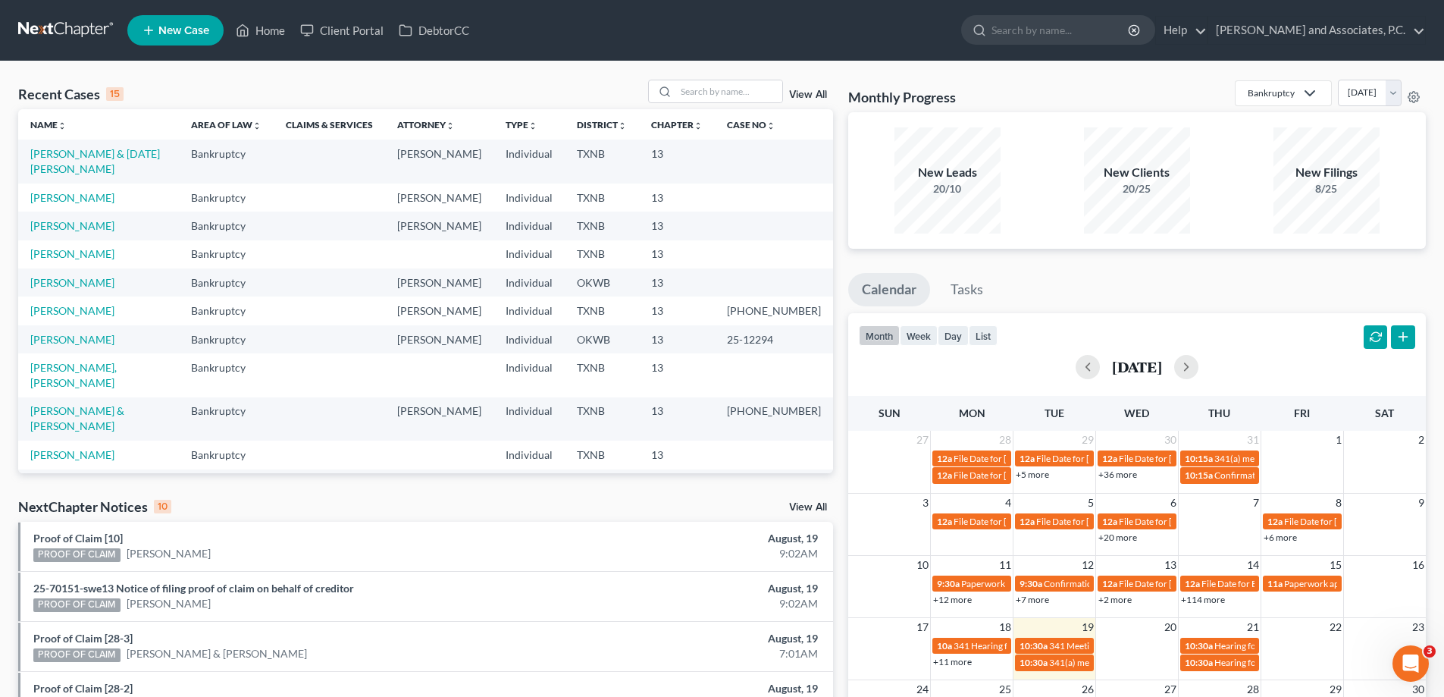
click at [99, 189] on td "[PERSON_NAME]" at bounding box center [98, 197] width 161 height 28
click at [98, 191] on link "[PERSON_NAME]" at bounding box center [72, 197] width 84 height 13
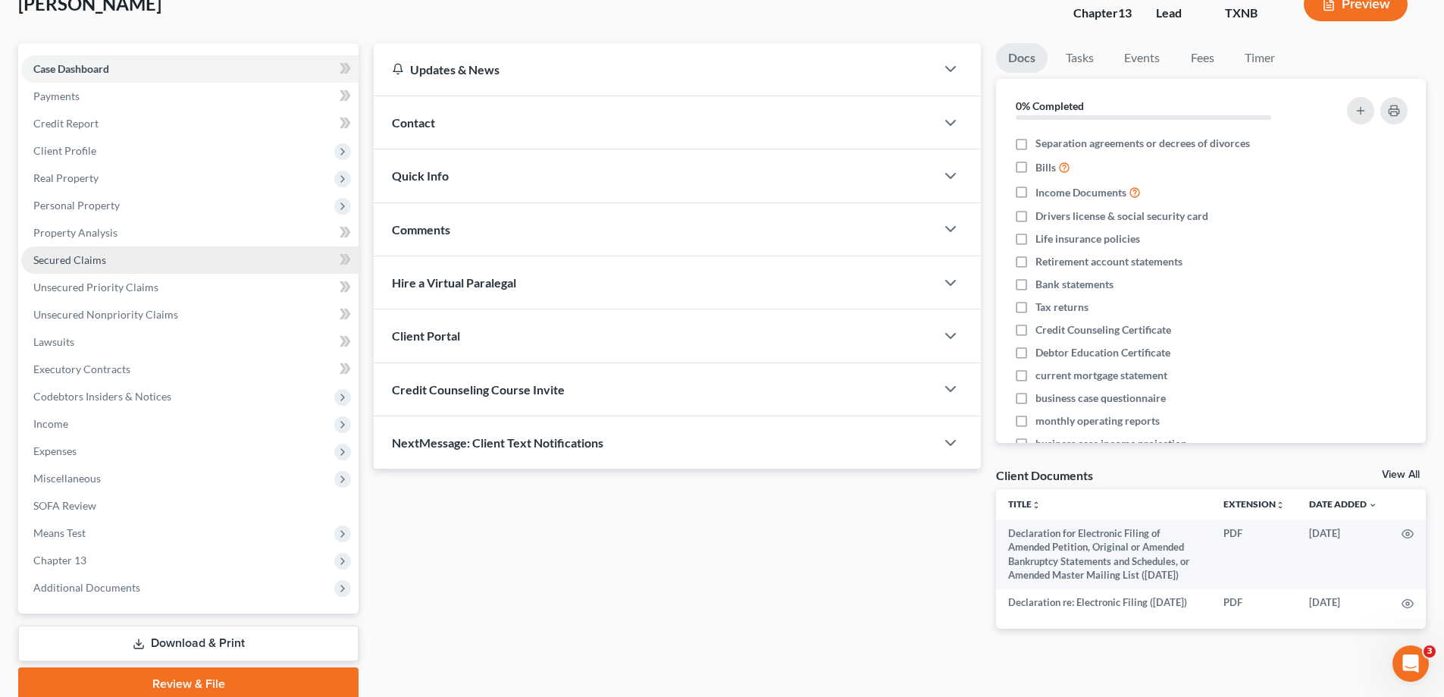
scroll to position [164, 0]
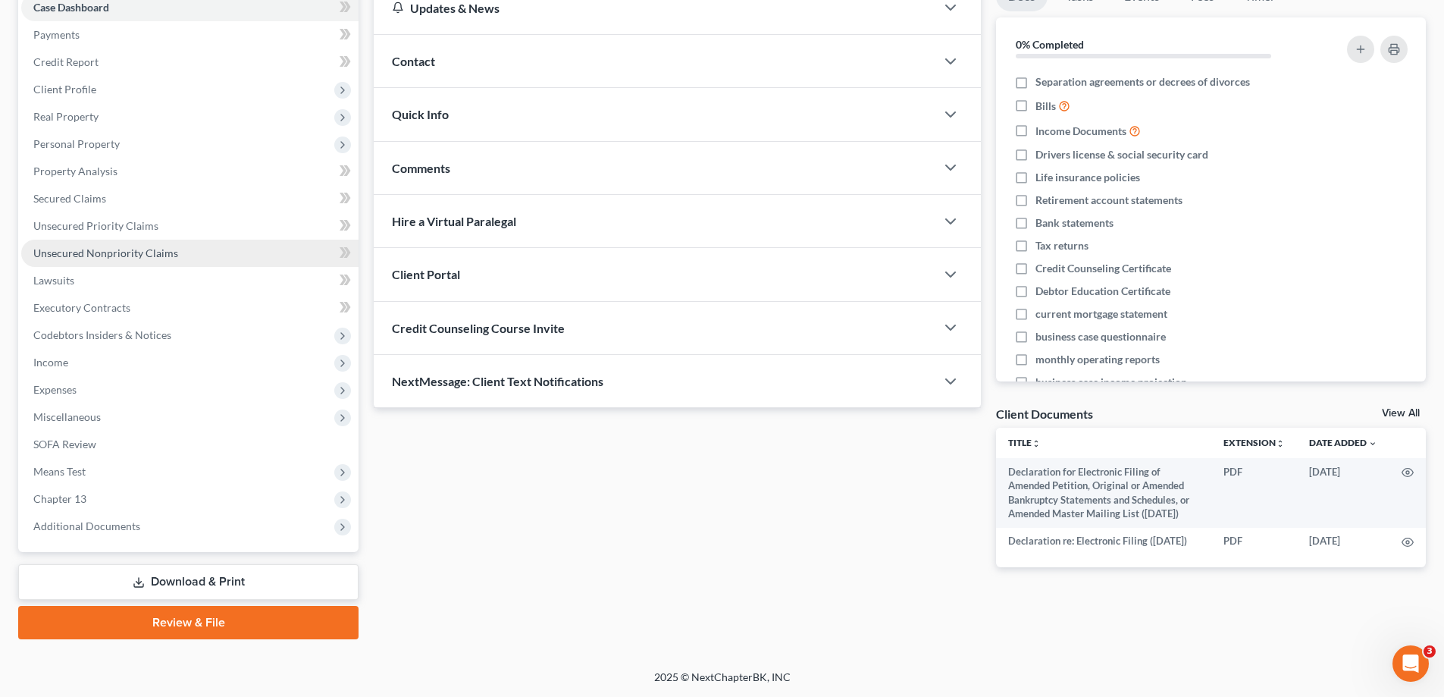
click at [161, 253] on span "Unsecured Nonpriority Claims" at bounding box center [105, 252] width 145 height 13
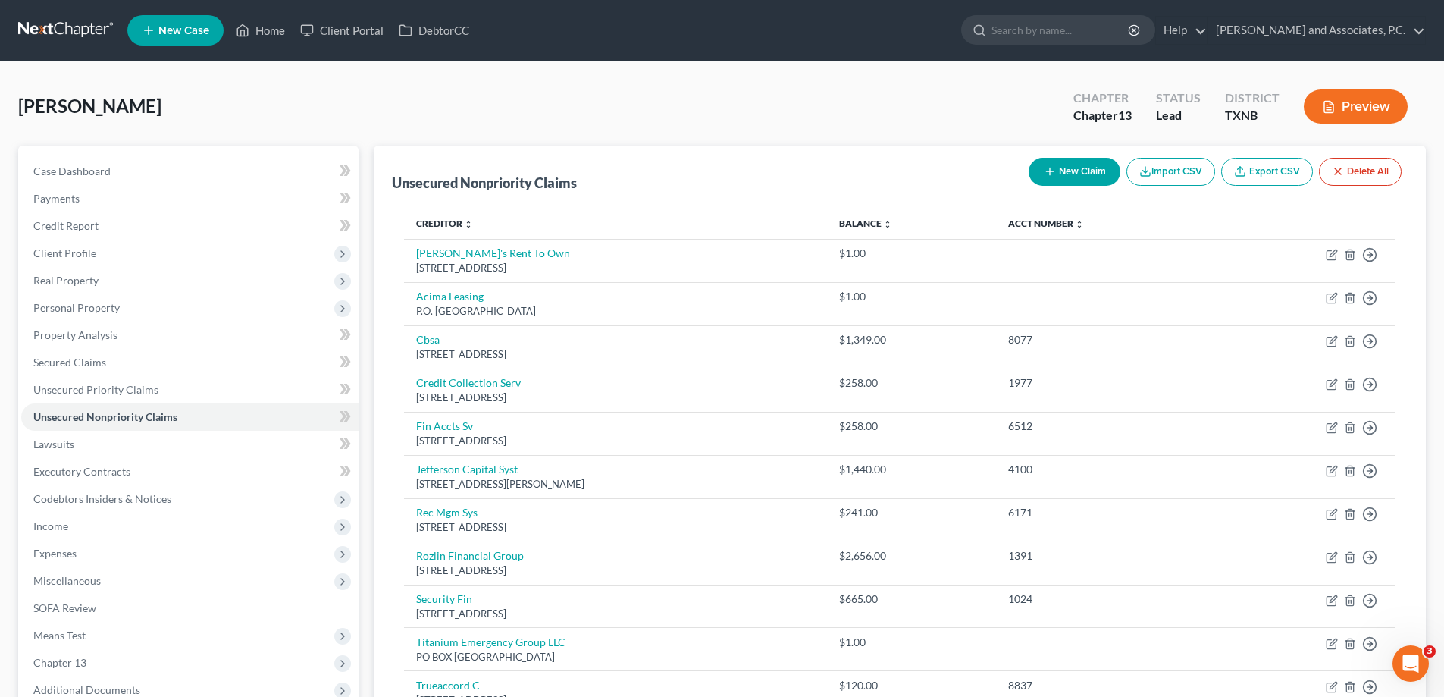
click at [1079, 176] on button "New Claim" at bounding box center [1075, 172] width 92 height 28
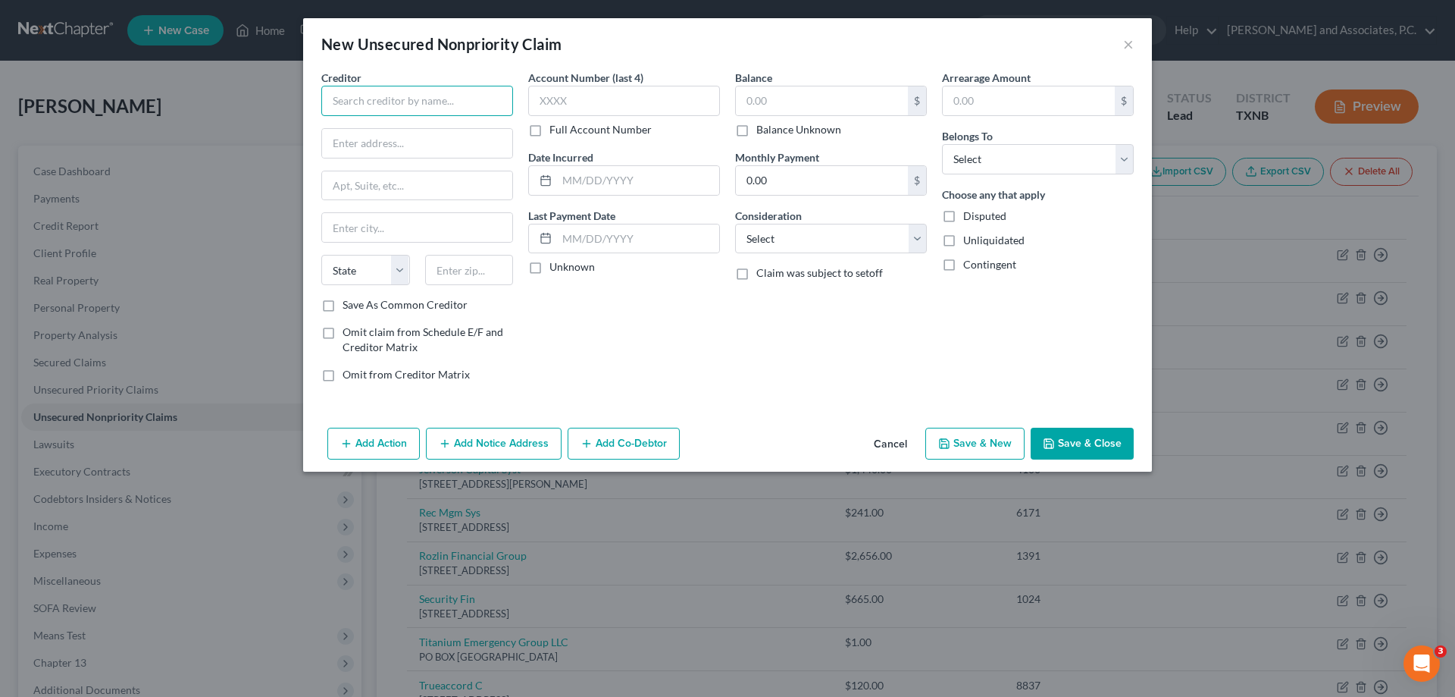
click at [356, 105] on input "text" at bounding box center [417, 101] width 192 height 30
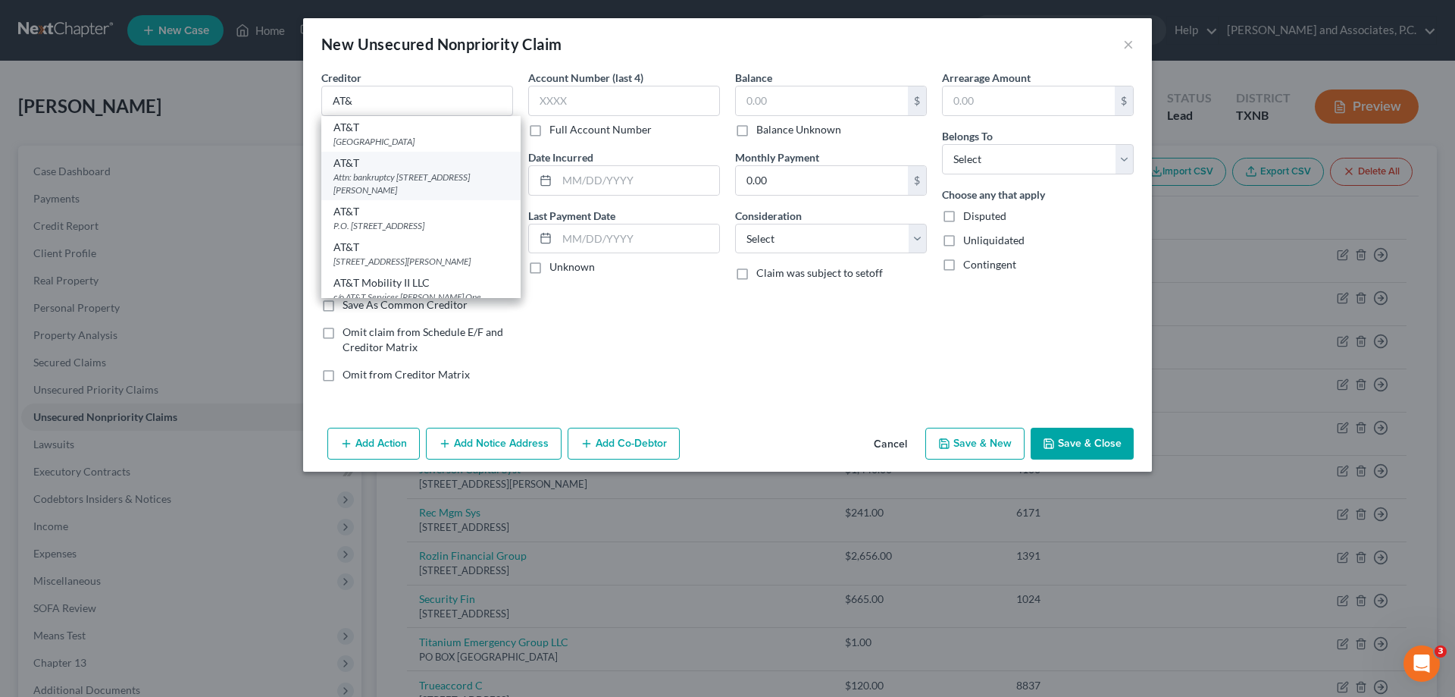
click at [387, 178] on div "Attn: bankruptcy 5407 Andrews Highway, Midland, TX 79706" at bounding box center [421, 184] width 175 height 26
type input "AT&T"
type input "Attn: bankruptcy"
type input "5407 Andrews Highway"
type input "Midland"
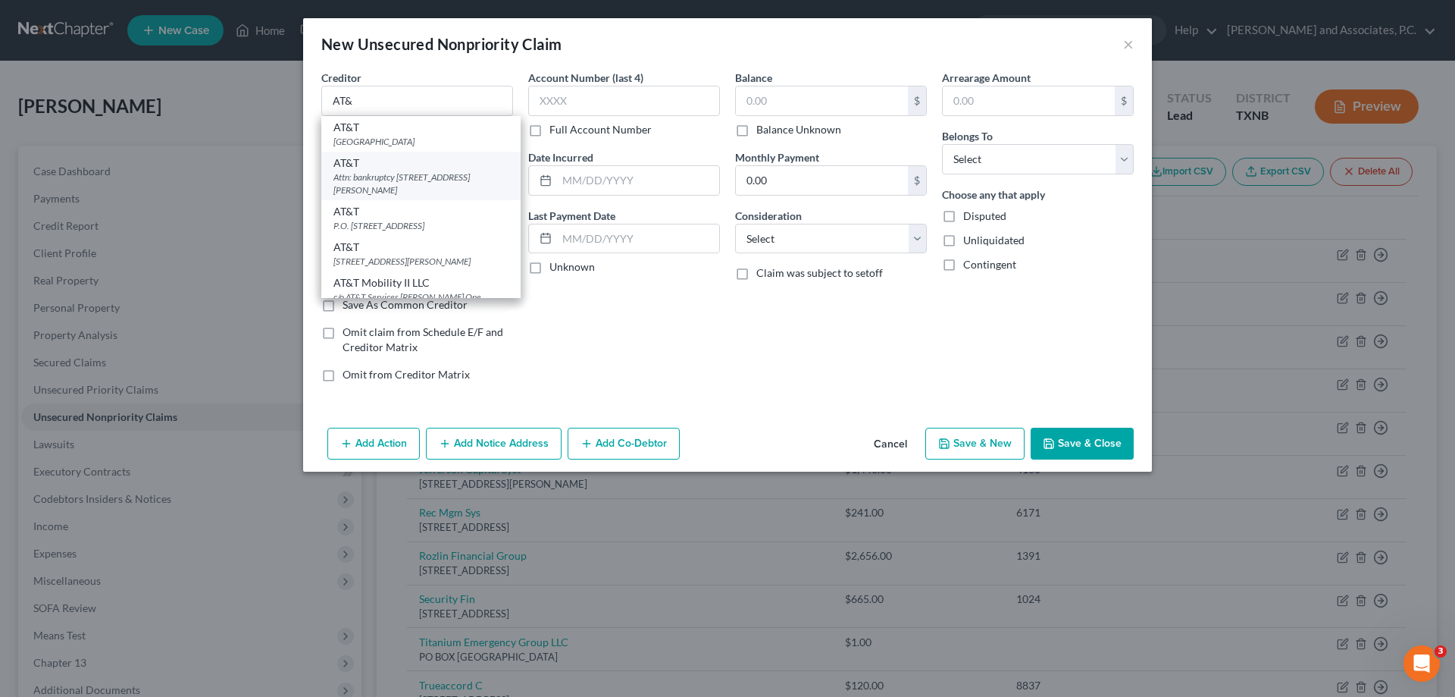
select select "45"
type input "79706"
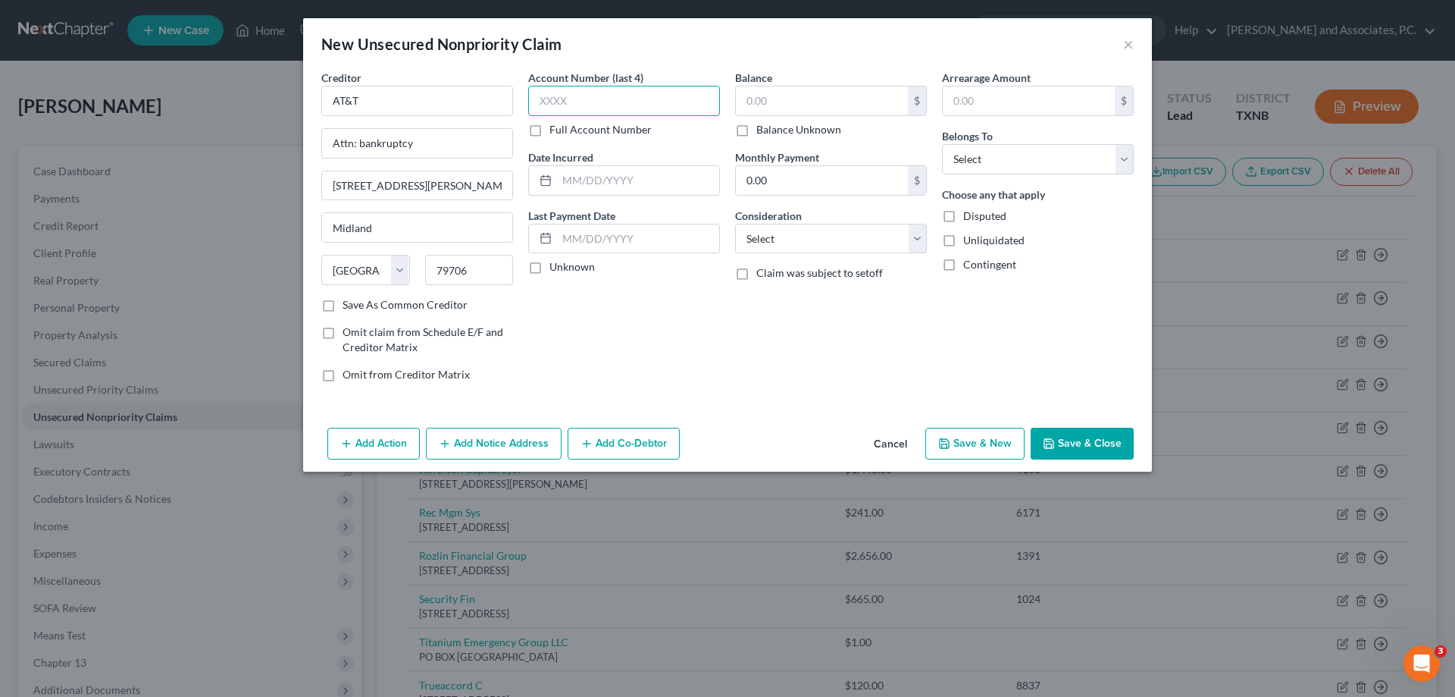
click at [577, 102] on input "text" at bounding box center [624, 101] width 192 height 30
click at [764, 102] on input "text" at bounding box center [822, 100] width 172 height 29
type input "1.00"
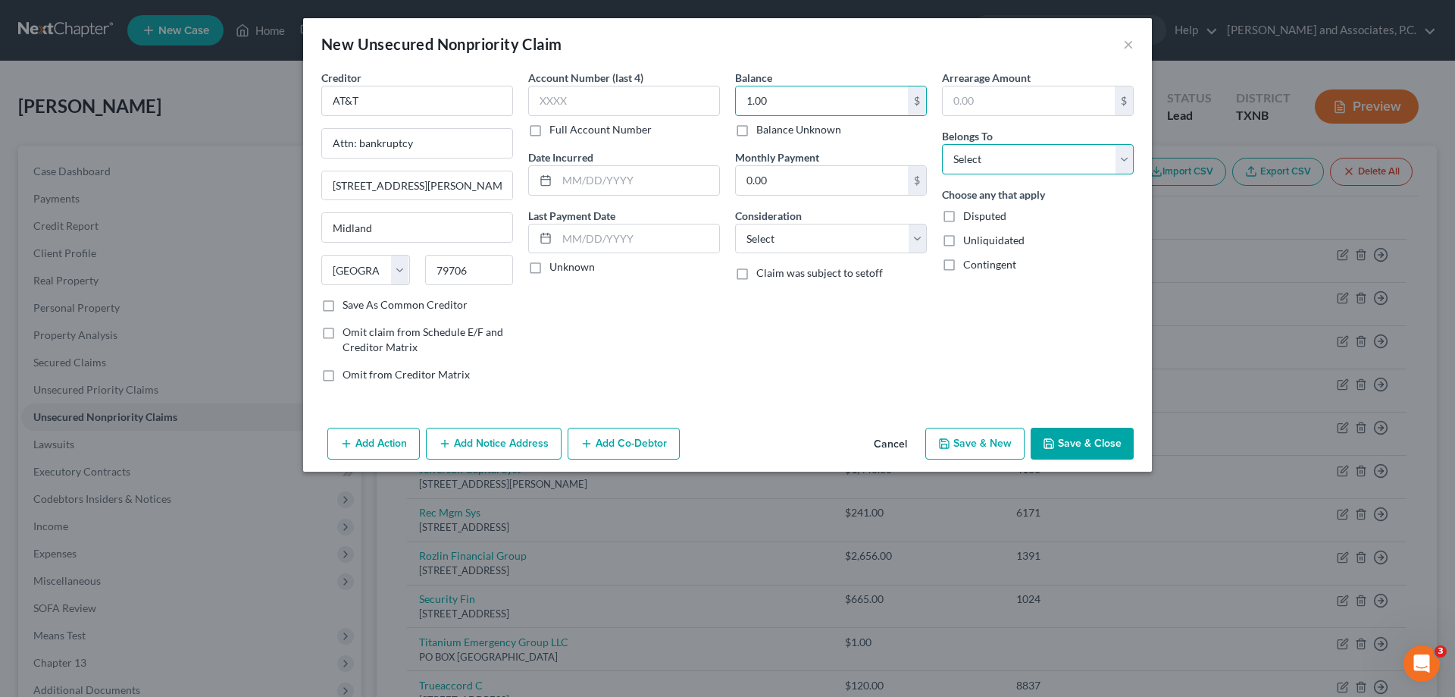
click at [992, 156] on select "Select Debtor 1 Only Debtor 2 Only Debtor 1 And Debtor 2 Only At Least One Of T…" at bounding box center [1038, 159] width 192 height 30
select select "0"
click at [942, 144] on select "Select Debtor 1 Only Debtor 2 Only Debtor 1 And Debtor 2 Only At Least One Of T…" at bounding box center [1038, 159] width 192 height 30
click at [1098, 433] on button "Save & Close" at bounding box center [1082, 444] width 103 height 32
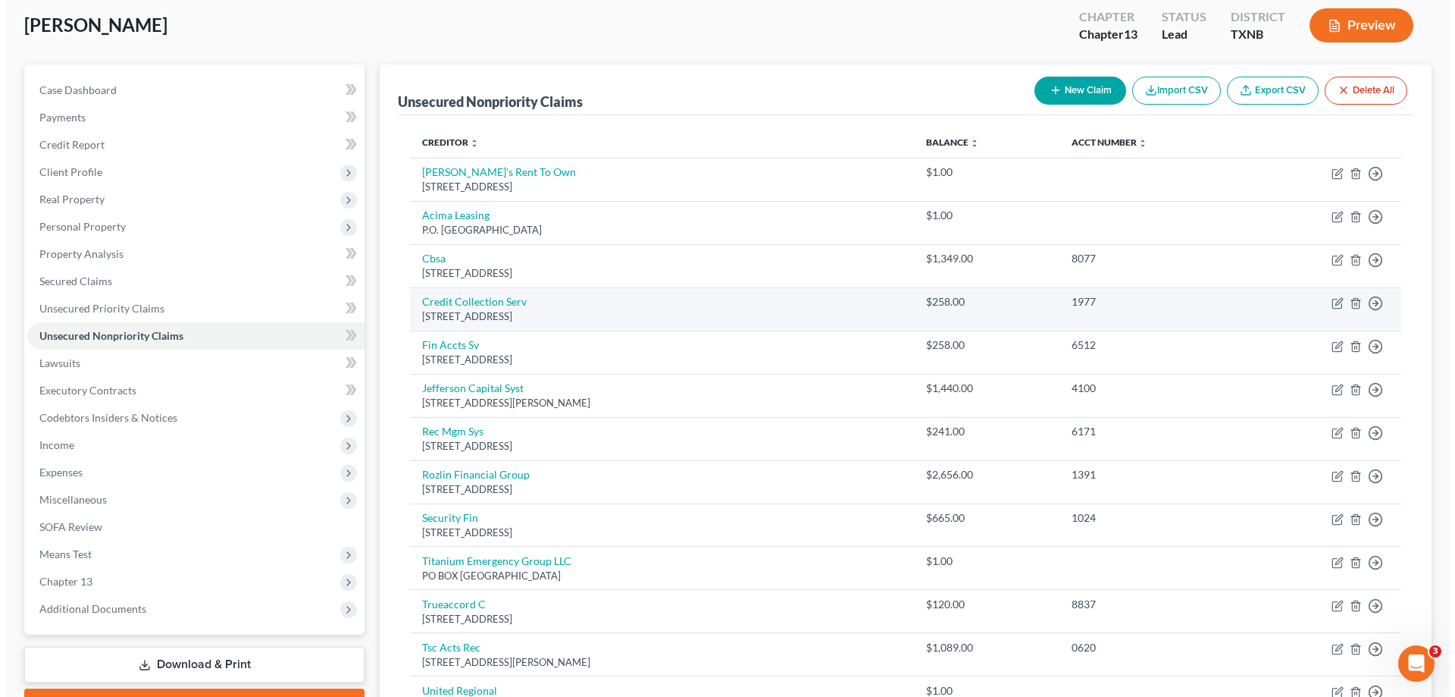
scroll to position [51, 0]
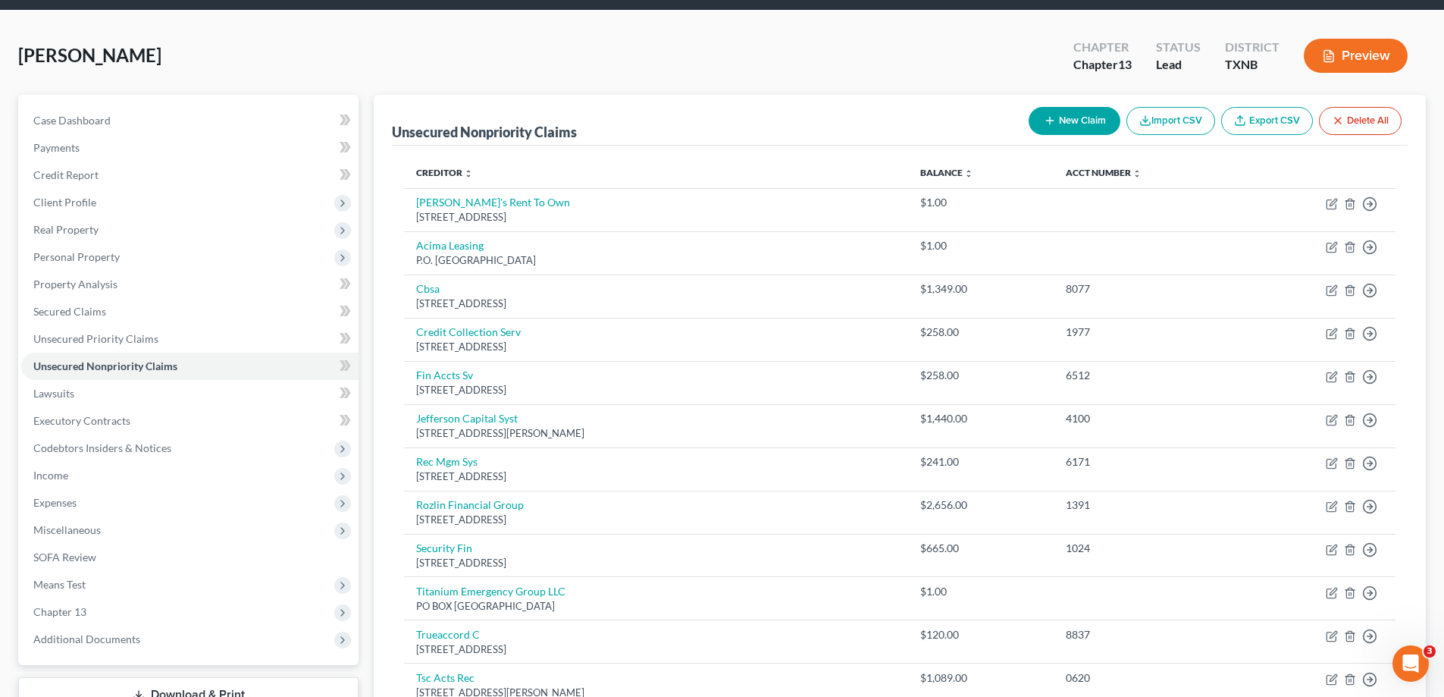
click at [1049, 124] on icon "button" at bounding box center [1050, 120] width 12 height 12
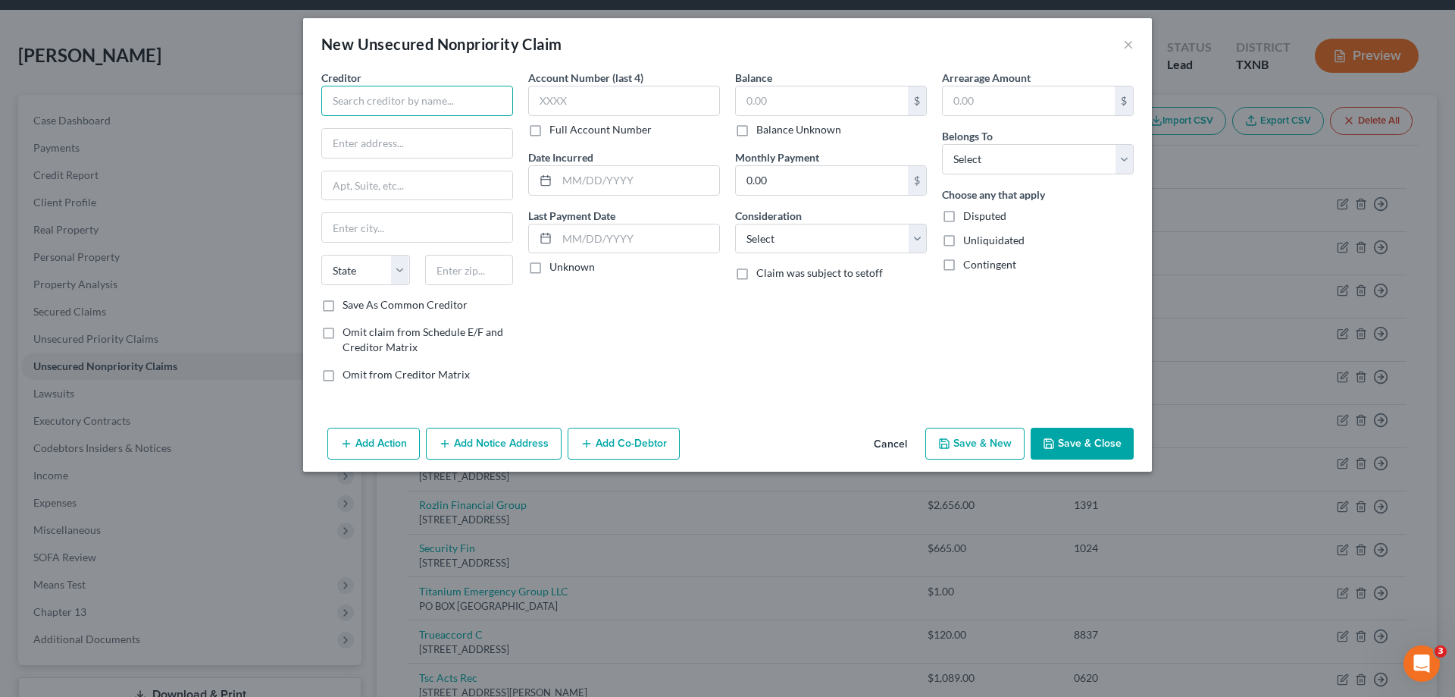
click at [328, 98] on input "text" at bounding box center [417, 101] width 192 height 30
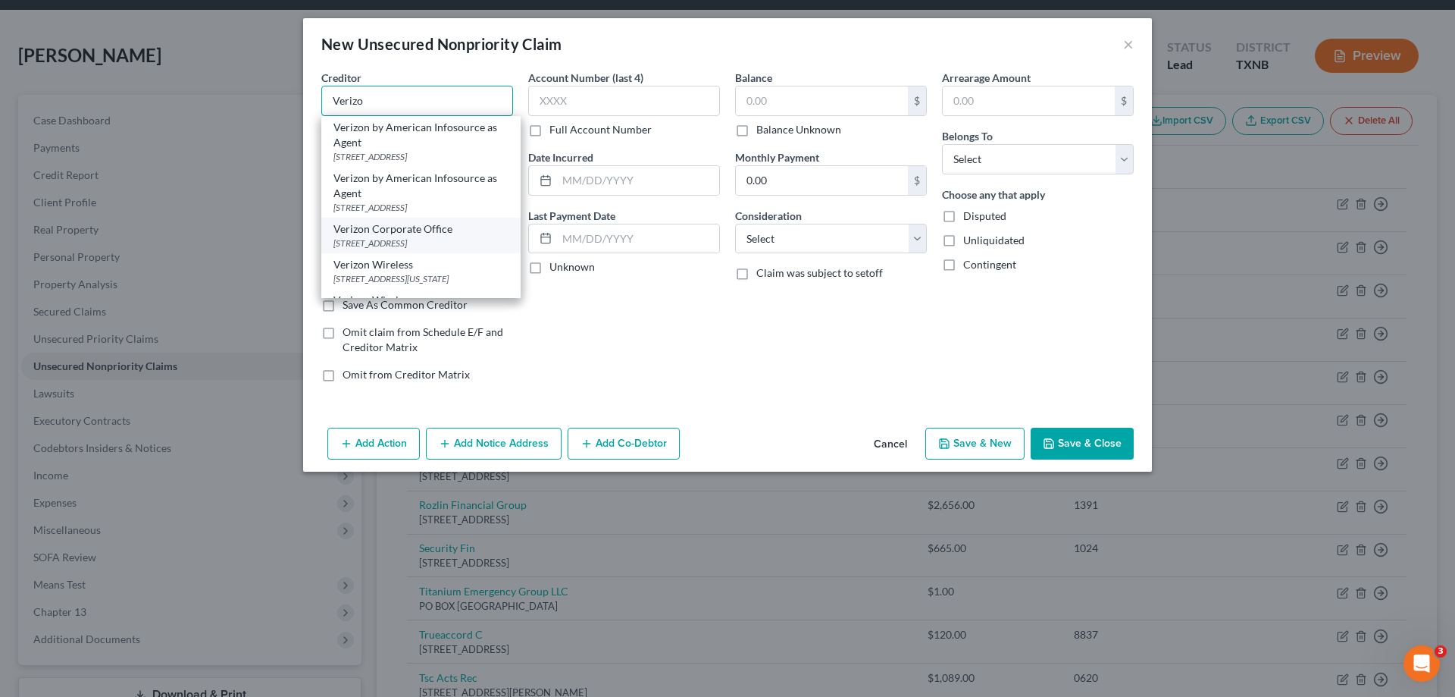
scroll to position [53, 0]
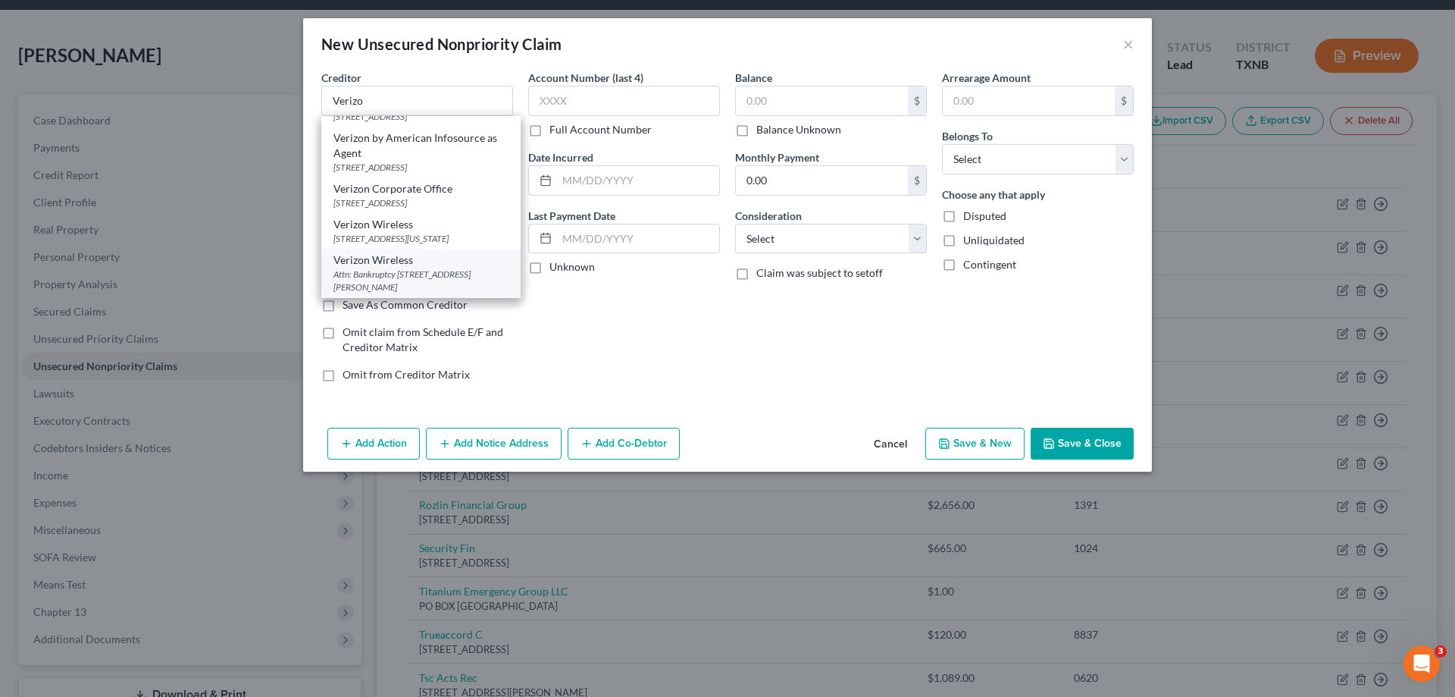
click at [407, 282] on div "Attn: Bankruptcy 500 Technology Drive, Suite 500, Saint Charles, MO 63304" at bounding box center [421, 281] width 175 height 26
type input "Verizon Wireless"
type input "Attn: Bankruptcy"
type input "500 Technology Drive, Suite 500"
type input "Saint Charles"
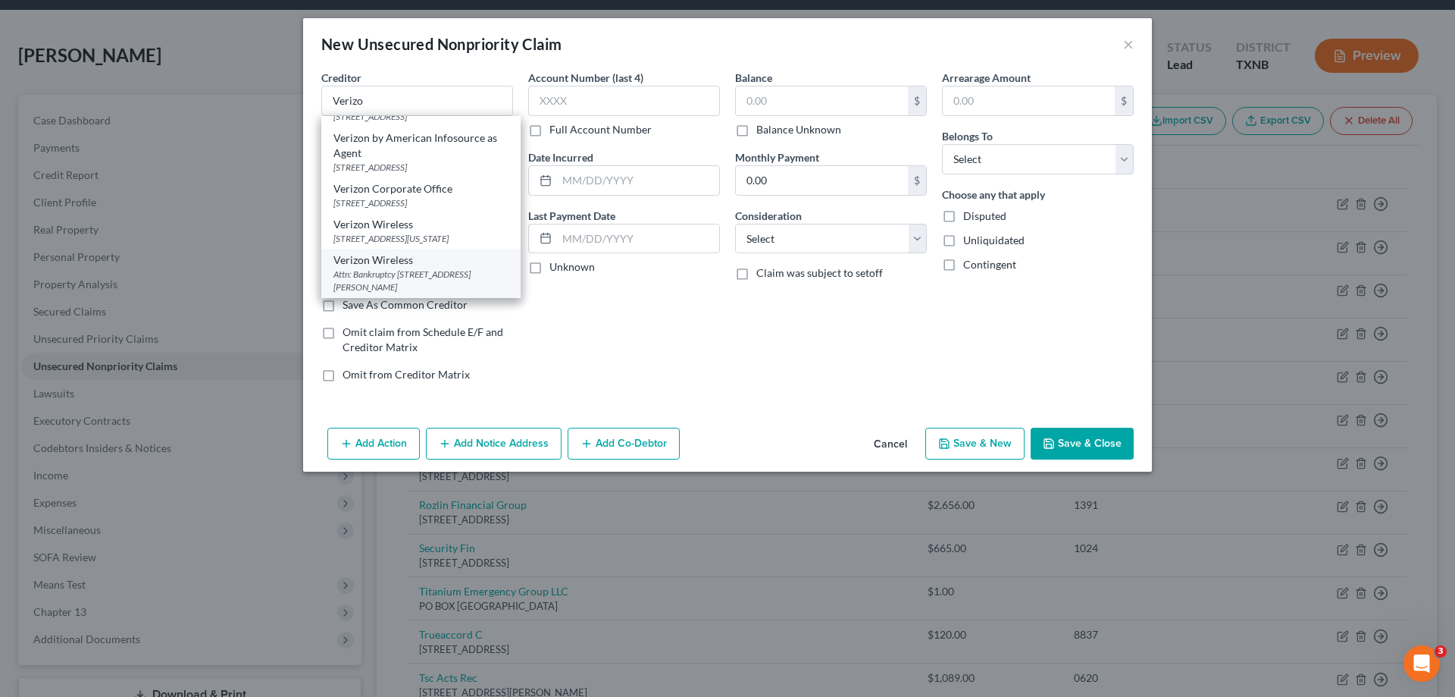
select select "26"
type input "63304"
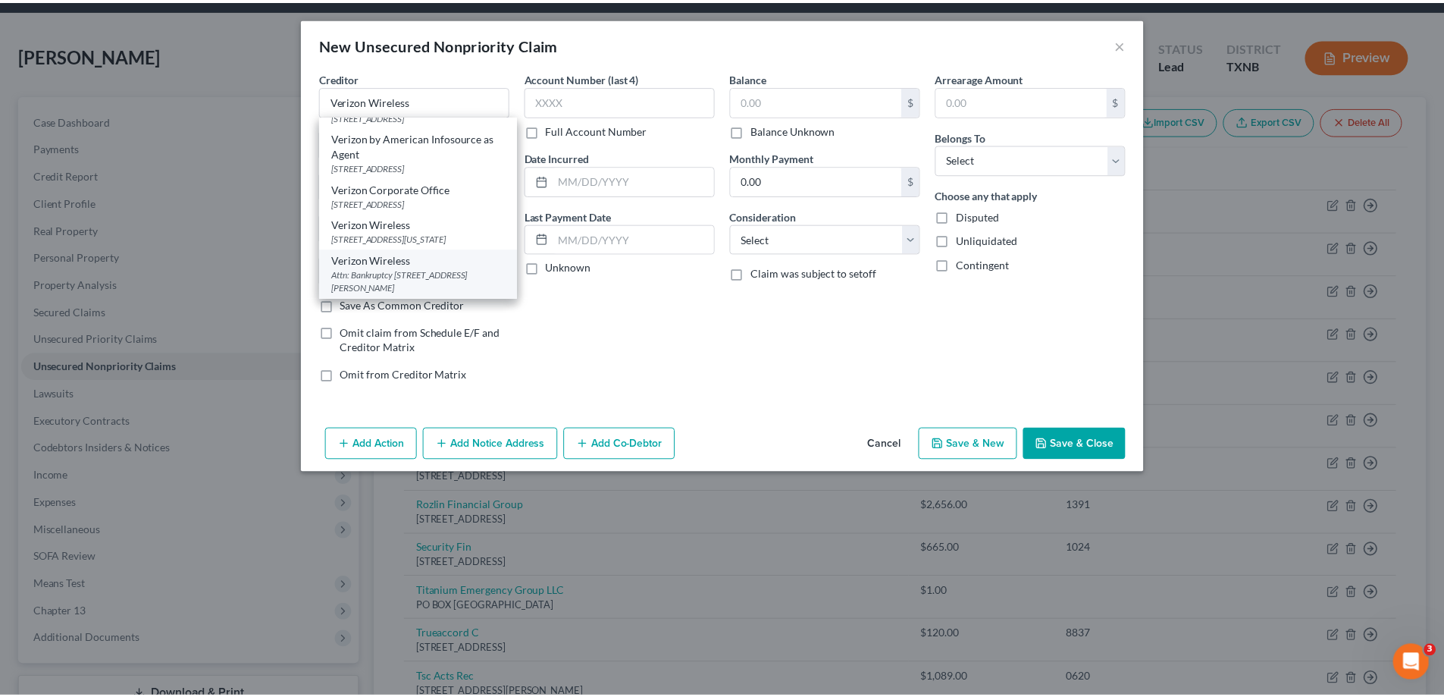
scroll to position [0, 0]
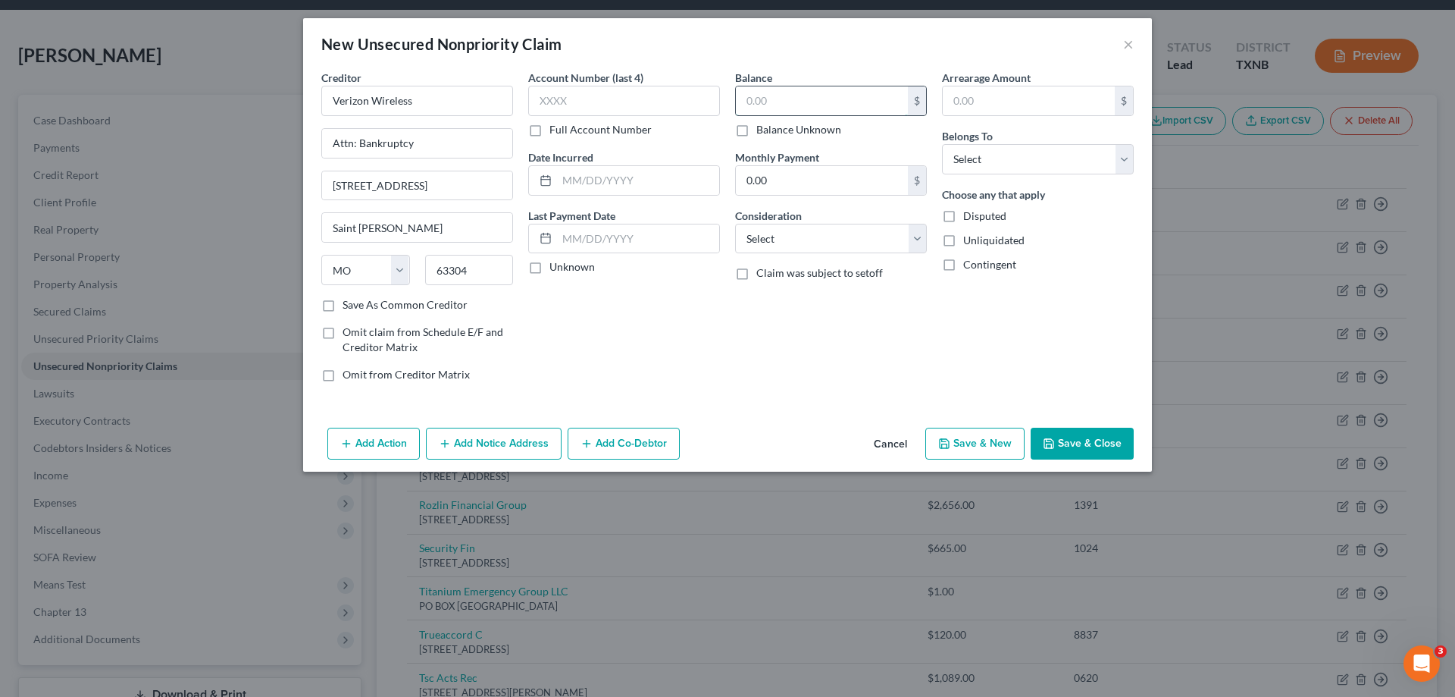
click at [790, 107] on input "text" at bounding box center [822, 100] width 172 height 29
type input "1.00"
click at [1015, 164] on select "Select Debtor 1 Only Debtor 2 Only Debtor 1 And Debtor 2 Only At Least One Of T…" at bounding box center [1038, 159] width 192 height 30
select select "0"
click at [942, 144] on select "Select Debtor 1 Only Debtor 2 Only Debtor 1 And Debtor 2 Only At Least One Of T…" at bounding box center [1038, 159] width 192 height 30
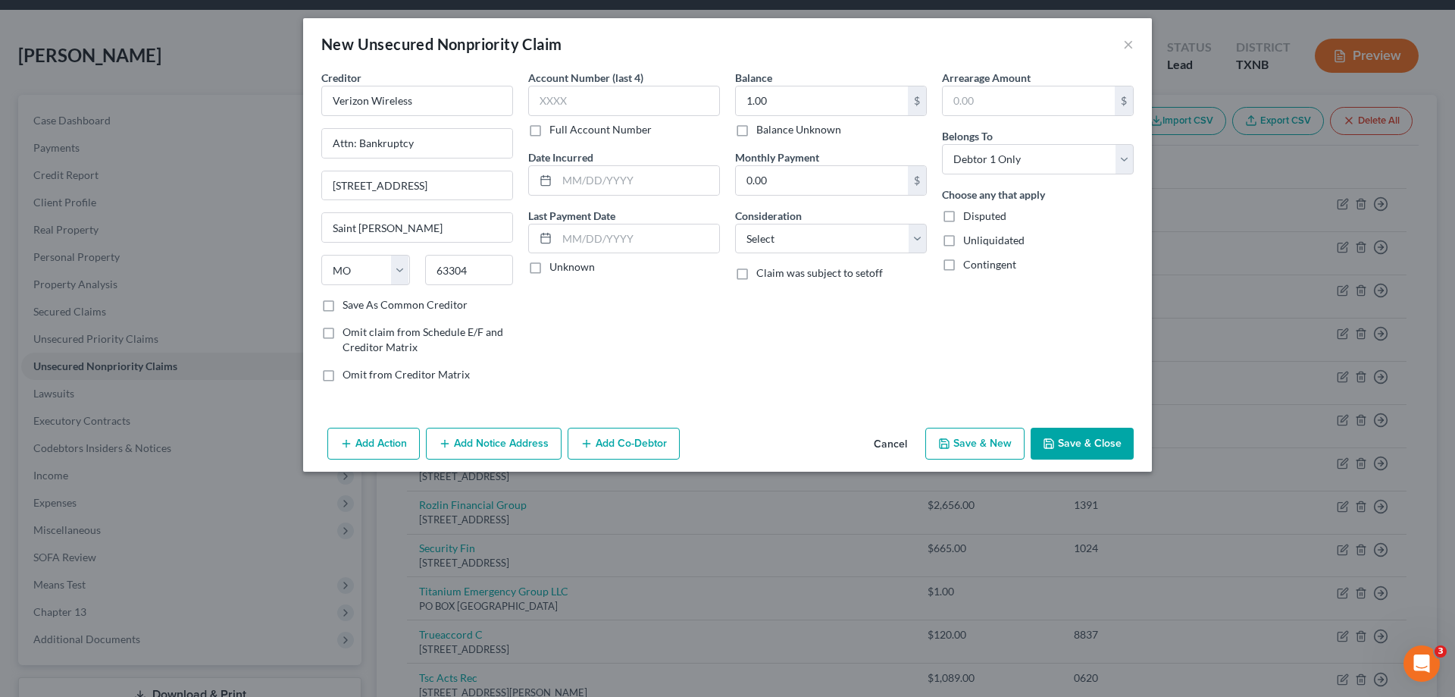
click at [1084, 440] on button "Save & Close" at bounding box center [1082, 444] width 103 height 32
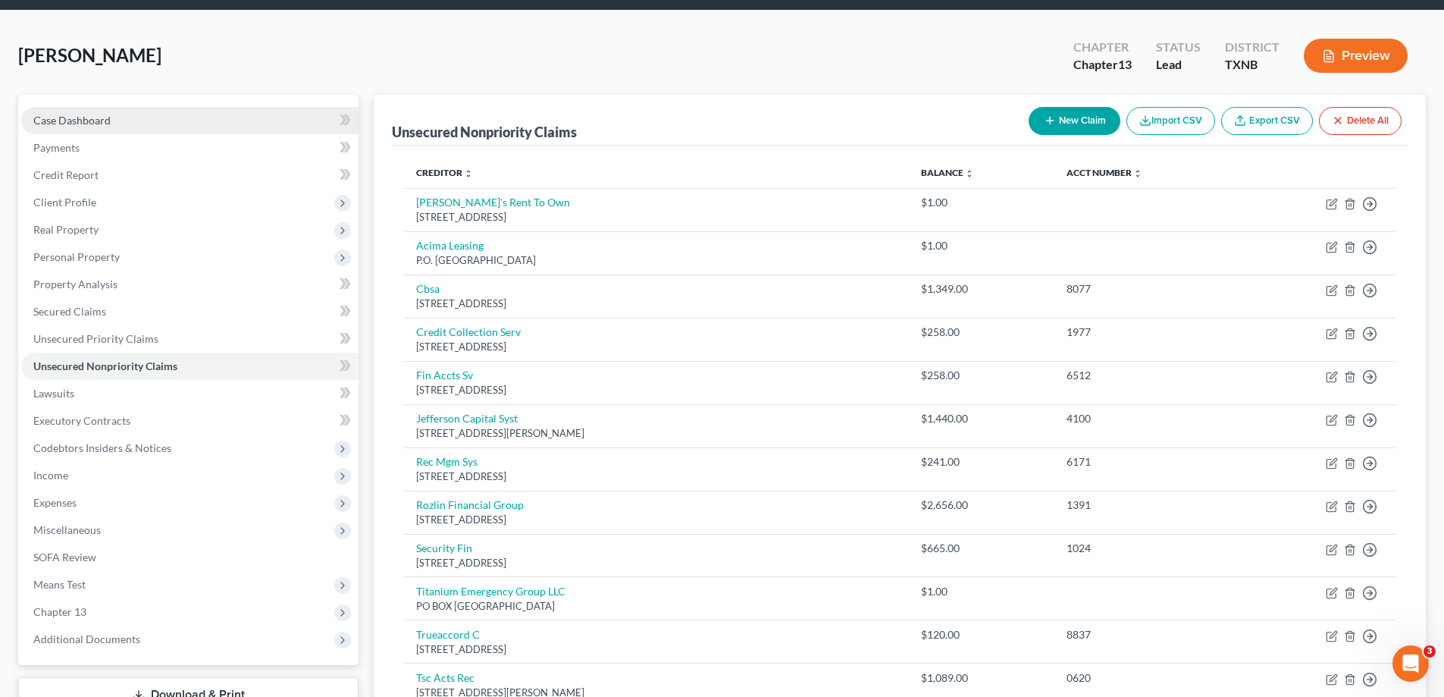
click at [74, 110] on link "Case Dashboard" at bounding box center [189, 120] width 337 height 27
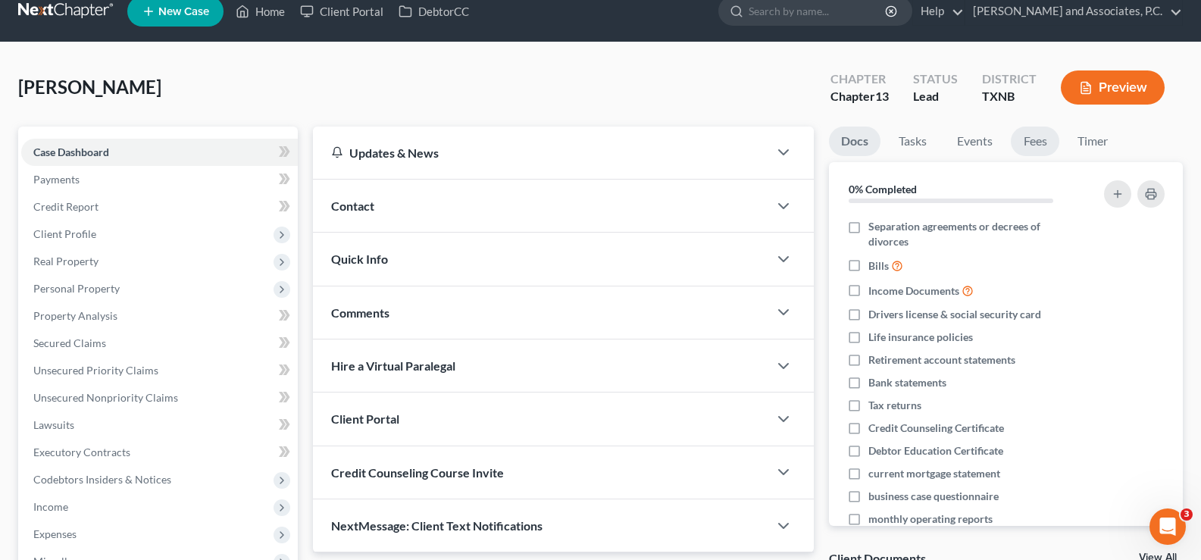
click at [1040, 139] on link "Fees" at bounding box center [1035, 142] width 49 height 30
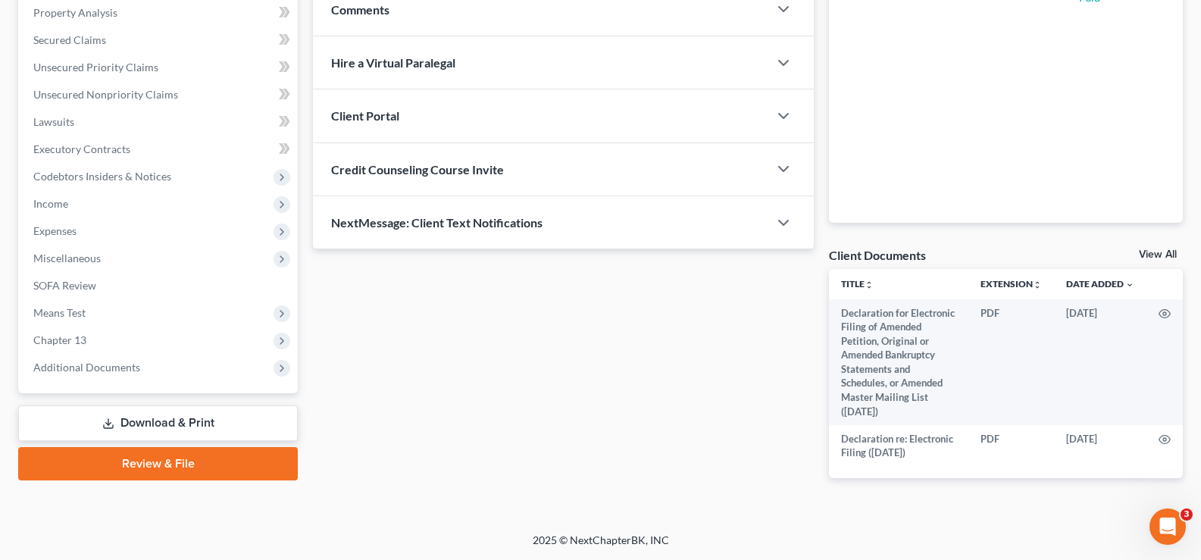
scroll to position [171, 0]
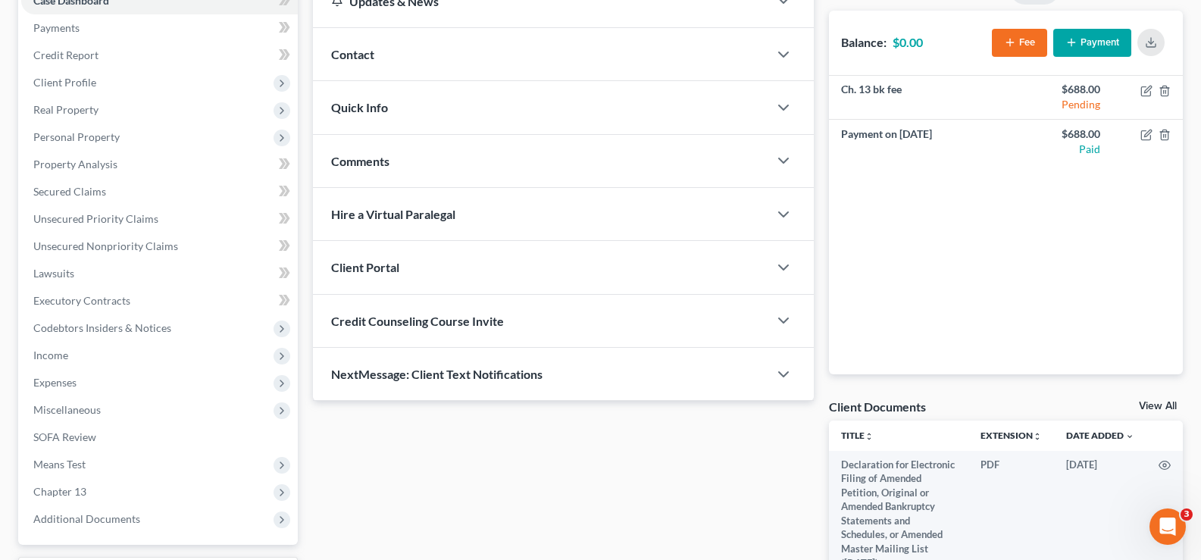
click at [404, 171] on div "Comments" at bounding box center [541, 161] width 456 height 52
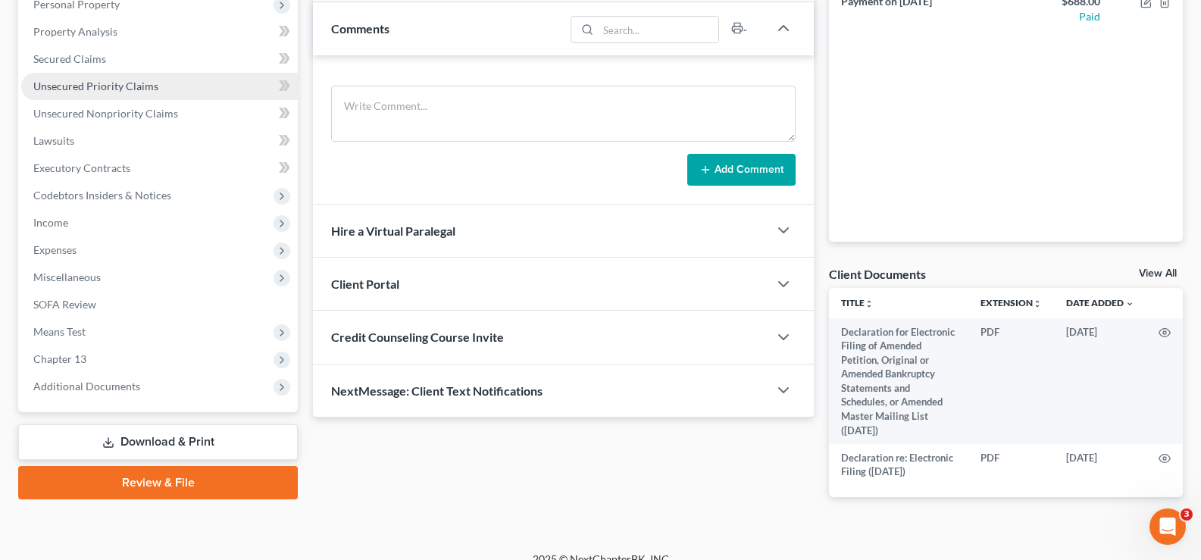
scroll to position [152, 0]
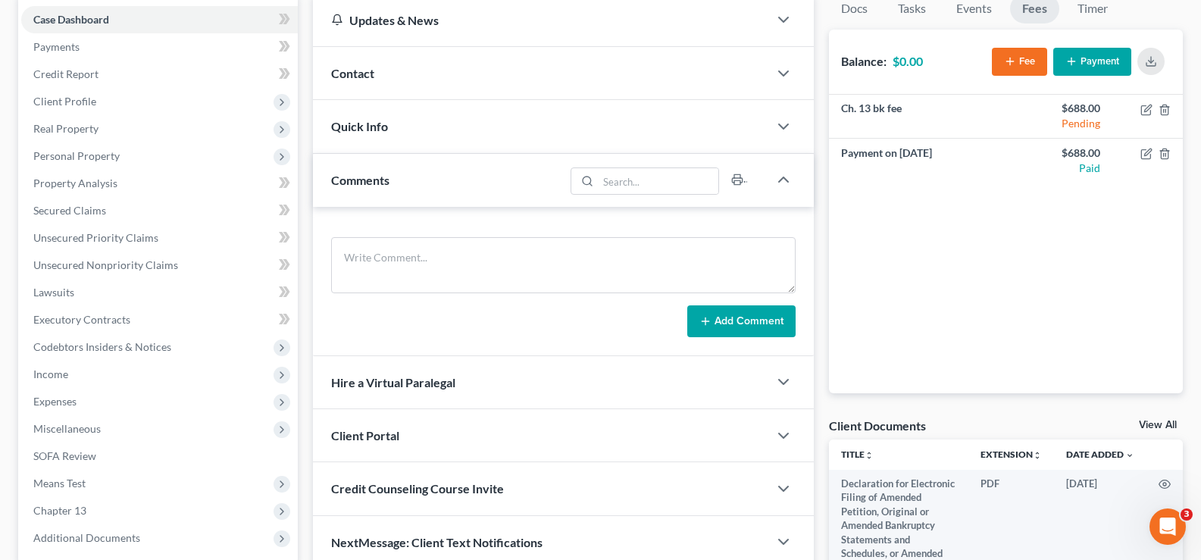
click at [1165, 424] on link "View All" at bounding box center [1158, 425] width 38 height 11
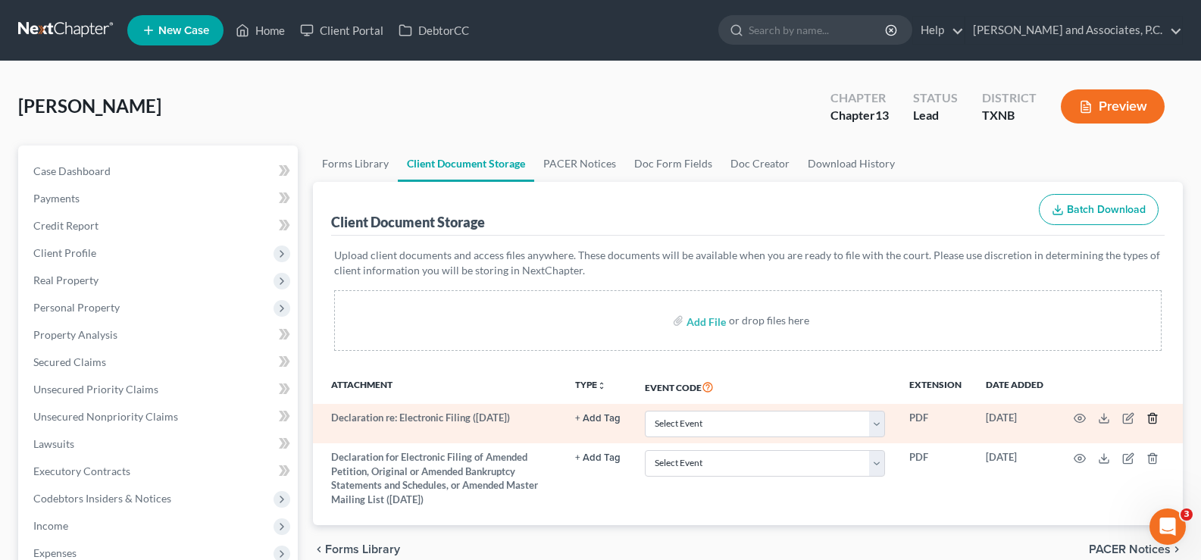
click at [1156, 418] on icon "button" at bounding box center [1152, 419] width 7 height 10
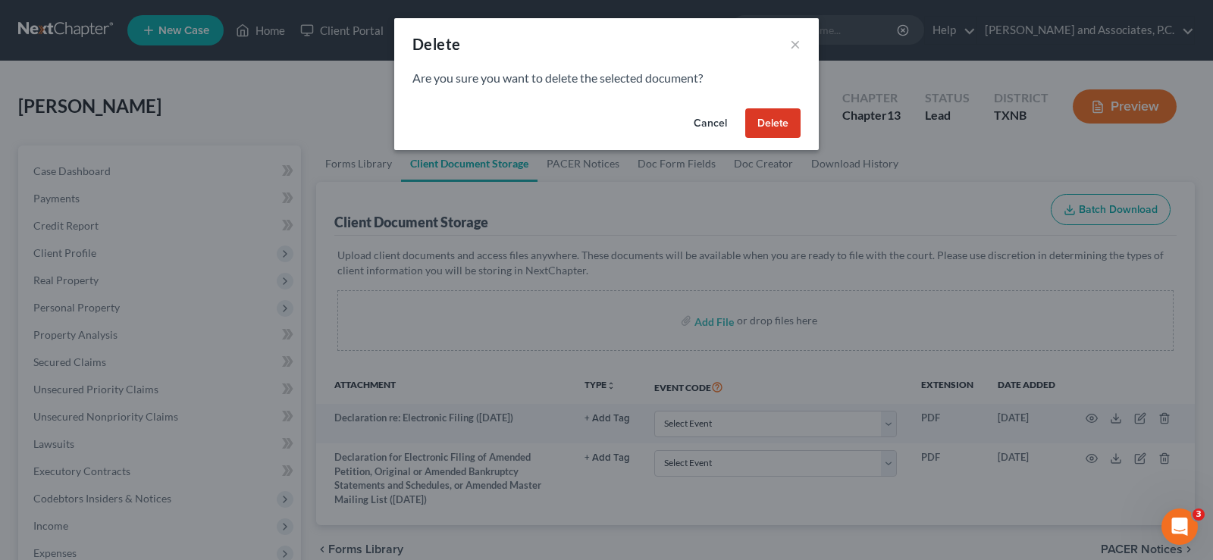
click at [763, 124] on button "Delete" at bounding box center [772, 123] width 55 height 30
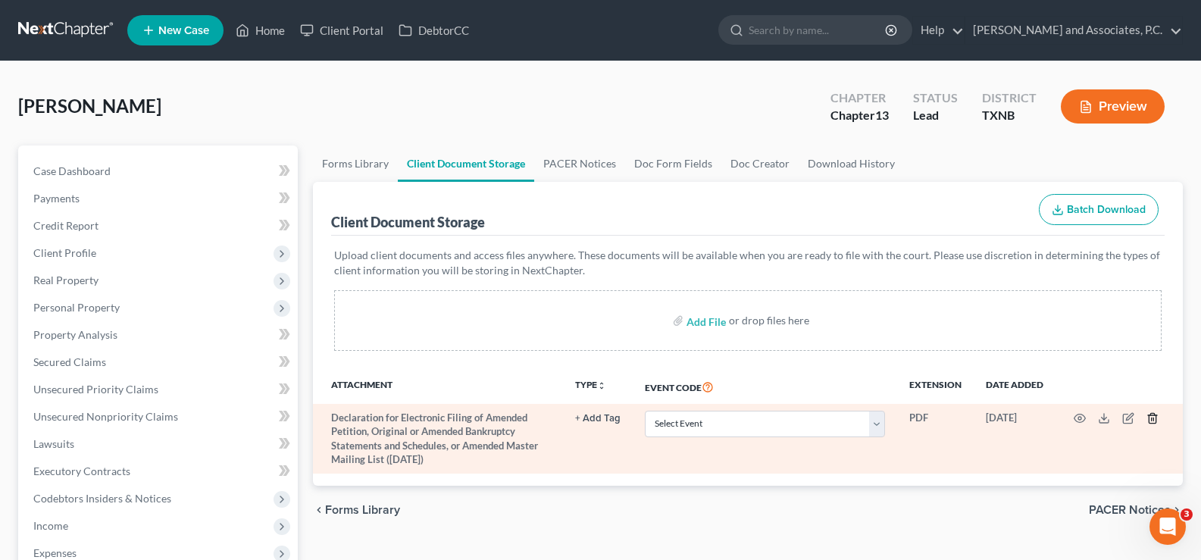
click at [1156, 419] on icon "button" at bounding box center [1152, 419] width 7 height 10
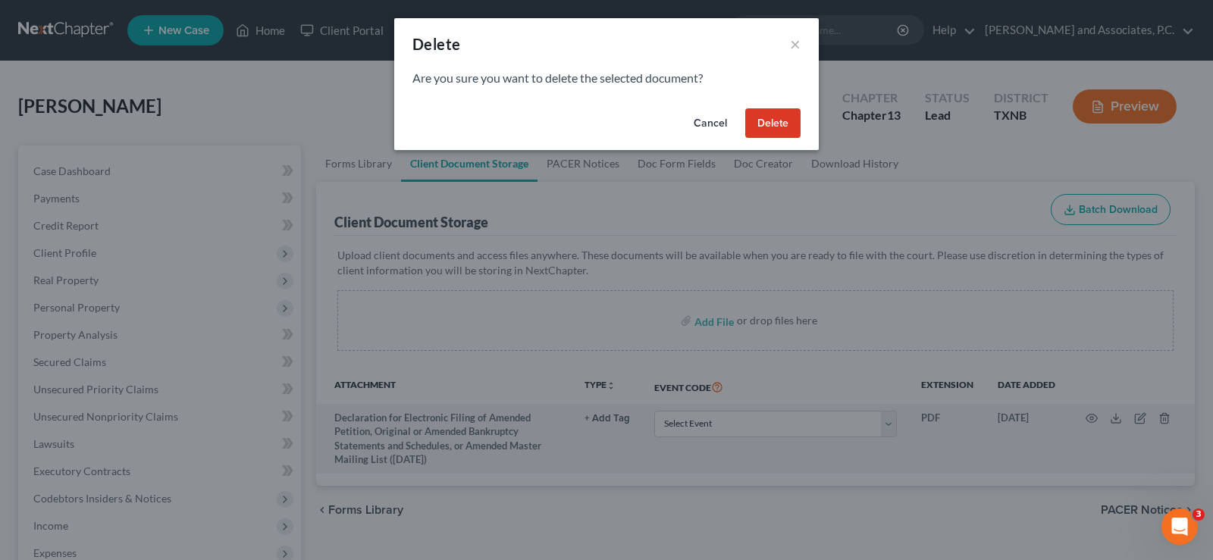
click at [772, 123] on button "Delete" at bounding box center [772, 123] width 55 height 30
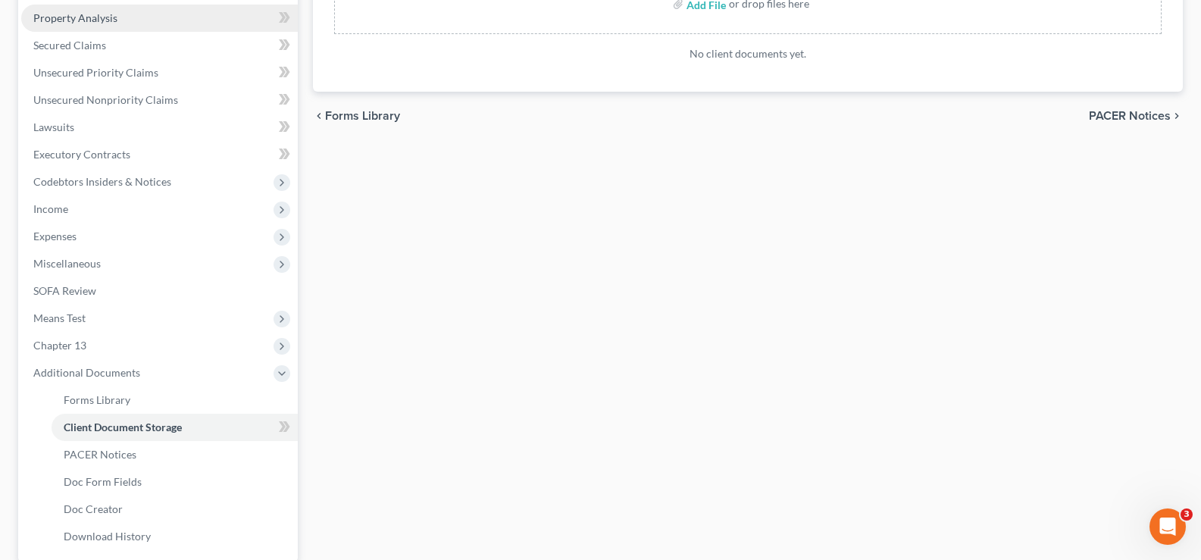
scroll to position [9, 0]
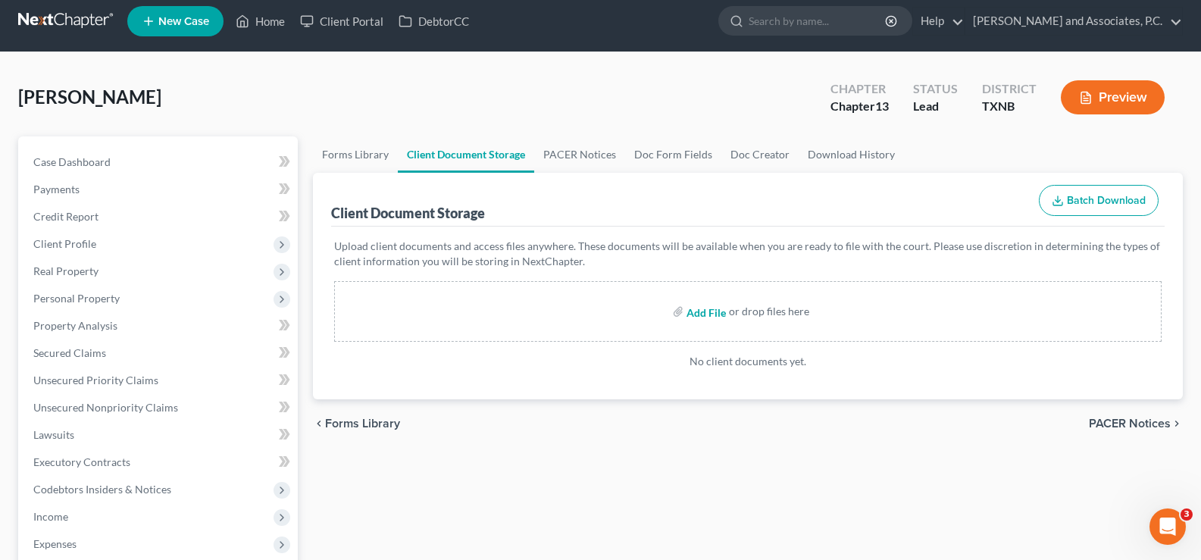
click at [697, 312] on input "file" at bounding box center [705, 311] width 36 height 27
type input "C:\fakepath\intake pw.pdf"
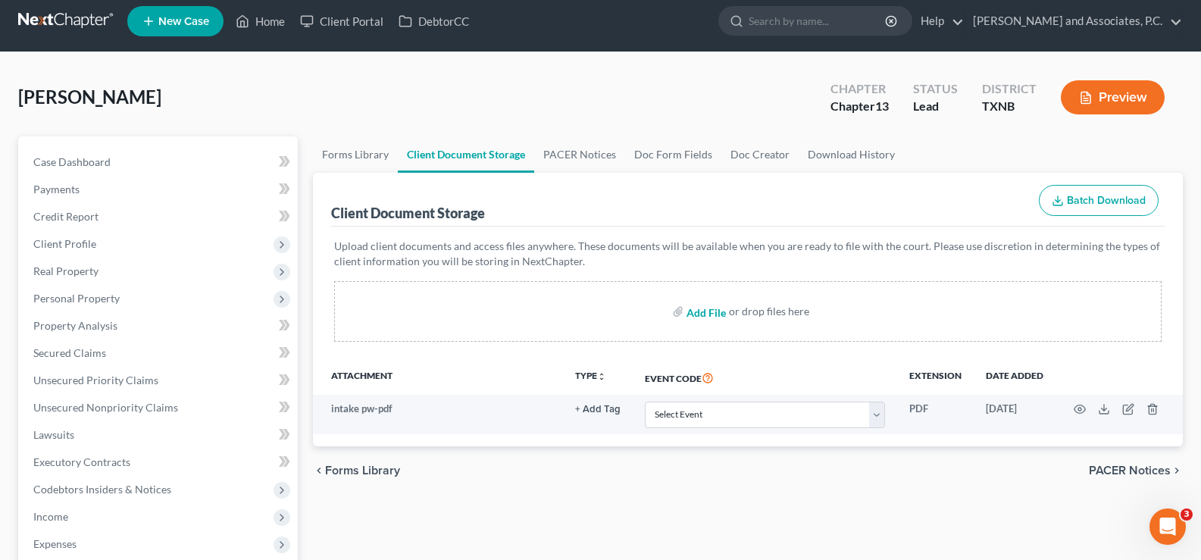
click at [710, 312] on input "file" at bounding box center [705, 311] width 36 height 27
type input "C:\fakepath\credit counseling (debtor).pdf"
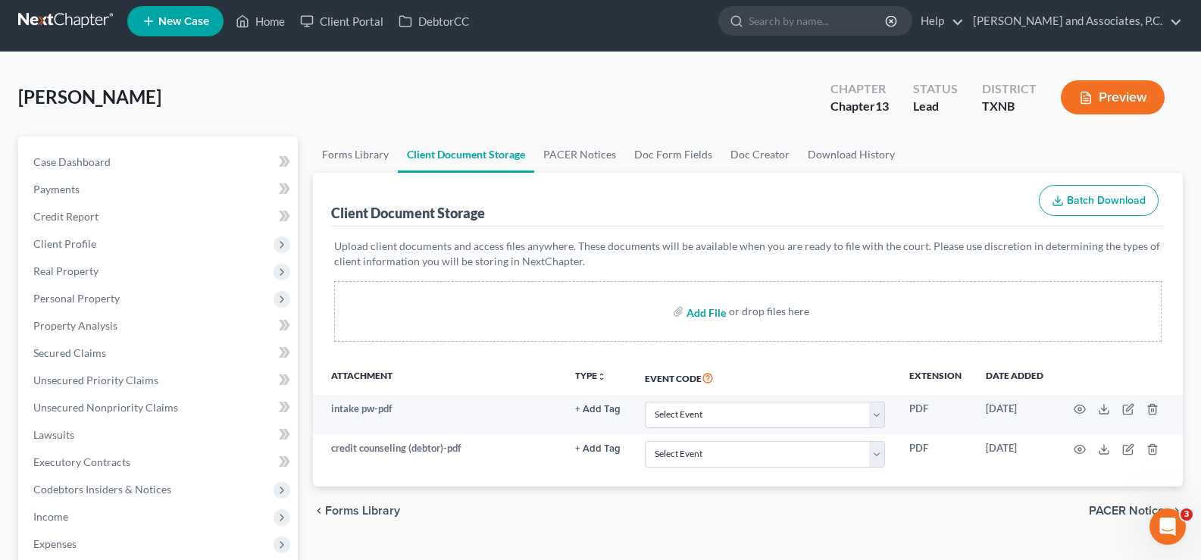
click at [712, 313] on input "file" at bounding box center [705, 311] width 36 height 27
type input "C:\fakepath\declaration re electronic filing.pdf"
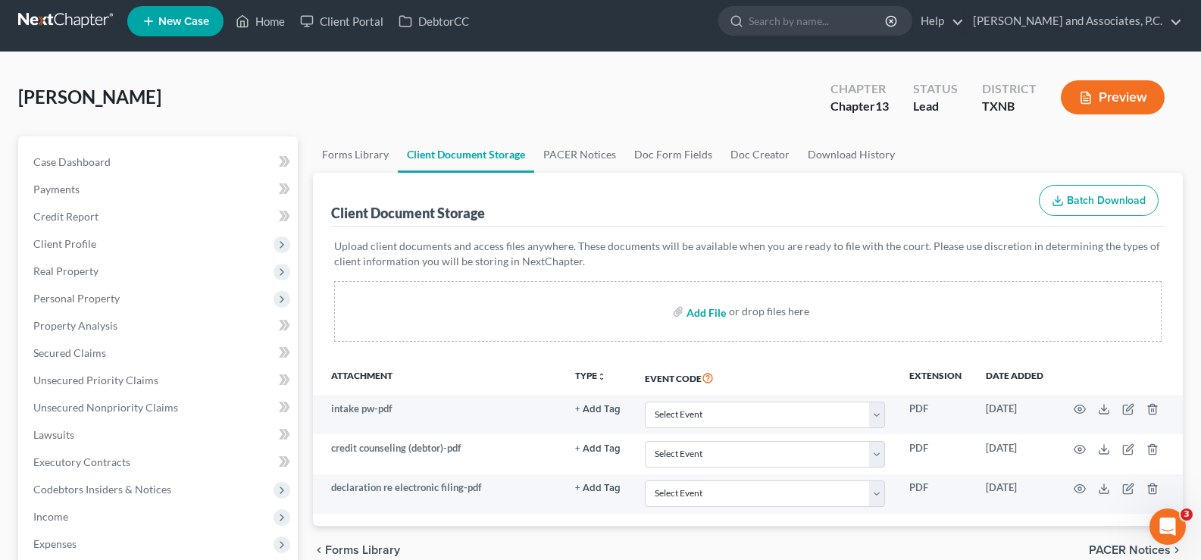
click at [709, 318] on input "file" at bounding box center [705, 311] width 36 height 27
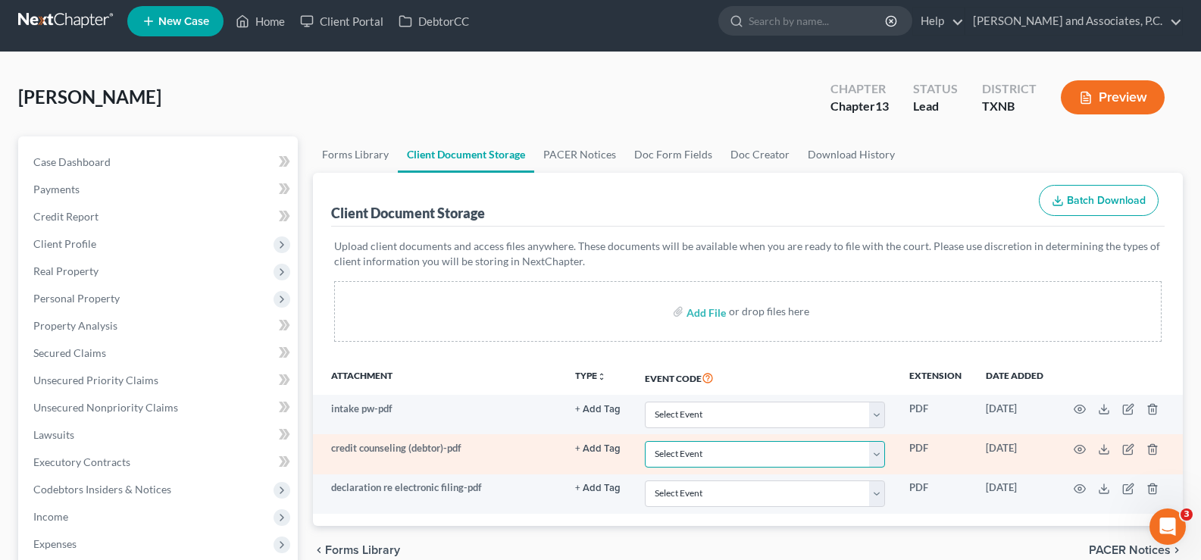
click at [874, 449] on select "Select Event 20 Largest unsecured creditors Amended petition Attachment to Volu…" at bounding box center [765, 454] width 240 height 27
select select "6"
click at [645, 441] on select "Select Event 20 Largest unsecured creditors Amended petition Attachment to Volu…" at bounding box center [765, 454] width 240 height 27
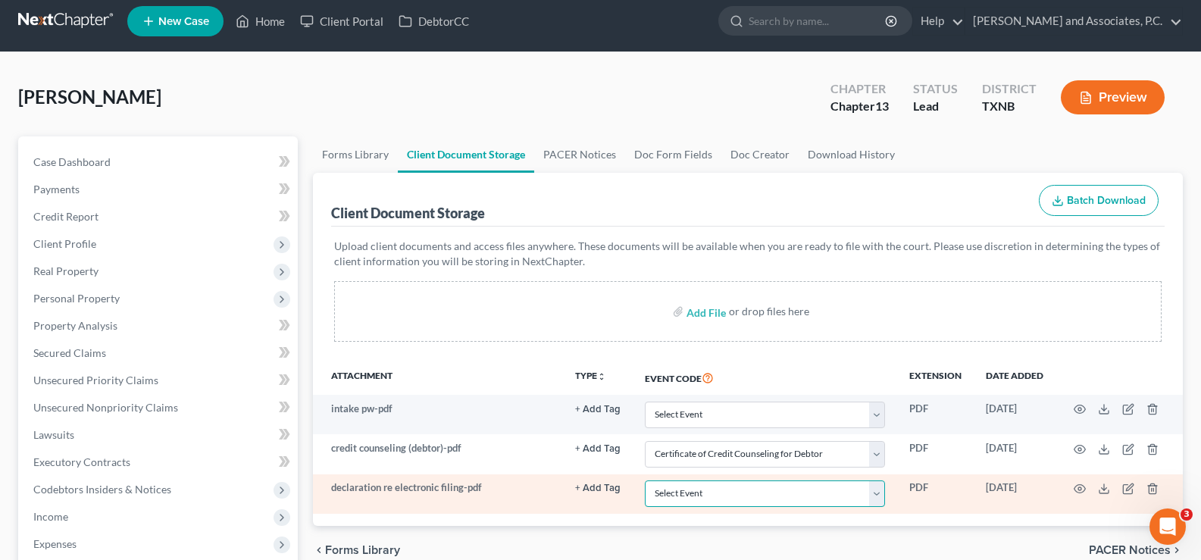
click at [875, 497] on select "Select Event 20 Largest unsecured creditors Amended petition Attachment to Volu…" at bounding box center [765, 494] width 240 height 27
select select "19"
click at [645, 481] on select "Select Event 20 Largest unsecured creditors Amended petition Attachment to Volu…" at bounding box center [765, 494] width 240 height 27
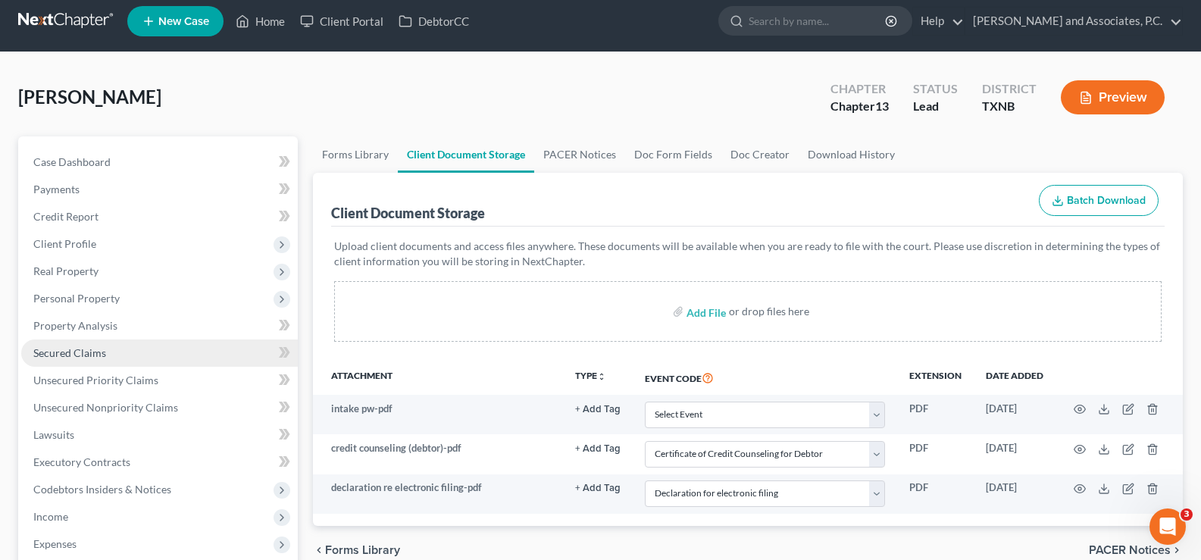
click at [164, 361] on link "Secured Claims" at bounding box center [159, 353] width 277 height 27
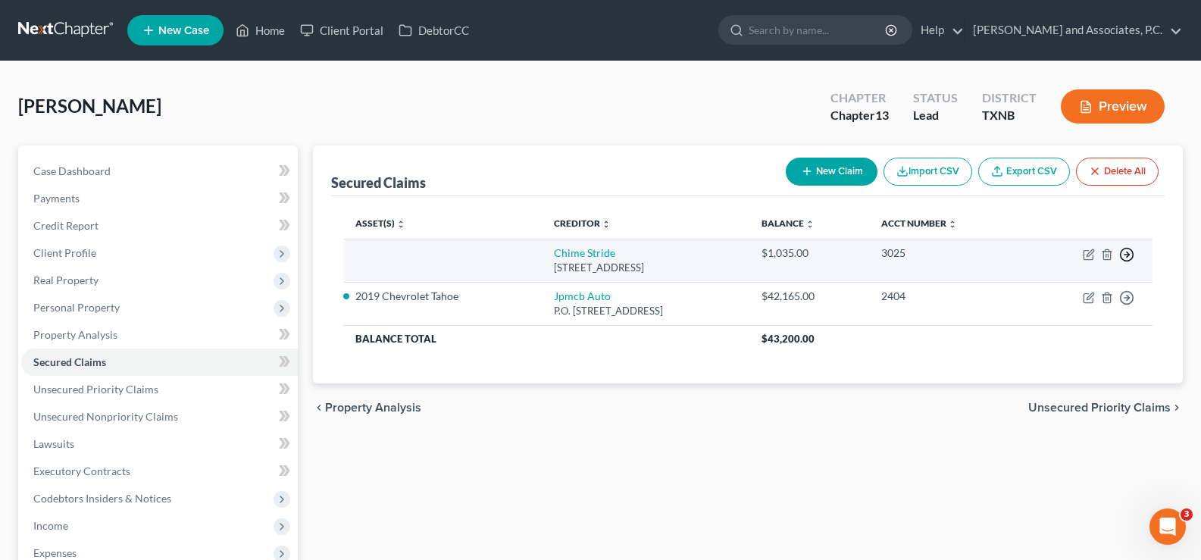
click at [1130, 247] on icon "button" at bounding box center [1127, 254] width 15 height 15
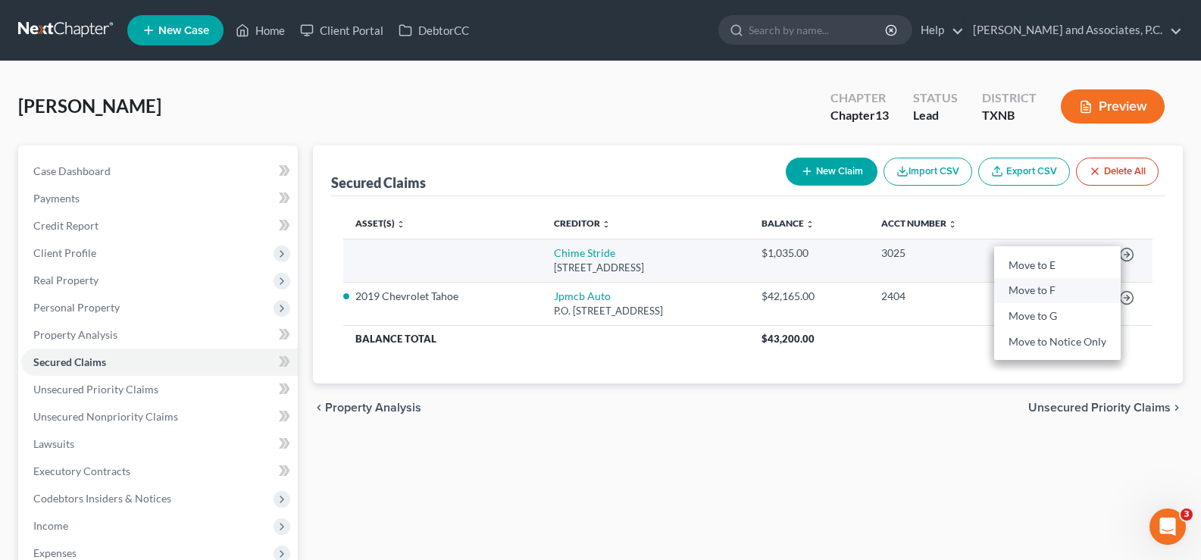
click at [1090, 285] on link "Move to F" at bounding box center [1057, 291] width 127 height 26
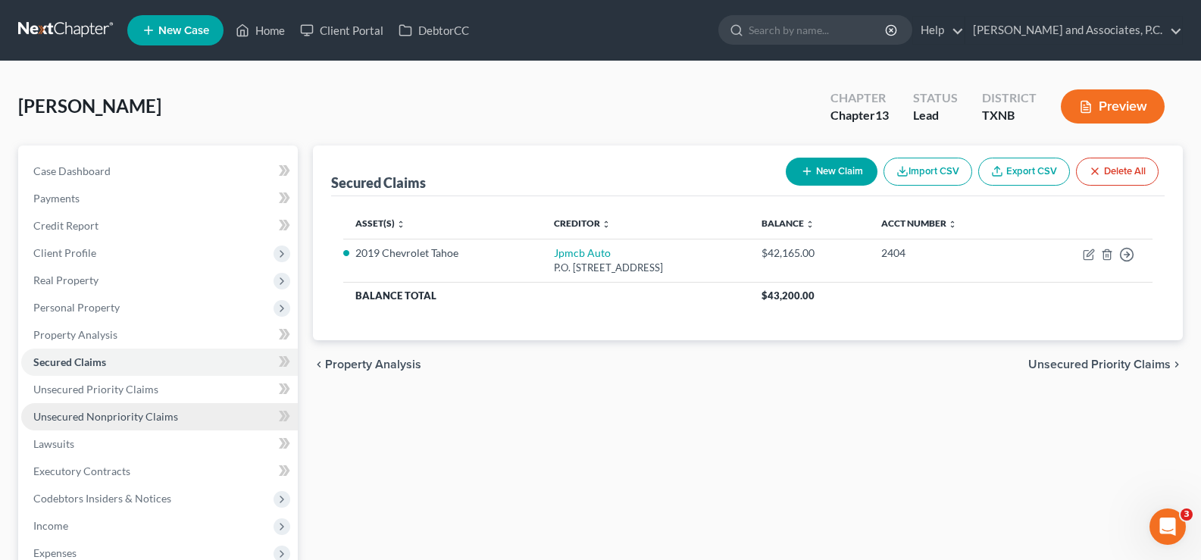
click at [151, 413] on span "Unsecured Nonpriority Claims" at bounding box center [105, 416] width 145 height 13
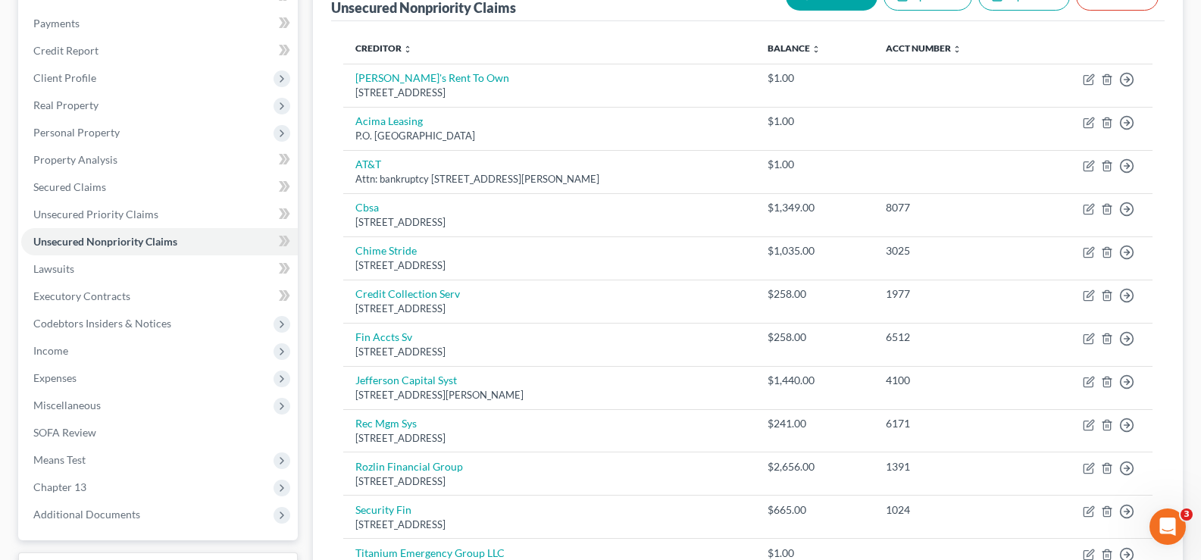
scroll to position [122, 0]
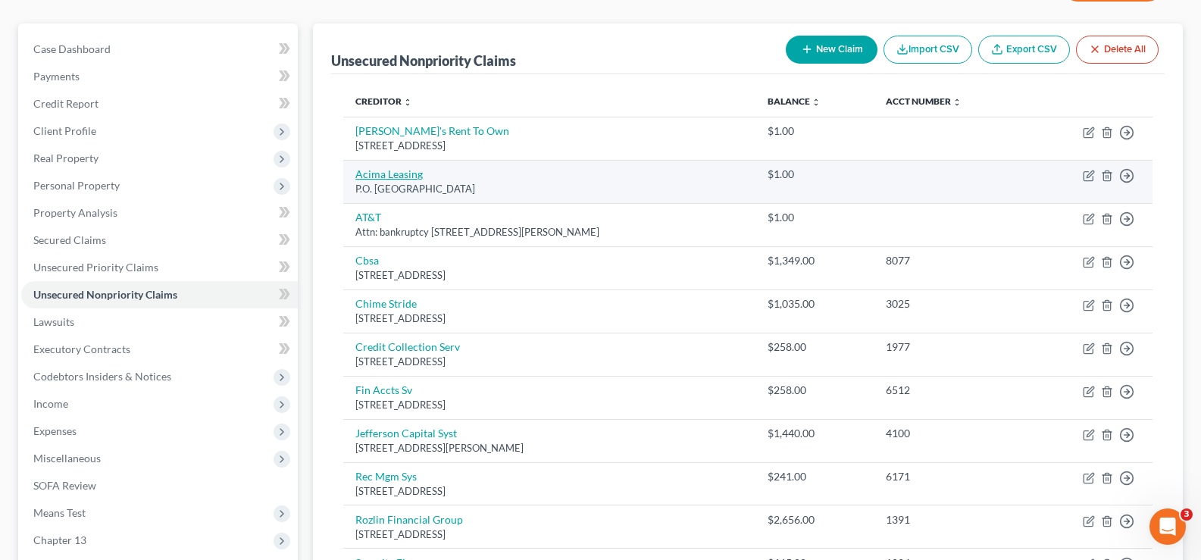
click at [407, 180] on link "Acima Leasing" at bounding box center [388, 174] width 67 height 13
select select "46"
select select "0"
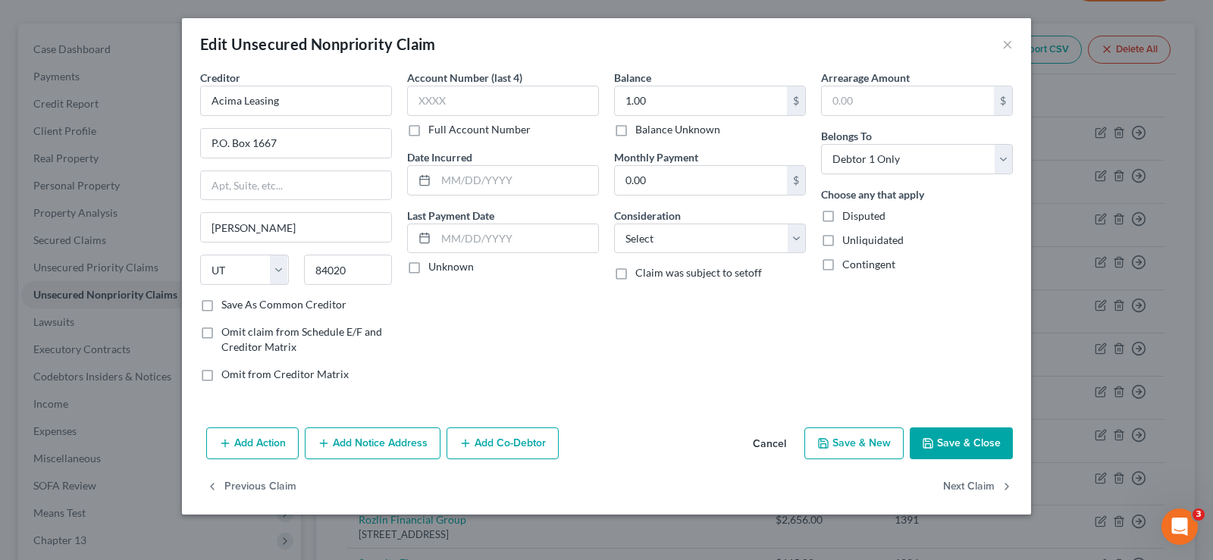
click at [924, 446] on icon "button" at bounding box center [928, 443] width 12 height 12
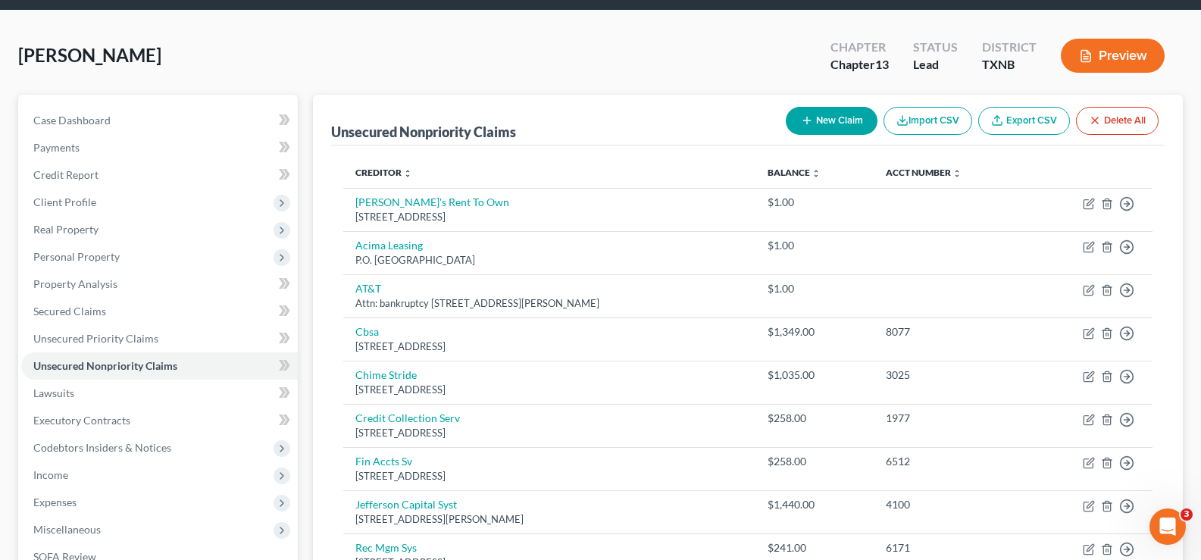
scroll to position [0, 0]
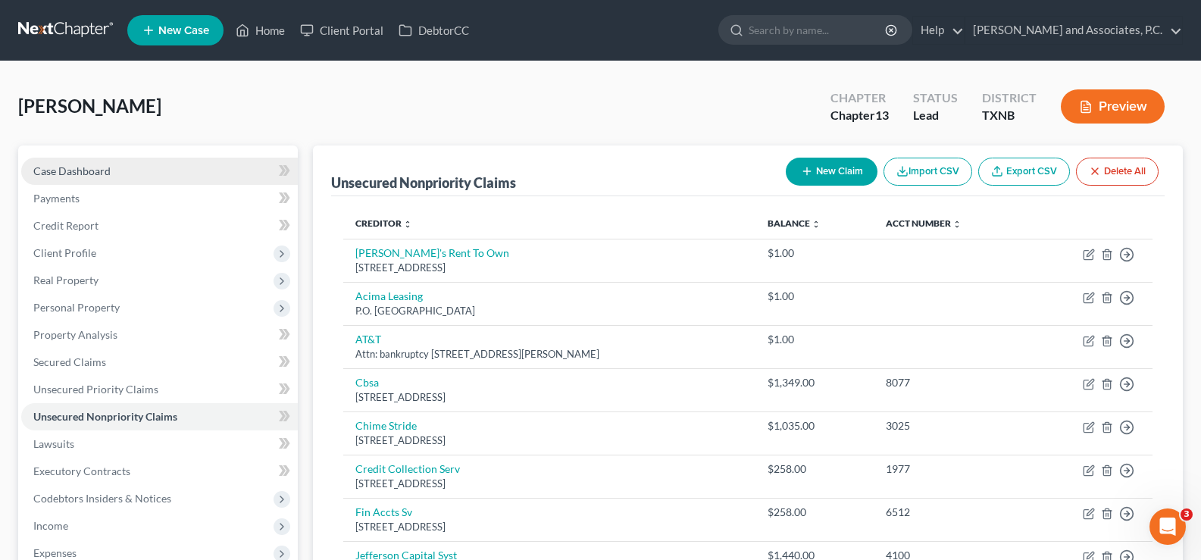
click at [93, 168] on span "Case Dashboard" at bounding box center [71, 170] width 77 height 13
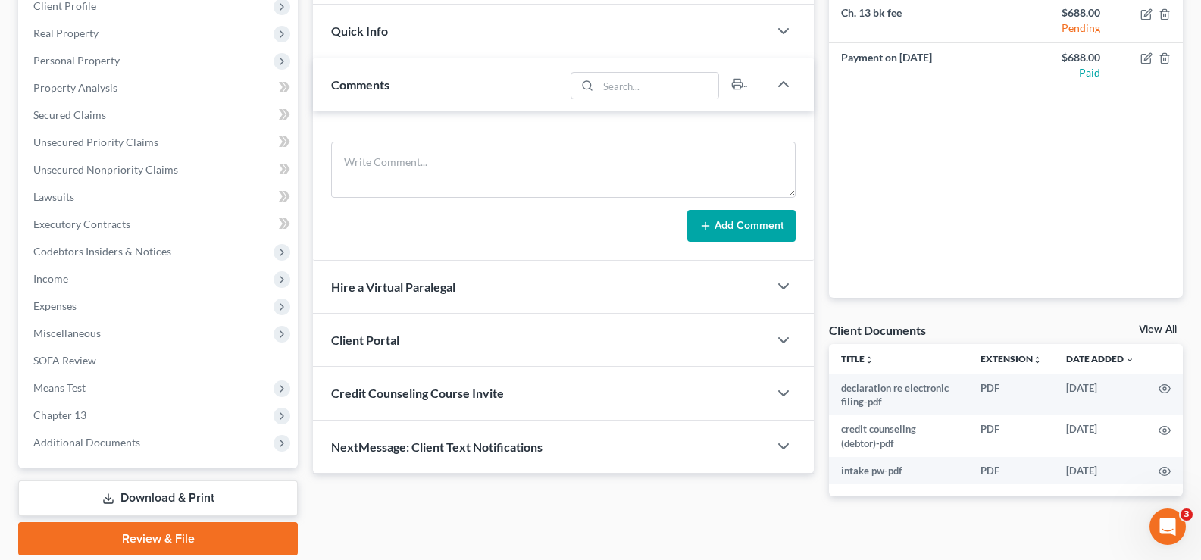
scroll to position [300, 0]
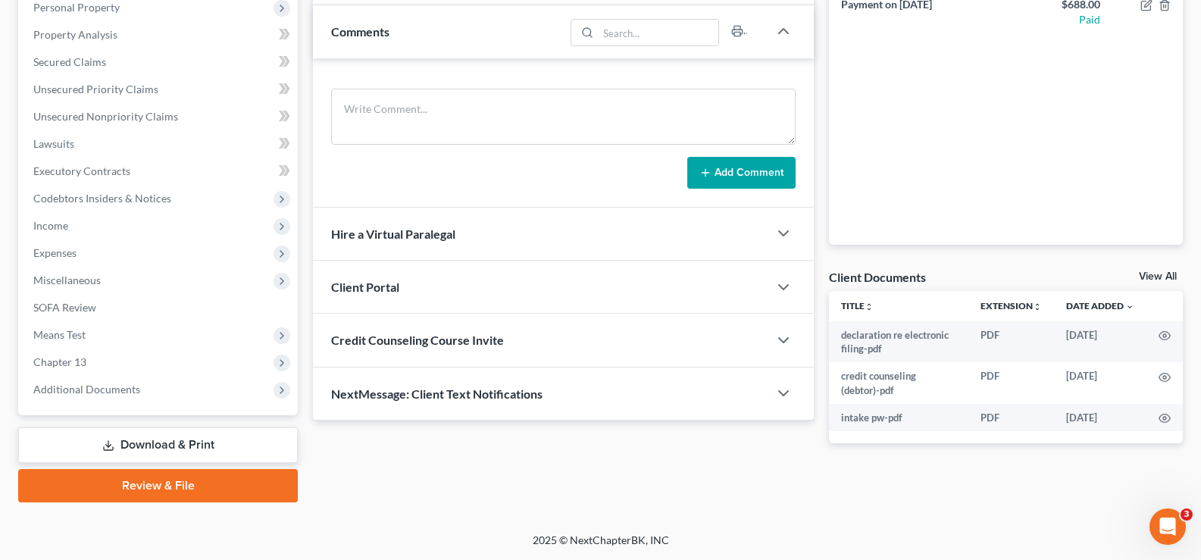
click at [1142, 279] on link "View All" at bounding box center [1158, 276] width 38 height 11
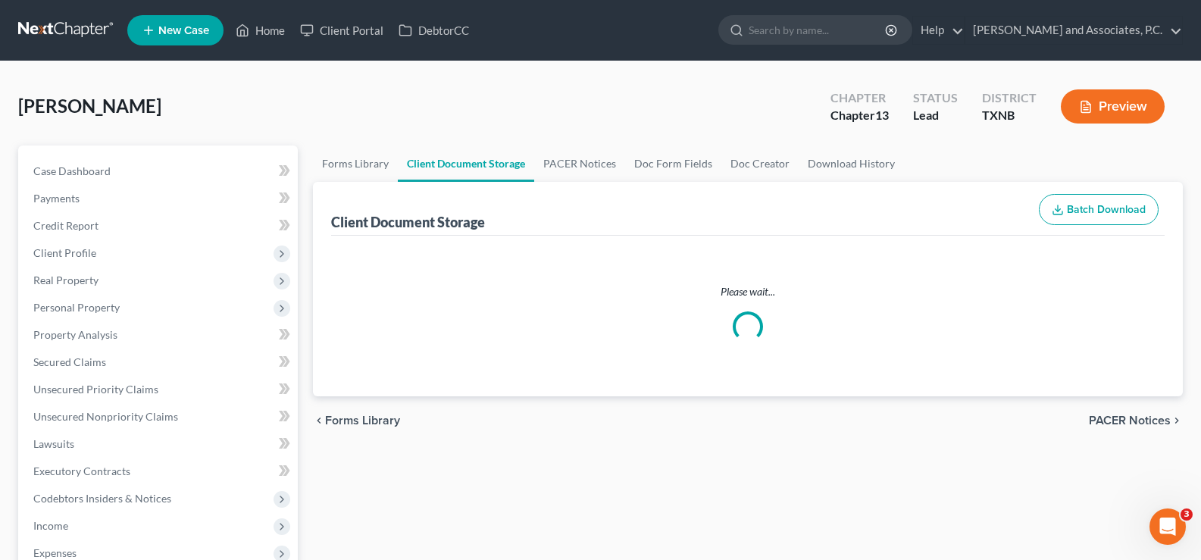
select select "6"
select select "19"
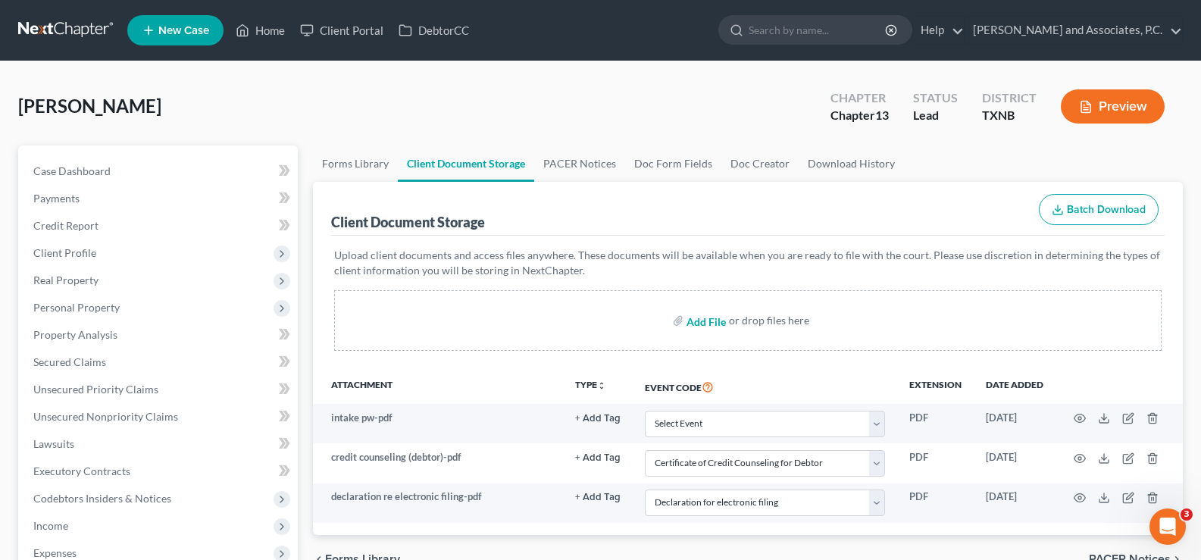
click at [694, 317] on input "file" at bounding box center [705, 320] width 36 height 27
type input "C:\fakepath\contract for ch. 13 bk services.pdf"
select select "6"
select select "19"
click at [713, 328] on input "file" at bounding box center [705, 320] width 36 height 27
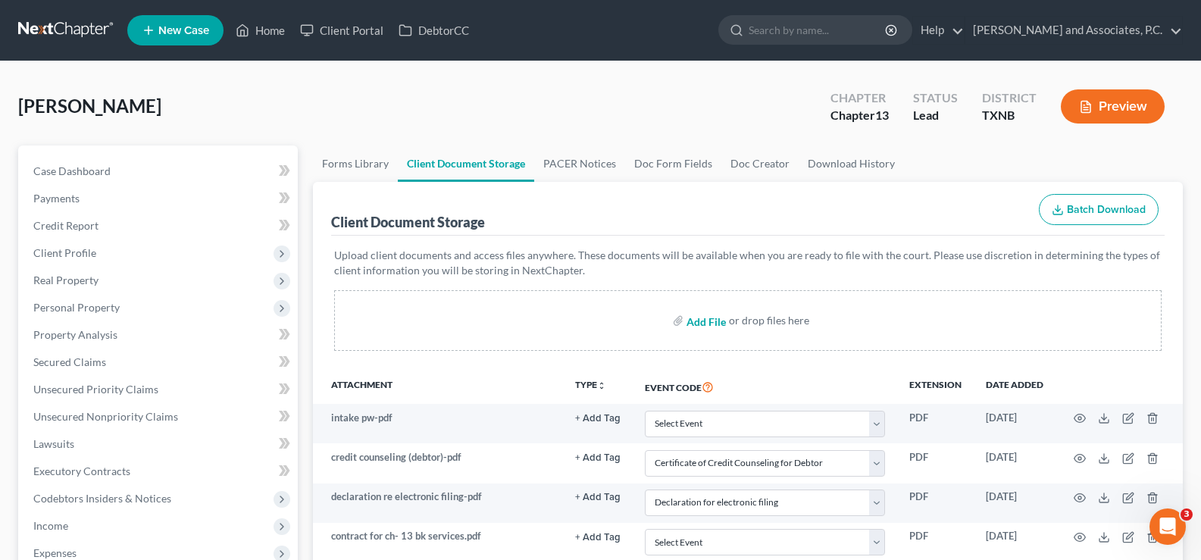
type input "C:\fakepath\ss statement.pdf"
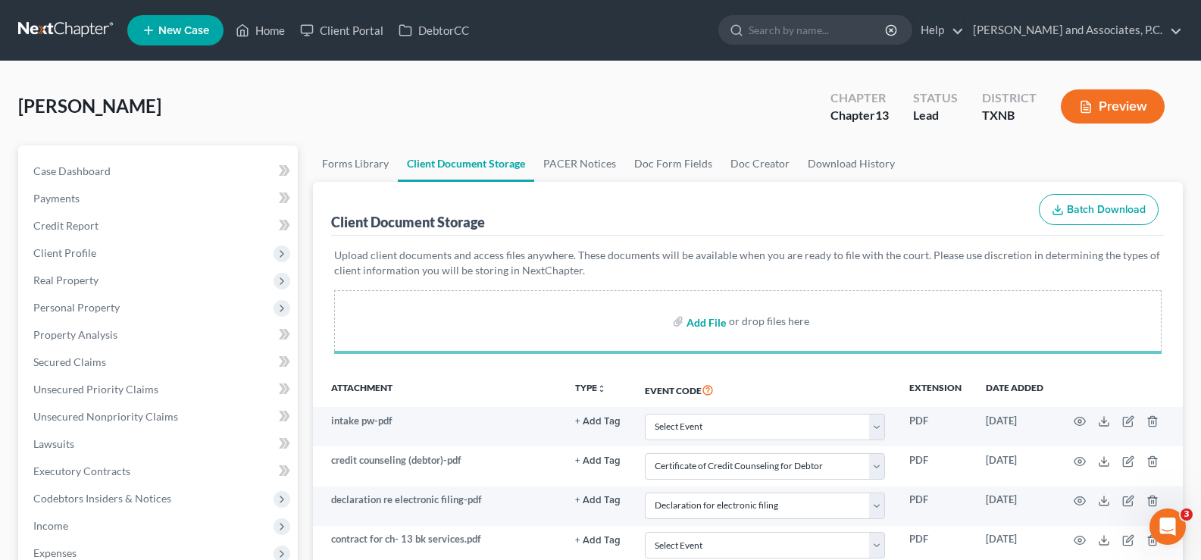
select select "6"
select select "19"
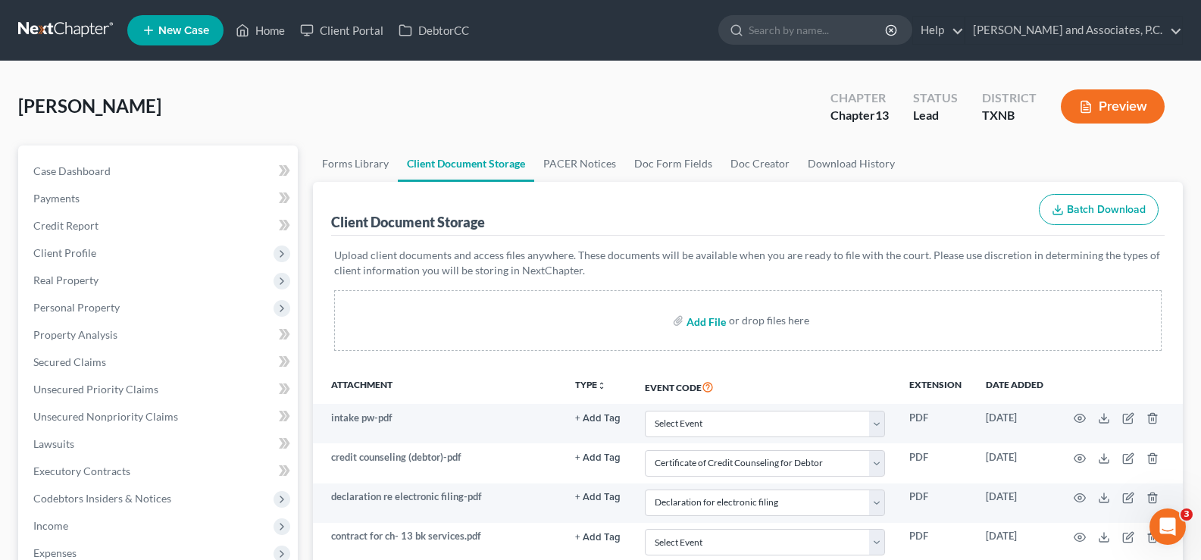
click at [698, 324] on input "file" at bounding box center [705, 320] width 36 height 27
type input "C:\fakepath\tax statement.pdf"
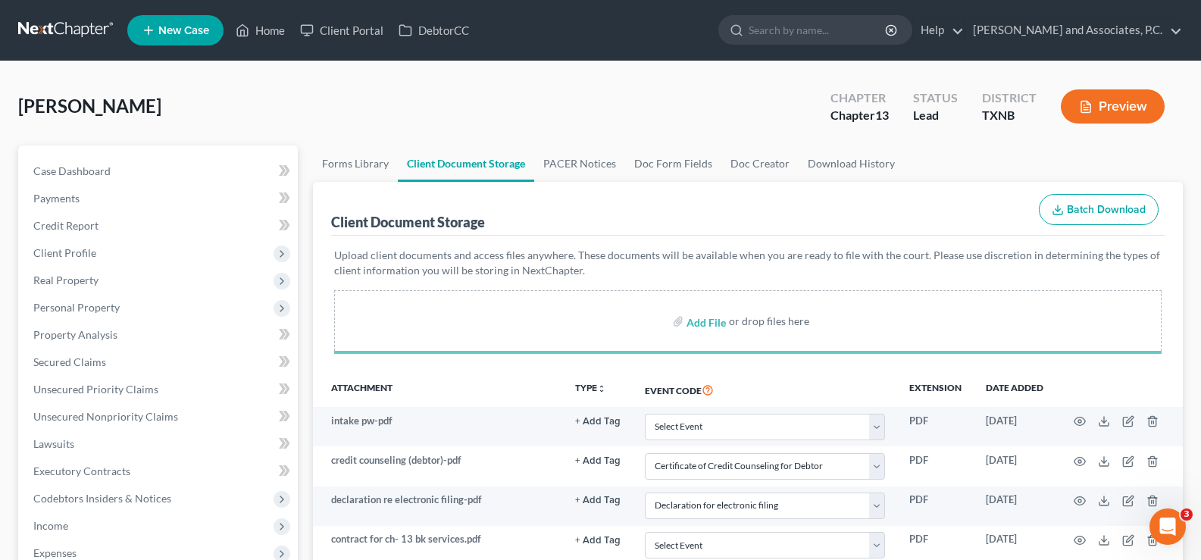
select select "6"
select select "19"
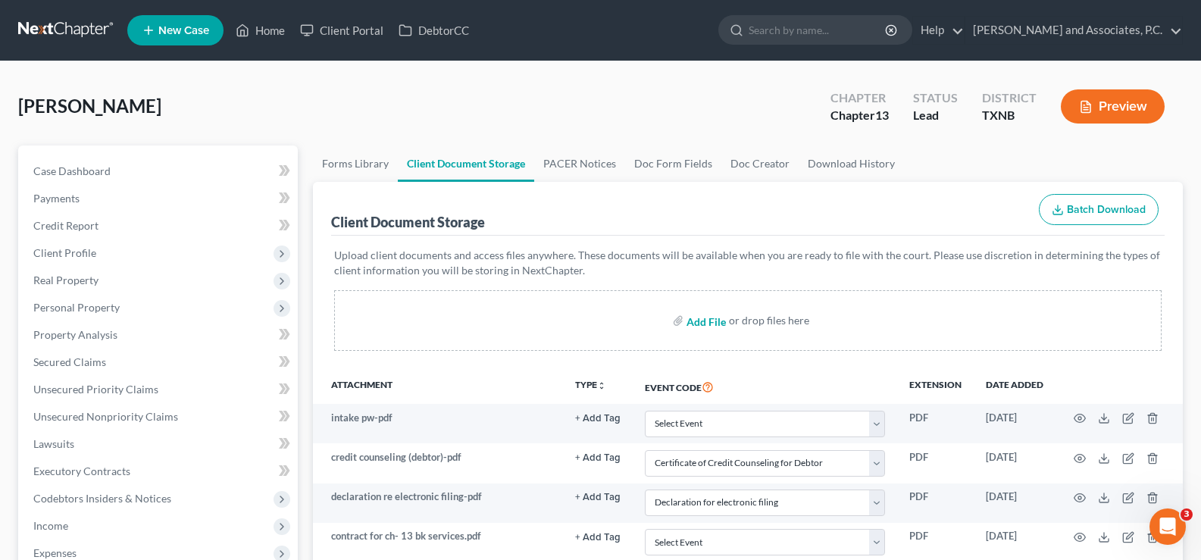
click at [713, 319] on input "file" at bounding box center [705, 320] width 36 height 27
type input "C:\fakepath\declaration for electronic filing-amended.pdf"
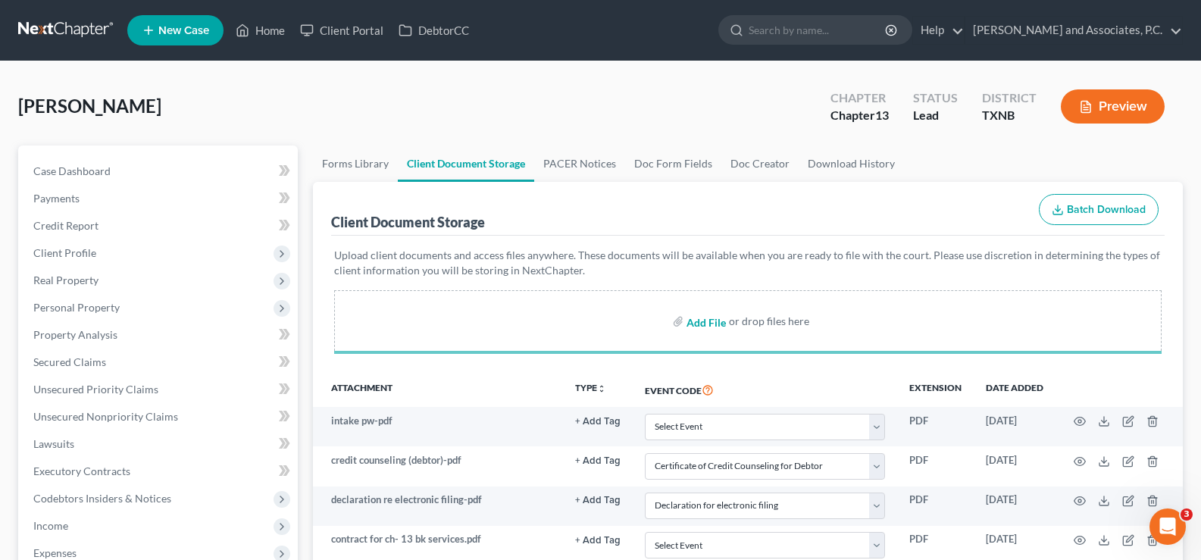
select select "6"
select select "19"
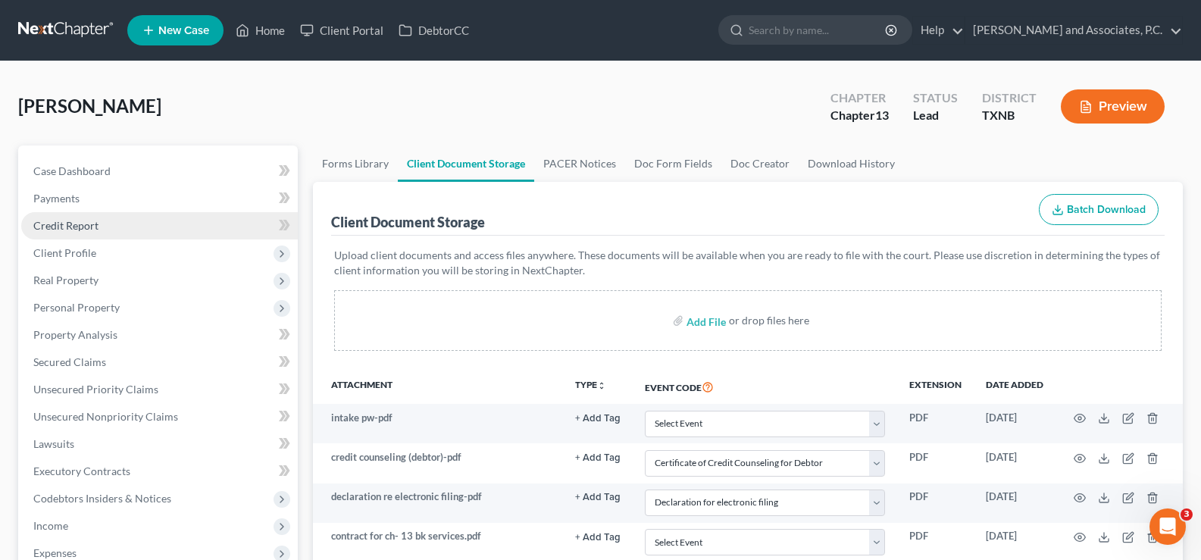
click at [140, 230] on link "Credit Report" at bounding box center [159, 225] width 277 height 27
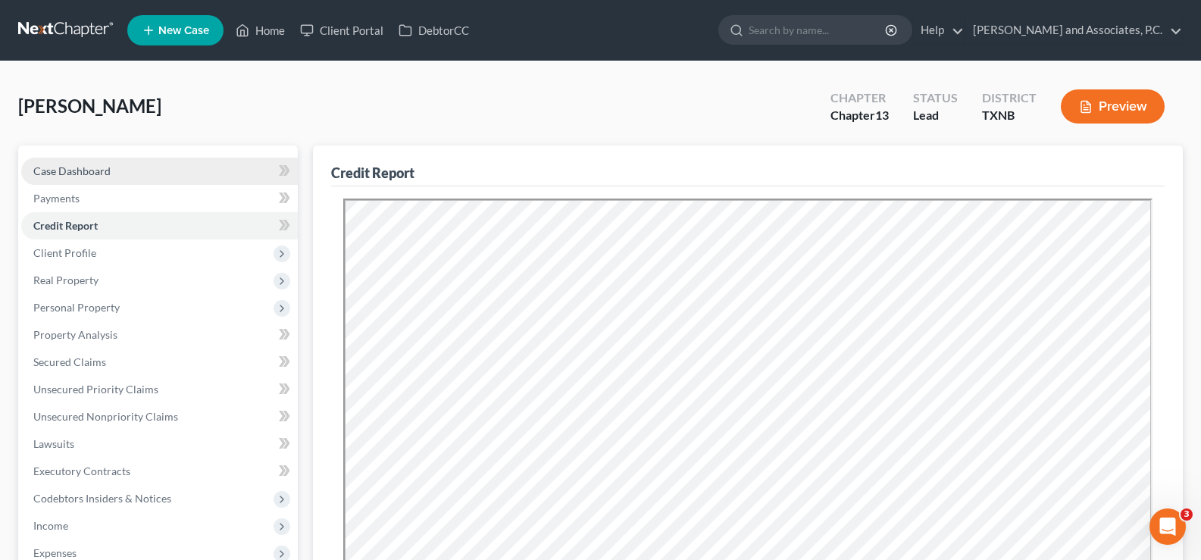
click at [68, 164] on span "Case Dashboard" at bounding box center [71, 170] width 77 height 13
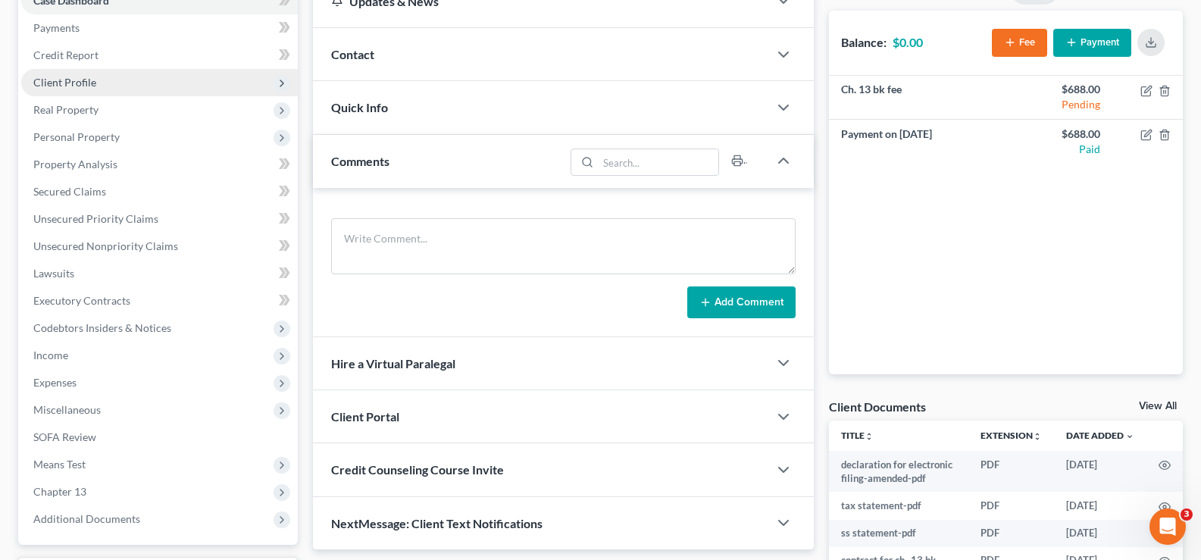
scroll to position [152, 0]
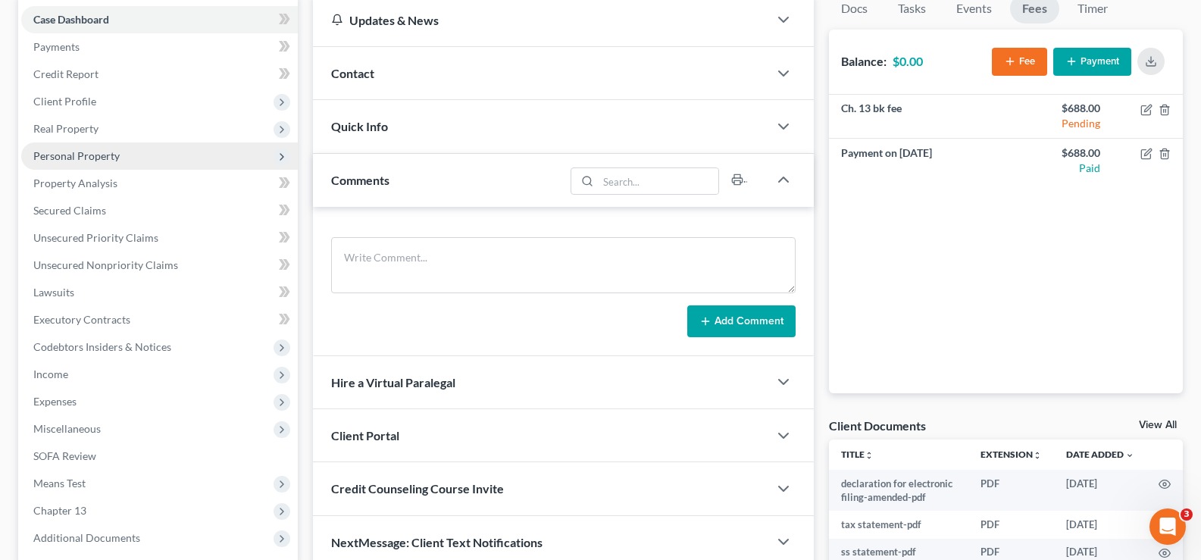
click at [139, 164] on span "Personal Property" at bounding box center [159, 156] width 277 height 27
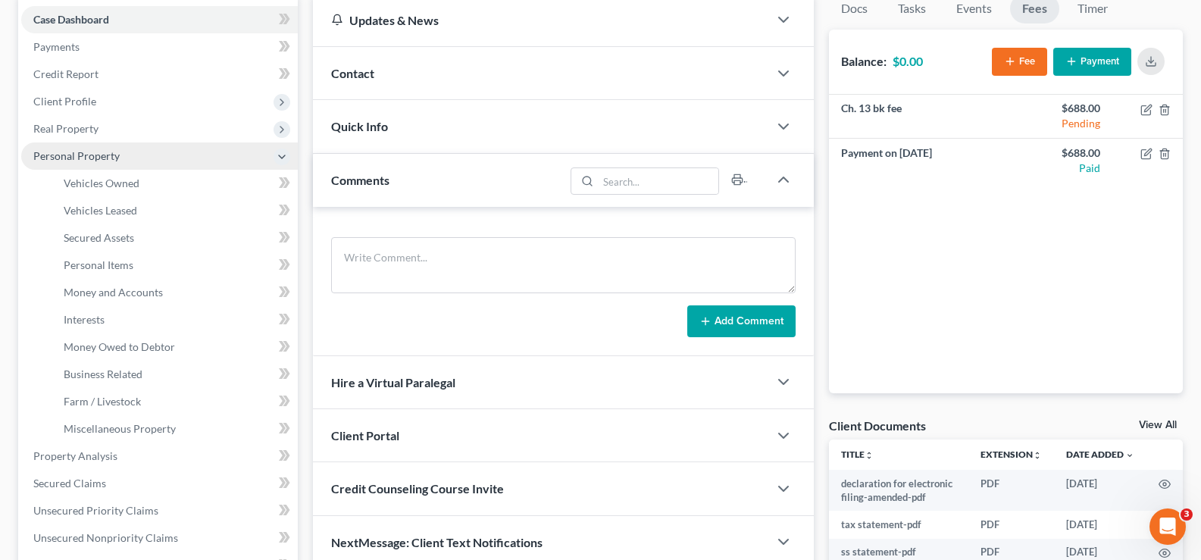
click at [139, 143] on span "Personal Property" at bounding box center [159, 156] width 277 height 27
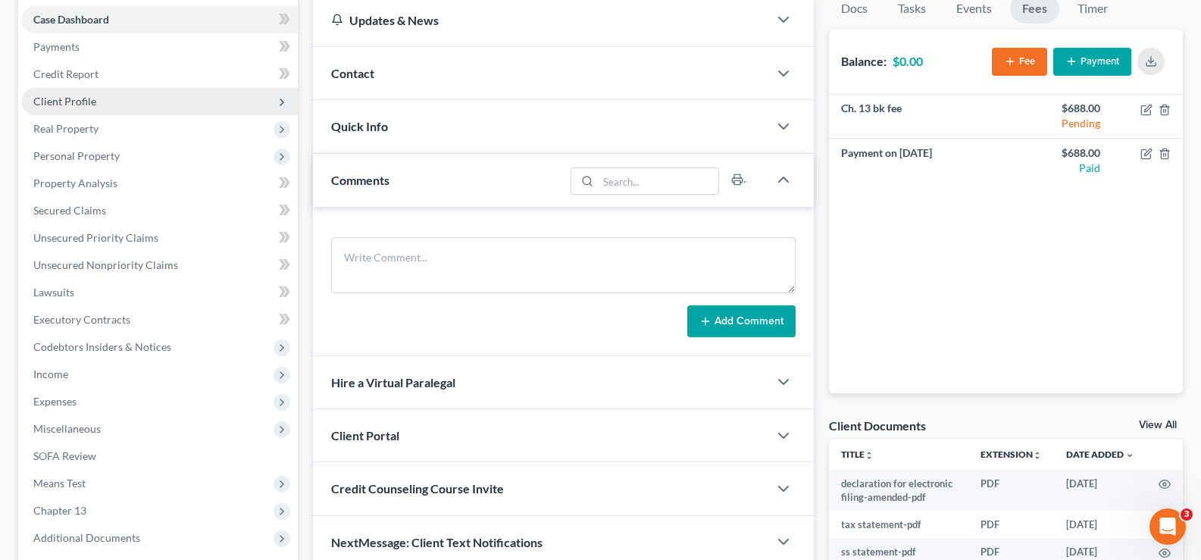
click at [133, 105] on span "Client Profile" at bounding box center [159, 101] width 277 height 27
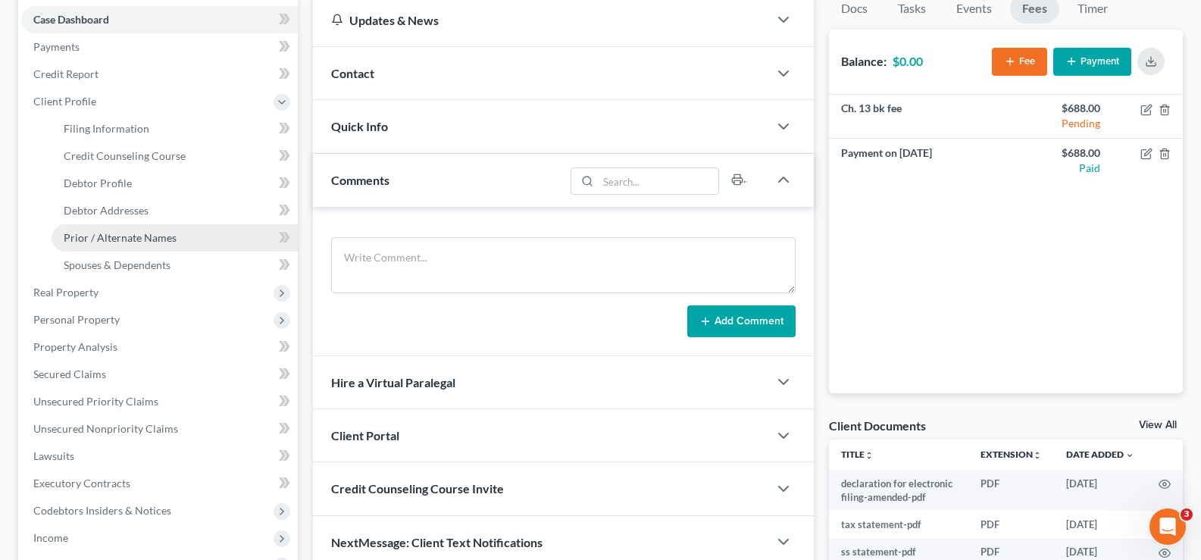
click at [150, 237] on span "Prior / Alternate Names" at bounding box center [120, 237] width 113 height 13
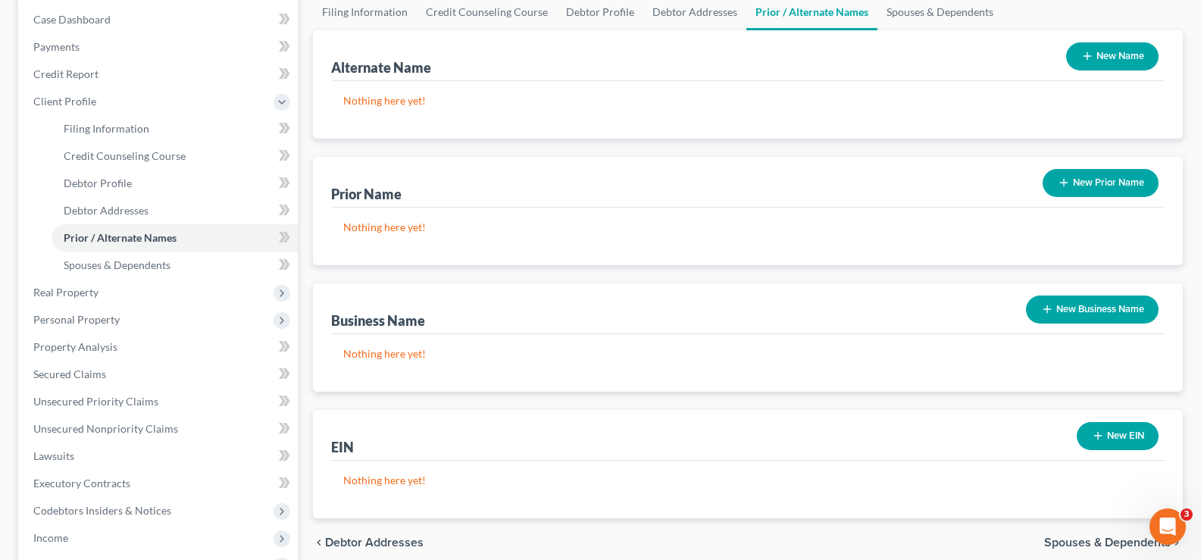
scroll to position [303, 0]
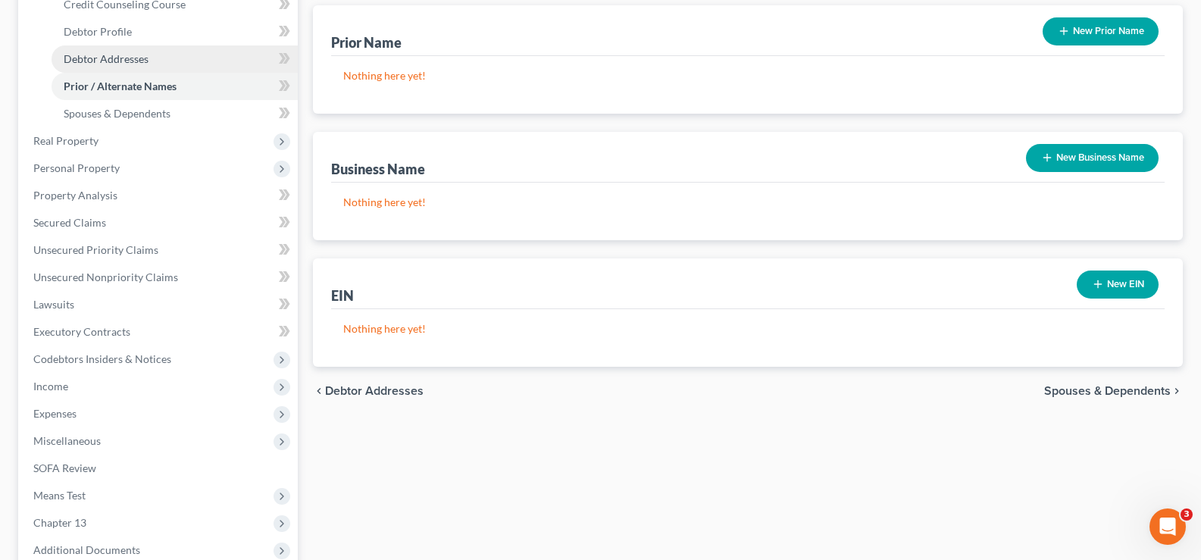
click at [158, 61] on link "Debtor Addresses" at bounding box center [175, 58] width 246 height 27
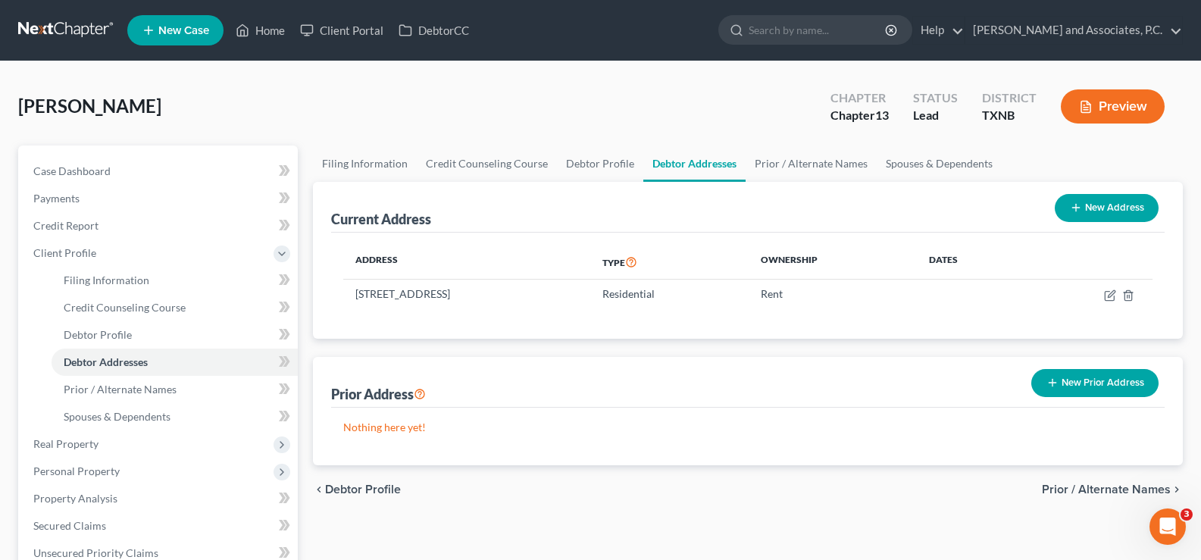
click at [1098, 211] on button "New Address" at bounding box center [1107, 208] width 104 height 28
select select "0"
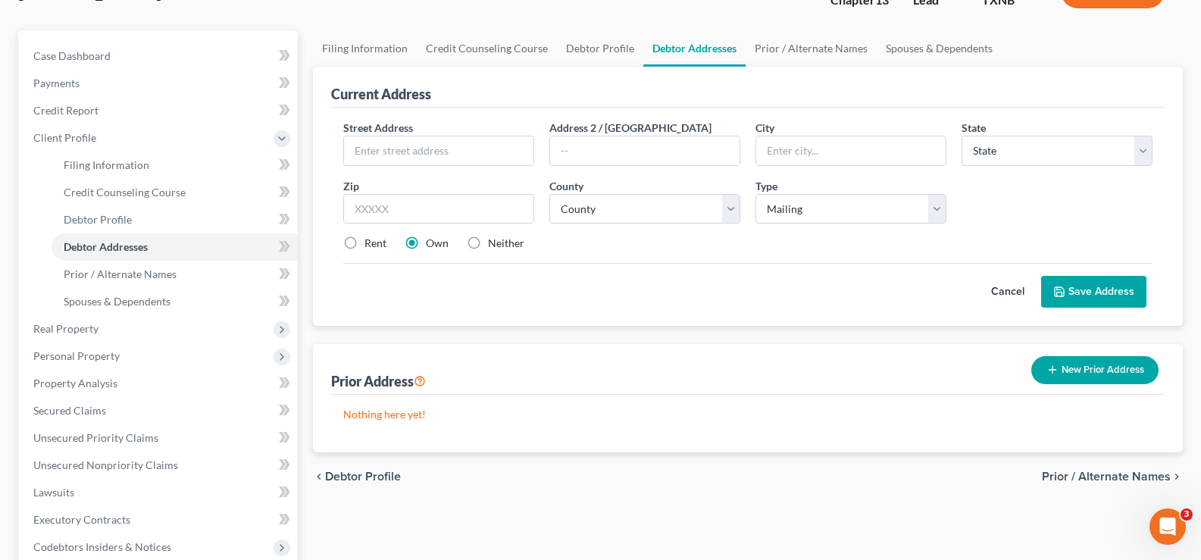
scroll to position [152, 0]
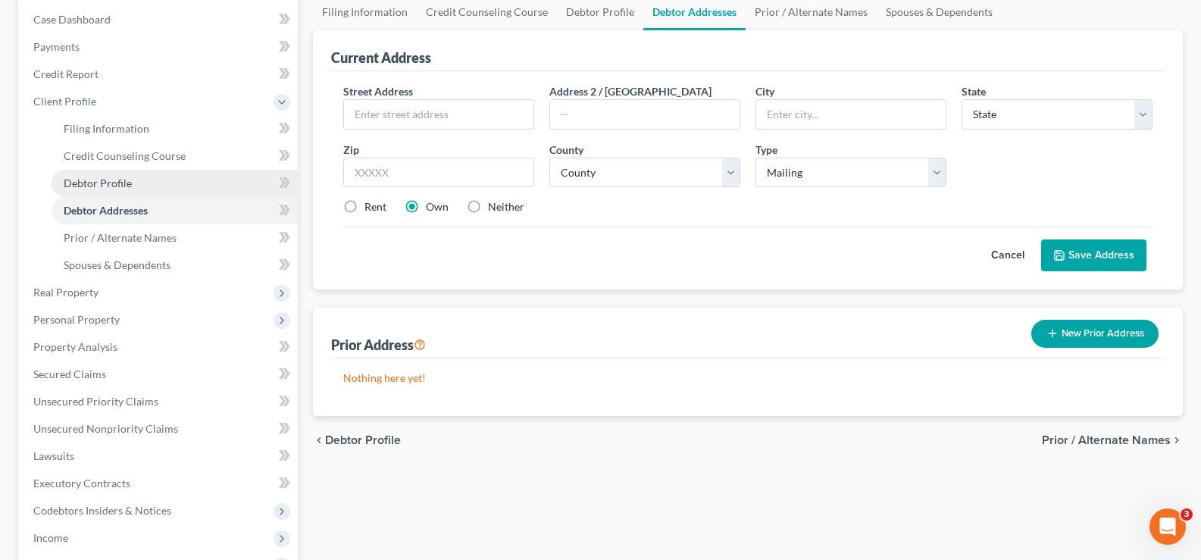
click at [110, 185] on span "Debtor Profile" at bounding box center [98, 183] width 68 height 13
select select "0"
select select "2"
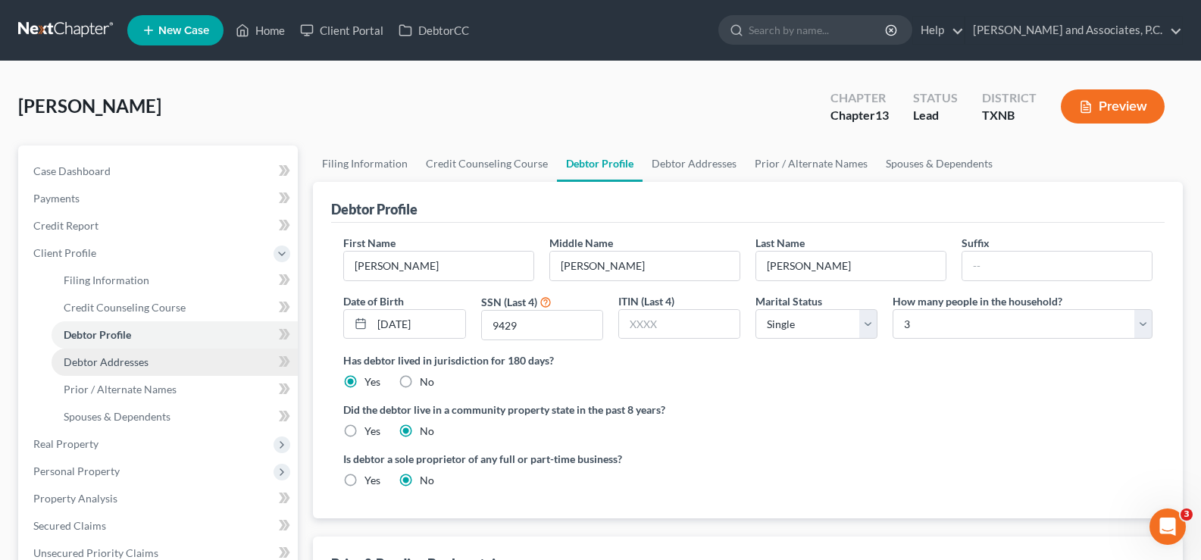
click at [136, 364] on span "Debtor Addresses" at bounding box center [106, 361] width 85 height 13
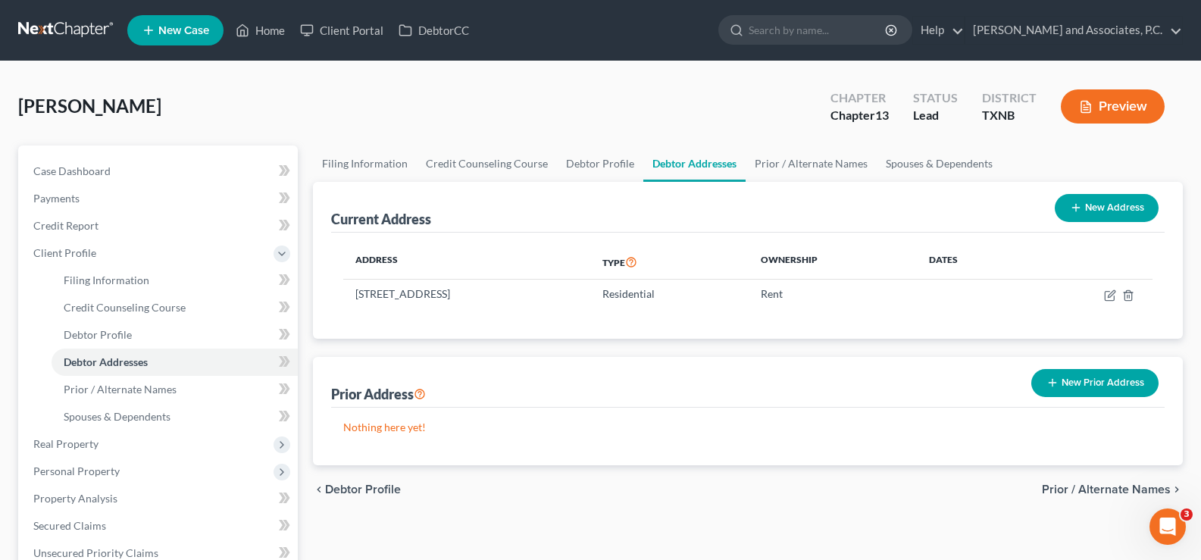
click at [1092, 385] on button "New Prior Address" at bounding box center [1095, 383] width 127 height 28
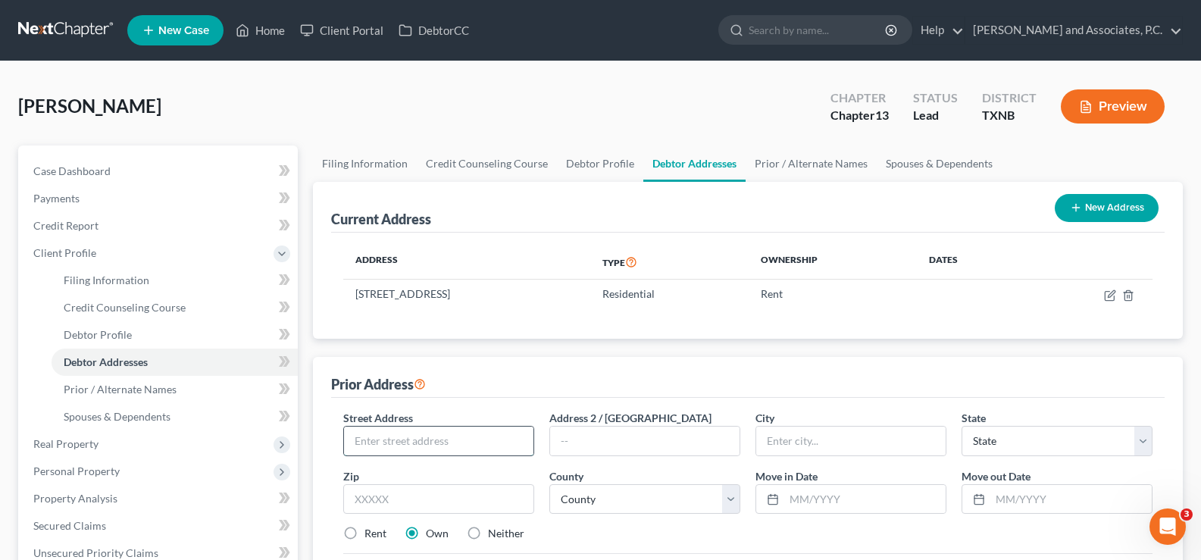
click at [383, 441] on input "text" at bounding box center [438, 441] width 189 height 29
type input "4716 Hollandale Ave."
type input "Wichita Falls"
select select "45"
type input "76302"
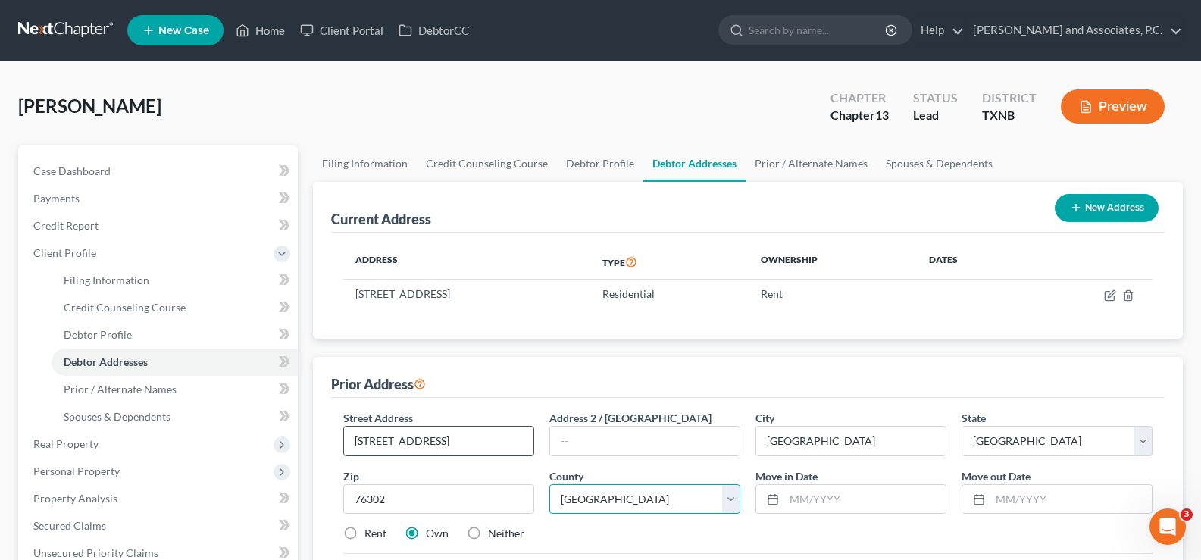
select select "242"
click at [991, 498] on input "text" at bounding box center [1071, 499] width 161 height 29
type input "09/01/2024"
click at [813, 497] on input "text" at bounding box center [865, 499] width 161 height 29
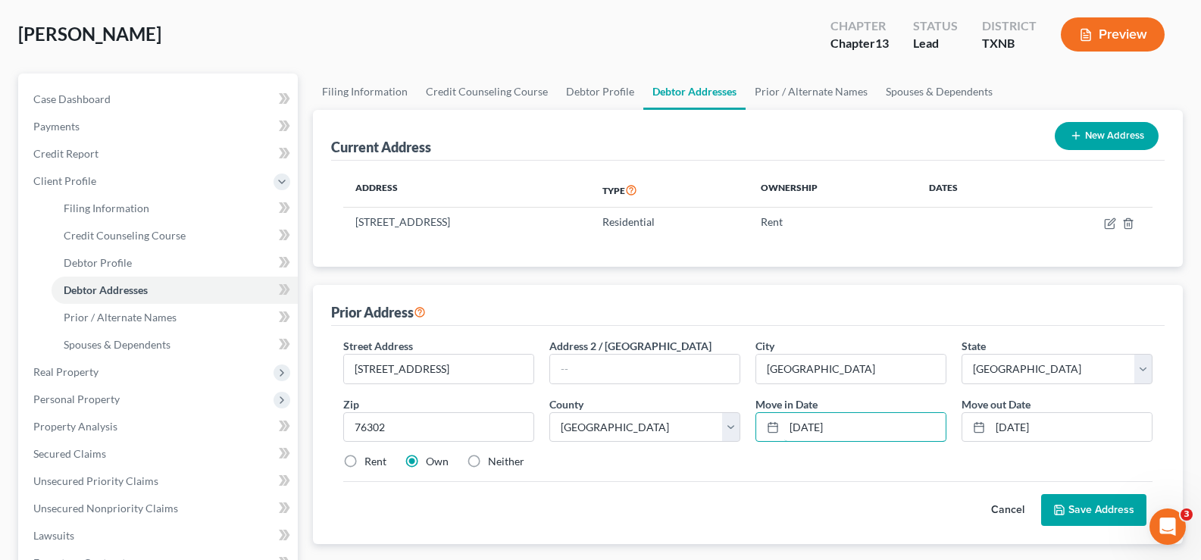
scroll to position [303, 0]
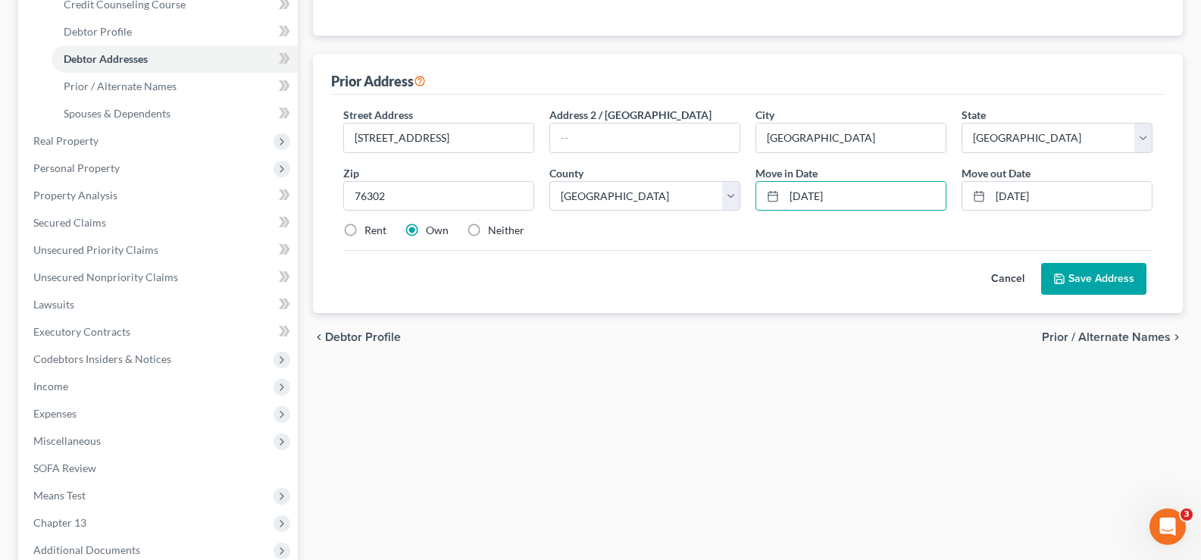
type input "09/01/2005"
click at [1104, 280] on button "Save Address" at bounding box center [1093, 279] width 105 height 32
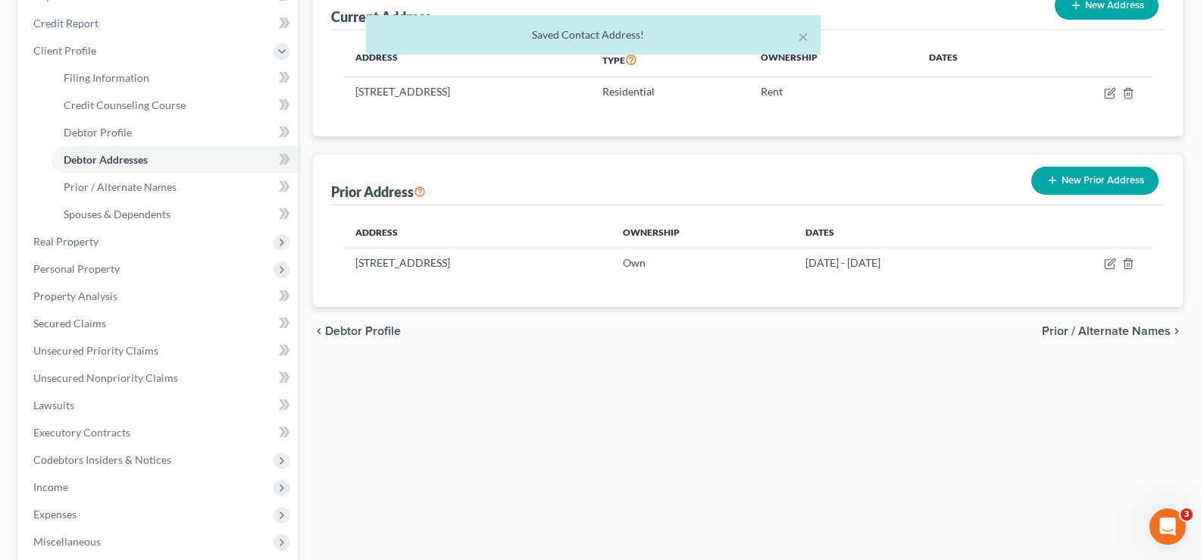
scroll to position [152, 0]
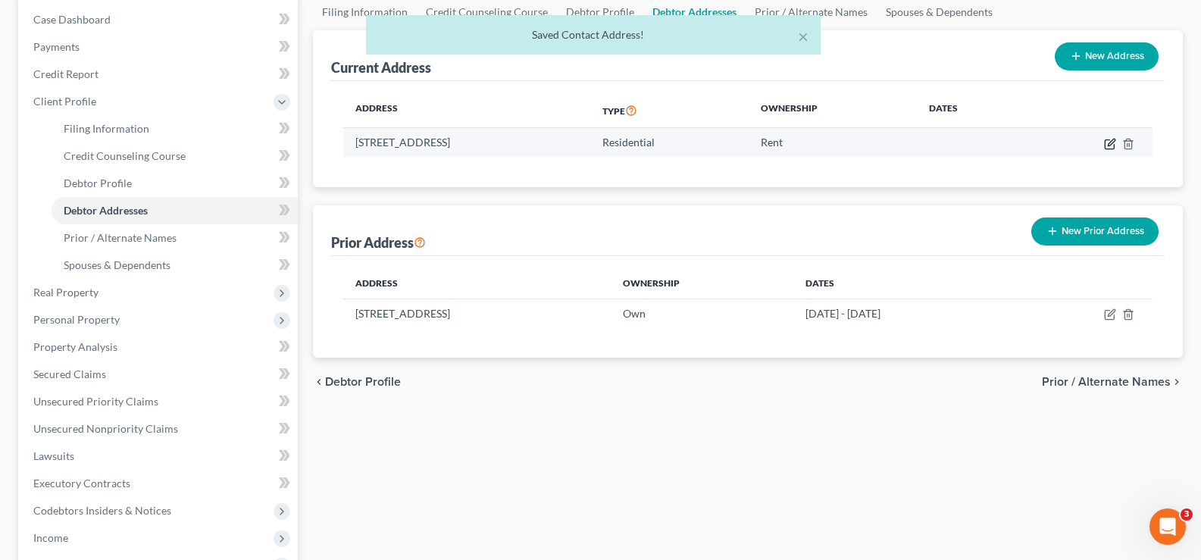
click at [1114, 146] on icon "button" at bounding box center [1109, 143] width 9 height 9
select select "45"
select select "242"
select select "0"
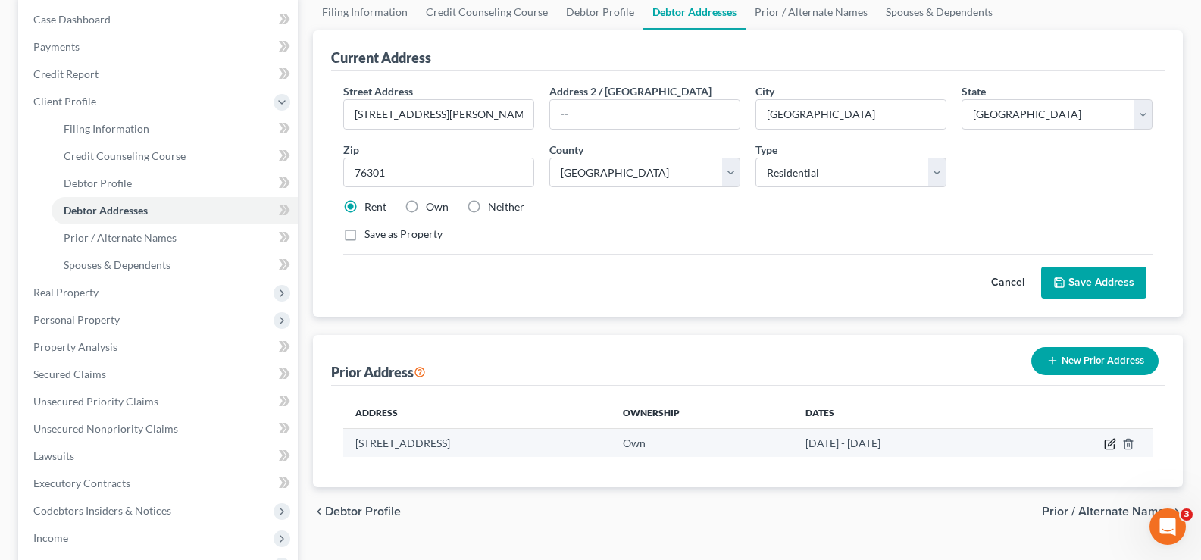
click at [1110, 447] on icon "button" at bounding box center [1110, 444] width 12 height 12
select select "45"
select select "242"
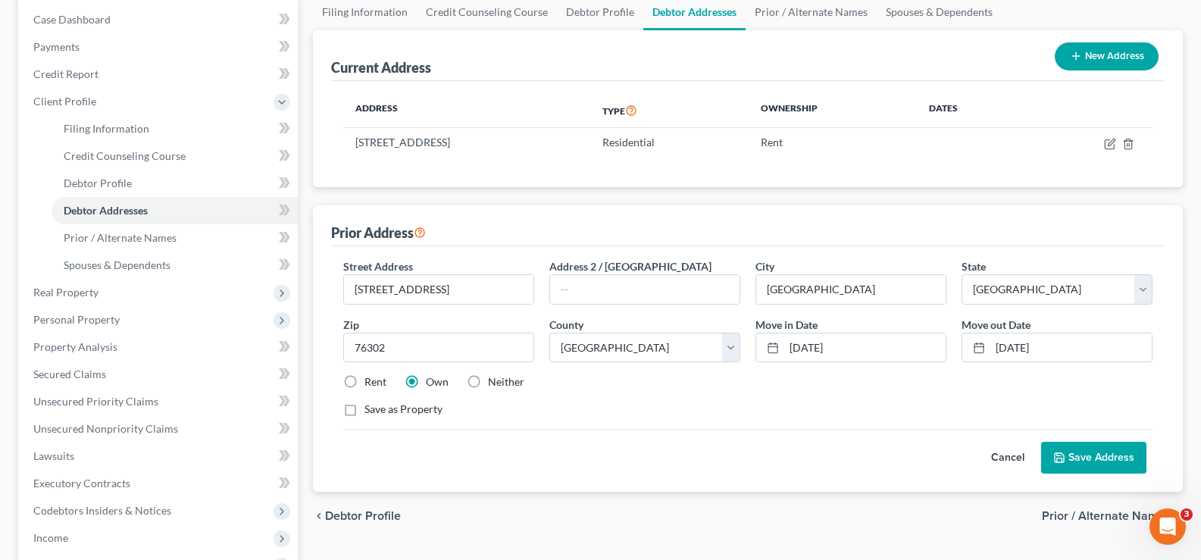
scroll to position [0, 0]
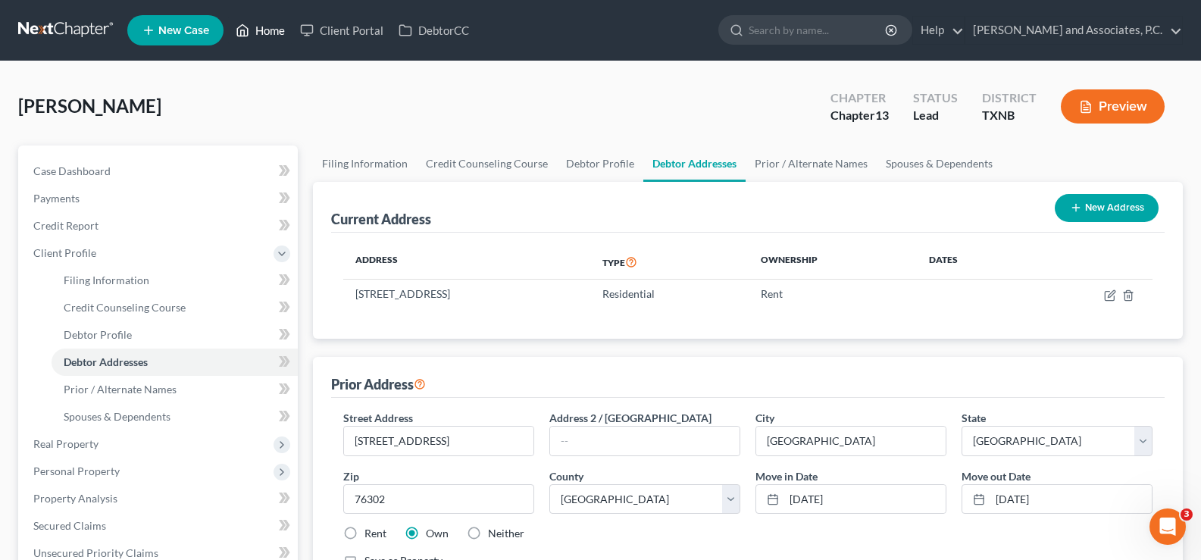
click at [262, 34] on link "Home" at bounding box center [260, 30] width 64 height 27
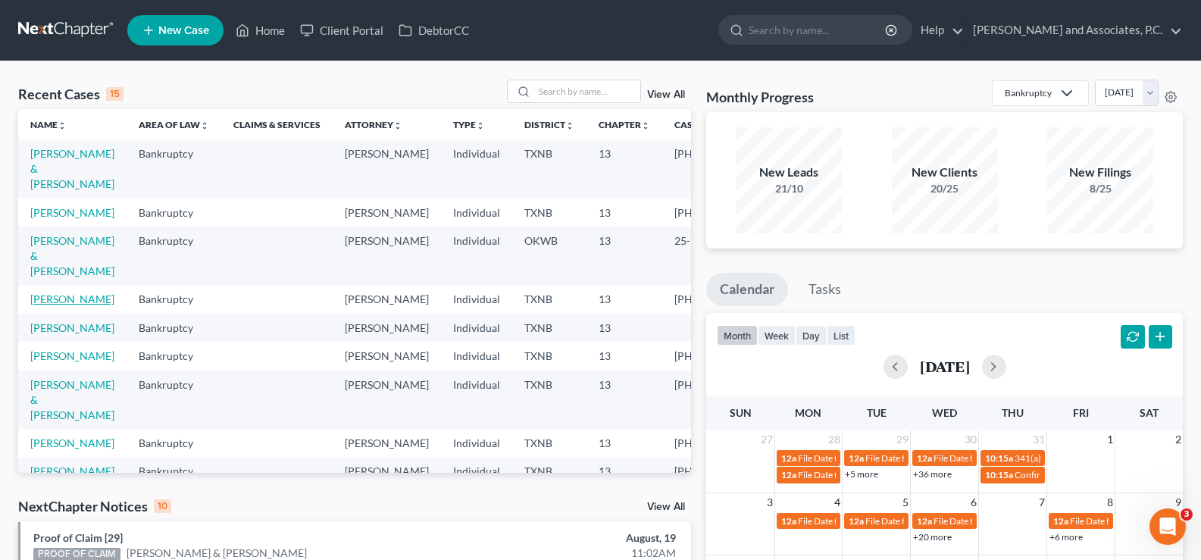
click at [55, 304] on link "[PERSON_NAME]" at bounding box center [72, 299] width 84 height 13
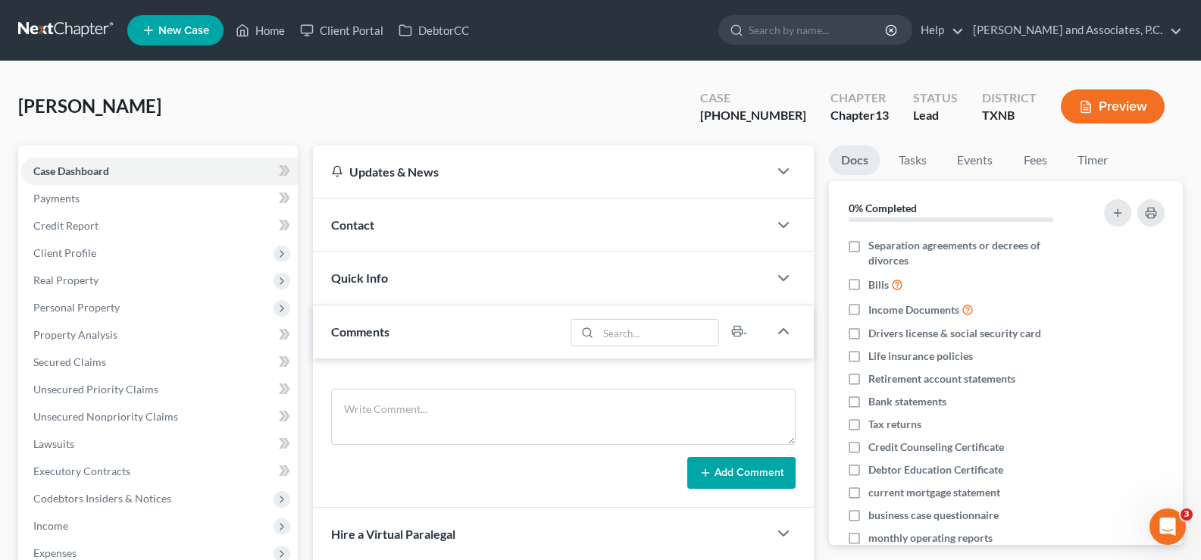
click at [379, 277] on span "Quick Info" at bounding box center [359, 278] width 57 height 14
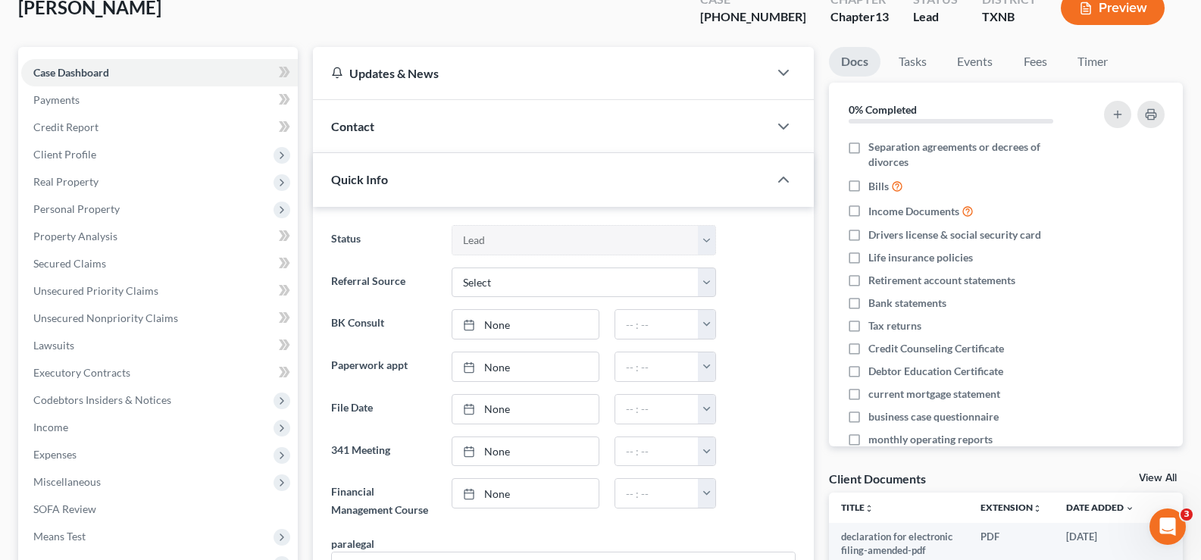
scroll to position [303, 0]
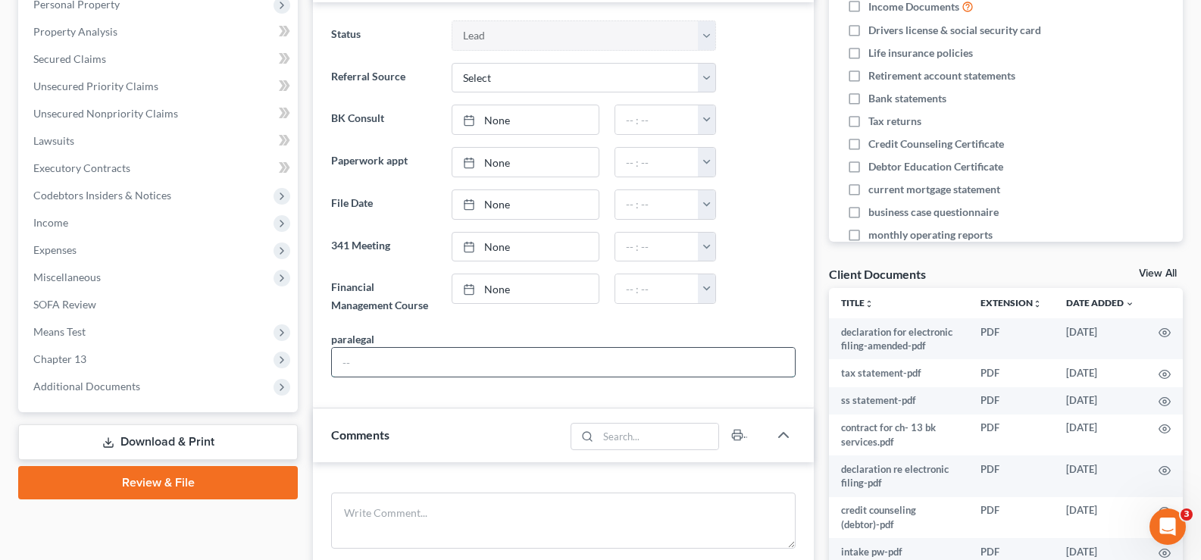
click at [437, 359] on input "text" at bounding box center [563, 362] width 463 height 29
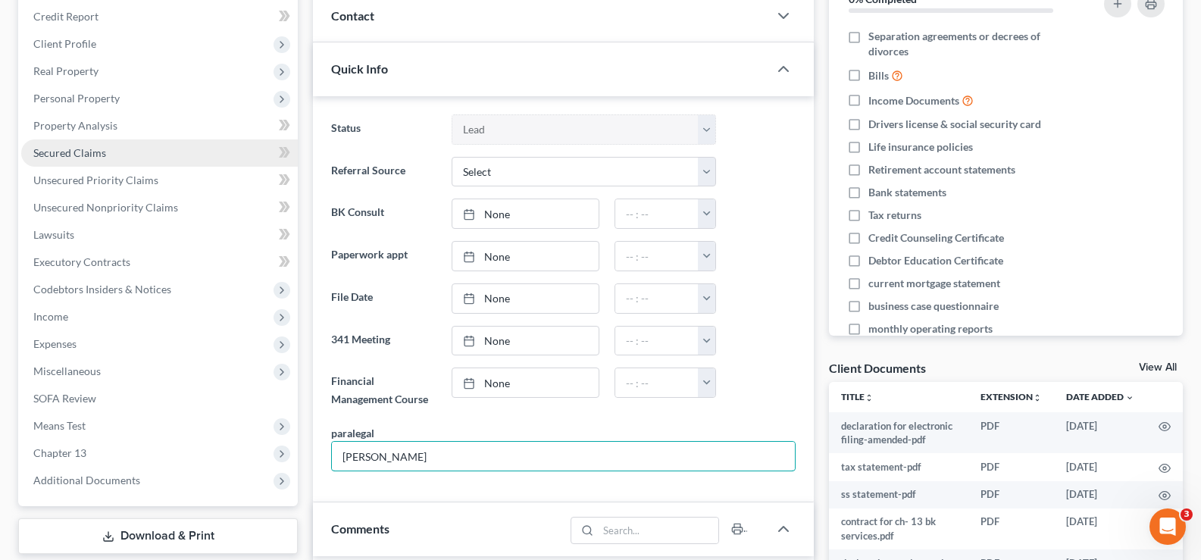
scroll to position [152, 0]
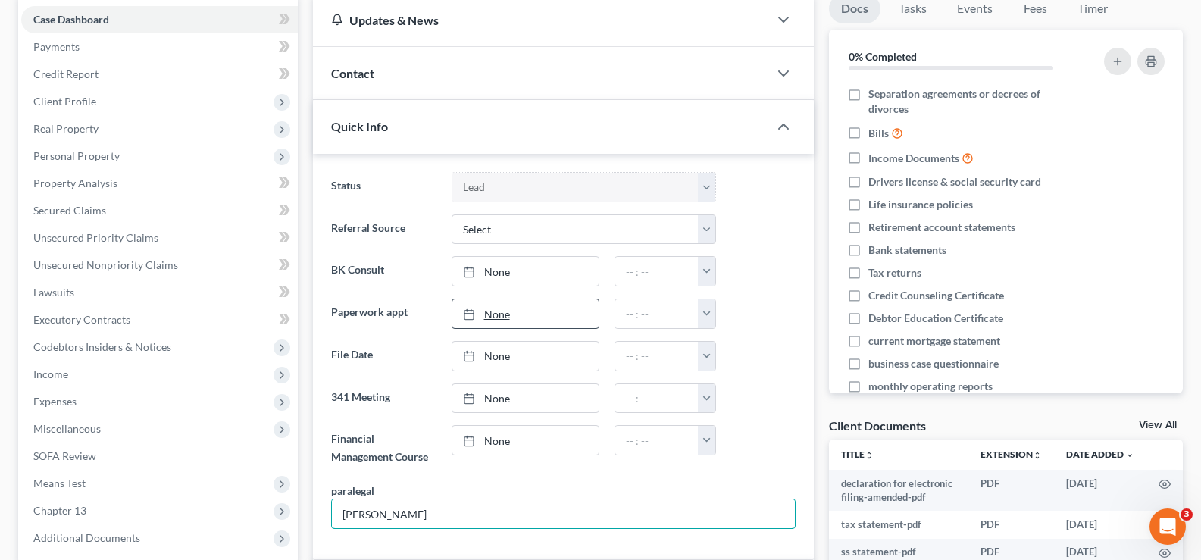
type input "[PERSON_NAME]"
click at [491, 326] on link "None" at bounding box center [526, 313] width 146 height 29
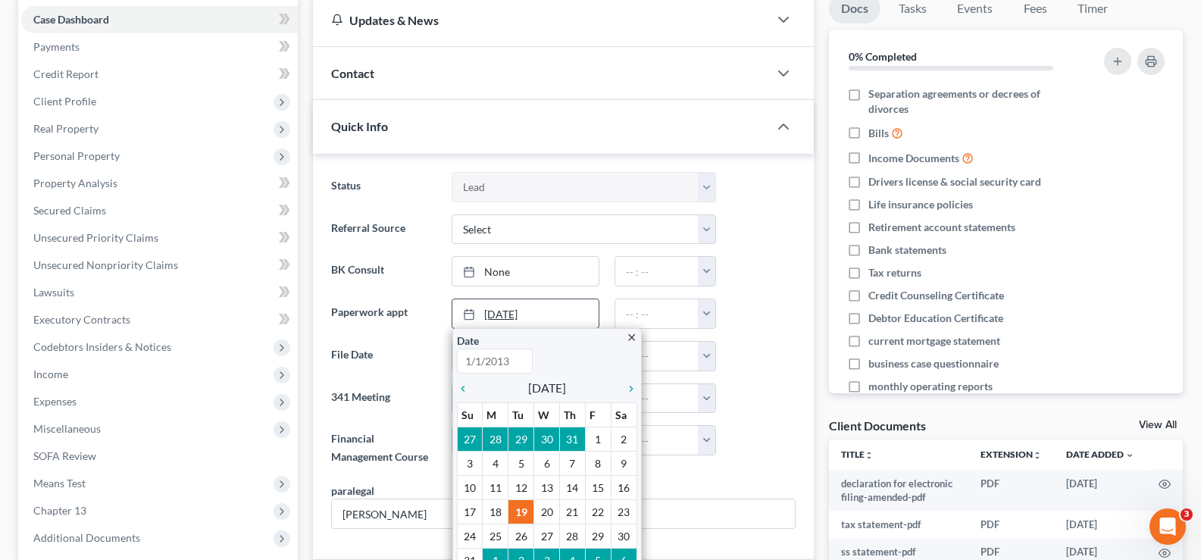
type input "8/19/2025"
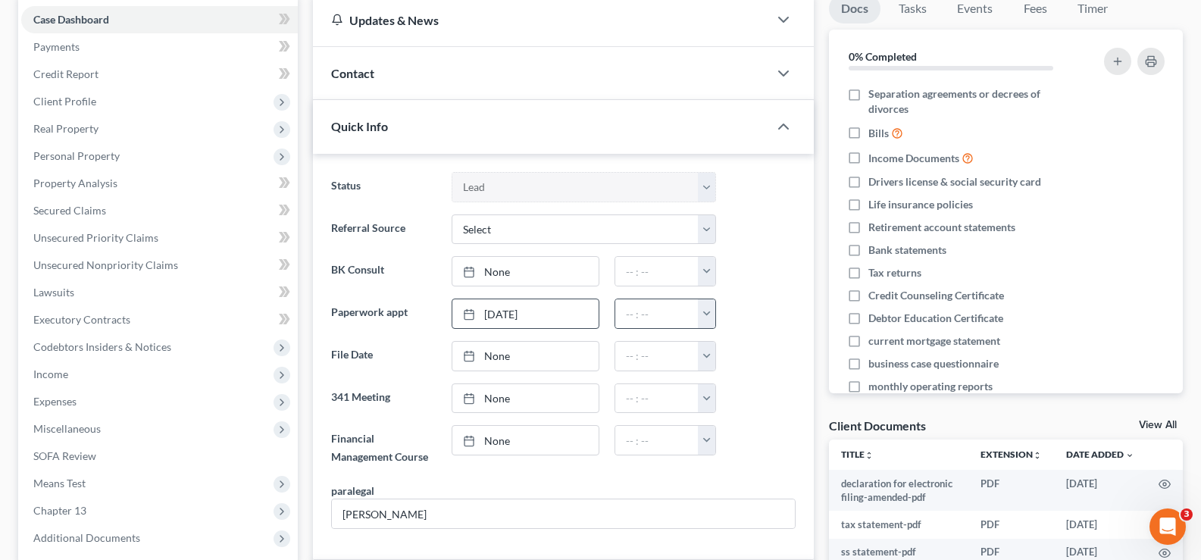
click at [703, 316] on button "button" at bounding box center [706, 313] width 17 height 29
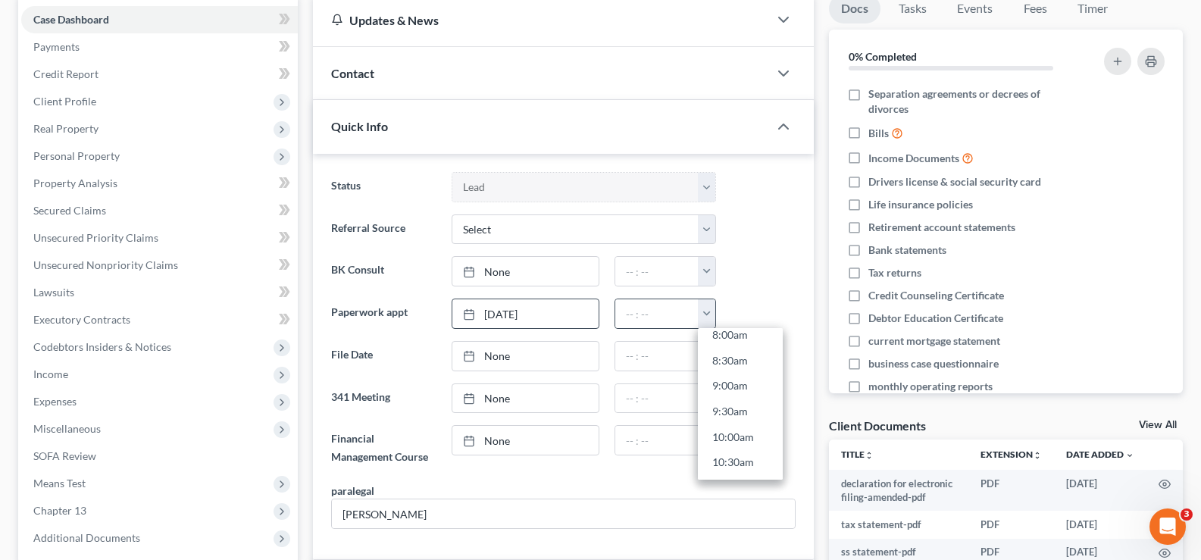
scroll to position [455, 0]
click at [732, 399] on link "10:00am" at bounding box center [740, 402] width 85 height 26
type input "10:00am"
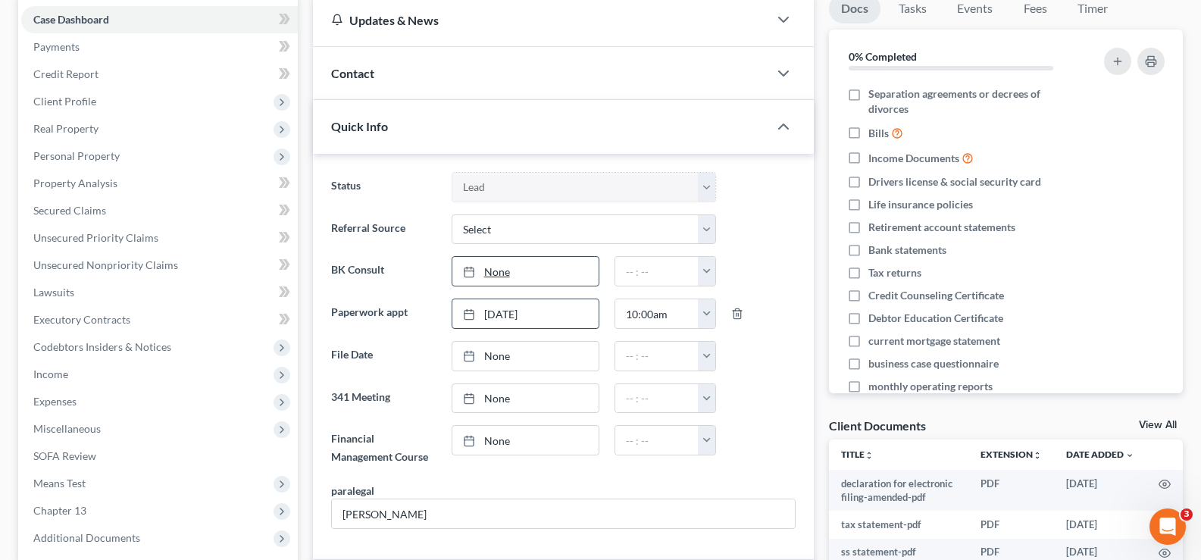
click at [503, 271] on link "None" at bounding box center [526, 271] width 146 height 29
type input "8/19/2025"
click at [711, 273] on button "button" at bounding box center [706, 271] width 17 height 29
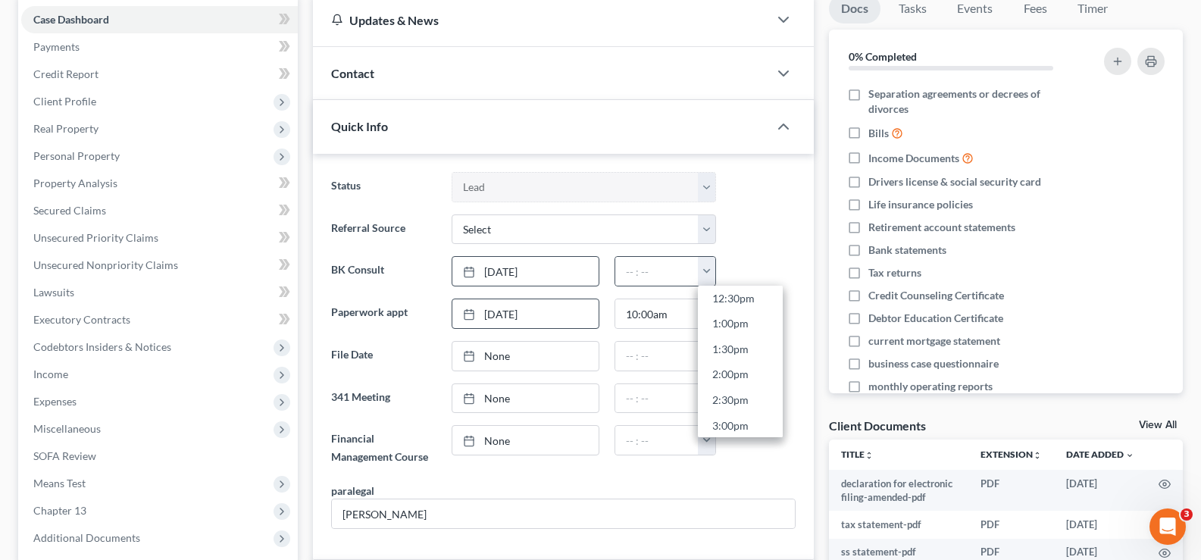
scroll to position [606, 0]
click at [739, 385] on link "1:30pm" at bounding box center [740, 386] width 85 height 26
type input "1:30pm"
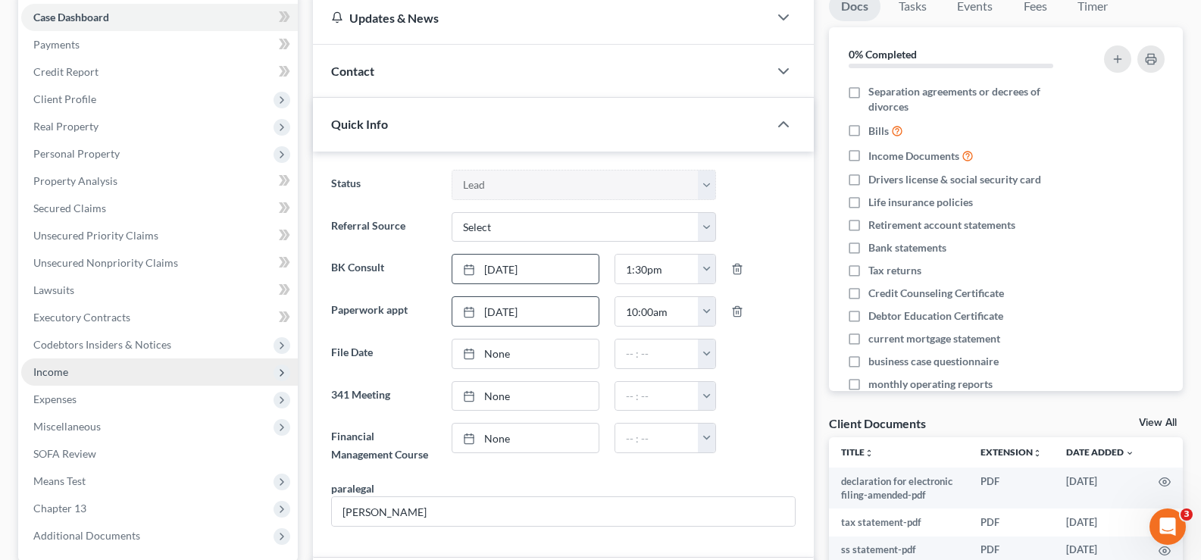
scroll to position [0, 0]
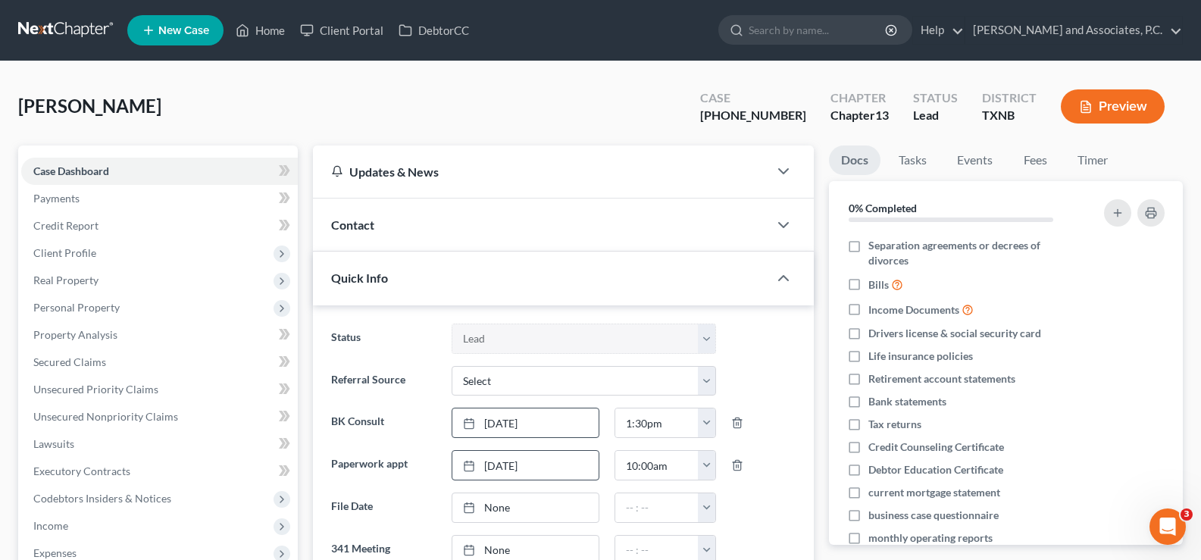
click at [344, 220] on span "Contact" at bounding box center [352, 225] width 43 height 14
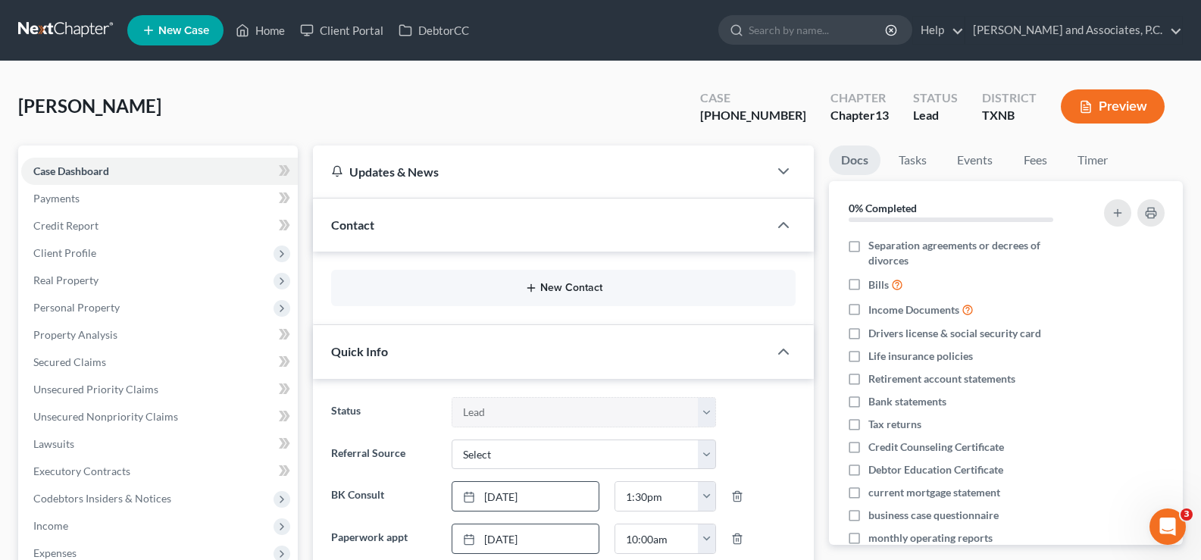
click at [559, 288] on button "New Contact" at bounding box center [563, 288] width 440 height 12
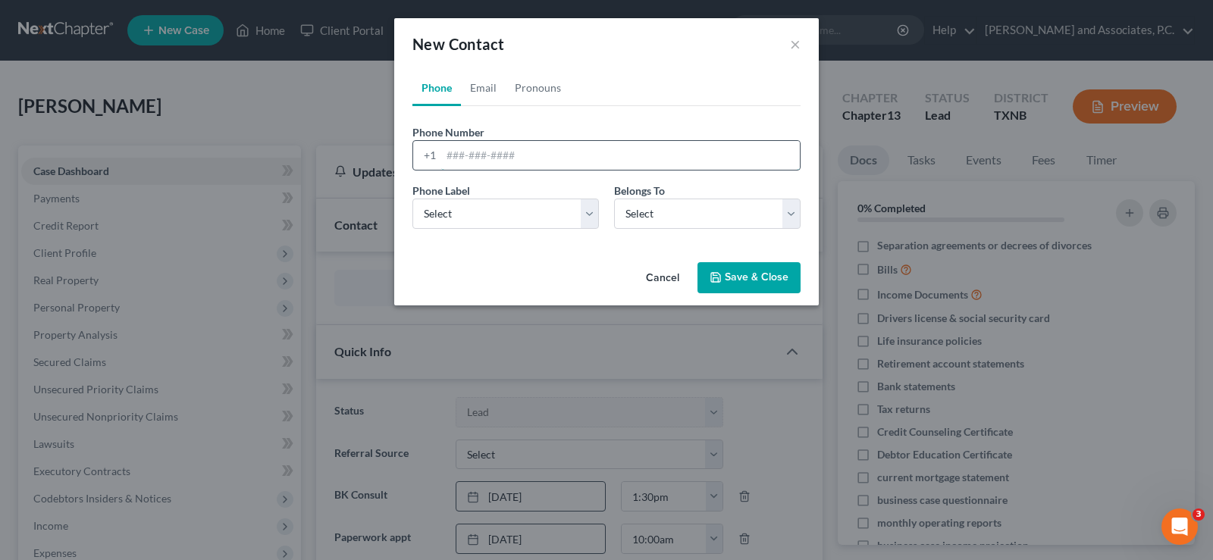
click at [445, 151] on input "tel" at bounding box center [620, 155] width 359 height 29
click at [457, 150] on input "tel" at bounding box center [620, 155] width 359 height 29
type input "9402178046"
click at [593, 218] on select "Select Mobile Home Work Other" at bounding box center [505, 214] width 186 height 30
select select "0"
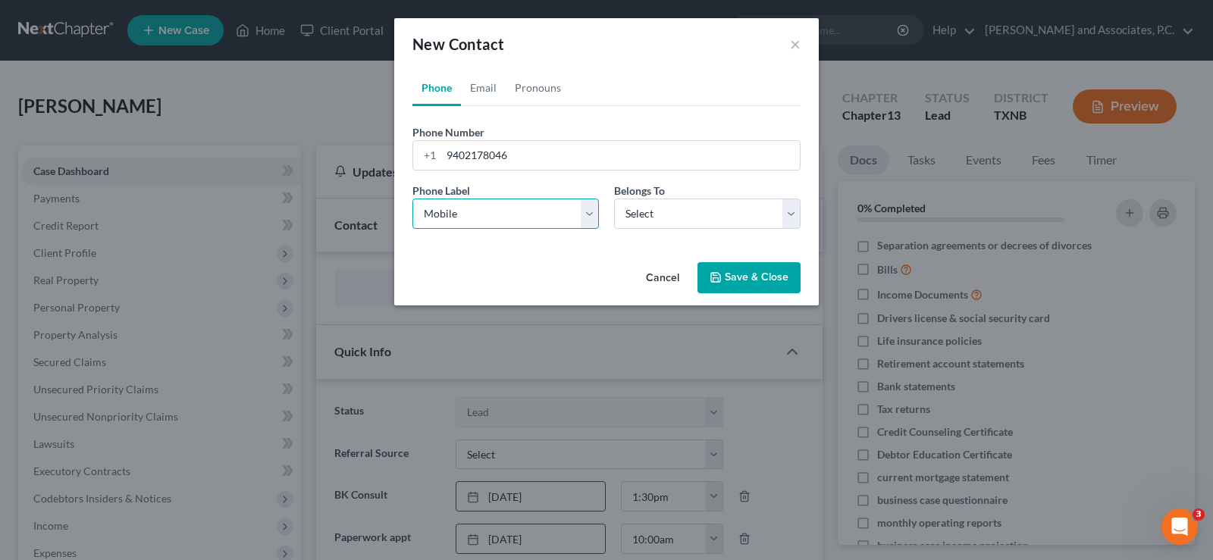
click at [412, 199] on select "Select Mobile Home Work Other" at bounding box center [505, 214] width 186 height 30
click at [646, 211] on select "Select Client Other" at bounding box center [707, 214] width 186 height 30
select select "0"
click at [614, 199] on select "Select Client Other" at bounding box center [707, 214] width 186 height 30
click at [722, 284] on button "Save & Close" at bounding box center [748, 278] width 103 height 32
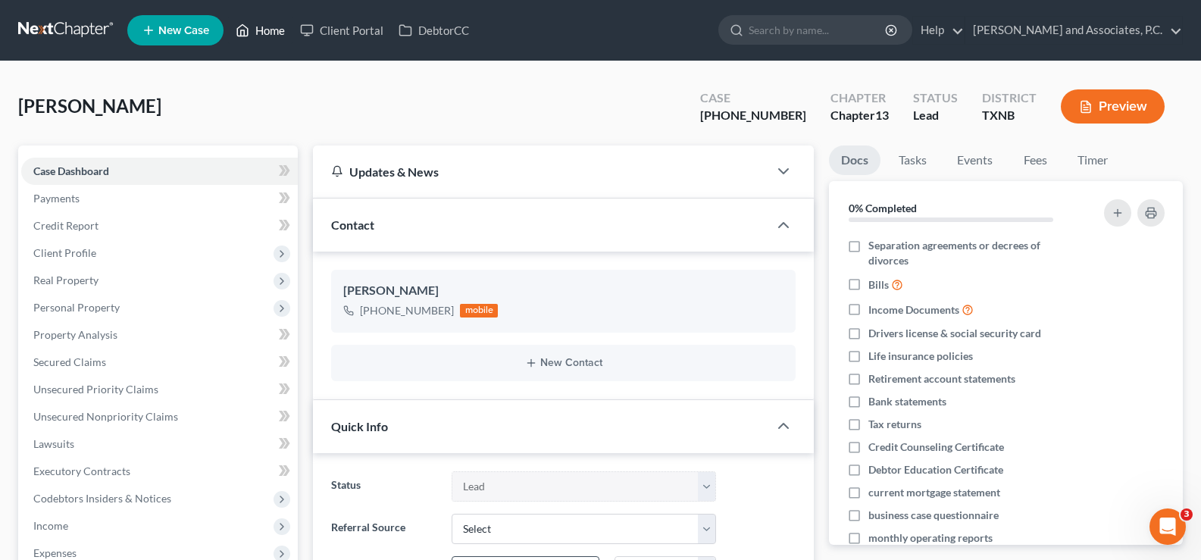
click at [258, 21] on link "Home" at bounding box center [260, 30] width 64 height 27
